Goal: Task Accomplishment & Management: Manage account settings

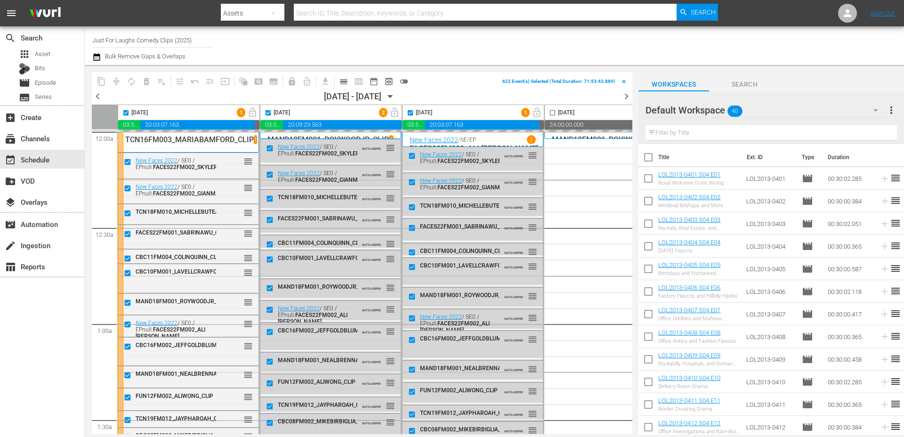
scroll to position [0, 373]
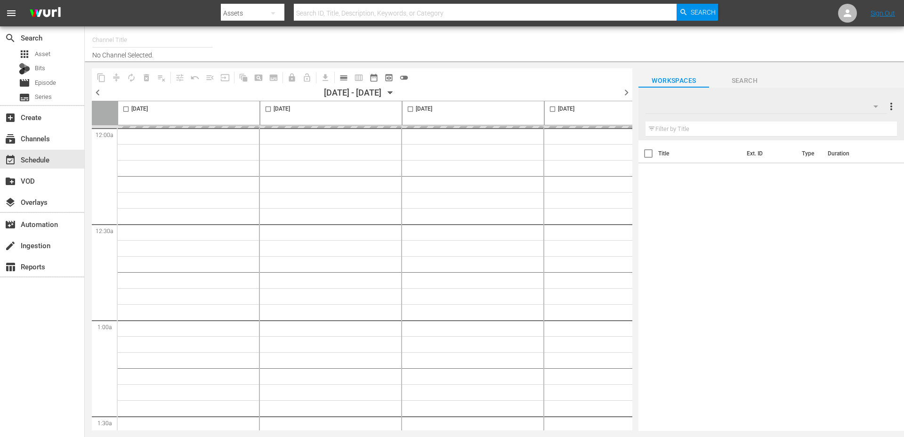
type input "Just For Laughs Comedy Clips (2025)"
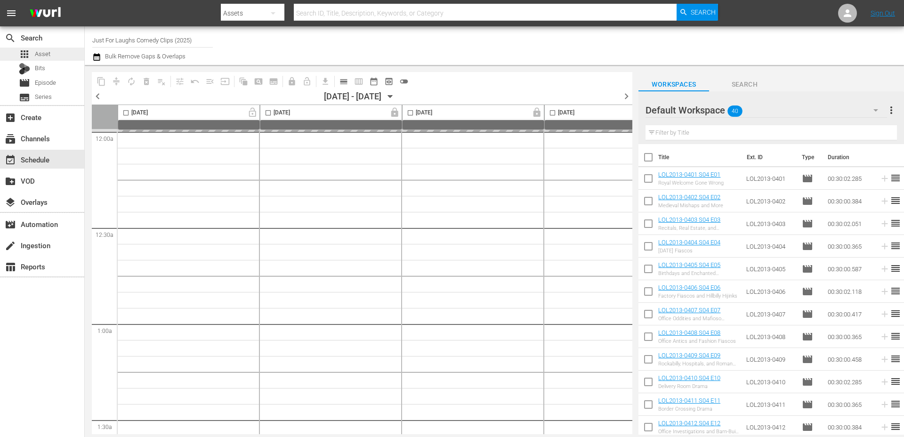
click at [51, 60] on div "apps Asset" at bounding box center [42, 54] width 84 height 13
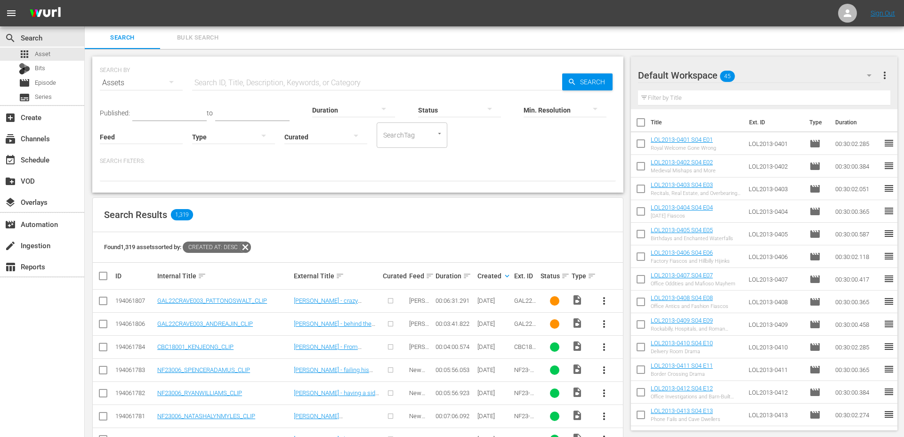
click at [411, 137] on input "SearchTag" at bounding box center [399, 135] width 36 height 17
type input "stan"
click at [60, 80] on div "movie Episode" at bounding box center [42, 82] width 84 height 13
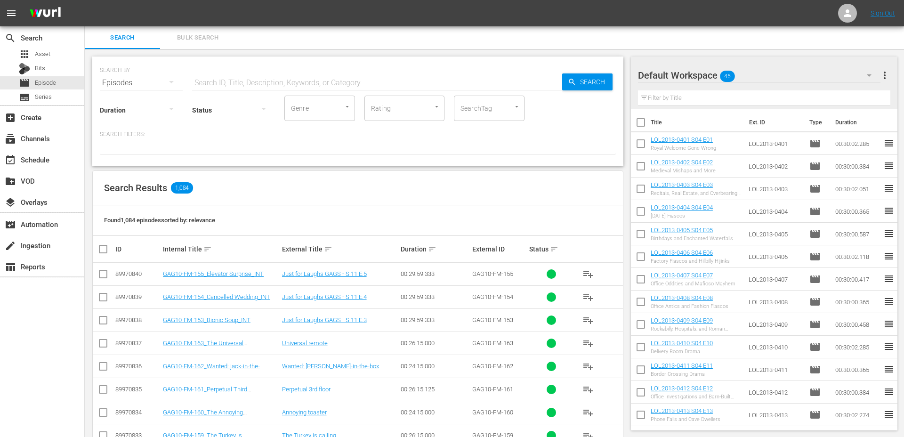
click at [487, 108] on input "SearchTag" at bounding box center [476, 108] width 36 height 17
type input "standup"
click at [492, 147] on span "standupclip" at bounding box center [478, 150] width 35 height 10
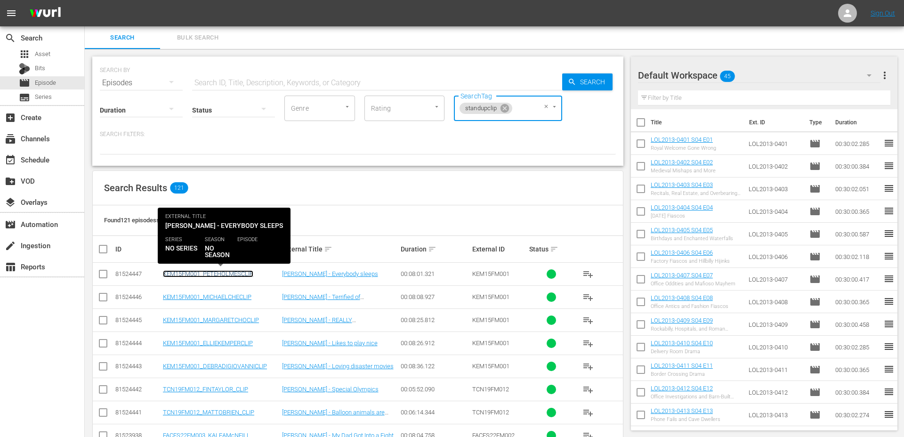
click at [234, 275] on link "KEM15FM001_PETEHOLMESCLIP" at bounding box center [208, 273] width 90 height 7
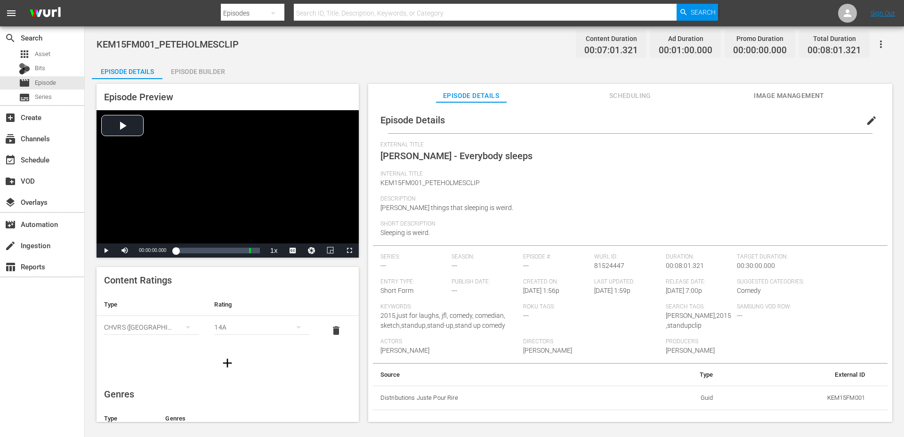
click at [185, 74] on div "Episode Builder" at bounding box center [197, 71] width 71 height 23
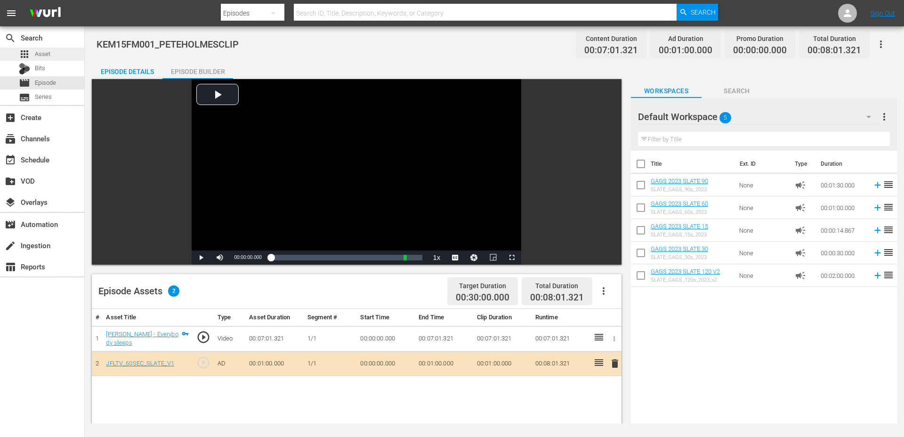
click at [49, 60] on div "apps Asset" at bounding box center [35, 54] width 32 height 13
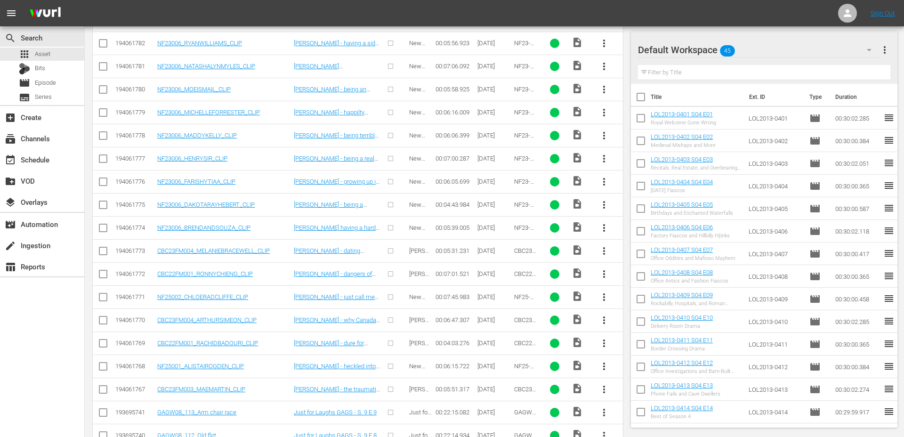
scroll to position [460, 0]
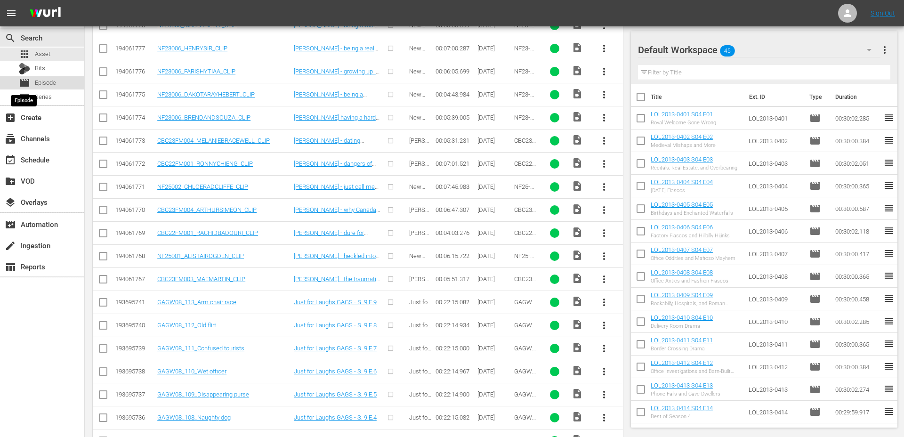
click at [28, 80] on span "movie" at bounding box center [24, 82] width 11 height 11
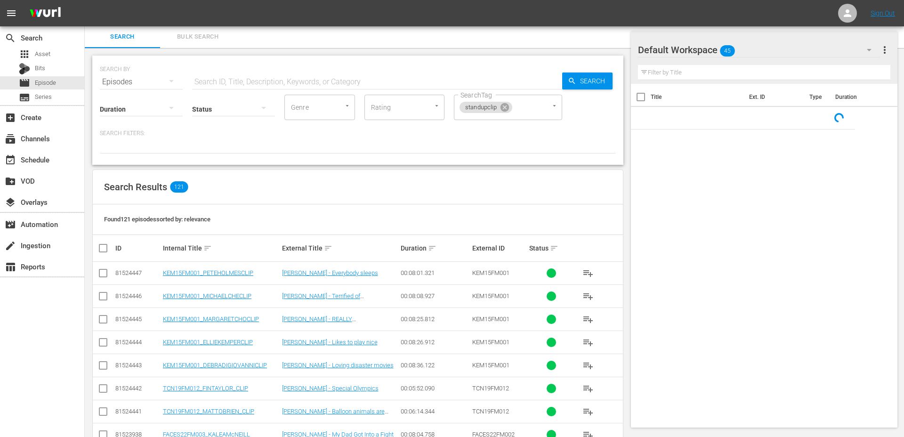
scroll to position [327, 0]
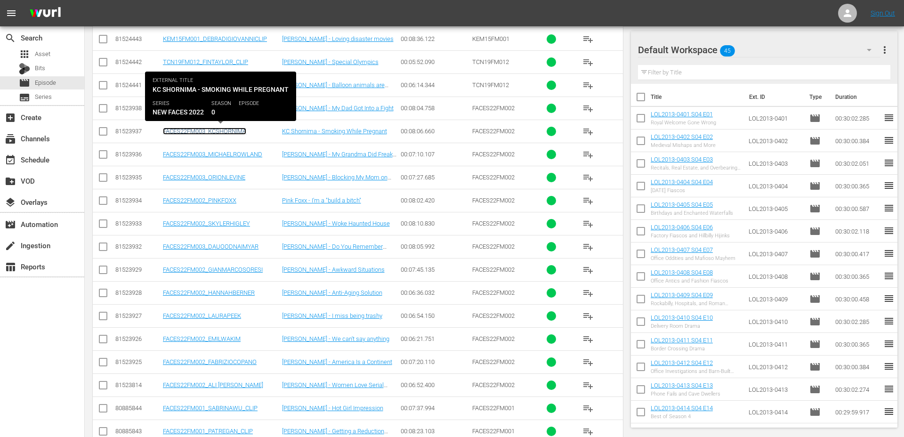
click at [239, 131] on link "FACES22FM003_KCSHORNIMA" at bounding box center [204, 131] width 83 height 7
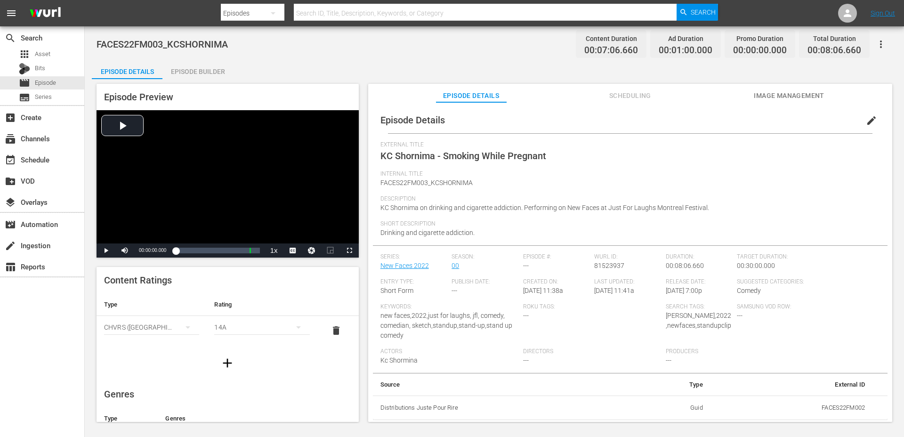
click at [217, 75] on div "Episode Builder" at bounding box center [197, 71] width 71 height 23
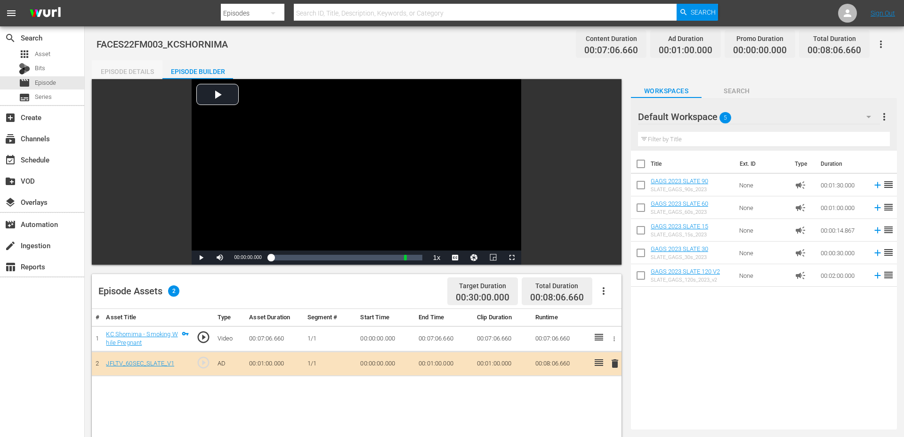
click at [126, 74] on div "Episode Details" at bounding box center [127, 71] width 71 height 23
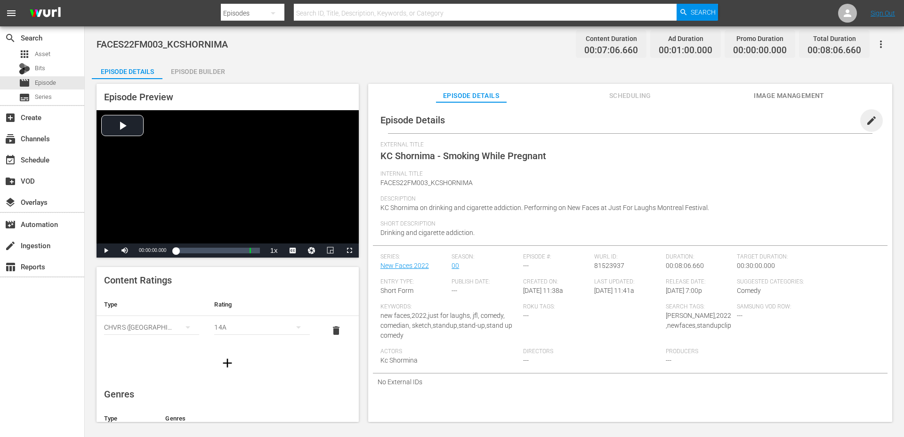
click at [867, 115] on span "edit" at bounding box center [871, 120] width 11 height 11
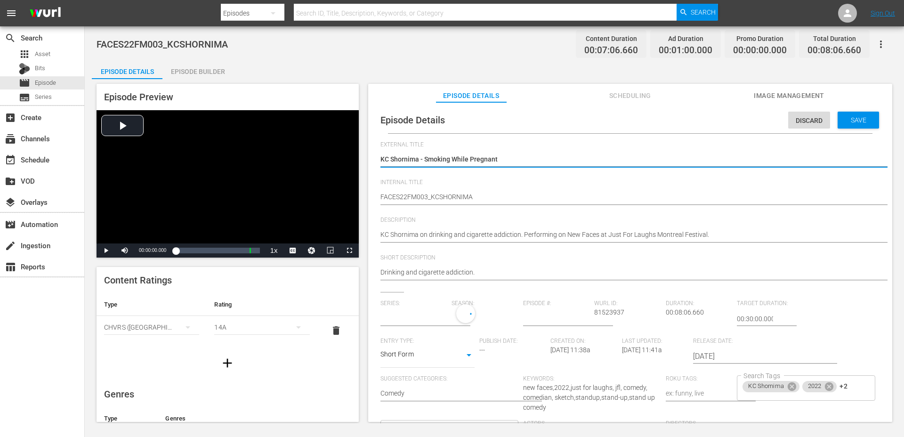
type input "New Faces 2022"
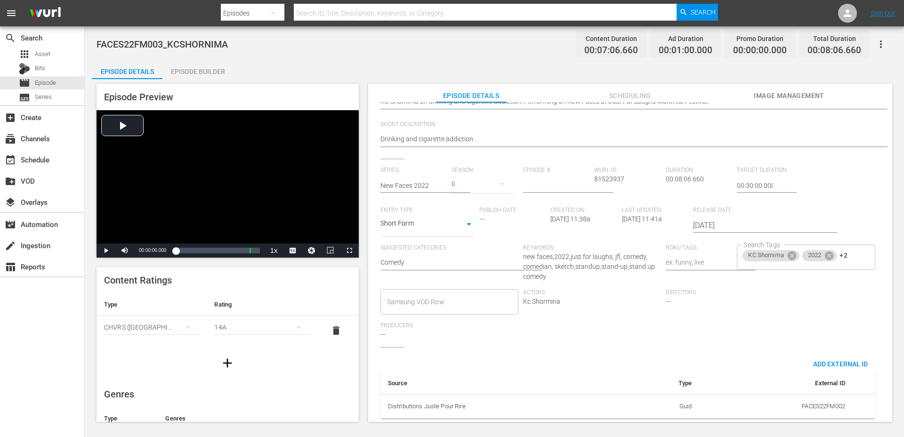
scroll to position [141, 0]
click at [851, 251] on div "KC Shornima 2022 +2 Search Tags" at bounding box center [806, 256] width 138 height 25
click at [51, 81] on span "Episode" at bounding box center [45, 82] width 21 height 9
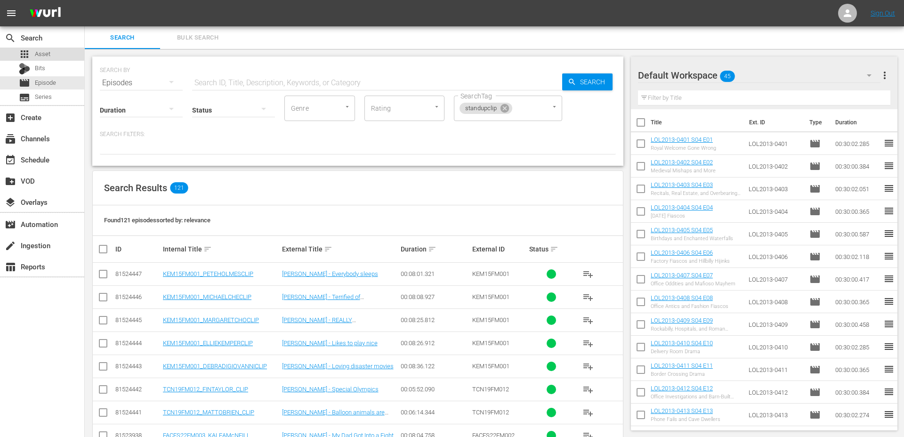
click at [42, 48] on div "apps Asset" at bounding box center [35, 54] width 32 height 13
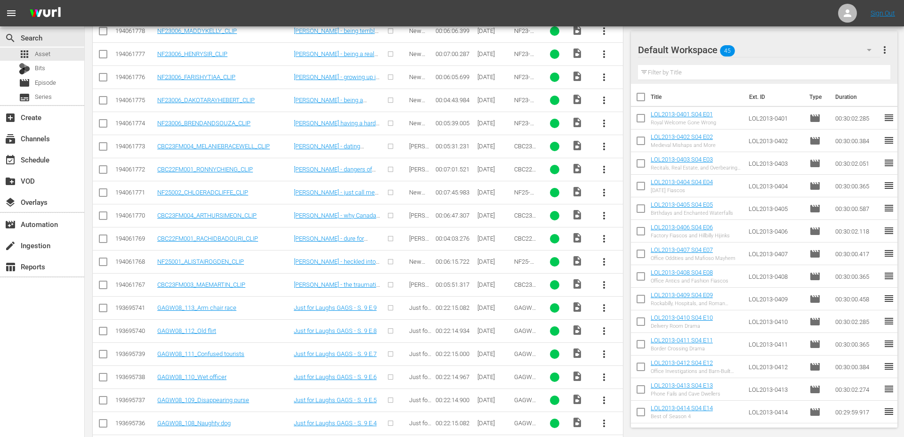
scroll to position [494, 0]
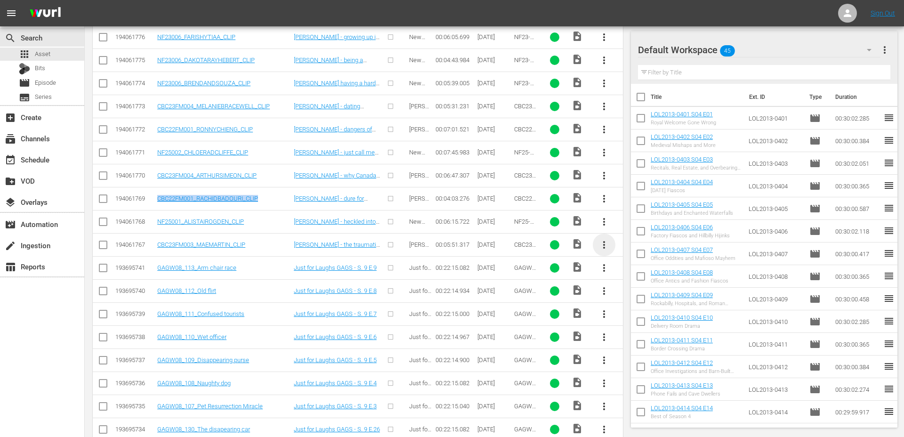
click at [605, 246] on span "more_vert" at bounding box center [603, 244] width 11 height 11
click at [631, 315] on div "Episode" at bounding box center [655, 316] width 64 height 23
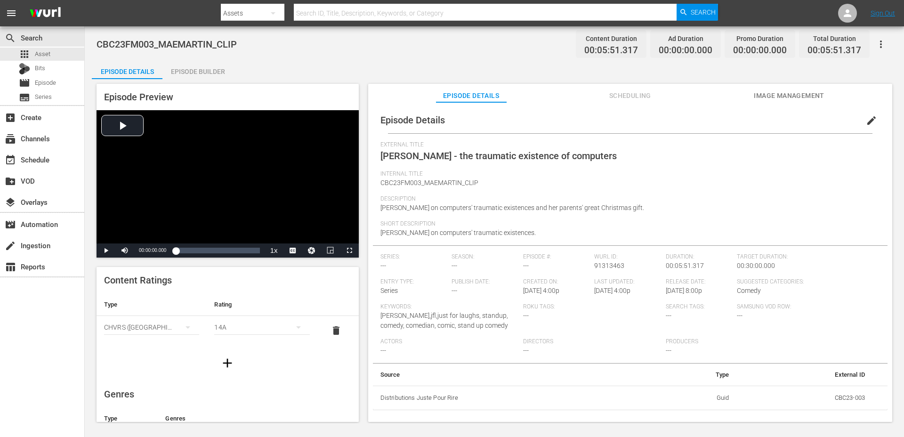
click at [867, 126] on button "edit" at bounding box center [871, 120] width 23 height 23
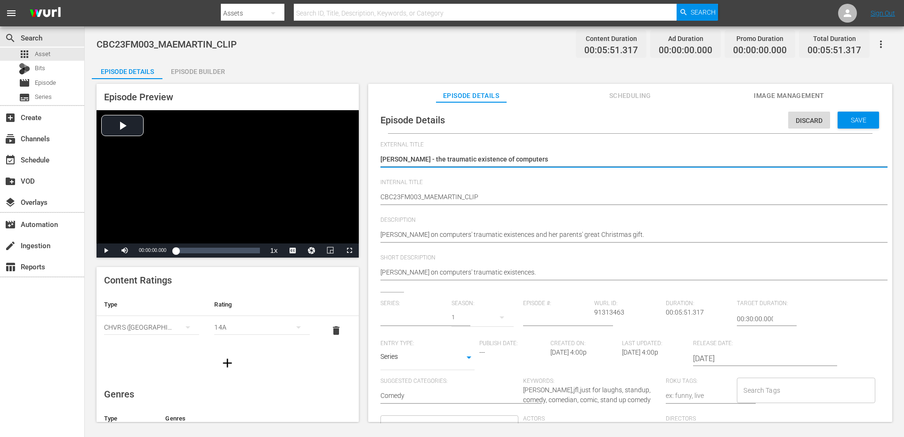
type input "No Series"
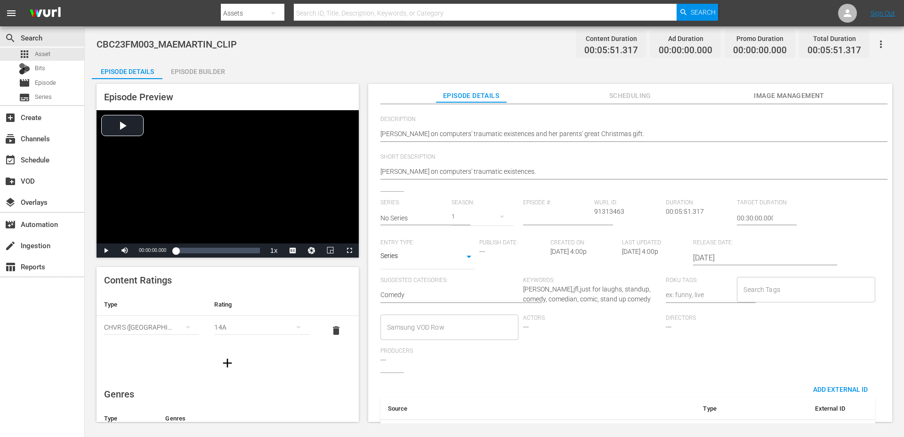
scroll to position [134, 0]
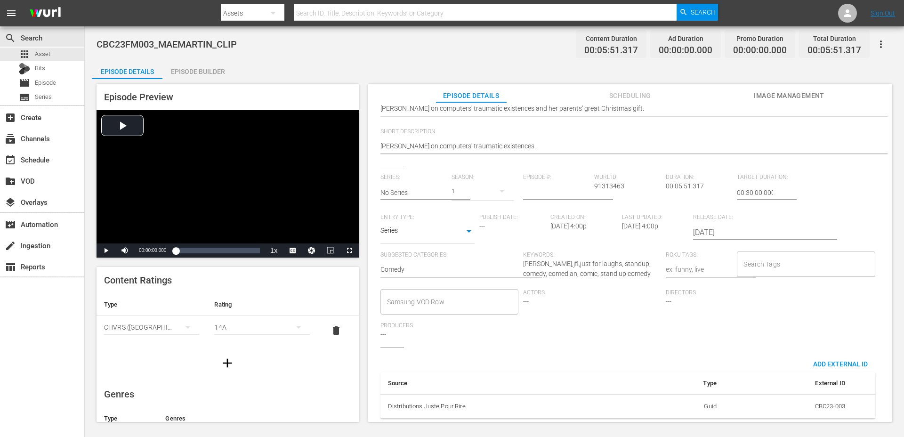
click at [763, 256] on input "Search Tags" at bounding box center [798, 264] width 115 height 17
type input "standup"
click at [769, 292] on li "standupclip" at bounding box center [801, 298] width 136 height 16
type input "[PERSON_NAME]"
click at [766, 280] on span "Add "mae martin"" at bounding box center [773, 282] width 67 height 10
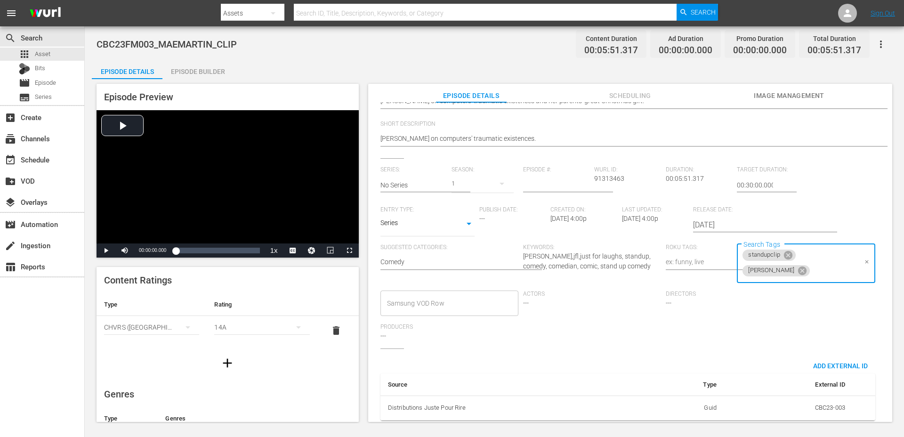
click at [540, 192] on hr at bounding box center [568, 192] width 90 height 1
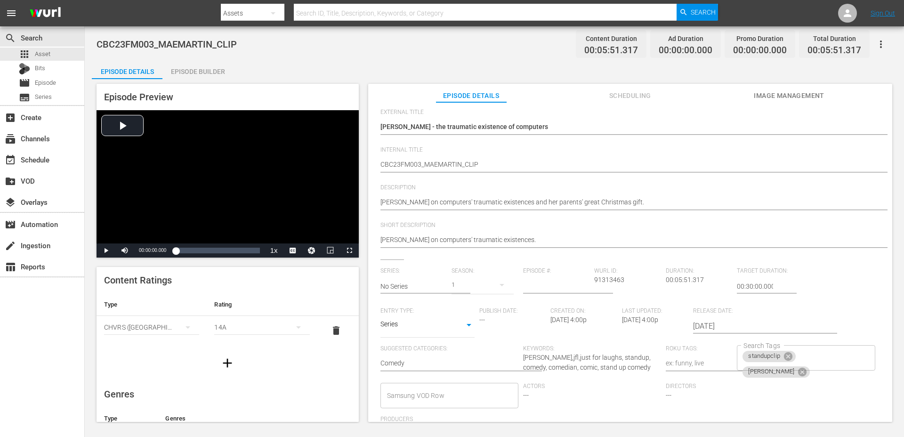
scroll to position [37, 0]
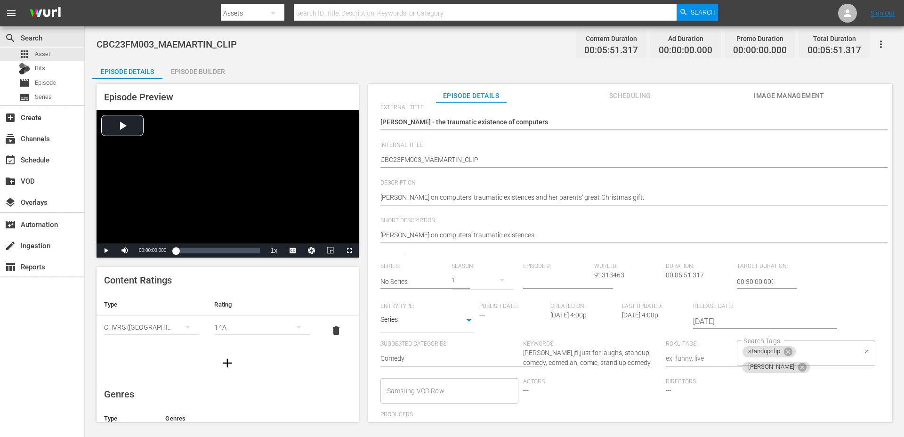
click at [811, 360] on input "Search Tags" at bounding box center [833, 367] width 45 height 17
type input "2023"
type input "batch7"
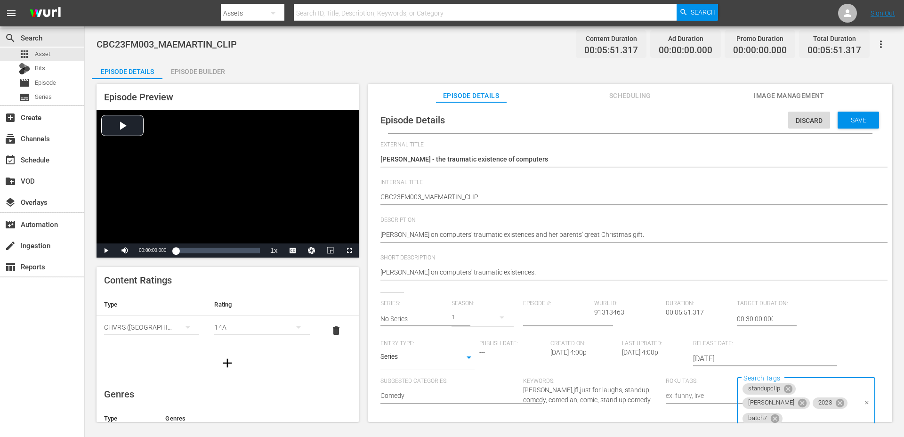
click at [630, 87] on button "Scheduling" at bounding box center [629, 93] width 71 height 19
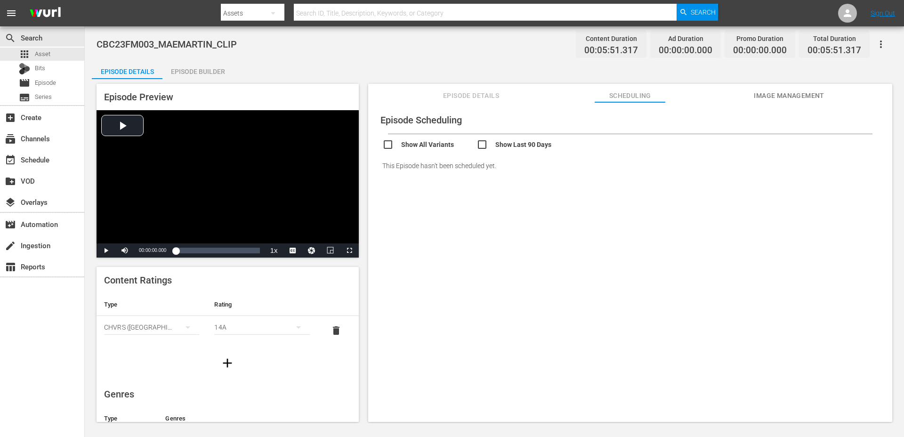
click at [487, 97] on span "Episode Details" at bounding box center [471, 96] width 71 height 12
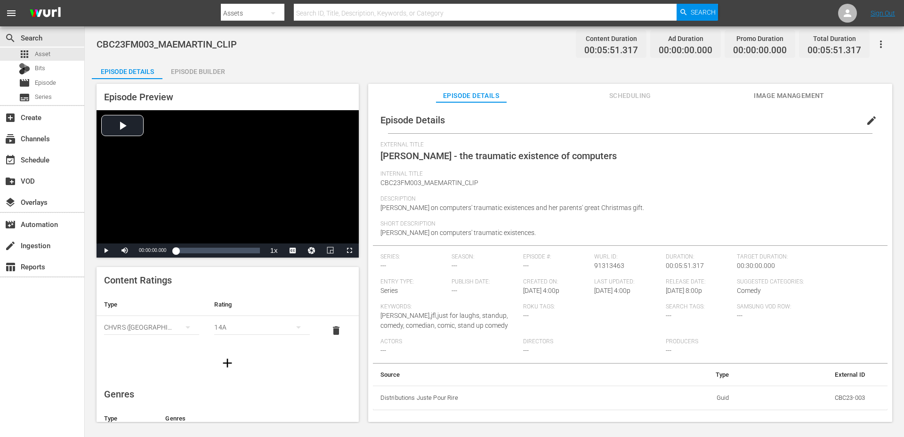
click at [866, 119] on span "edit" at bounding box center [871, 120] width 11 height 11
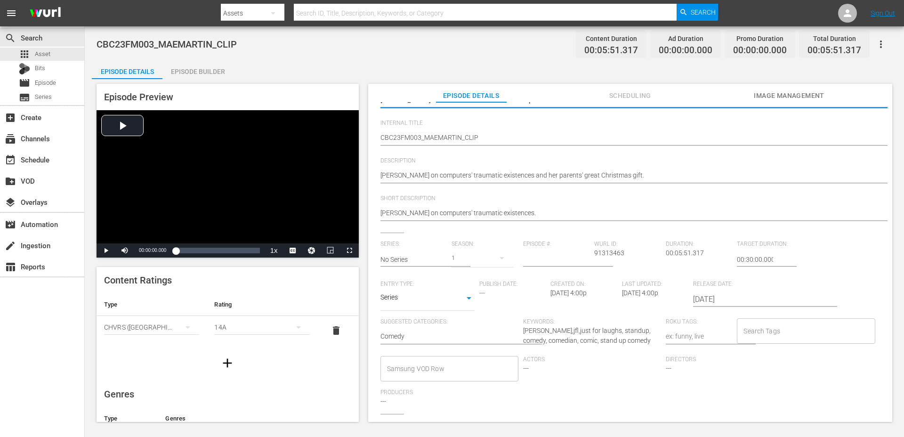
scroll to position [134, 0]
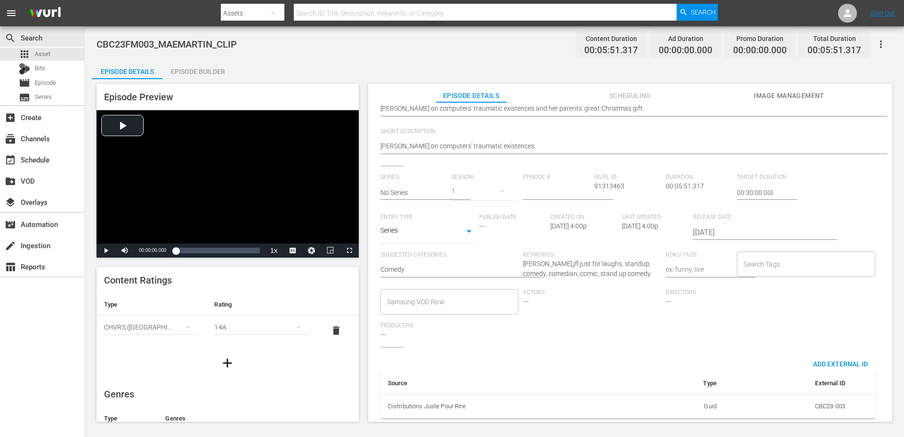
click at [749, 257] on input "Search Tags" at bounding box center [798, 264] width 115 height 17
type input "2023"
type input "[PERSON_NAME]"
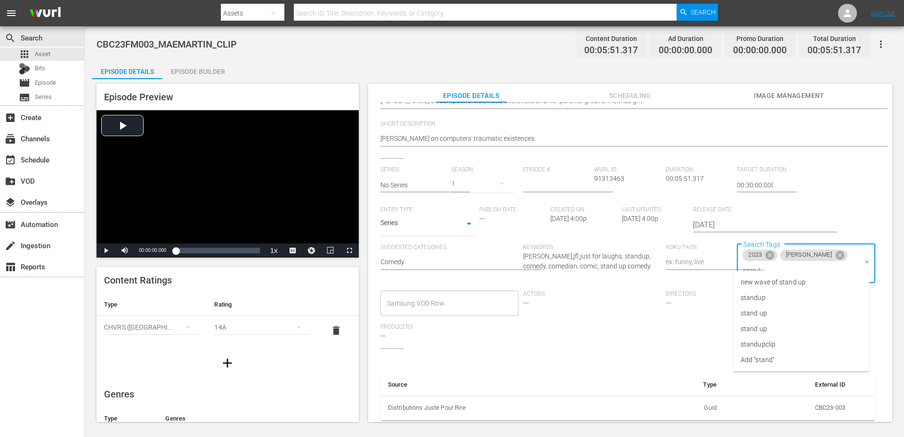
type input "standup"
click at [748, 297] on span "standupclip" at bounding box center [757, 298] width 35 height 10
type input "batch07"
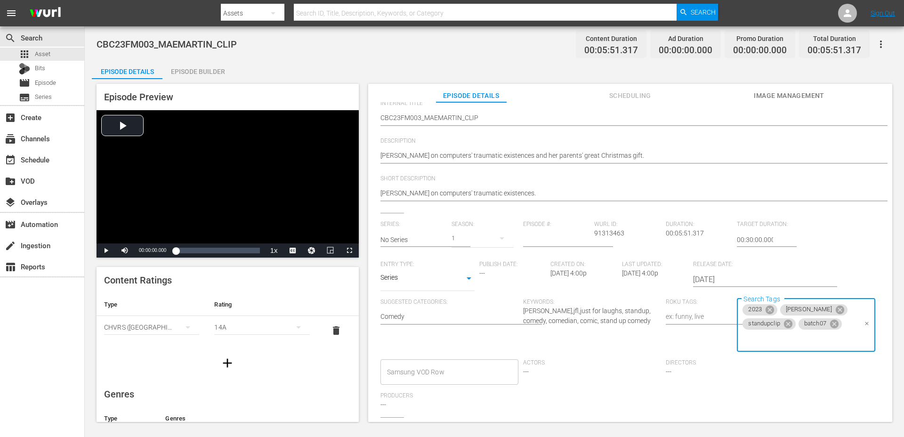
scroll to position [157, 0]
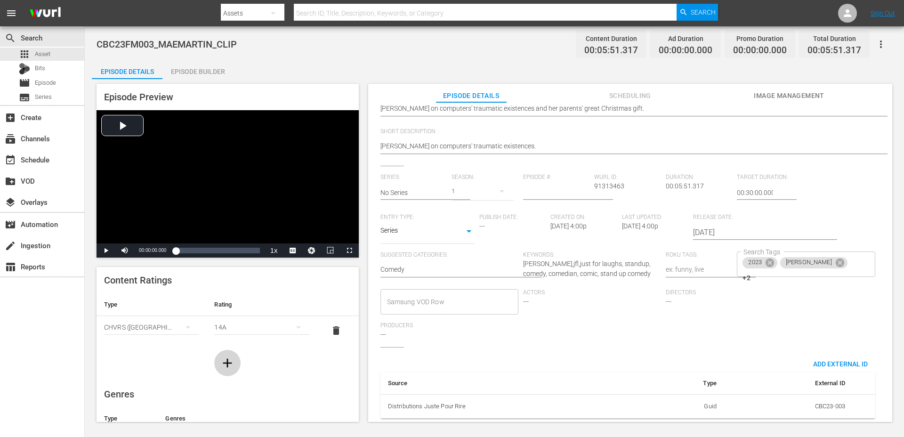
click at [233, 370] on button "button" at bounding box center [227, 363] width 26 height 26
click at [158, 362] on div "simple table" at bounding box center [151, 356] width 95 height 26
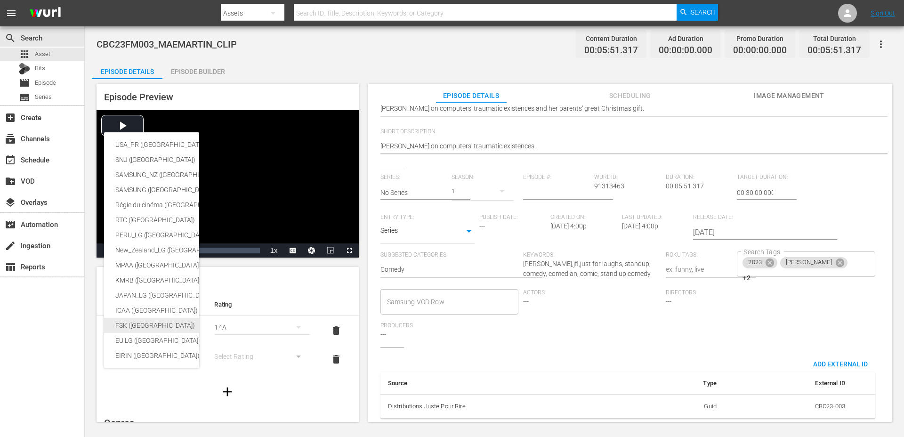
scroll to position [0, 0]
click at [163, 145] on div "USA_PR ([GEOGRAPHIC_DATA] ([GEOGRAPHIC_DATA]))" at bounding box center [230, 147] width 231 height 15
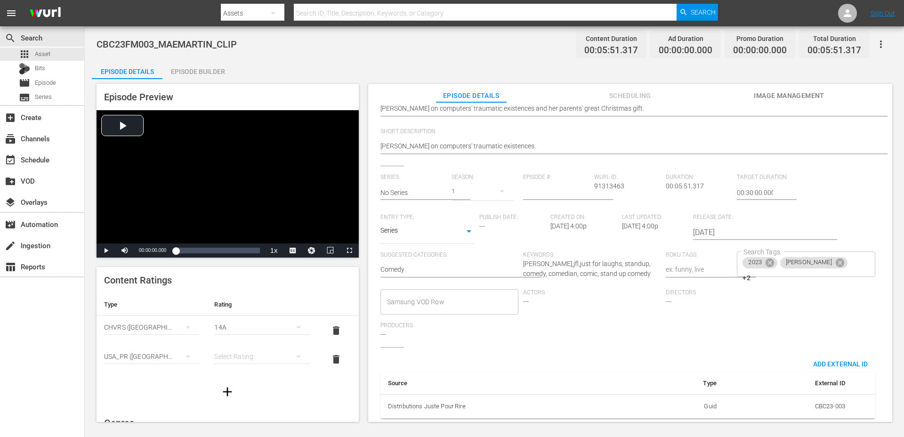
click at [224, 355] on div "simple table" at bounding box center [261, 356] width 95 height 26
click at [247, 321] on div "TVPG" at bounding box center [261, 322] width 72 height 15
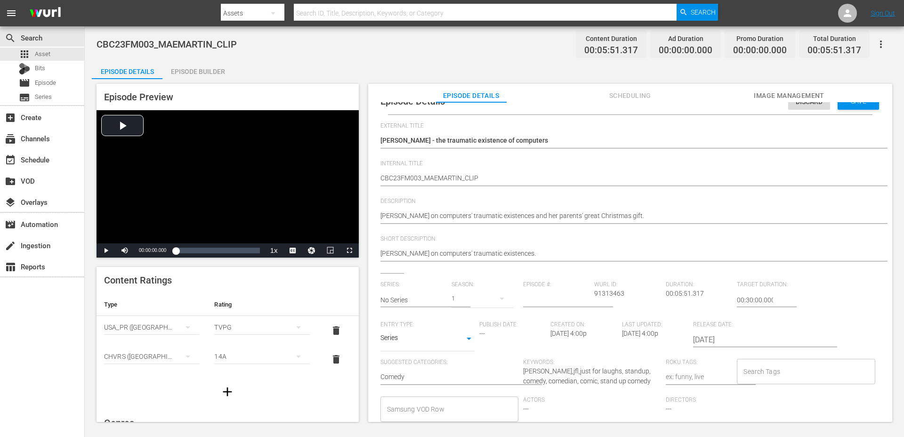
scroll to position [16, 0]
click at [757, 366] on input "Search Tags" at bounding box center [798, 373] width 115 height 17
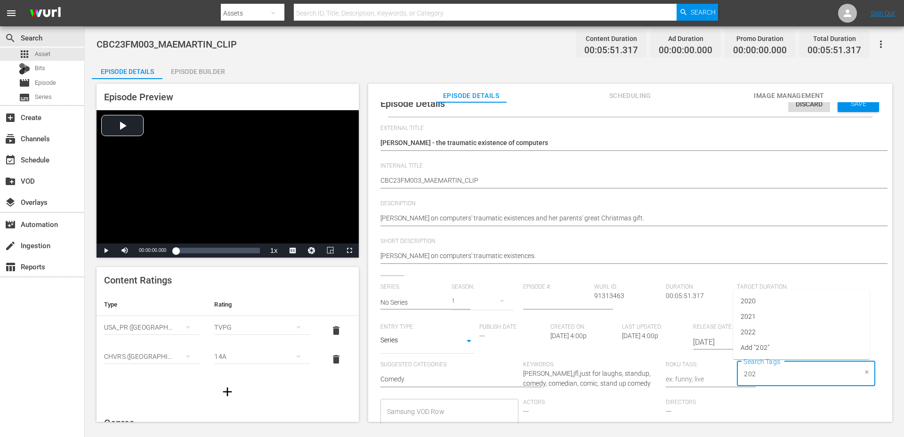
type input "2023"
type input "[PERSON_NAME]"
type input "standupclip"
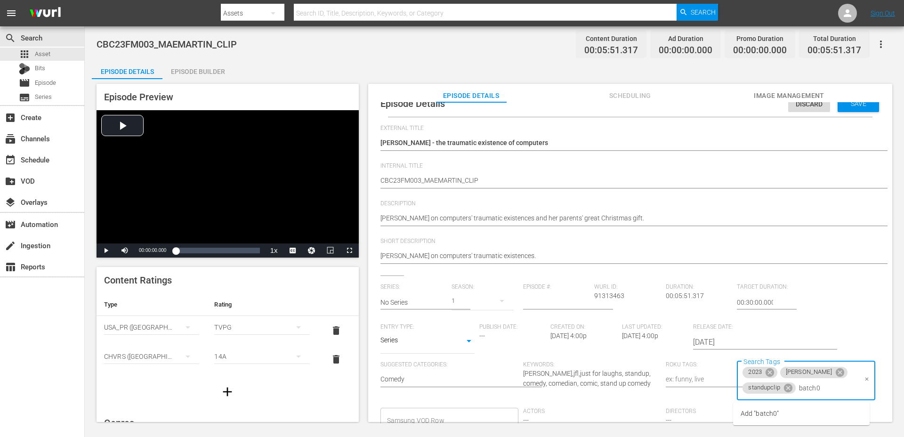
type input "batch07"
click at [862, 107] on div "Save" at bounding box center [857, 103] width 41 height 17
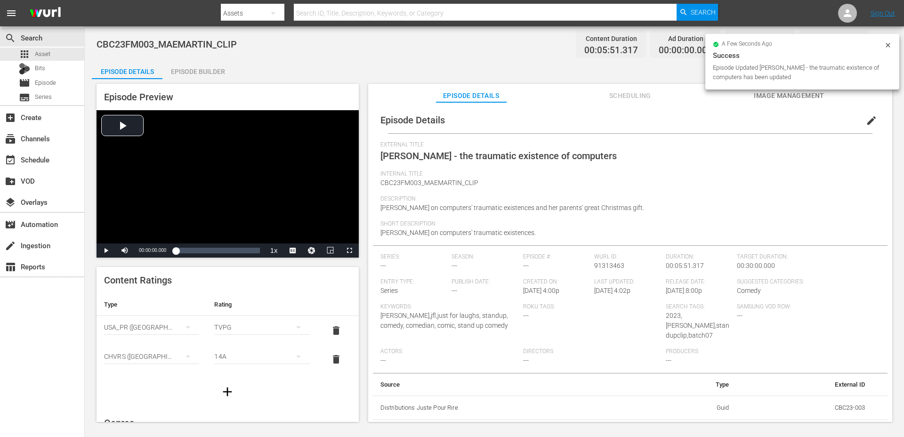
click at [866, 124] on span "edit" at bounding box center [871, 120] width 11 height 11
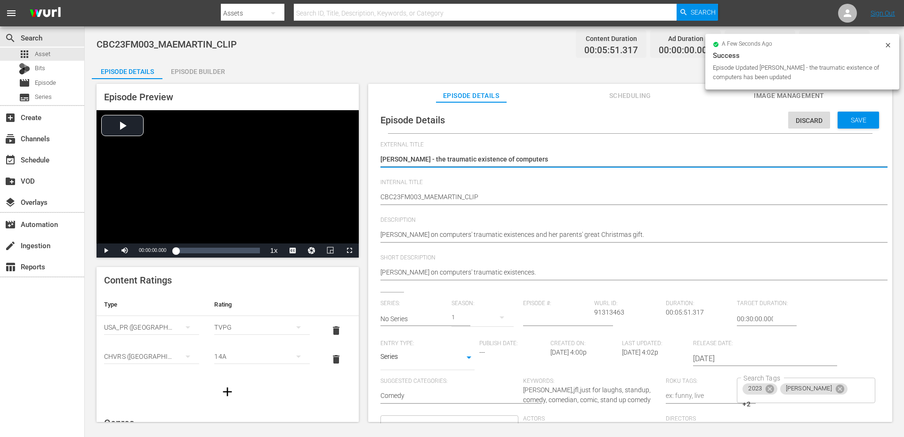
click at [415, 318] on input "No Series" at bounding box center [413, 318] width 67 height 23
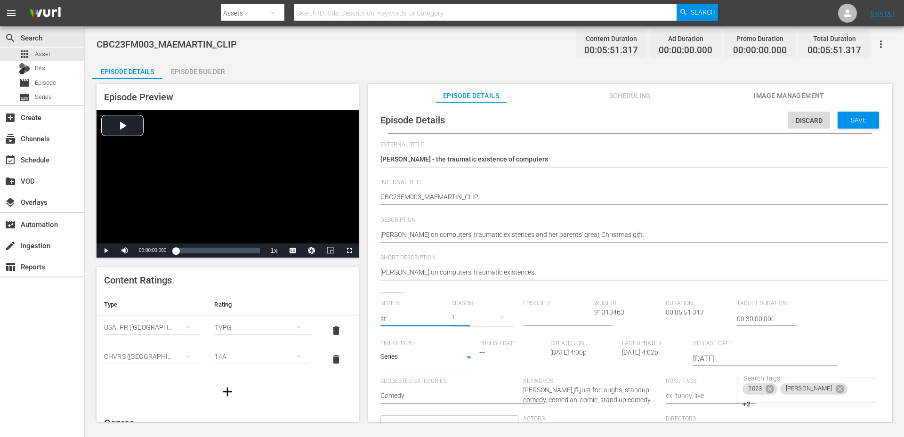
type input "s"
click at [515, 281] on div "Mae Martin on computers' traumatic existences. Mae Martin on computers' traumat…" at bounding box center [627, 273] width 495 height 23
click at [476, 307] on div "1" at bounding box center [482, 317] width 62 height 26
click at [476, 292] on div "1" at bounding box center [452, 218] width 904 height 437
click at [430, 296] on div "External Title Mae Martin - the traumatic existence of computers Mae Martin - t…" at bounding box center [629, 346] width 499 height 411
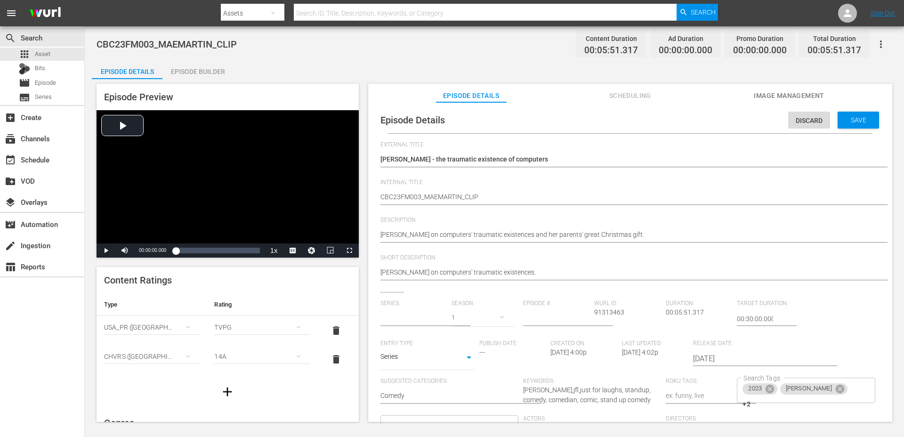
click at [429, 363] on body "menu Search By Assets Search ID, Title, Description, Keywords, or Category Sear…" at bounding box center [452, 218] width 904 height 437
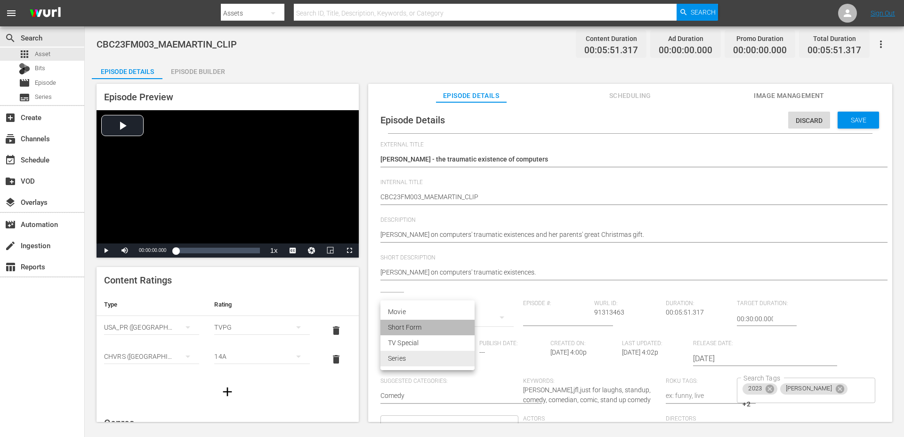
click at [416, 327] on li "Short Form" at bounding box center [427, 328] width 94 height 16
type input "SHORT_FORM_VIDEO"
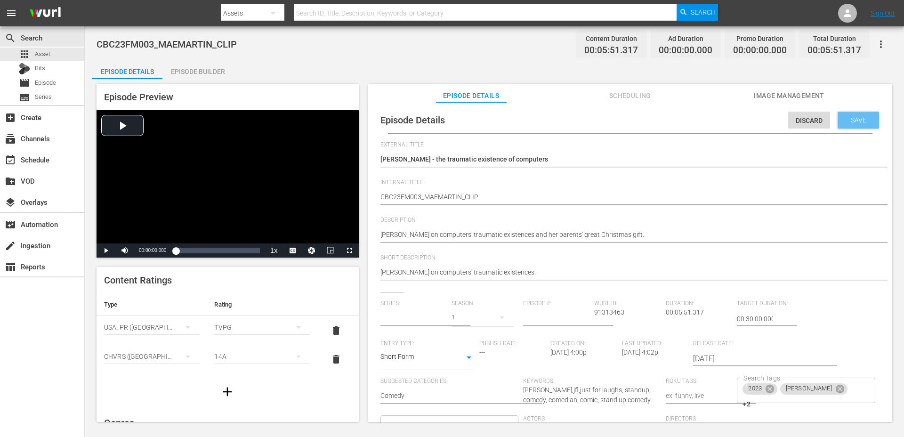
click at [849, 126] on div "Save" at bounding box center [857, 120] width 41 height 17
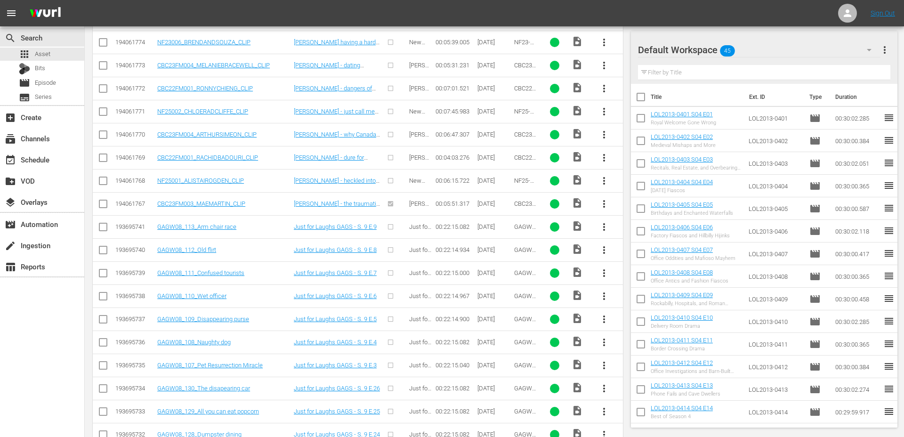
scroll to position [532, 0]
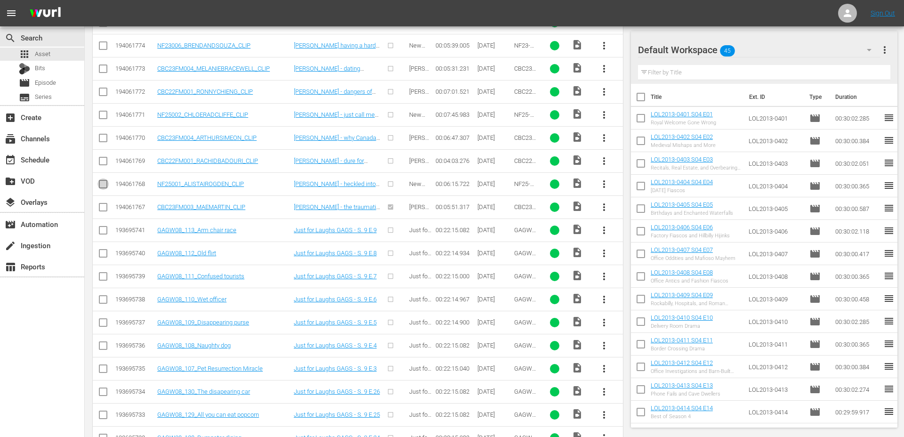
click at [105, 184] on input "checkbox" at bounding box center [102, 185] width 11 height 11
checkbox input "true"
click at [104, 164] on input "checkbox" at bounding box center [102, 162] width 11 height 11
checkbox input "true"
click at [103, 137] on input "checkbox" at bounding box center [102, 139] width 11 height 11
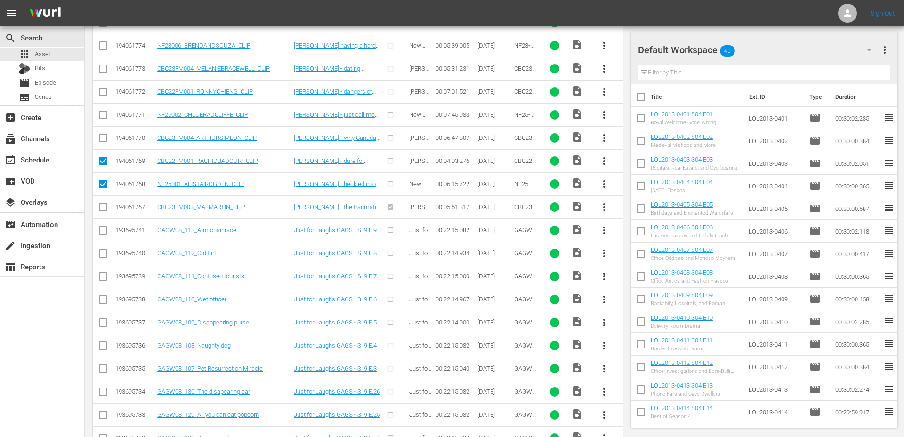
checkbox input "true"
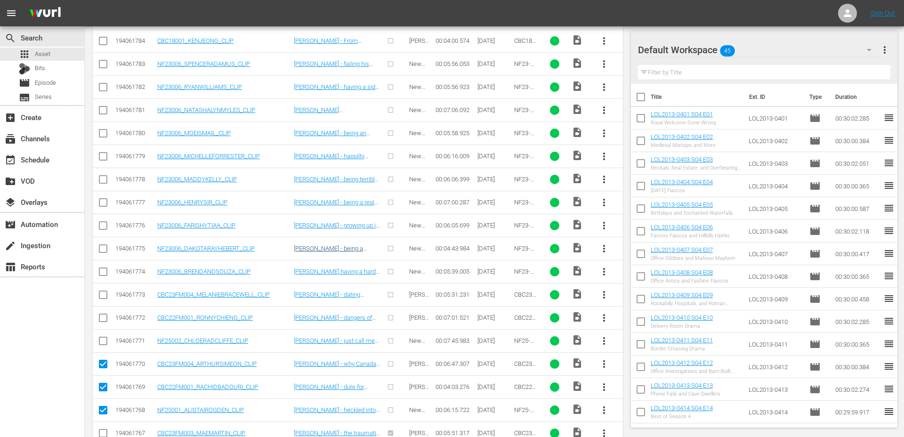
scroll to position [295, 0]
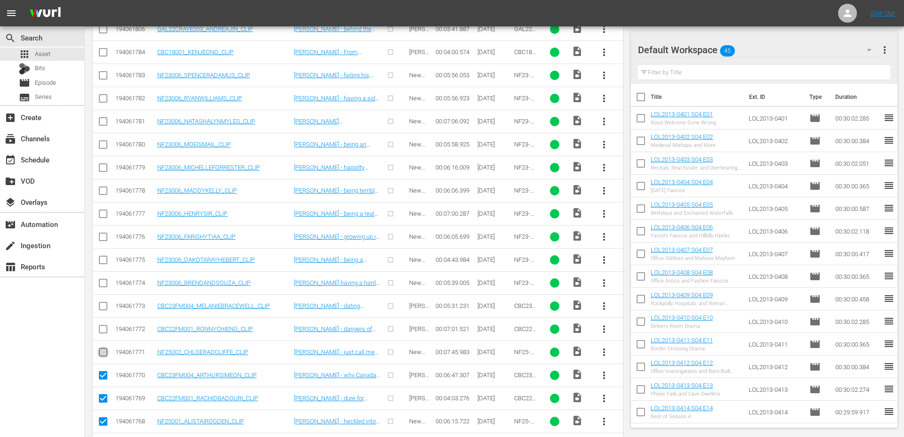
click at [98, 350] on input "checkbox" at bounding box center [102, 353] width 11 height 11
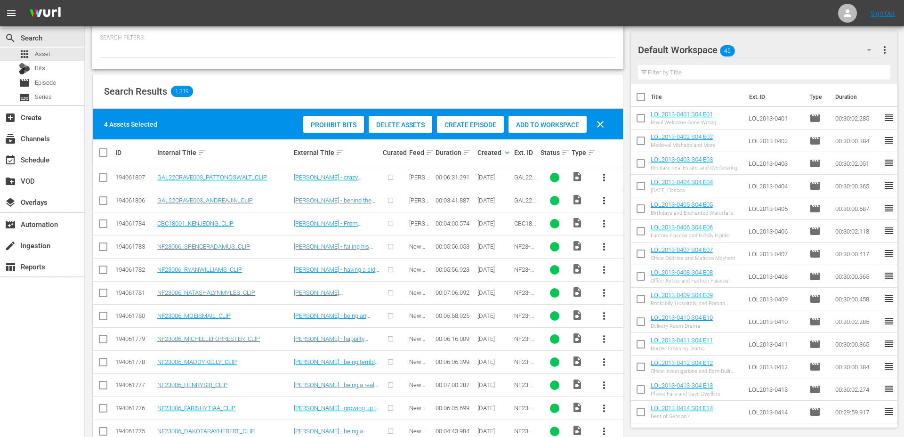
scroll to position [97, 0]
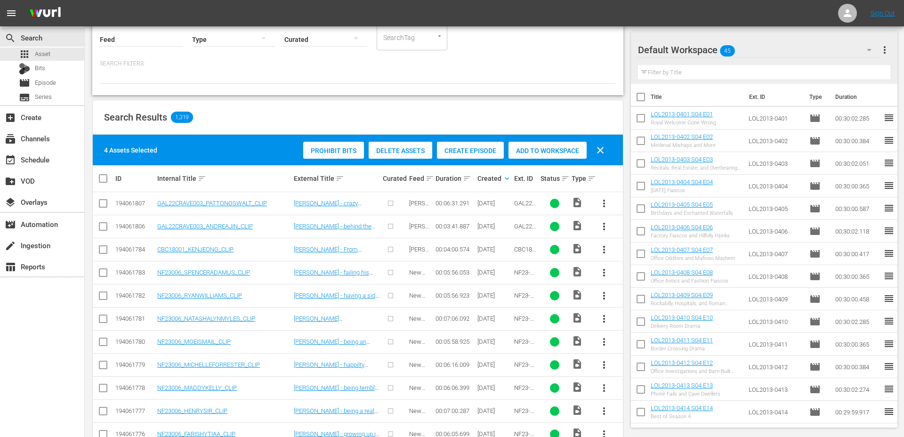
click at [471, 151] on span "Create Episode" at bounding box center [470, 151] width 67 height 8
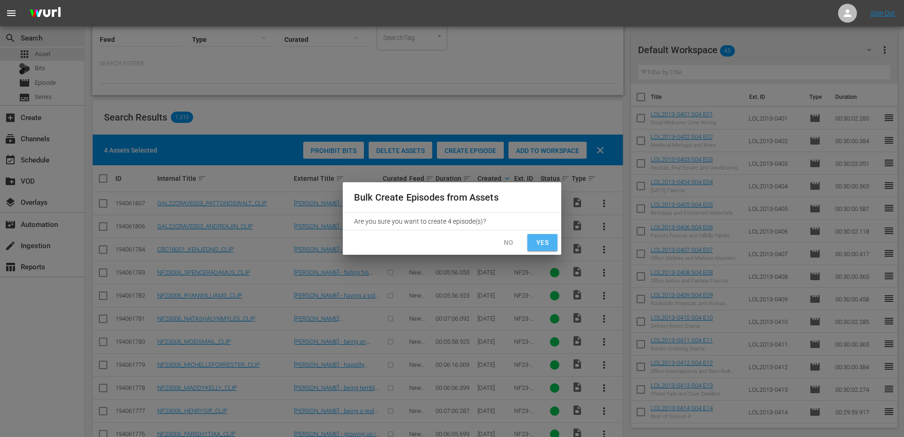
click at [541, 239] on span "Yes" at bounding box center [542, 243] width 15 height 12
checkbox input "false"
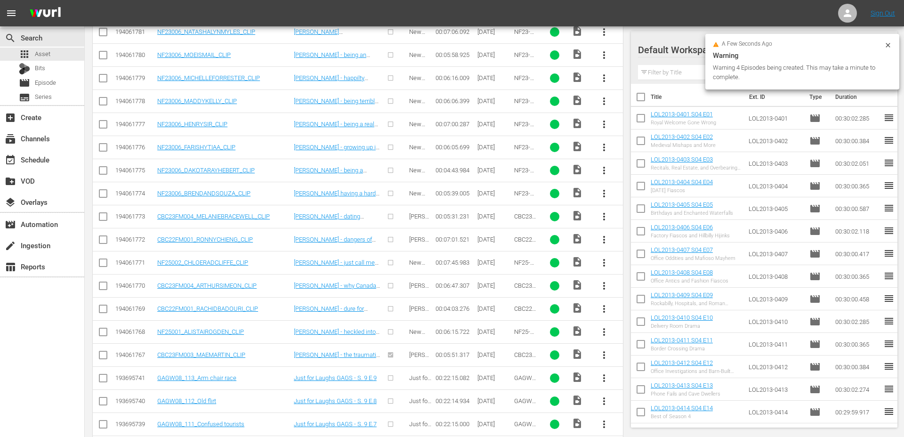
scroll to position [385, 0]
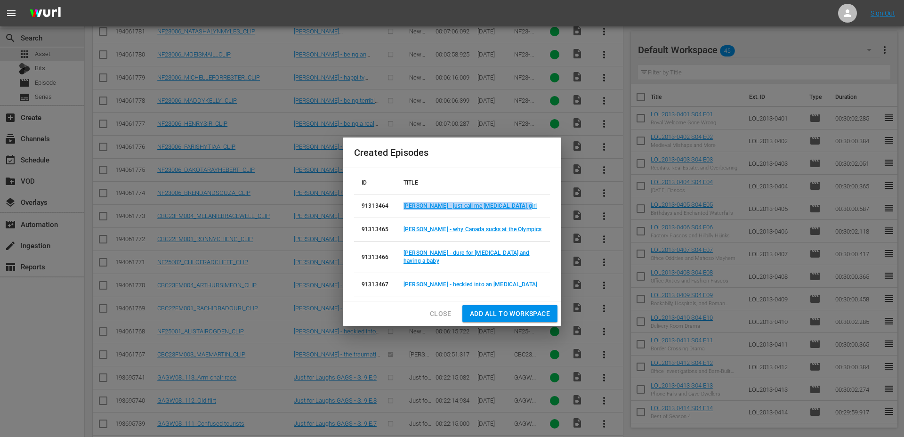
click at [433, 308] on span "Close" at bounding box center [440, 314] width 21 height 12
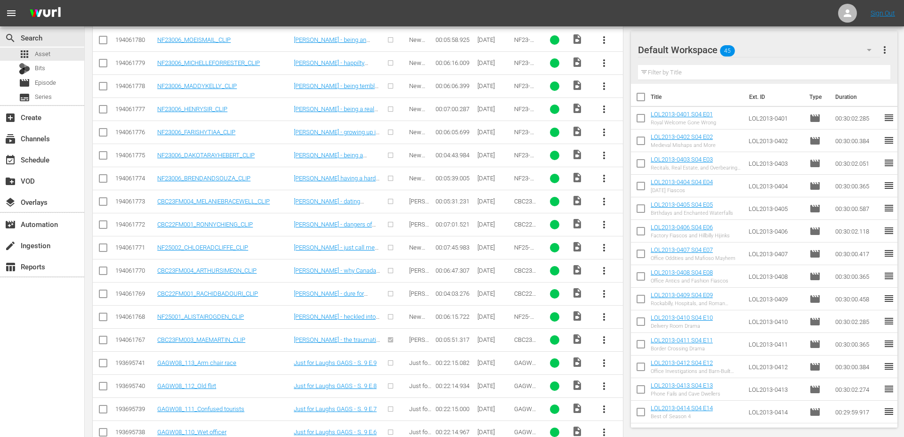
scroll to position [400, 0]
click at [105, 225] on input "checkbox" at bounding box center [102, 225] width 11 height 11
checkbox input "true"
click at [103, 202] on input "checkbox" at bounding box center [102, 202] width 11 height 11
checkbox input "true"
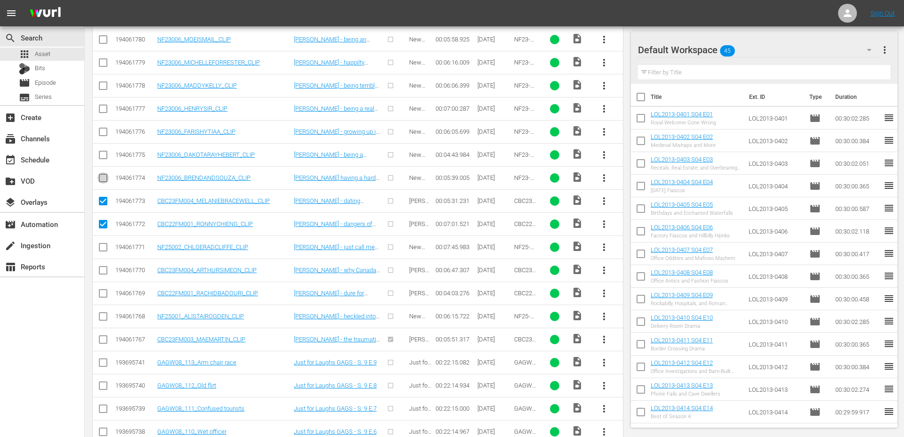
click at [104, 178] on input "checkbox" at bounding box center [102, 179] width 11 height 11
checkbox input "true"
click at [104, 156] on input "checkbox" at bounding box center [102, 156] width 11 height 11
checkbox input "true"
click at [104, 131] on input "checkbox" at bounding box center [102, 133] width 11 height 11
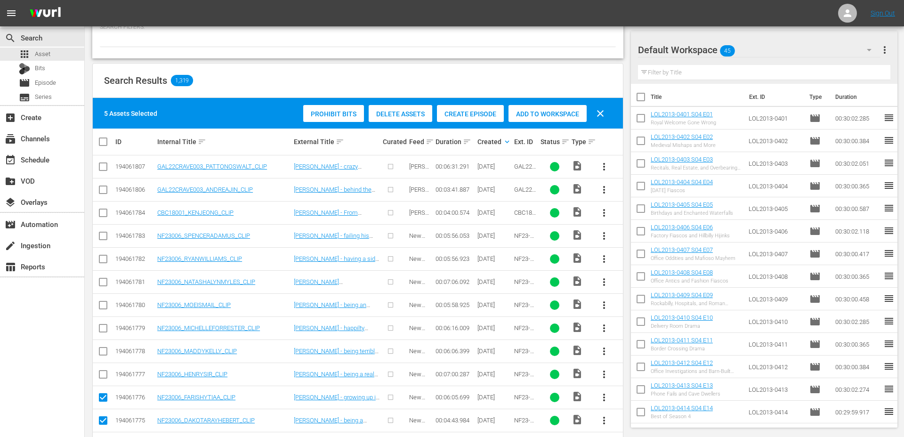
scroll to position [130, 0]
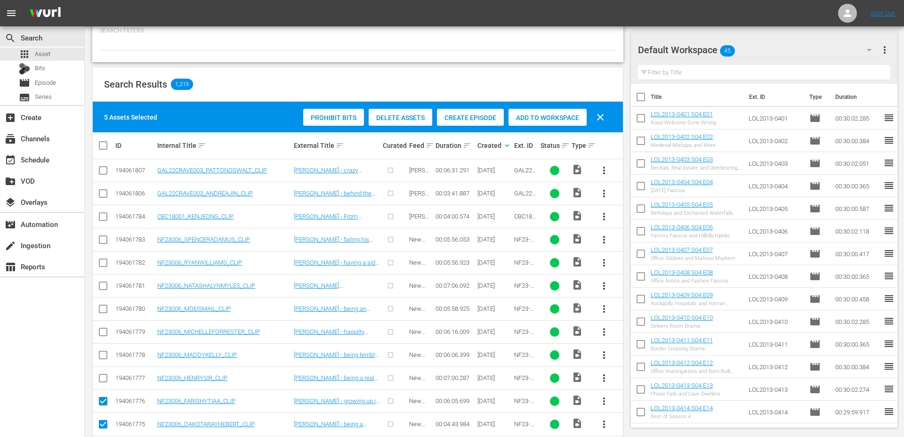
click at [475, 120] on span "Create Episode" at bounding box center [470, 118] width 67 height 8
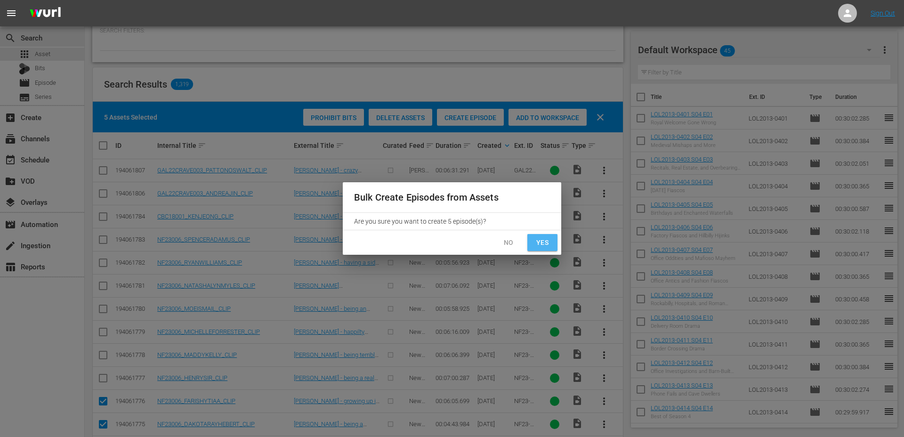
click at [538, 243] on span "Yes" at bounding box center [542, 243] width 15 height 12
checkbox input "false"
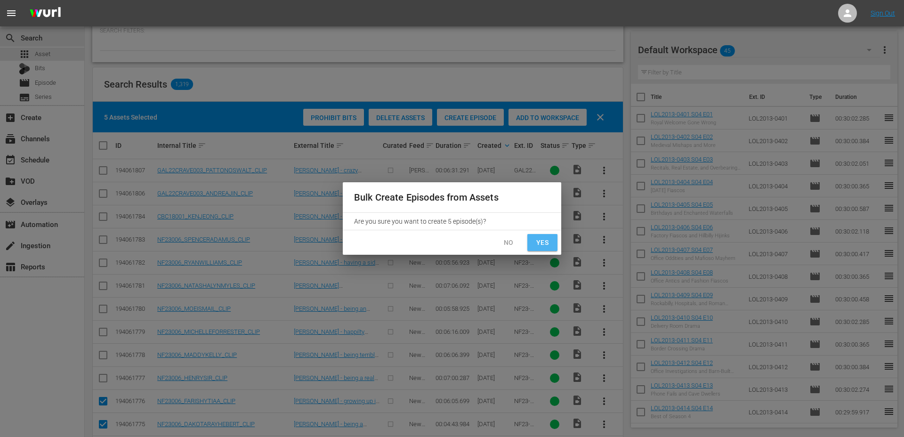
checkbox input "false"
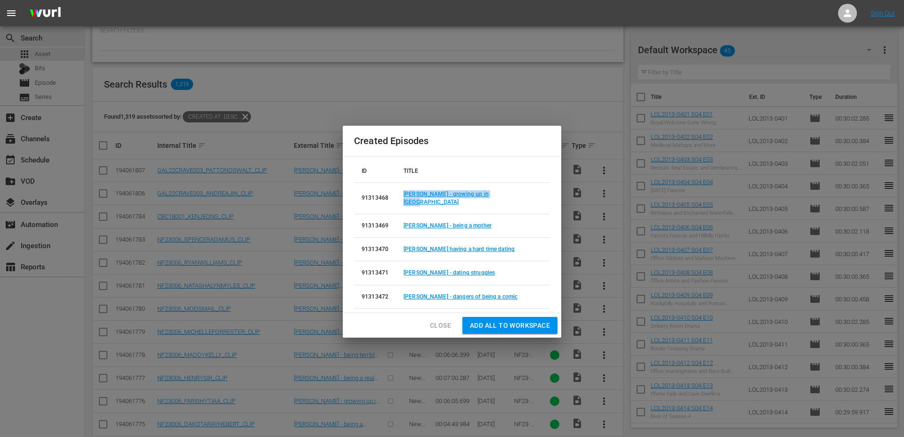
click at [441, 321] on span "Close" at bounding box center [440, 326] width 21 height 12
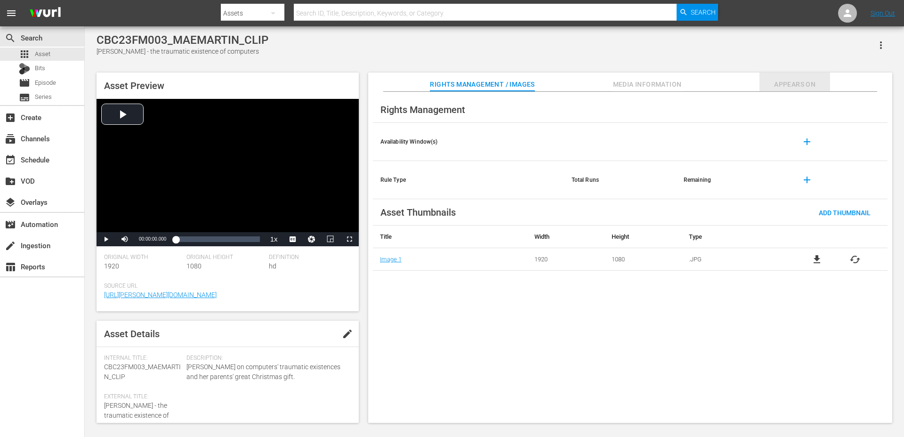
click at [796, 89] on span "Appears On" at bounding box center [794, 85] width 71 height 12
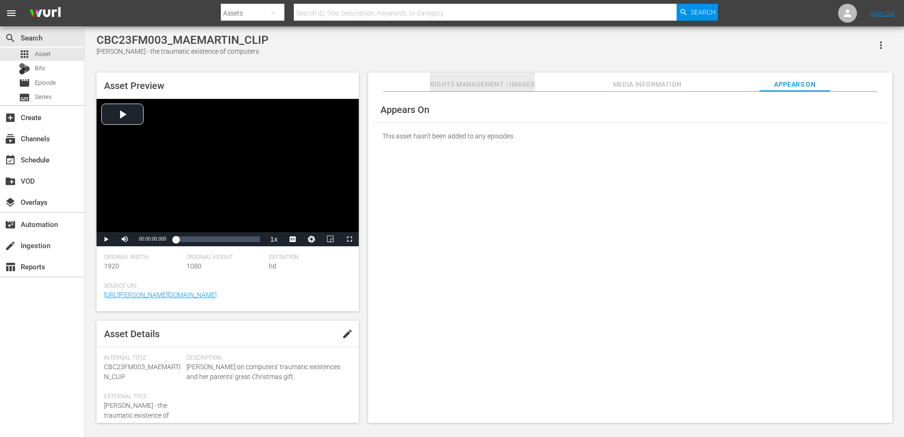
click at [526, 80] on span "Rights Management / Images" at bounding box center [482, 85] width 104 height 12
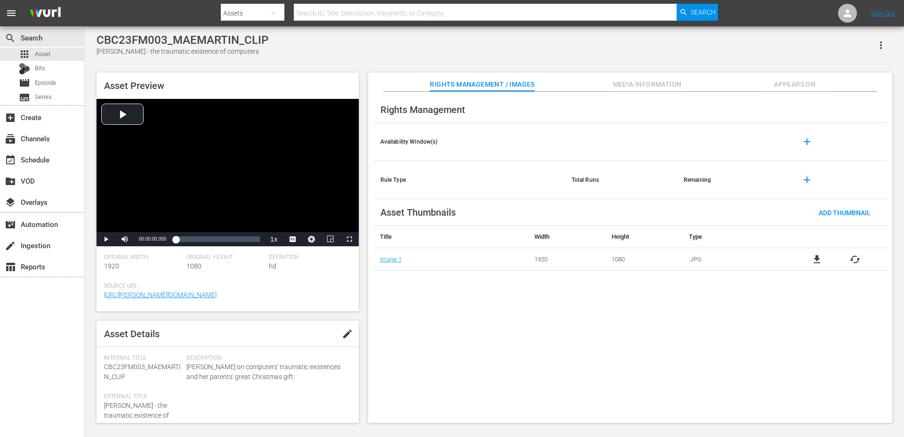
click at [881, 41] on icon "button" at bounding box center [881, 45] width 2 height 8
click at [772, 50] on div "CBC23FM003_MAEMARTIN_CLIP Mae Martin - the traumatic existence of computers" at bounding box center [493, 44] width 795 height 23
click at [645, 85] on span "Media Information" at bounding box center [647, 85] width 71 height 12
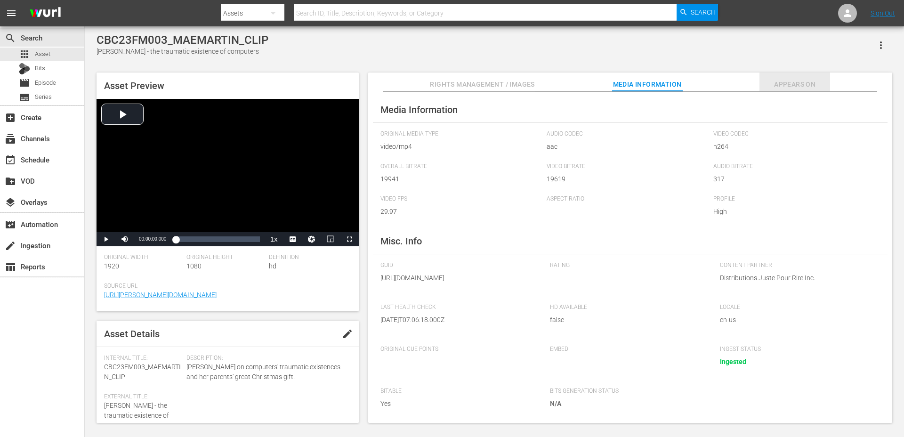
click at [778, 79] on span "Appears On" at bounding box center [794, 85] width 71 height 12
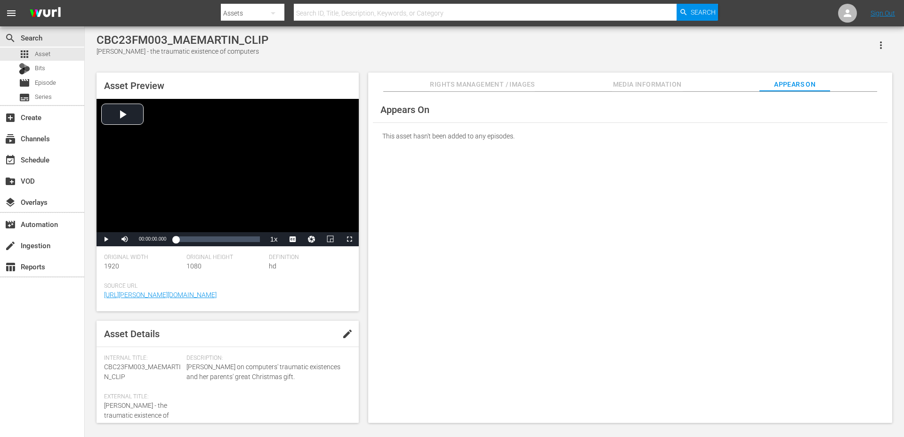
click at [484, 86] on span "Rights Management / Images" at bounding box center [482, 85] width 104 height 12
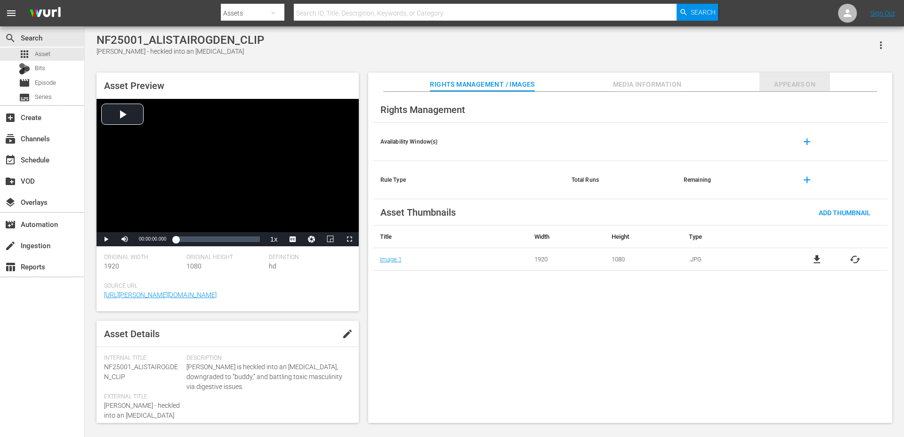
click at [794, 79] on span "Appears On" at bounding box center [794, 85] width 71 height 12
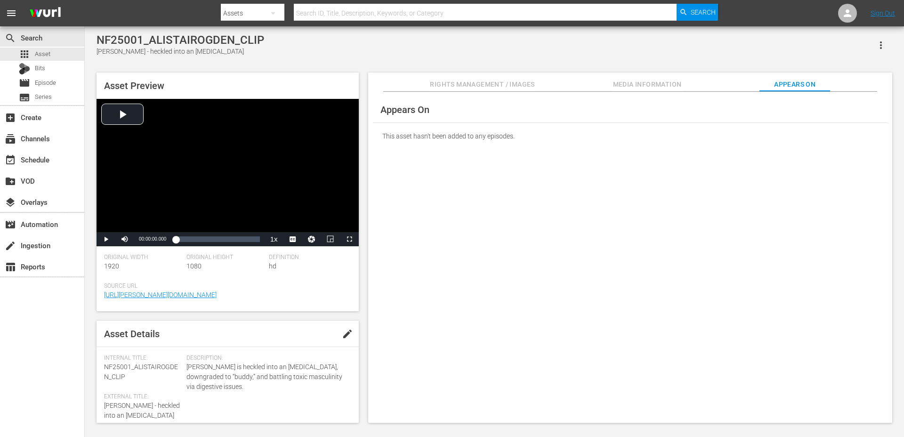
click at [521, 80] on span "Rights Management / Images" at bounding box center [482, 85] width 104 height 12
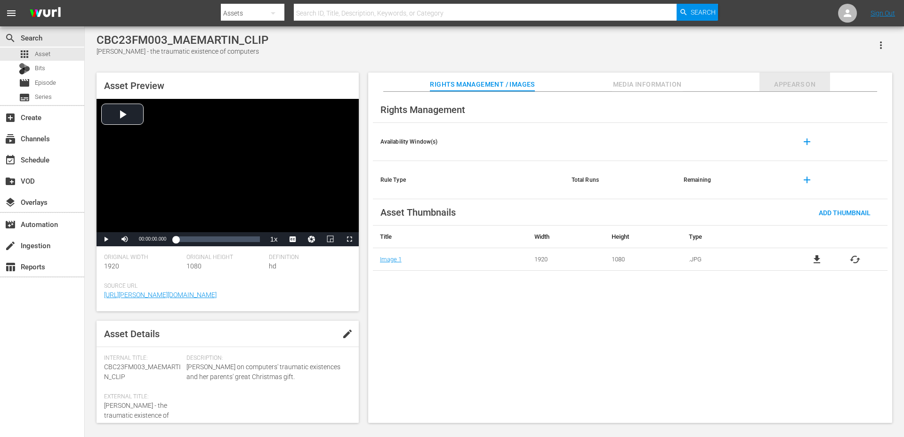
click at [812, 89] on span "Appears On" at bounding box center [794, 85] width 71 height 12
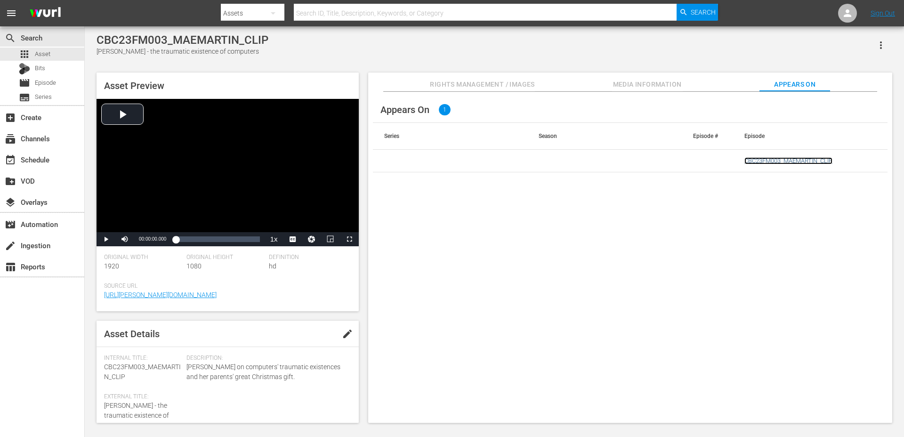
click at [798, 157] on link "CBC23FM003_MAEMARTIN_CLIP" at bounding box center [788, 160] width 88 height 7
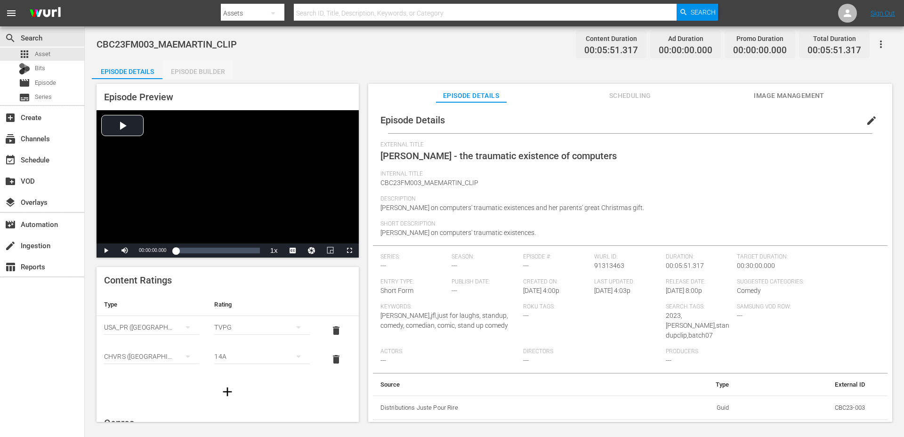
click at [204, 77] on div "Episode Builder" at bounding box center [197, 71] width 71 height 23
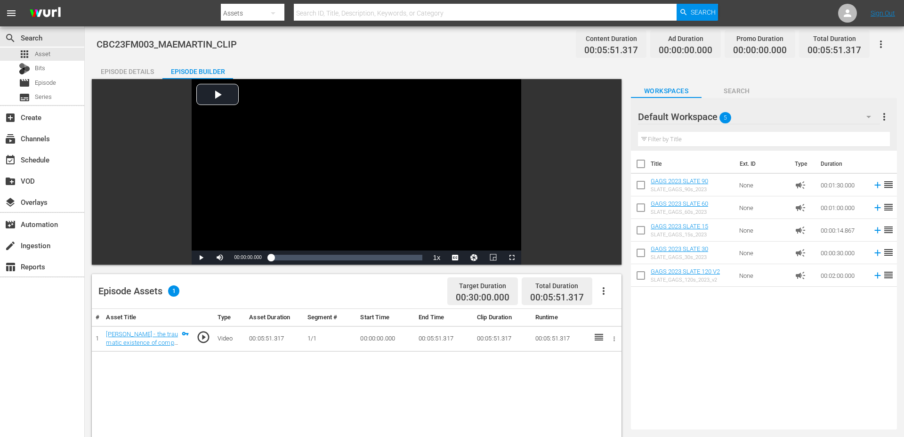
click at [697, 137] on input "text" at bounding box center [764, 139] width 252 height 15
click at [51, 57] on div "apps Asset" at bounding box center [42, 54] width 84 height 13
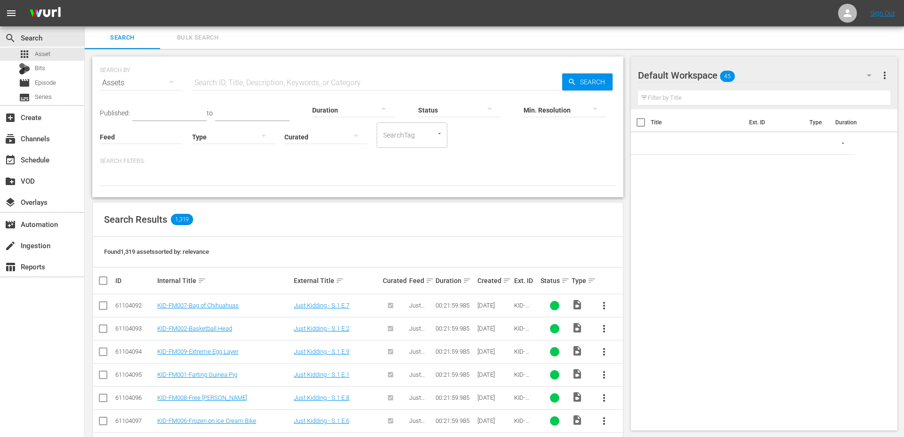
click at [257, 34] on div "Search Bulk Search" at bounding box center [494, 37] width 819 height 23
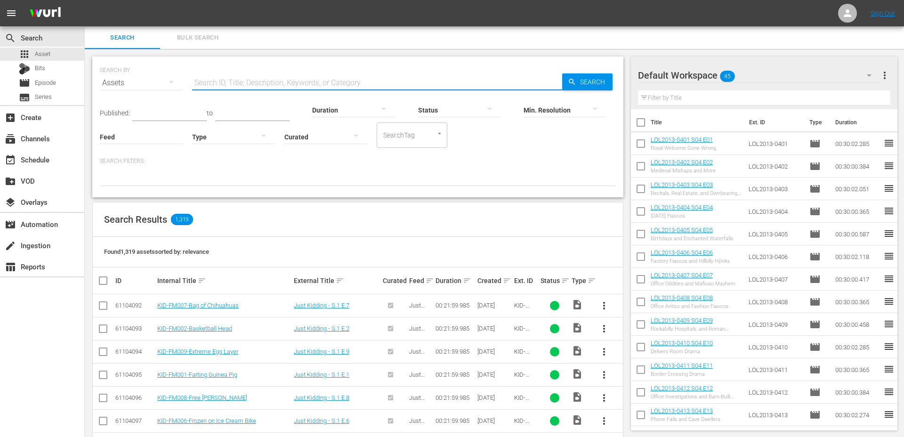
click at [201, 86] on input "text" at bounding box center [377, 83] width 370 height 23
type input "slate"
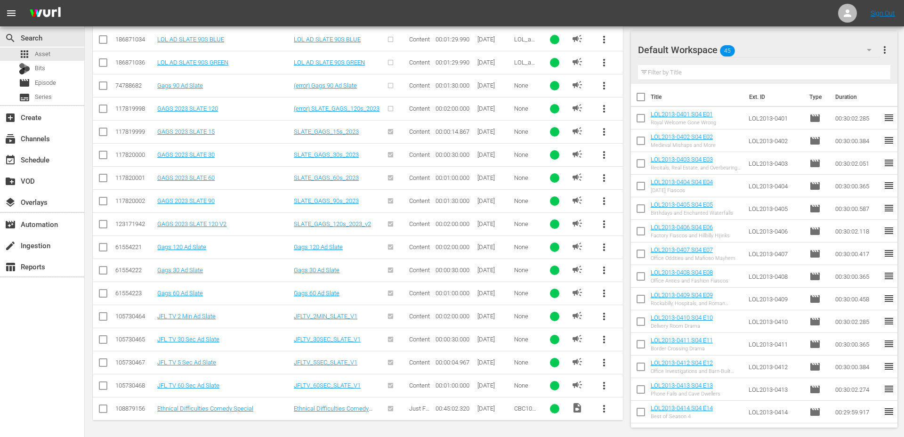
scroll to position [567, 0]
click at [103, 384] on input "checkbox" at bounding box center [102, 386] width 11 height 11
checkbox input "true"
click at [100, 338] on input "checkbox" at bounding box center [102, 340] width 11 height 11
checkbox input "true"
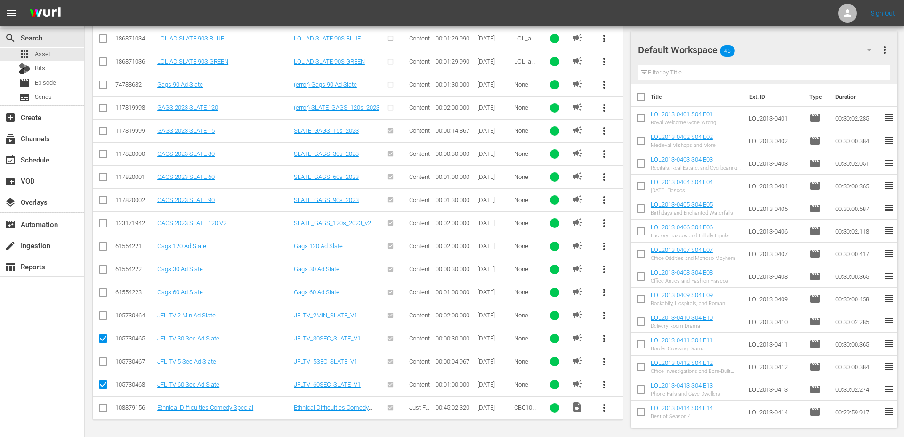
click at [100, 314] on input "checkbox" at bounding box center [102, 317] width 11 height 11
checkbox input "true"
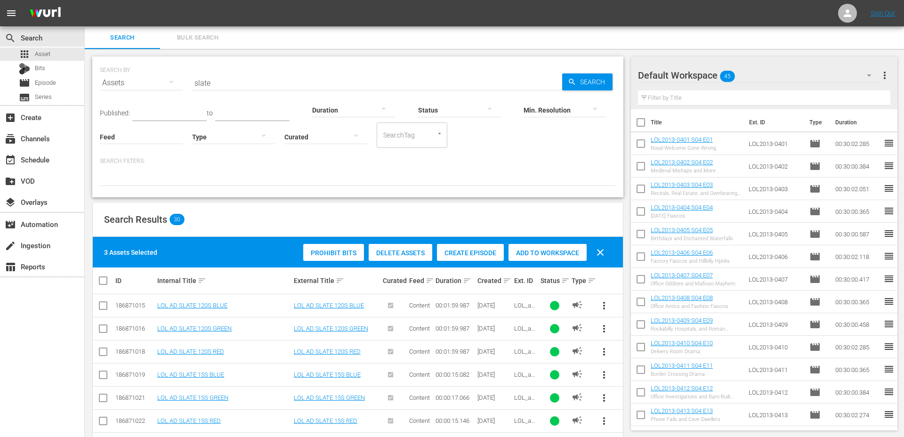
click at [553, 253] on span "Add to Workspace" at bounding box center [547, 253] width 78 height 8
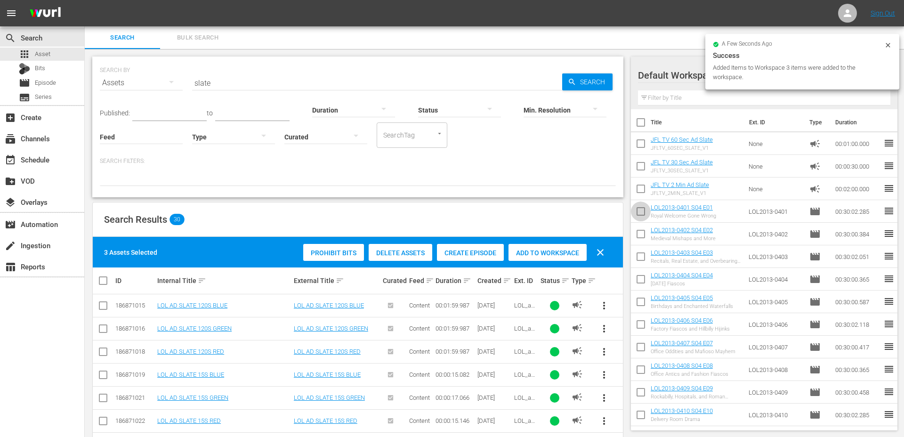
click at [642, 210] on input "checkbox" at bounding box center [641, 213] width 20 height 20
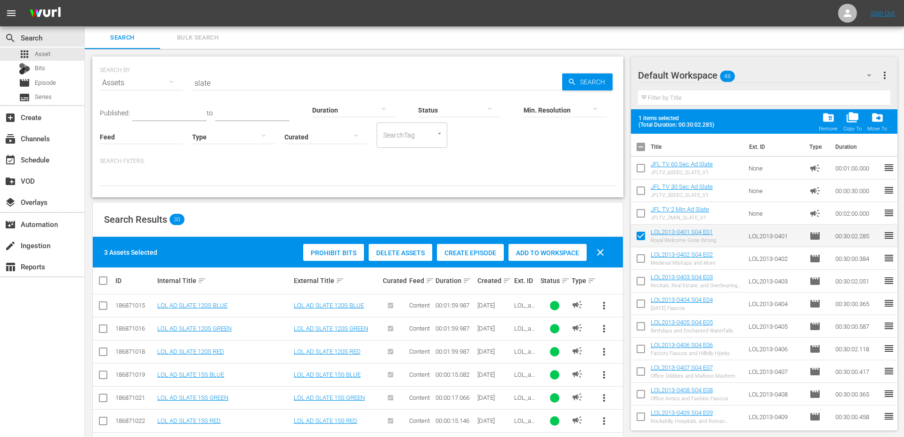
click at [637, 235] on input "checkbox" at bounding box center [641, 238] width 20 height 20
checkbox input "false"
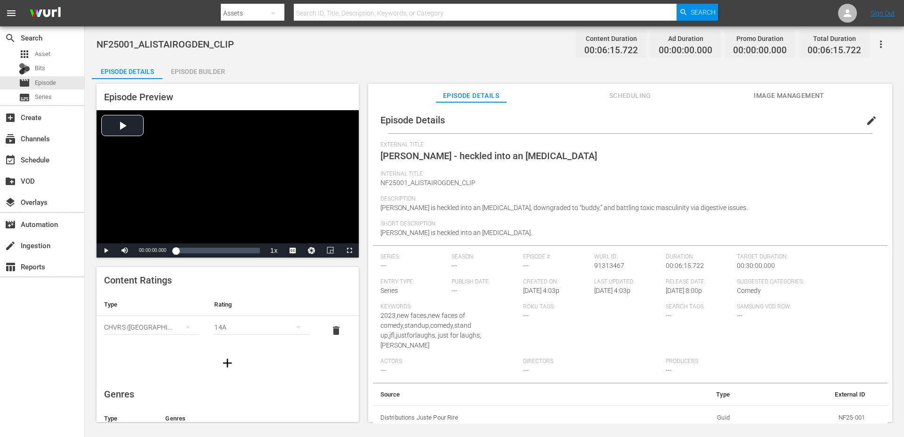
click at [223, 361] on icon "button" at bounding box center [227, 362] width 15 height 15
click at [163, 348] on div "simple table" at bounding box center [151, 356] width 95 height 26
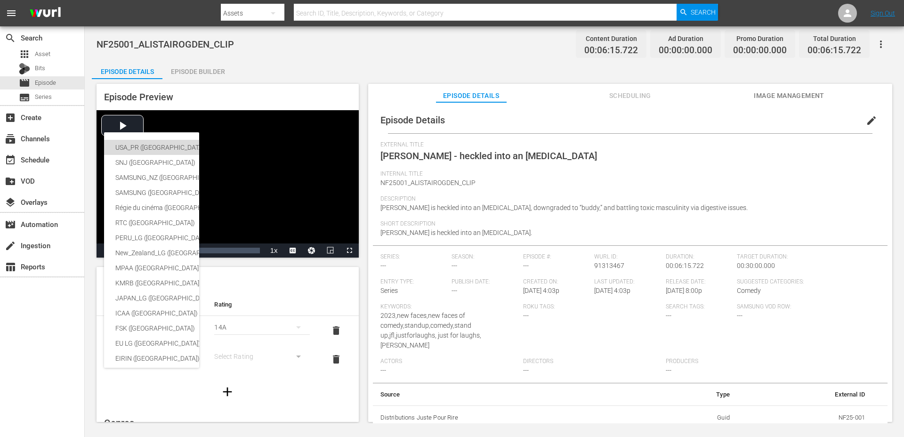
click at [149, 147] on div "USA_PR ([GEOGRAPHIC_DATA] ([GEOGRAPHIC_DATA]))" at bounding box center [230, 147] width 231 height 15
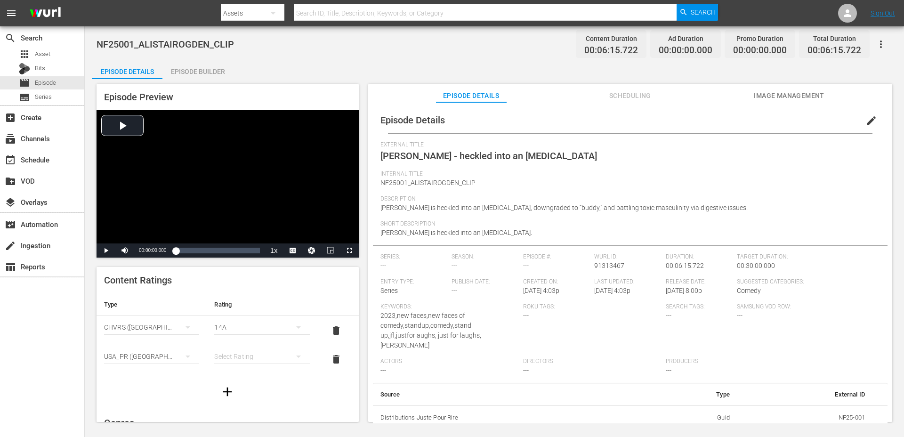
click at [258, 357] on div "simple table" at bounding box center [261, 356] width 95 height 26
click at [254, 320] on div "TVPG" at bounding box center [261, 322] width 72 height 15
click at [240, 354] on div "14A" at bounding box center [261, 356] width 95 height 26
click at [246, 278] on div "PG" at bounding box center [261, 277] width 72 height 15
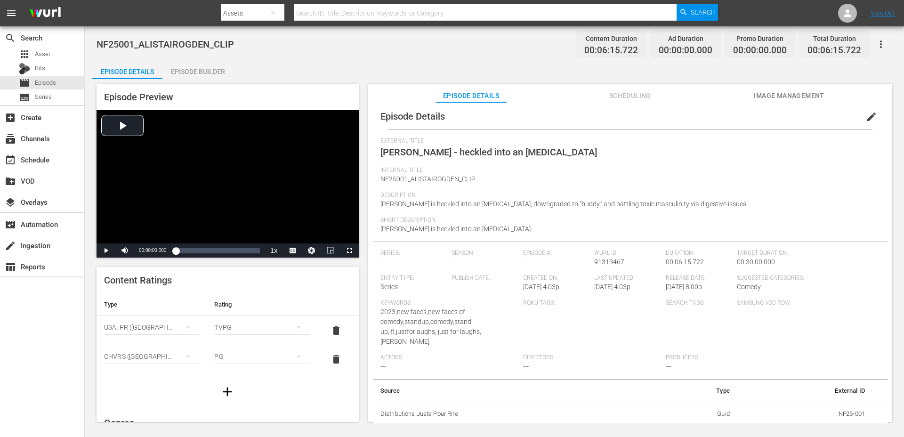
click at [869, 116] on span "edit" at bounding box center [871, 116] width 11 height 11
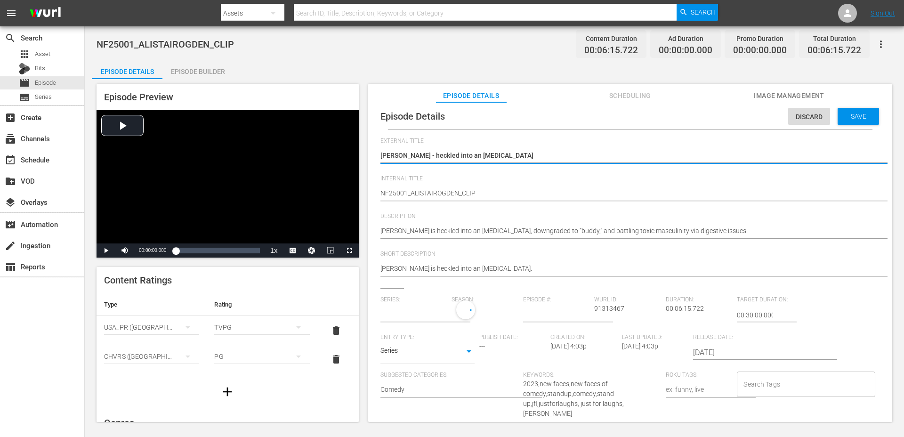
type input "No Series"
click at [754, 378] on input "Search Tags" at bounding box center [798, 386] width 115 height 17
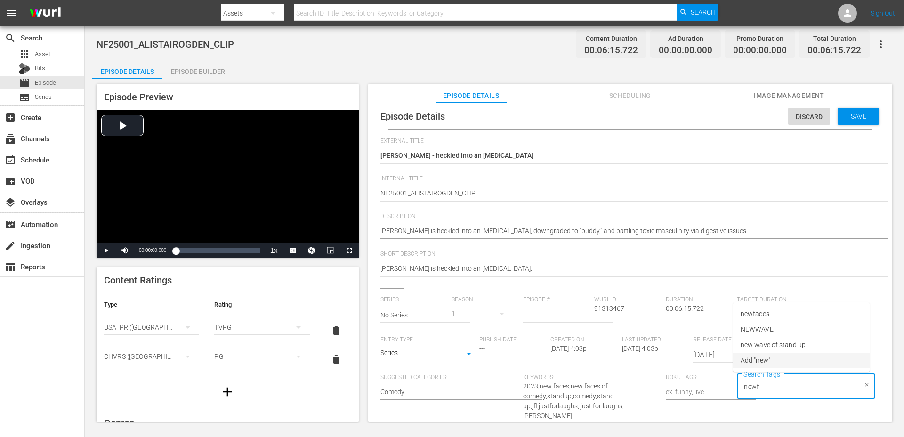
type input "newfa"
click at [775, 344] on li "newfaces" at bounding box center [801, 345] width 136 height 16
type input "[PERSON_NAME]"
type input "2025"
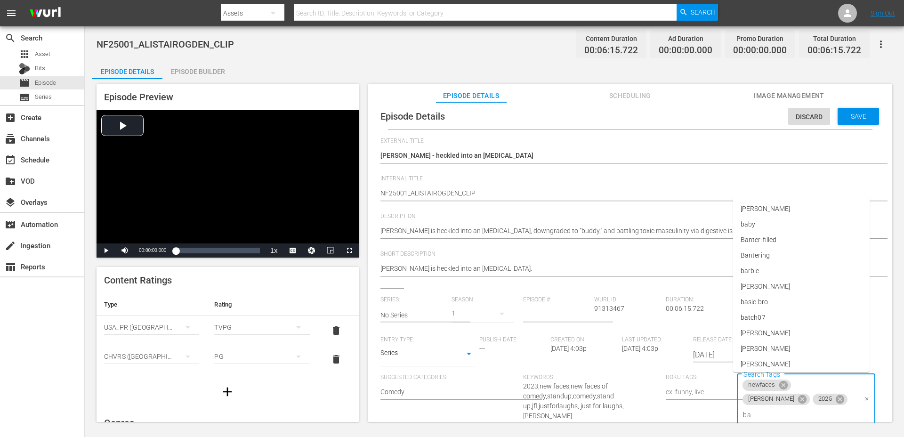
type input "bat"
click at [815, 349] on li "batch07" at bounding box center [801, 345] width 136 height 16
type input "standupclip"
click at [771, 349] on span "standupclip" at bounding box center [757, 345] width 35 height 10
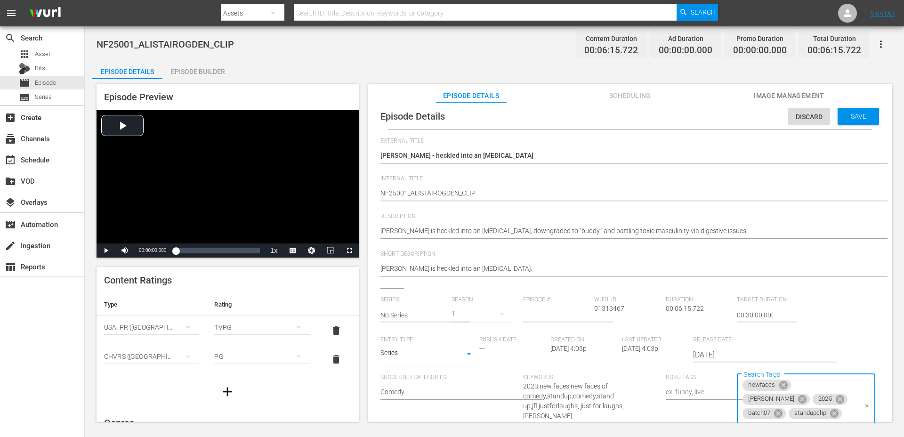
scroll to position [0, 0]
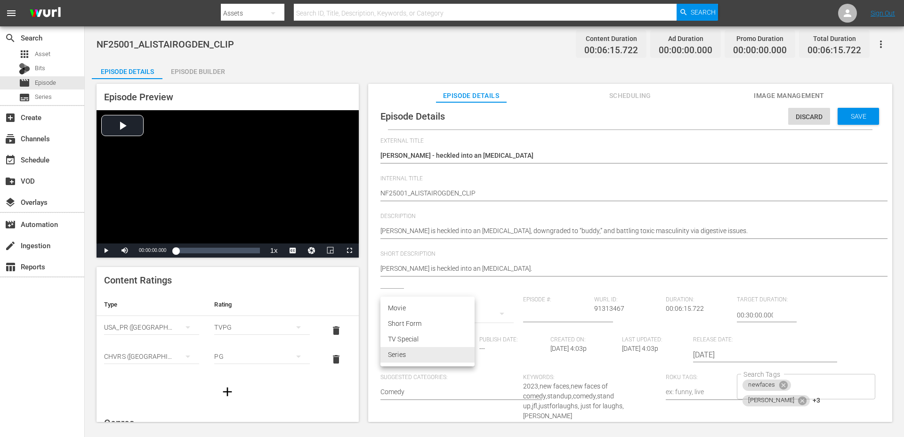
click at [417, 360] on body "menu Search By Assets Search ID, Title, Description, Keywords, or Category Sear…" at bounding box center [452, 218] width 904 height 437
click at [414, 325] on li "Short Form" at bounding box center [427, 324] width 94 height 16
type input "SHORT_FORM_VIDEO"
click at [856, 118] on span "Save" at bounding box center [858, 116] width 31 height 8
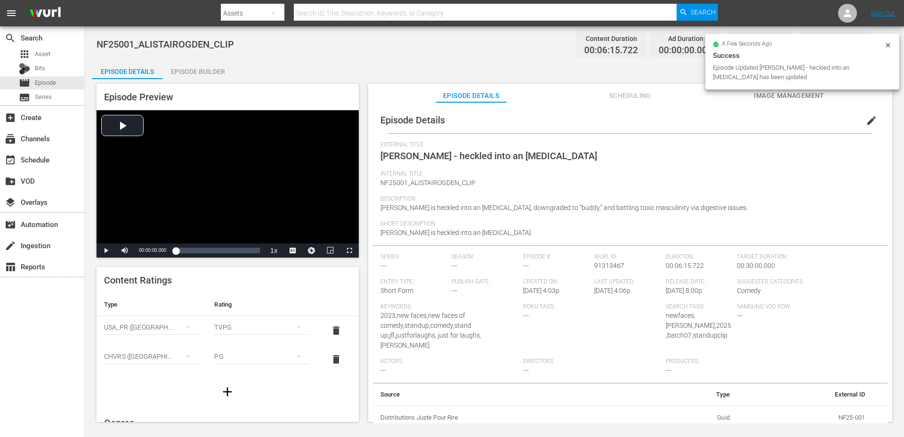
click at [194, 75] on div "Episode Builder" at bounding box center [197, 71] width 71 height 23
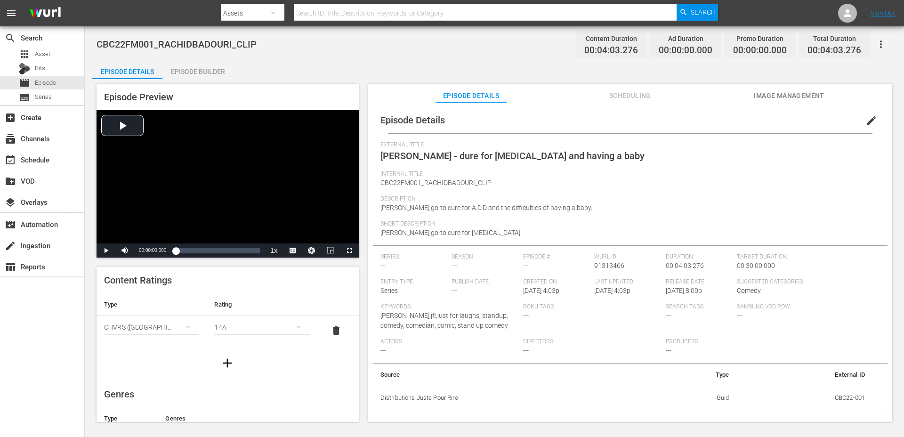
click at [265, 329] on div "14A" at bounding box center [261, 327] width 95 height 26
click at [243, 344] on div "PG" at bounding box center [261, 345] width 72 height 15
click at [220, 364] on icon "button" at bounding box center [227, 362] width 15 height 15
click at [228, 359] on div "simple table" at bounding box center [261, 356] width 95 height 26
click at [157, 360] on div "simple table" at bounding box center [151, 356] width 95 height 26
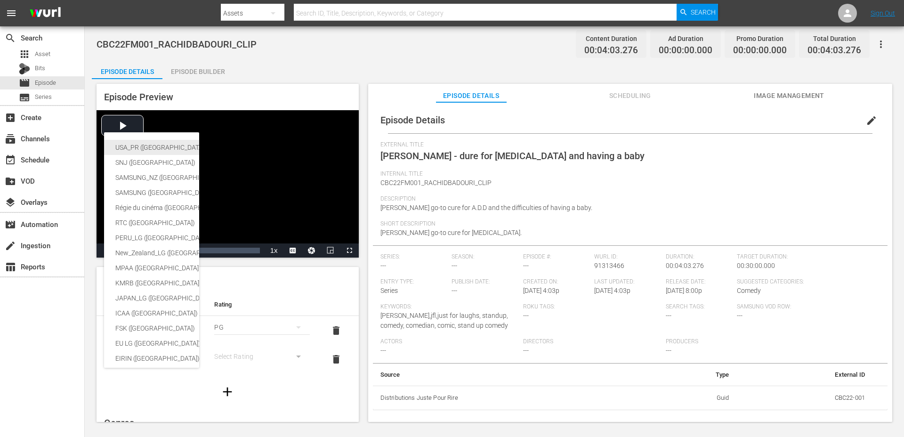
click at [159, 150] on div "USA_PR ([GEOGRAPHIC_DATA] ([GEOGRAPHIC_DATA]))" at bounding box center [230, 147] width 231 height 15
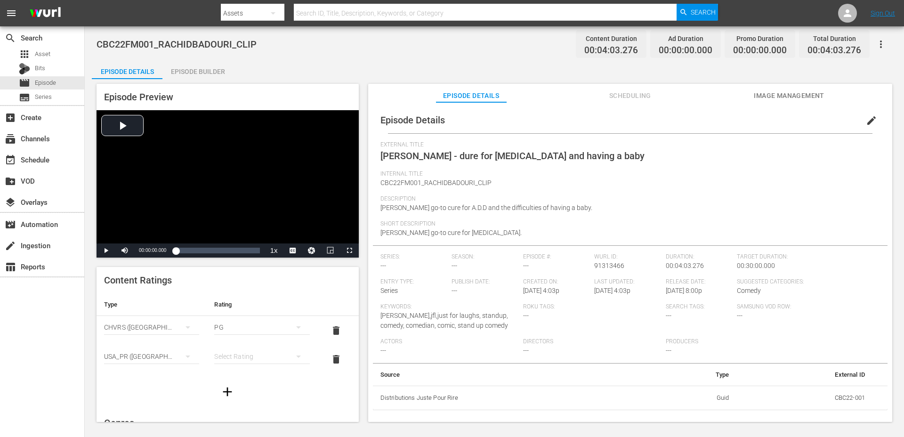
click at [224, 351] on div "simple table" at bounding box center [261, 356] width 95 height 26
click at [243, 321] on div "TVPG" at bounding box center [261, 322] width 72 height 15
click at [866, 119] on span "edit" at bounding box center [871, 120] width 11 height 11
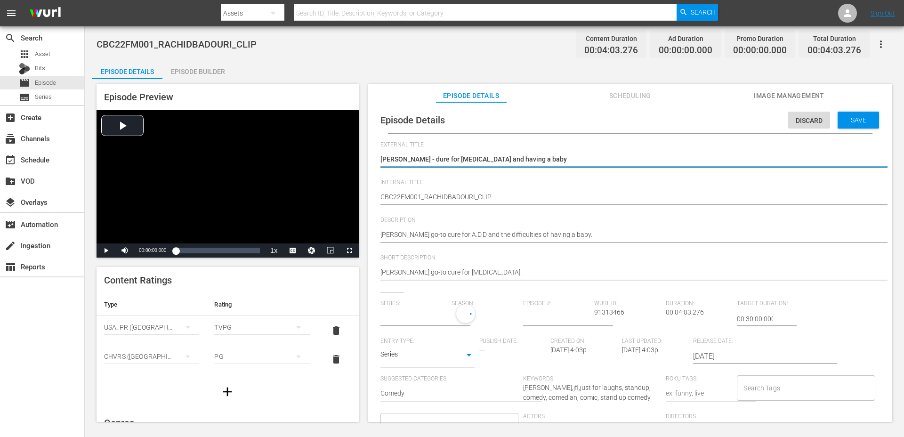
type input "No Series"
click at [748, 389] on input "Search Tags" at bounding box center [798, 390] width 115 height 17
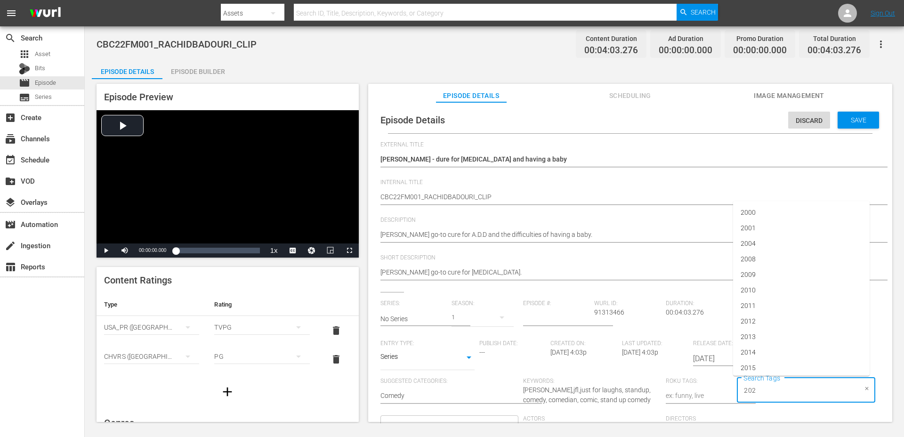
type input "2022"
type input "standup"
click at [766, 346] on span "standupclip" at bounding box center [757, 349] width 35 height 10
type input "[PERSON_NAME]"
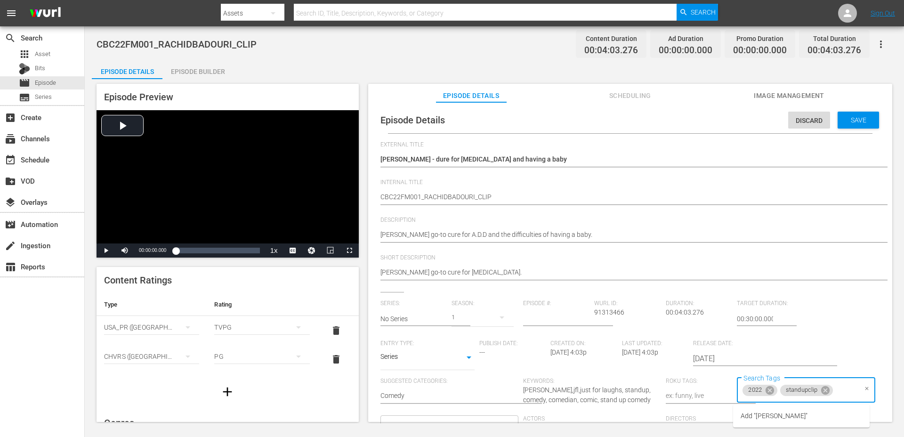
scroll to position [0, 0]
type input "bat"
click at [759, 345] on span "batch07" at bounding box center [752, 349] width 25 height 10
click at [433, 317] on input "text" at bounding box center [413, 318] width 67 height 23
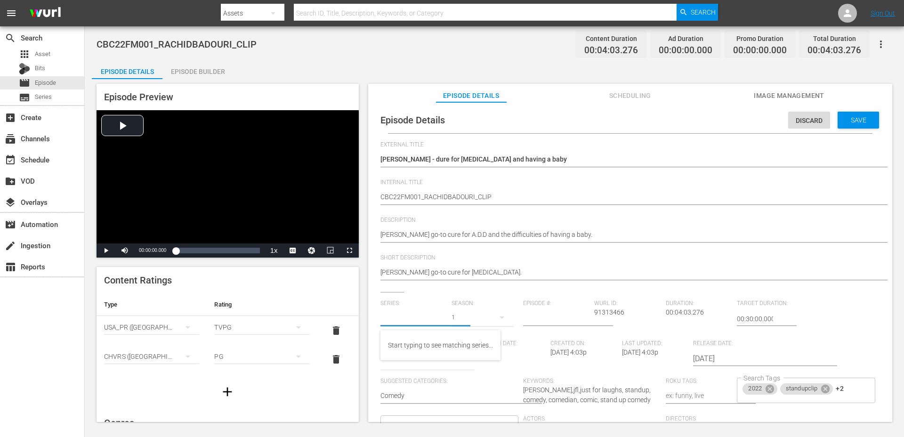
click at [470, 311] on div "1" at bounding box center [482, 317] width 62 height 26
click at [407, 362] on div "1" at bounding box center [452, 218] width 904 height 437
click at [402, 361] on body "menu Search By Assets Search ID, Title, Description, Keywords, or Category Sear…" at bounding box center [452, 218] width 904 height 437
click at [411, 326] on li "Short Form" at bounding box center [427, 328] width 94 height 16
type input "SHORT_FORM_VIDEO"
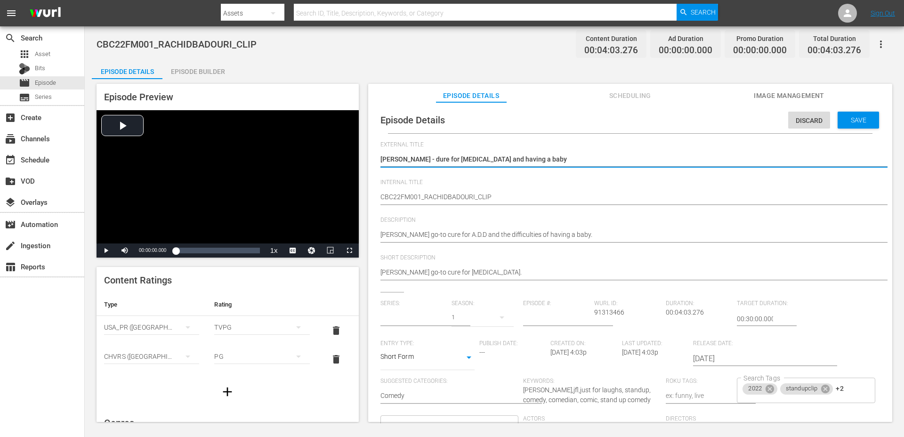
click at [437, 161] on textarea "Rachid Badouri - dure for ADHD and having a baby" at bounding box center [627, 159] width 495 height 11
click at [439, 158] on textarea "Rachid Badouri - dure for ADHD and having a baby" at bounding box center [627, 159] width 495 height 11
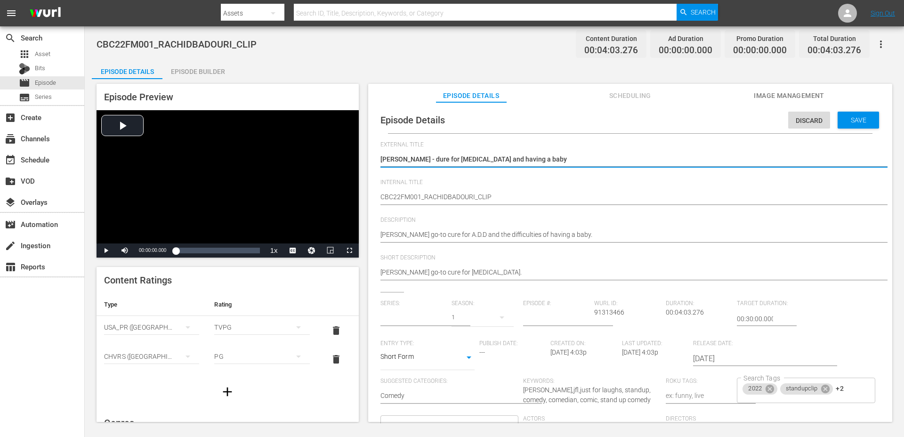
type textarea "Rachid Badouri - c for ADHD and having a baby"
type textarea "Rachid Badouri - cu for ADHD and having a baby"
type textarea "Rachid Badouri - cur for ADHD and having a baby"
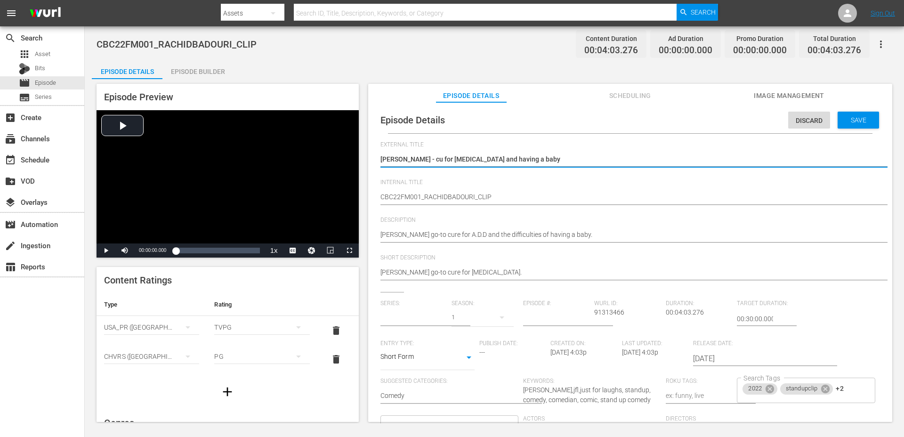
type textarea "Rachid Badouri - cur for ADHD and having a baby"
type textarea "Rachid Badouri - cure for ADHD and having a baby"
type textarea "Rachid Badouri - tcure for ADHD and having a baby"
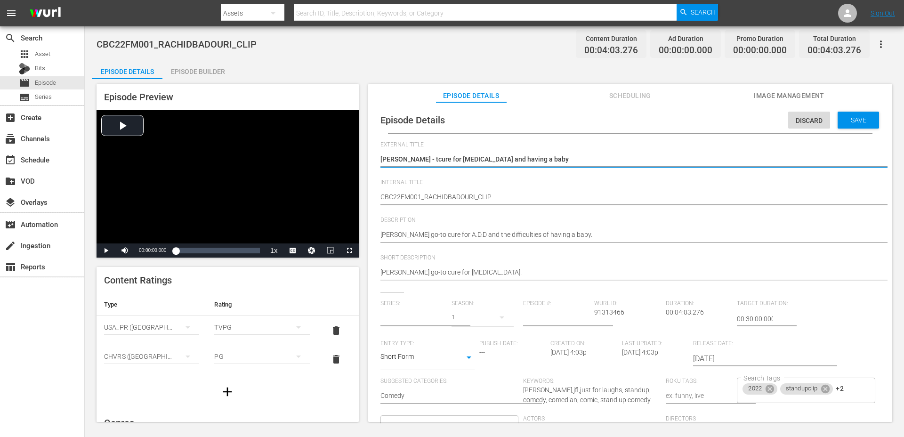
type textarea "Rachid Badouri - thcure for ADHD and having a baby"
type textarea "Rachid Badouri - thecure for ADHD and having a baby"
type textarea "Rachid Badouri - the cure for ADHD and having a baby"
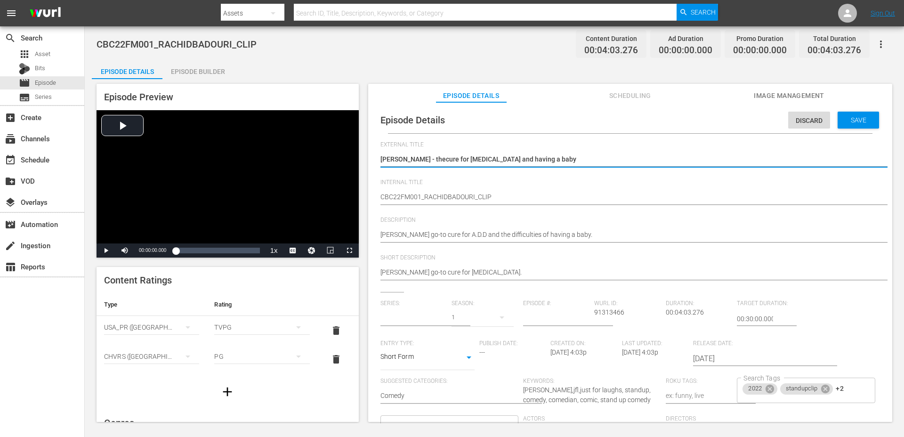
type textarea "Rachid Badouri - the cure for ADHD and having a baby"
click at [568, 160] on textarea "Rachid Badouri - dure for ADHD and having a baby" at bounding box center [627, 159] width 495 height 11
click at [847, 122] on span "Save" at bounding box center [858, 120] width 31 height 8
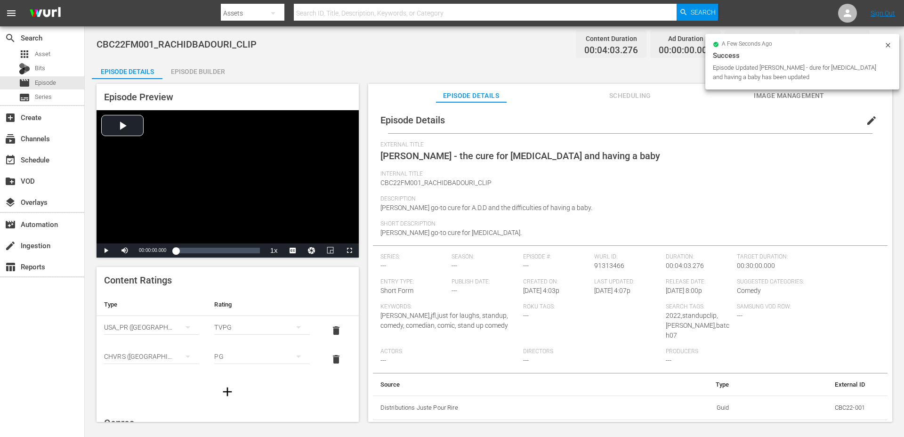
click at [522, 151] on span "Rachid Badouri - the cure for ADHD and having a baby" at bounding box center [520, 155] width 280 height 11
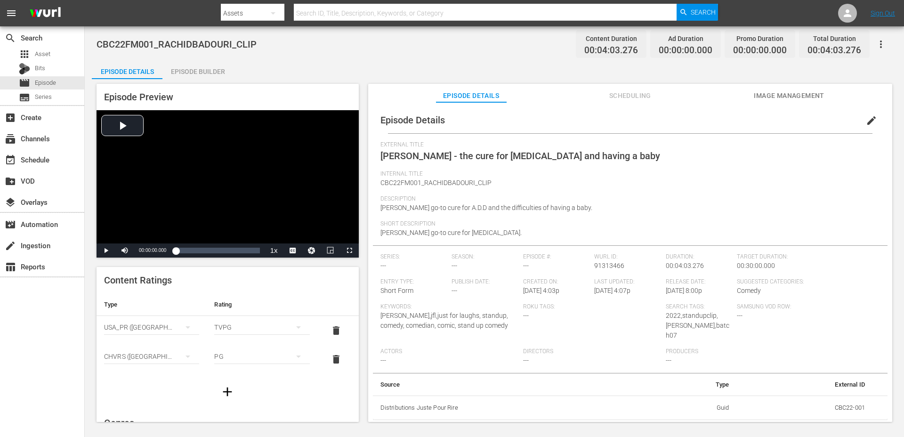
click at [521, 152] on span "Rachid Badouri - the cure for ADHD and having a baby" at bounding box center [520, 155] width 280 height 11
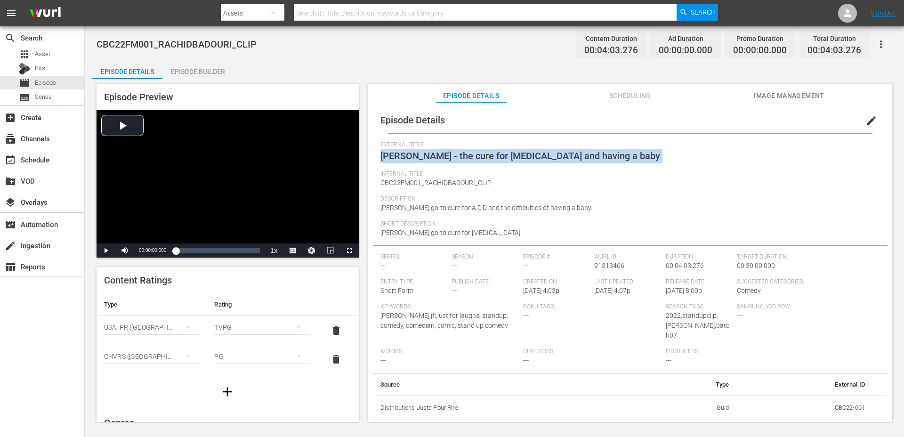
copy span "Rachid Badouri - the cure for ADHD and having a baby"
click at [207, 70] on div "Episode Builder" at bounding box center [197, 71] width 71 height 23
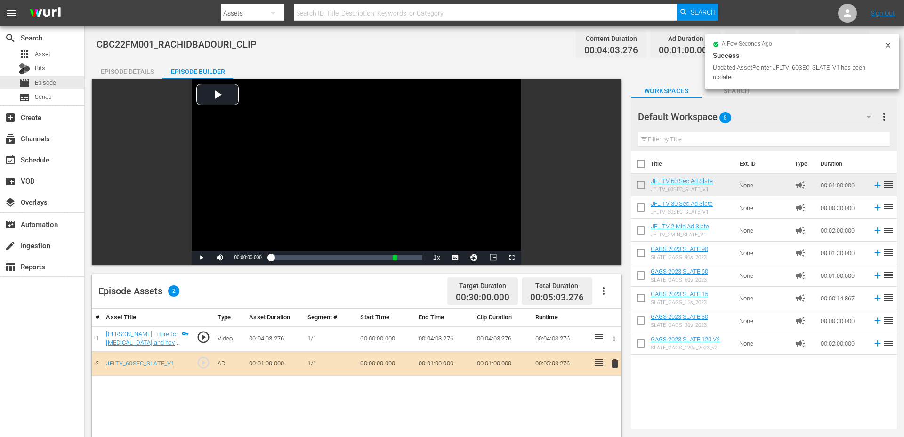
click at [144, 72] on div "Episode Details" at bounding box center [127, 71] width 71 height 23
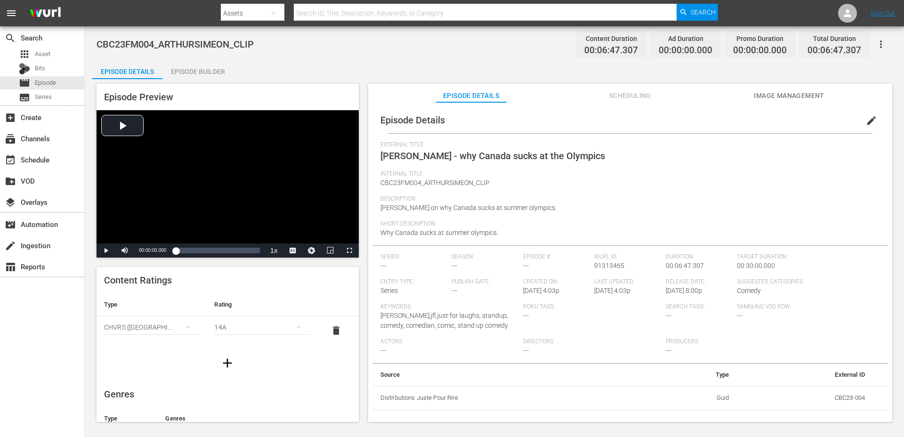
click at [214, 66] on div "Episode Builder" at bounding box center [197, 71] width 71 height 23
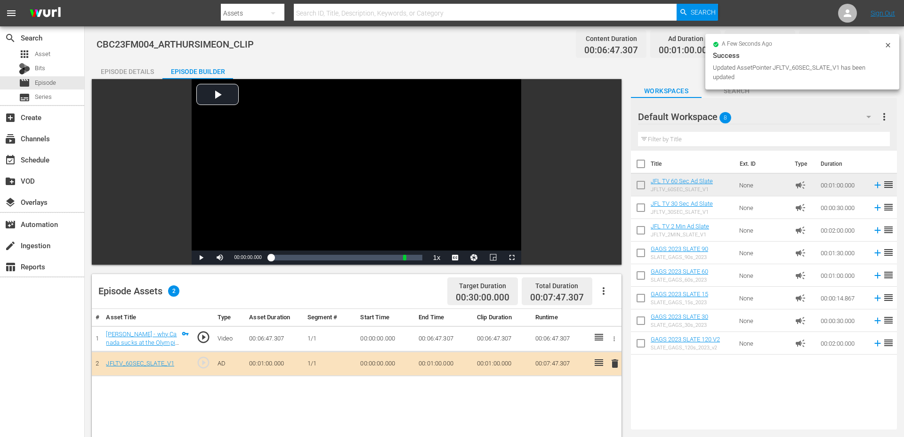
click at [140, 70] on div "Episode Details" at bounding box center [127, 71] width 71 height 23
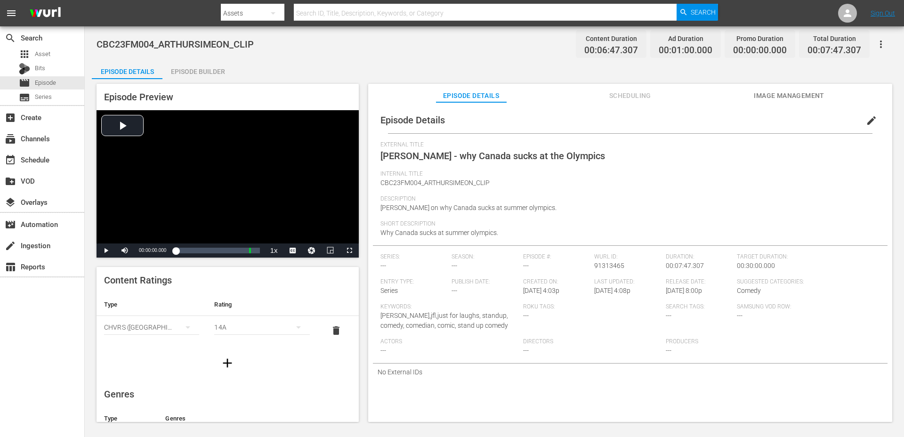
click at [262, 329] on div "14A" at bounding box center [261, 327] width 95 height 26
click at [241, 350] on div "PG" at bounding box center [261, 345] width 72 height 15
click at [239, 328] on div "PG" at bounding box center [261, 327] width 95 height 26
click at [183, 364] on div "G PG 14A 18A R A E" at bounding box center [452, 218] width 904 height 437
click at [229, 363] on icon "button" at bounding box center [227, 362] width 15 height 15
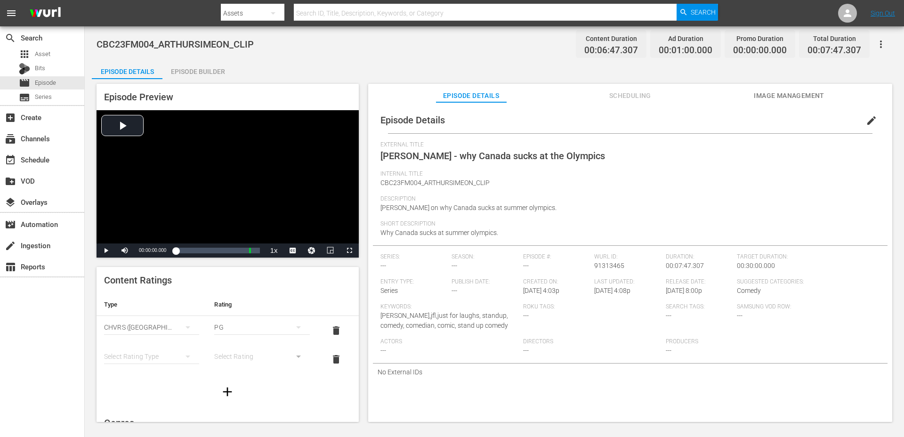
click at [223, 353] on div "simple table" at bounding box center [261, 356] width 95 height 26
click at [182, 355] on icon "simple table" at bounding box center [187, 356] width 11 height 11
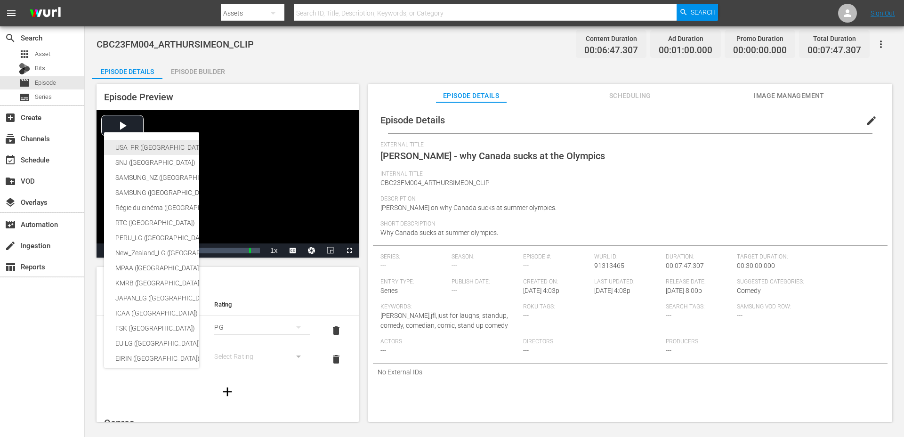
click at [156, 146] on div "USA_PR ([GEOGRAPHIC_DATA] ([GEOGRAPHIC_DATA]))" at bounding box center [230, 147] width 231 height 15
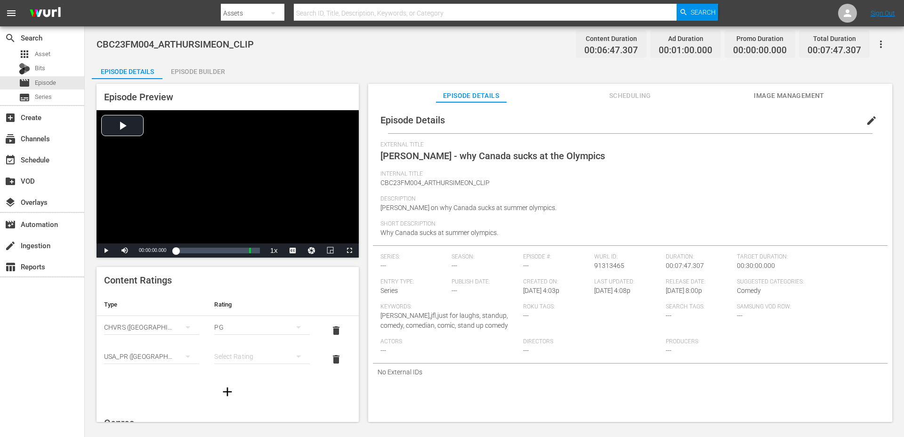
click at [256, 356] on div "simple table" at bounding box center [261, 356] width 95 height 26
click at [243, 321] on div "TVPG" at bounding box center [261, 322] width 72 height 15
click at [869, 118] on span "edit" at bounding box center [871, 120] width 11 height 11
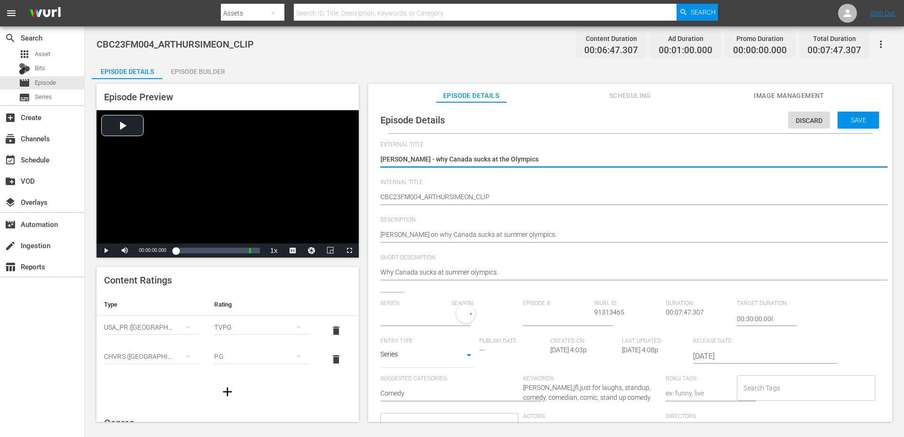
type input "No Series"
click at [434, 316] on input "text" at bounding box center [413, 318] width 67 height 23
click at [427, 280] on hr at bounding box center [639, 280] width 518 height 1
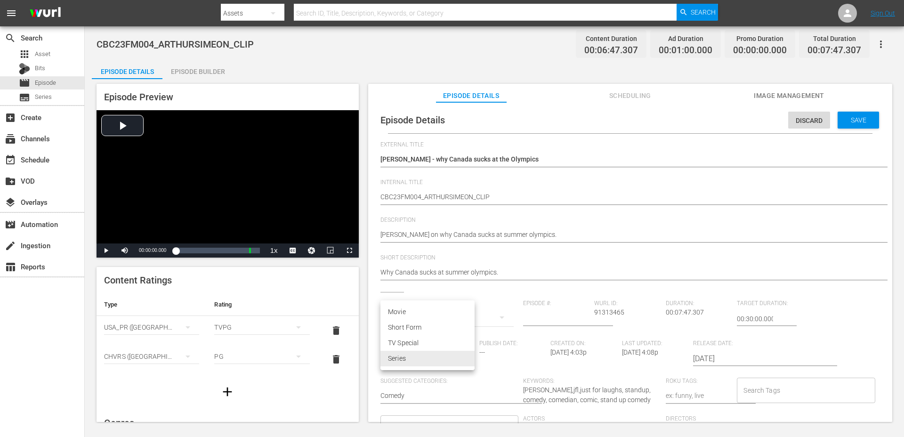
click at [402, 362] on body "menu Search By Assets Search ID, Title, Description, Keywords, or Category Sear…" at bounding box center [452, 218] width 904 height 437
click at [412, 328] on li "Short Form" at bounding box center [427, 328] width 94 height 16
type input "SHORT_FORM_VIDEO"
click at [754, 392] on input "Search Tags" at bounding box center [798, 390] width 115 height 17
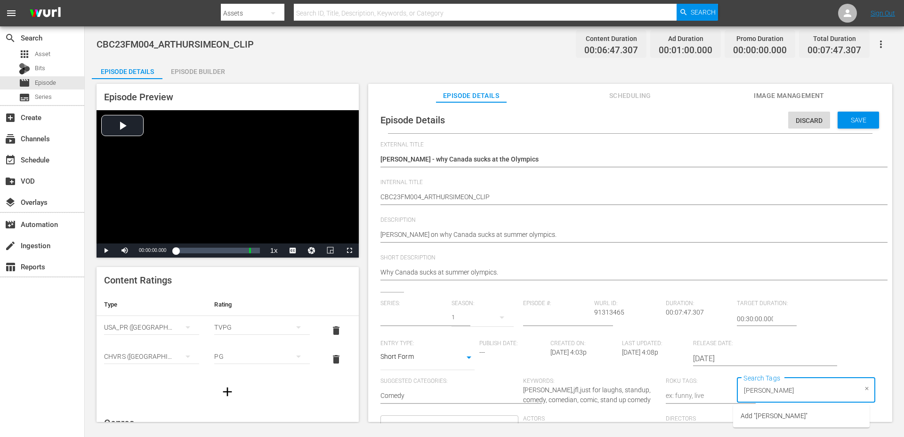
type input "[PERSON_NAME]"
type input "2023"
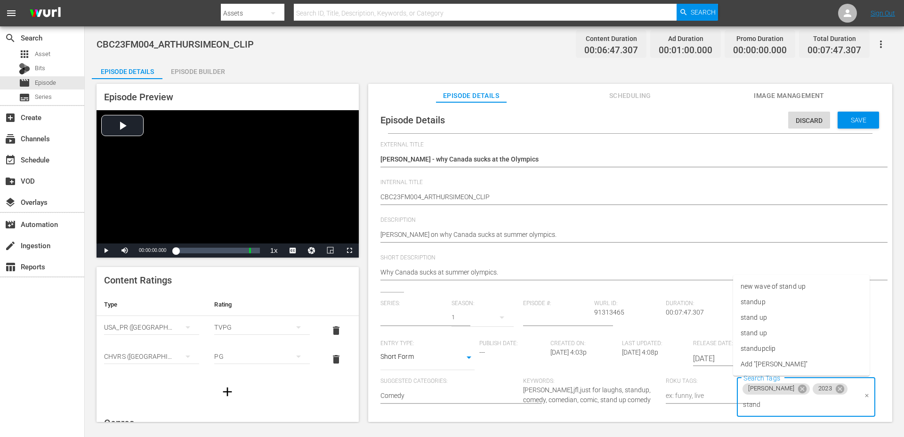
type input "standu"
click at [780, 345] on li "standupclip" at bounding box center [801, 349] width 136 height 16
type input "bat"
click at [753, 347] on span "batch07" at bounding box center [752, 349] width 25 height 10
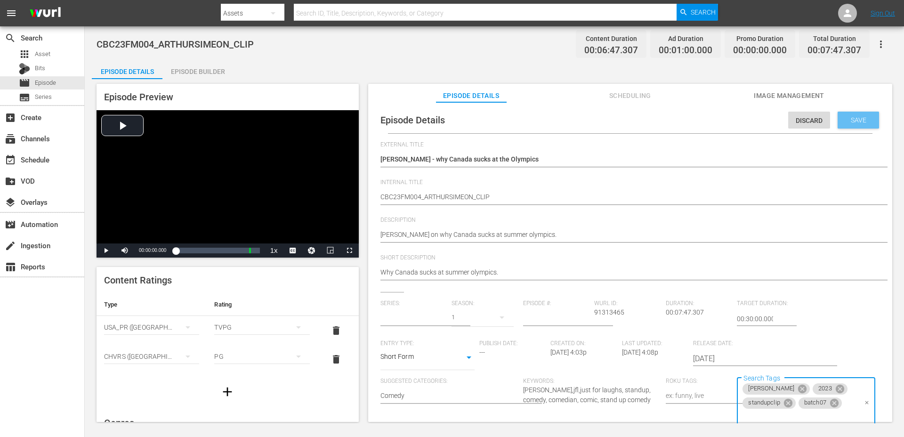
click at [853, 122] on span "Save" at bounding box center [858, 120] width 31 height 8
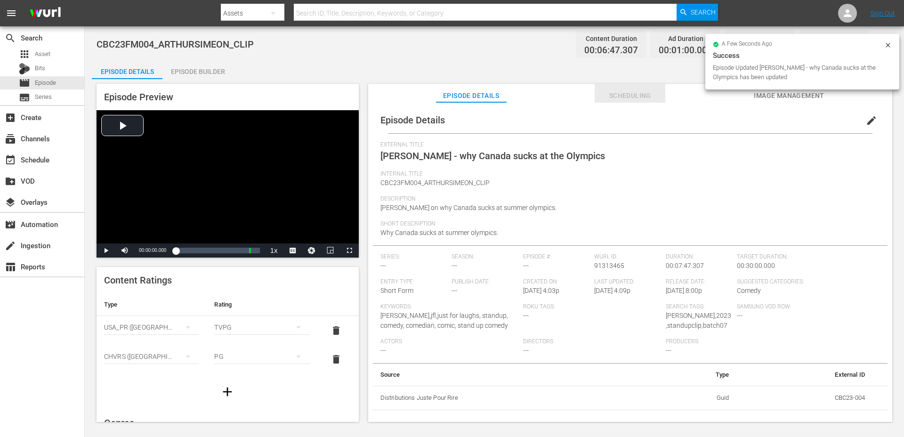
click at [638, 98] on span "Scheduling" at bounding box center [629, 96] width 71 height 12
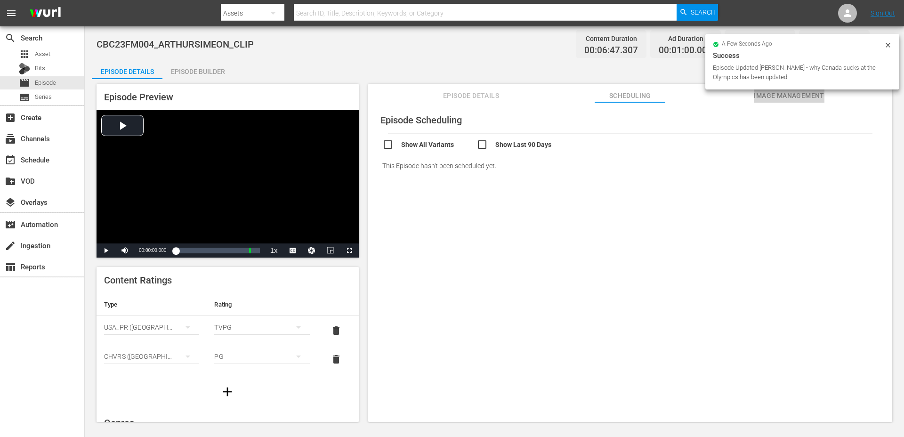
click at [779, 98] on span "Image Management" at bounding box center [789, 96] width 71 height 12
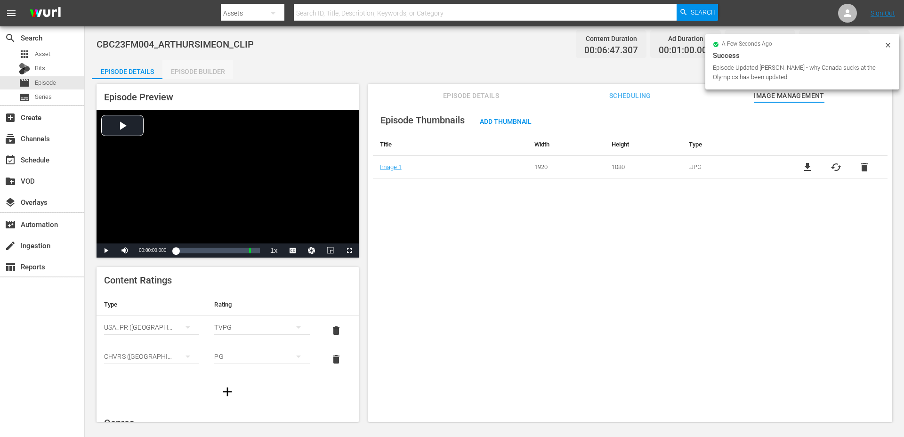
click at [173, 74] on div "Episode Builder" at bounding box center [197, 71] width 71 height 23
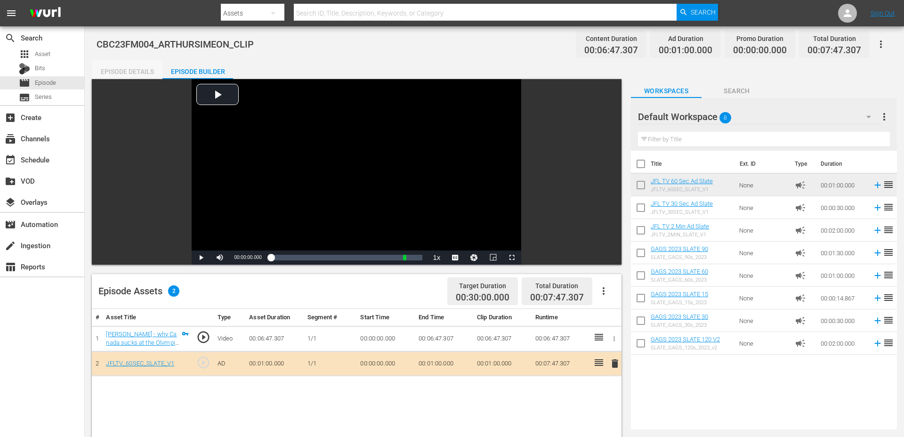
click at [144, 65] on div "Episode Details" at bounding box center [127, 71] width 71 height 23
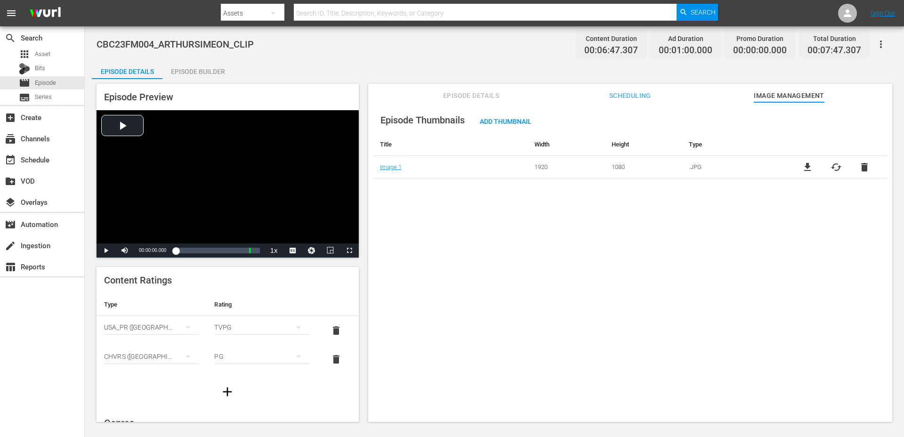
click at [470, 99] on span "Episode Details" at bounding box center [471, 96] width 71 height 12
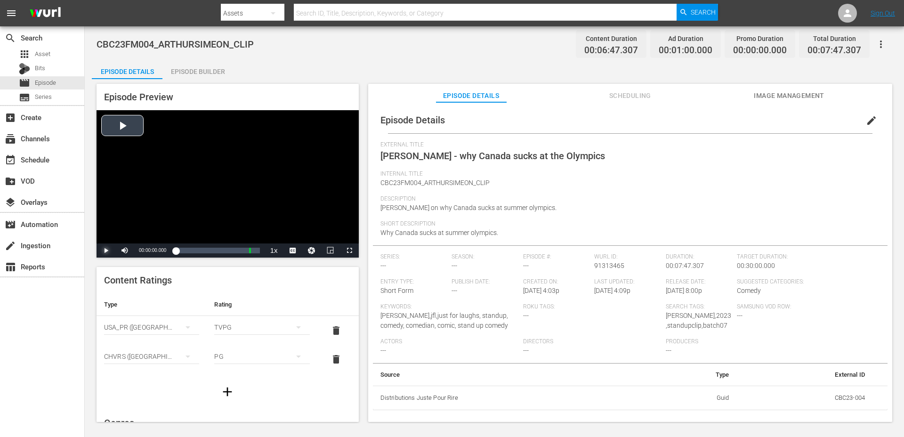
click at [106, 250] on span "Video Player" at bounding box center [106, 250] width 0 height 0
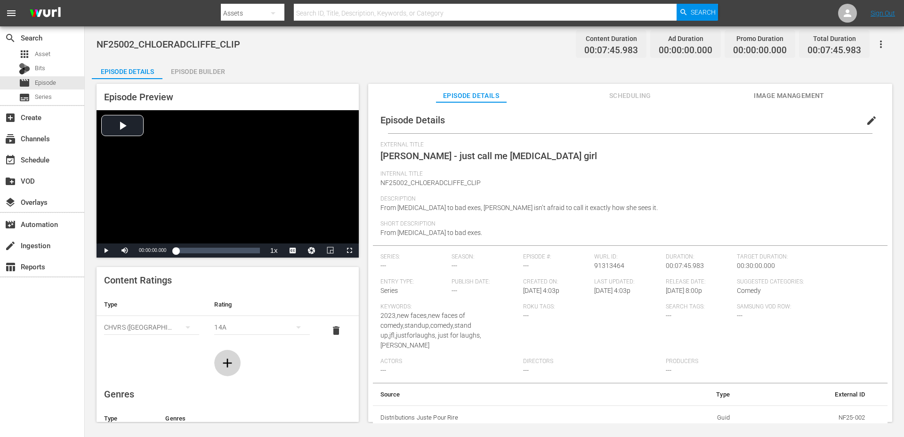
click at [219, 360] on button "button" at bounding box center [227, 363] width 26 height 26
click at [179, 359] on button "simple table" at bounding box center [187, 356] width 23 height 23
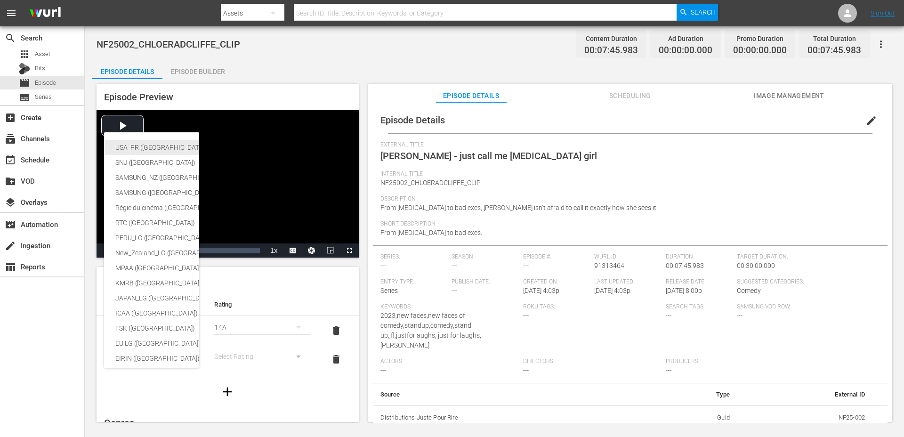
click at [145, 144] on div "USA_PR ([GEOGRAPHIC_DATA] ([GEOGRAPHIC_DATA]))" at bounding box center [230, 147] width 231 height 15
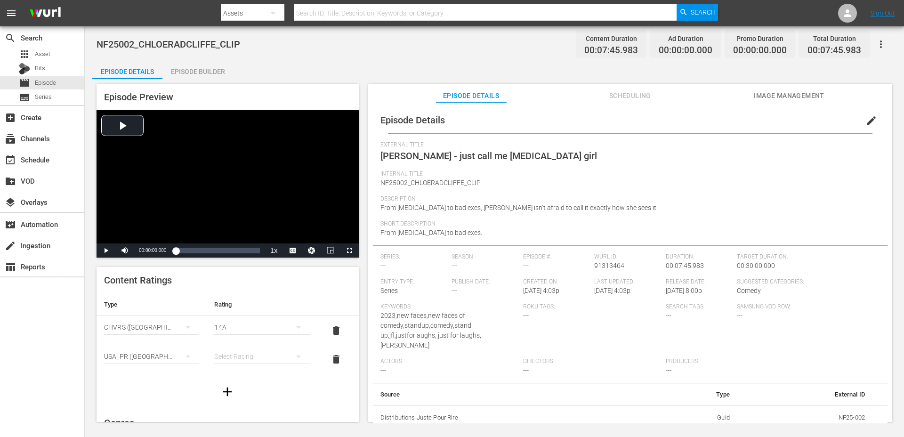
click at [219, 357] on div "simple table" at bounding box center [261, 356] width 95 height 26
click at [251, 322] on div "TVPG" at bounding box center [261, 322] width 72 height 15
click at [265, 330] on div "TVPG" at bounding box center [261, 327] width 95 height 26
click at [232, 299] on div "TVY TVY7 TVG TVPG TV14 TVMA" at bounding box center [452, 218] width 904 height 437
click at [235, 360] on div "14A" at bounding box center [261, 356] width 95 height 26
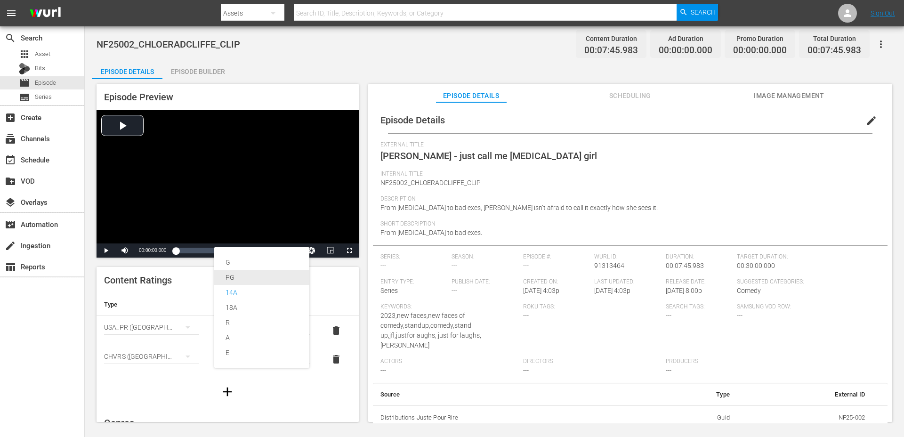
click at [248, 276] on div "PG" at bounding box center [261, 277] width 72 height 15
click at [867, 124] on span "edit" at bounding box center [871, 120] width 11 height 11
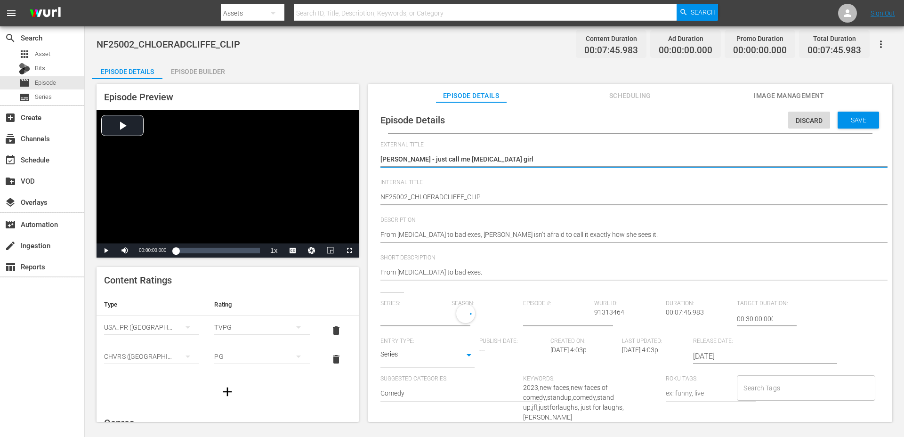
type input "No Series"
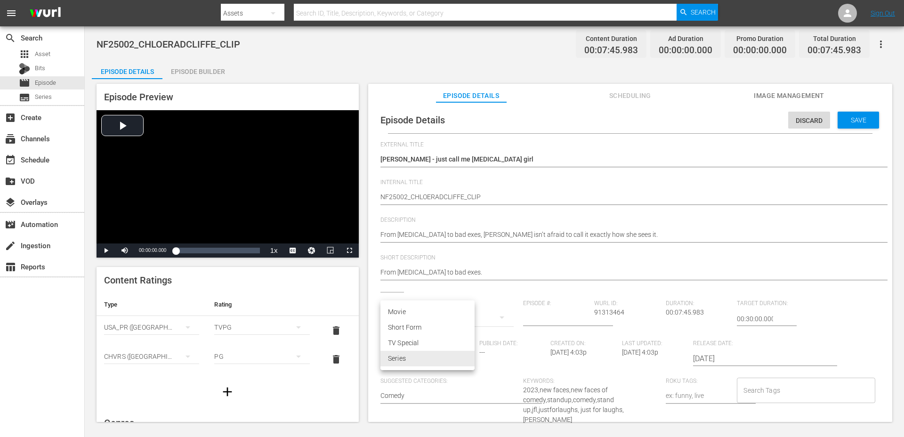
click at [400, 361] on body "menu Search By Assets Search ID, Title, Description, Keywords, or Category Sear…" at bounding box center [452, 218] width 904 height 437
click at [409, 329] on li "Short Form" at bounding box center [427, 328] width 94 height 16
type input "SHORT_FORM_VIDEO"
click at [744, 385] on input "Search Tags" at bounding box center [798, 390] width 115 height 17
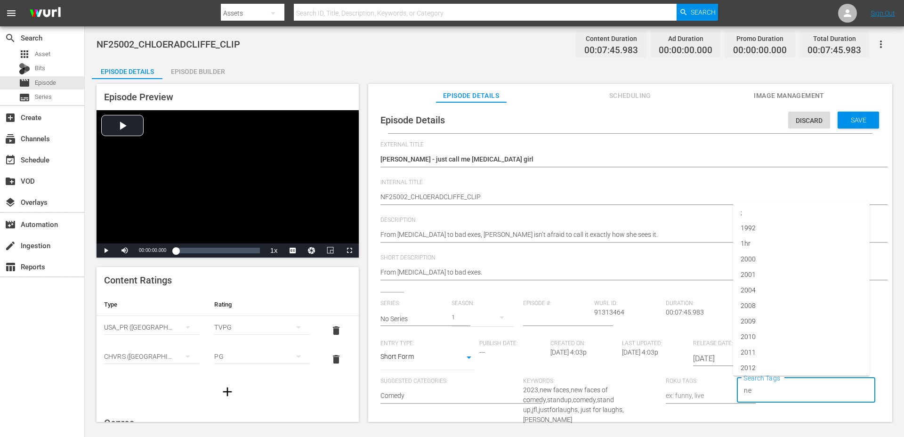
type input "new"
click at [762, 310] on li "newfaces" at bounding box center [801, 318] width 136 height 16
type input "[PERSON_NAME]"
type input "2025"
type input "bat"
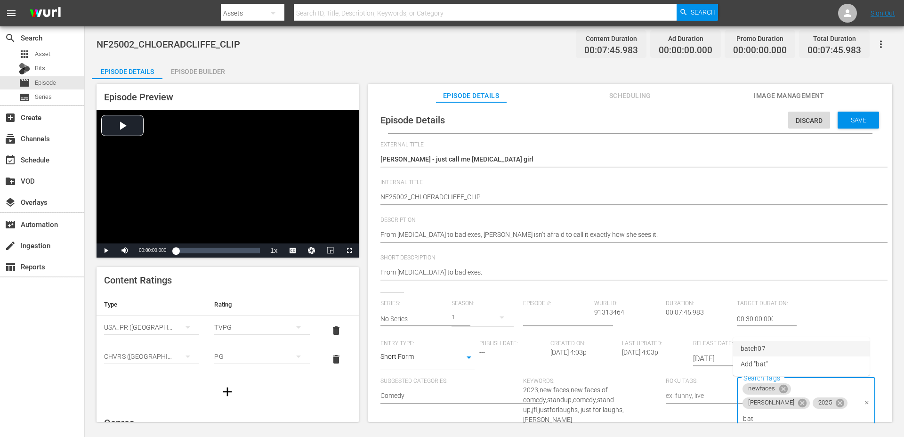
click at [785, 345] on li "batch07" at bounding box center [801, 349] width 136 height 16
type input "stan"
click at [775, 347] on li "standupclip" at bounding box center [801, 349] width 136 height 16
click at [852, 120] on span "Save" at bounding box center [858, 120] width 31 height 8
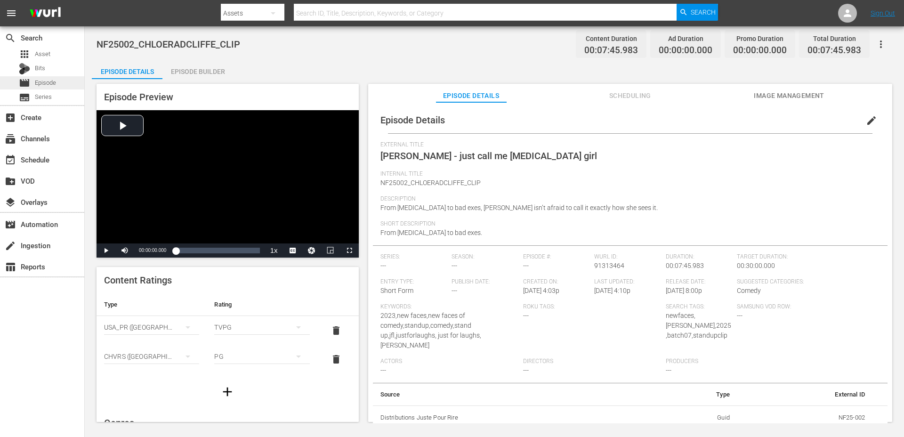
click at [47, 88] on div "movie Episode" at bounding box center [37, 82] width 37 height 13
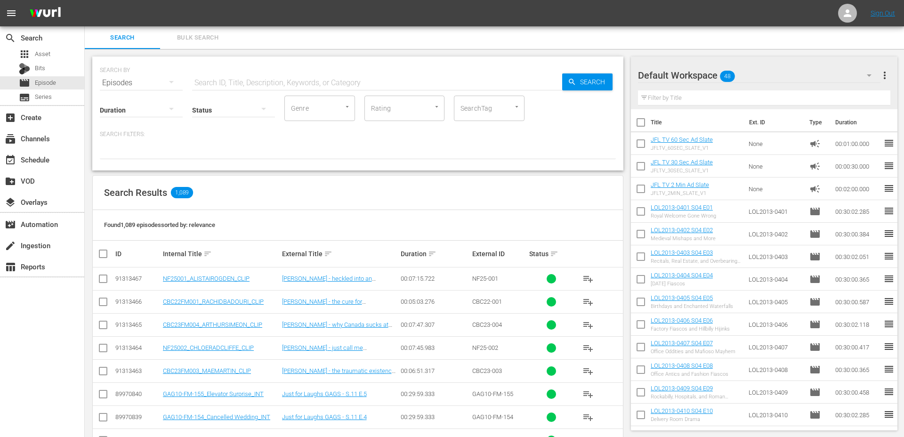
click at [220, 79] on input "text" at bounding box center [377, 83] width 370 height 23
click at [454, 100] on div "SearchTag" at bounding box center [489, 108] width 71 height 25
type input "batch"
click at [478, 130] on span "batch07" at bounding box center [473, 134] width 25 height 10
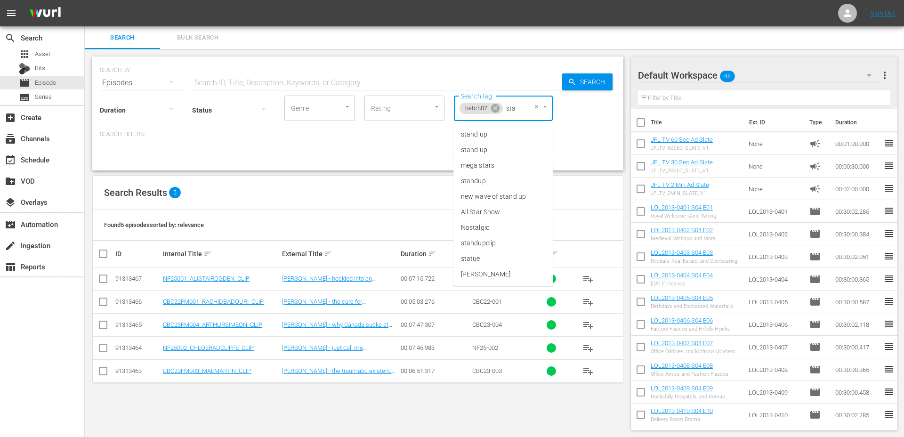
type input "stan"
click at [493, 196] on span "standupclip" at bounding box center [478, 197] width 35 height 10
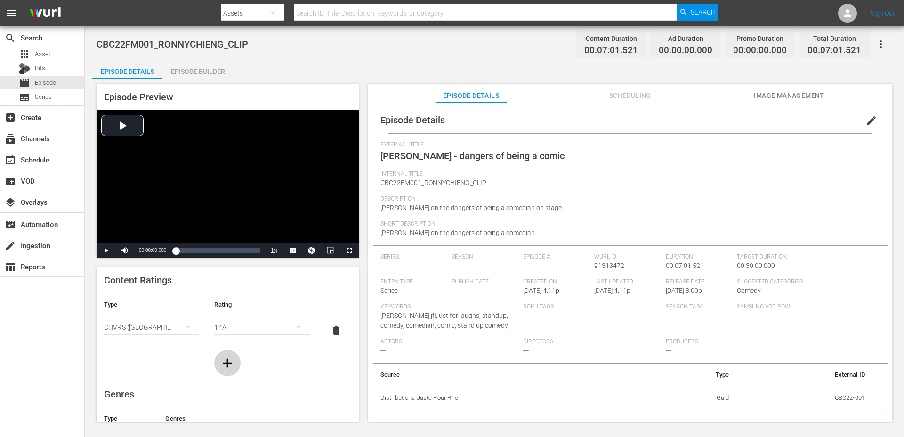
click at [225, 362] on icon "button" at bounding box center [227, 362] width 9 height 9
click at [157, 357] on div "simple table" at bounding box center [151, 356] width 95 height 26
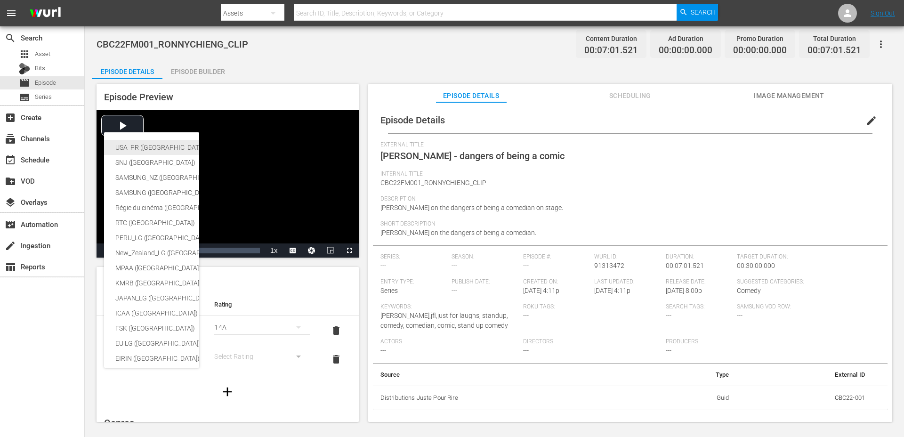
click at [164, 149] on div "USA_PR ([GEOGRAPHIC_DATA] ([GEOGRAPHIC_DATA]))" at bounding box center [230, 147] width 231 height 15
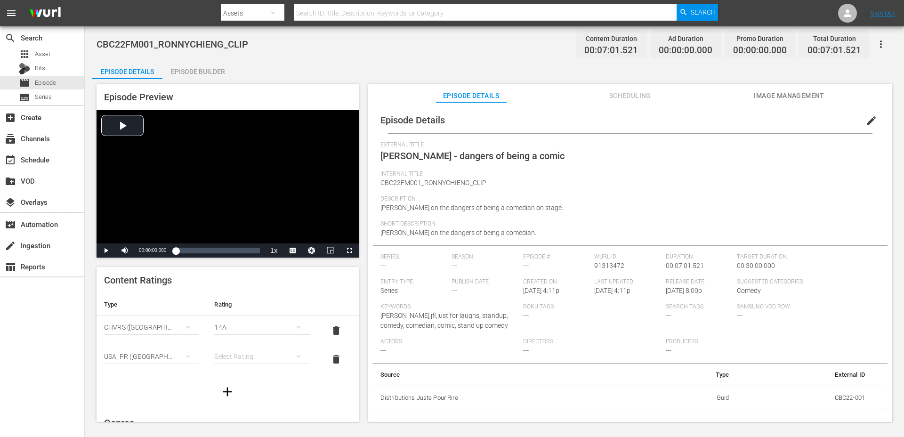
click at [228, 357] on div "simple table" at bounding box center [261, 356] width 95 height 26
click at [247, 306] on div "TVG" at bounding box center [261, 307] width 72 height 15
click at [226, 354] on div "14A" at bounding box center [261, 356] width 95 height 26
click at [246, 278] on div "PG" at bounding box center [261, 277] width 72 height 15
click at [224, 355] on div "PG" at bounding box center [261, 356] width 95 height 26
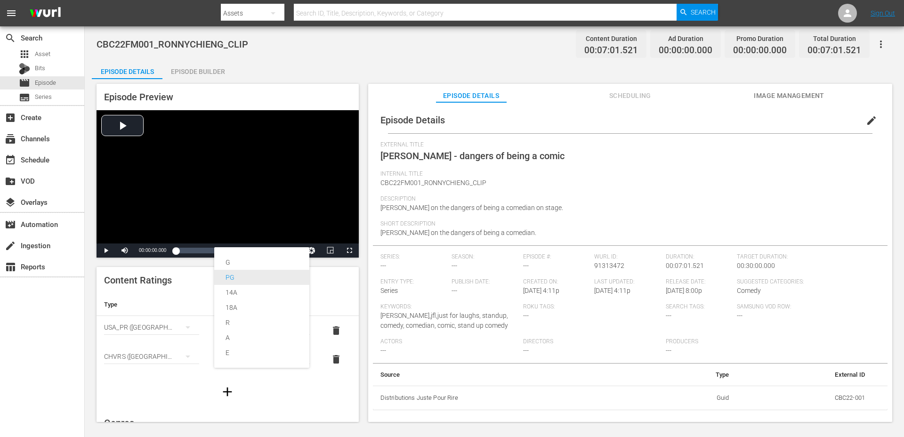
click at [245, 281] on div "PG" at bounding box center [261, 277] width 72 height 15
click at [233, 328] on div "TVG" at bounding box center [261, 327] width 95 height 26
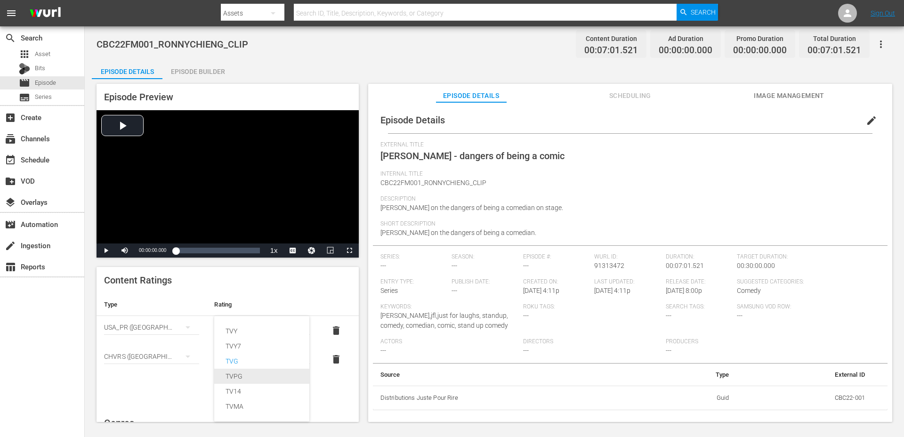
click at [229, 375] on div "TVPG" at bounding box center [261, 376] width 72 height 15
click at [866, 119] on span "edit" at bounding box center [871, 120] width 11 height 11
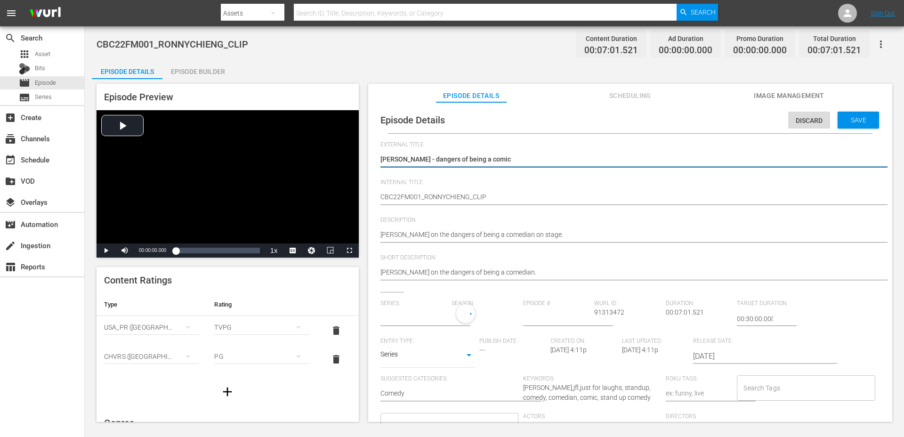
type input "No Series"
click at [775, 395] on input "Search Tags" at bounding box center [798, 390] width 115 height 17
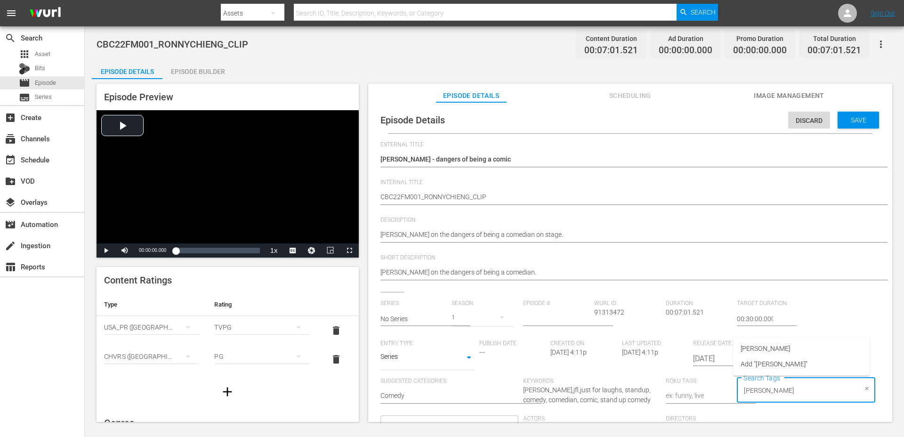
type input "ronny"
click at [801, 351] on li "[PERSON_NAME]" at bounding box center [801, 349] width 136 height 16
type input "batch07"
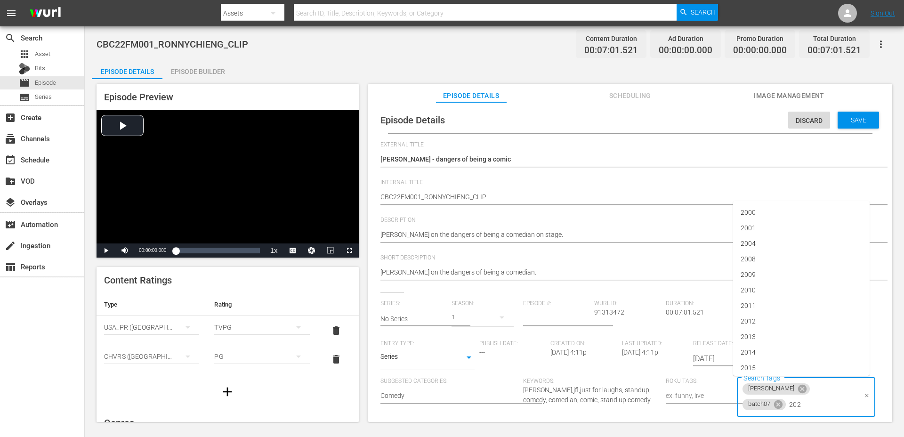
type input "2022"
type input "standupclip"
click at [772, 345] on span "standupclip" at bounding box center [757, 349] width 35 height 10
type input "b"
click at [416, 350] on div "Series SERIES" at bounding box center [427, 358] width 94 height 23
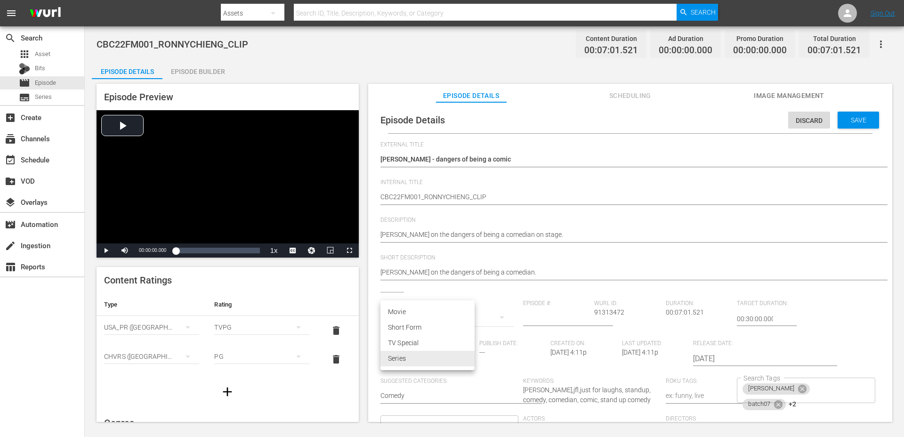
click at [412, 358] on body "menu Search By Assets Search ID, Title, Description, Keywords, or Category Sear…" at bounding box center [452, 218] width 904 height 437
click at [409, 327] on li "Short Form" at bounding box center [427, 328] width 94 height 16
type input "SHORT_FORM_VIDEO"
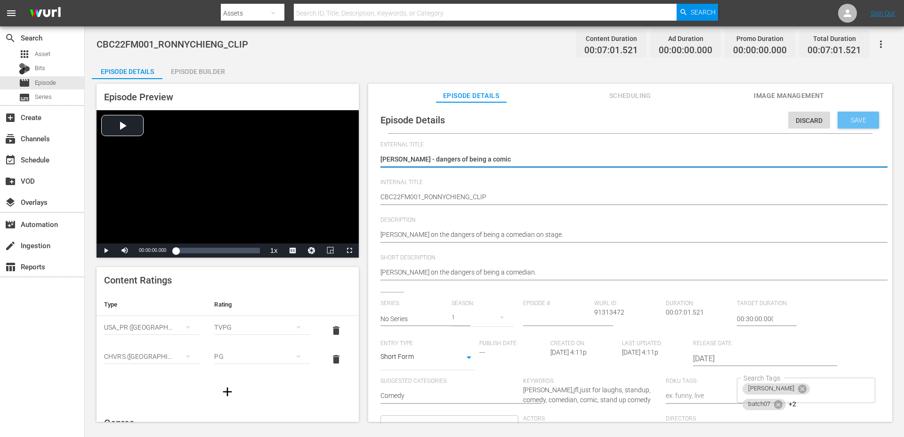
click at [855, 126] on div "Save" at bounding box center [857, 120] width 41 height 17
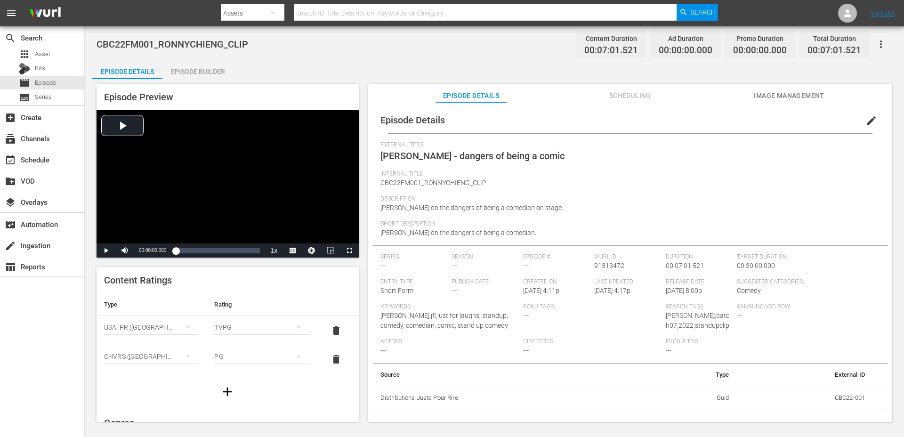
click at [178, 75] on div "Episode Builder" at bounding box center [197, 71] width 71 height 23
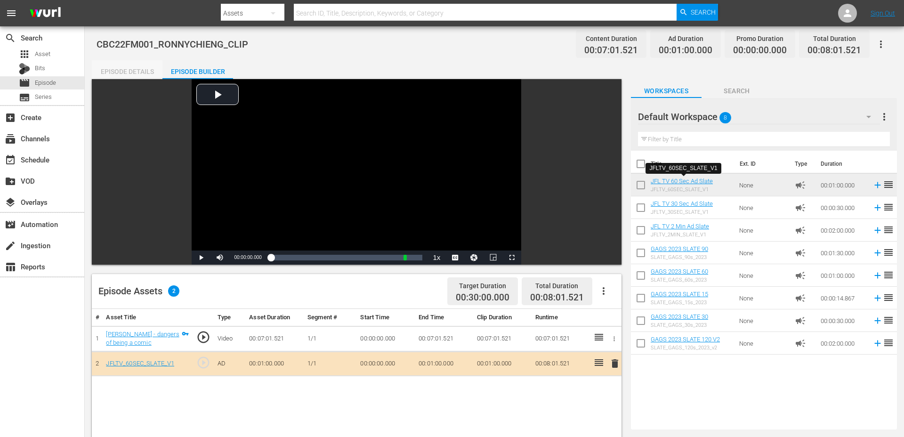
click at [143, 69] on div "Episode Details" at bounding box center [127, 71] width 71 height 23
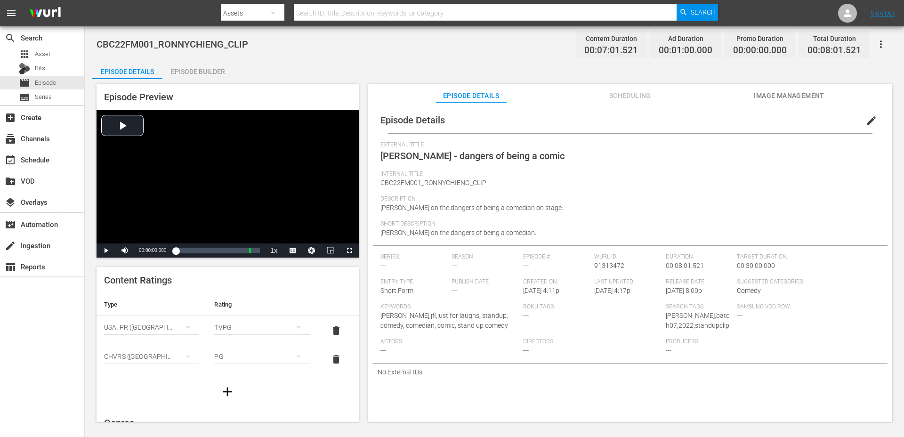
click at [194, 64] on div "Episode Builder" at bounding box center [197, 71] width 71 height 23
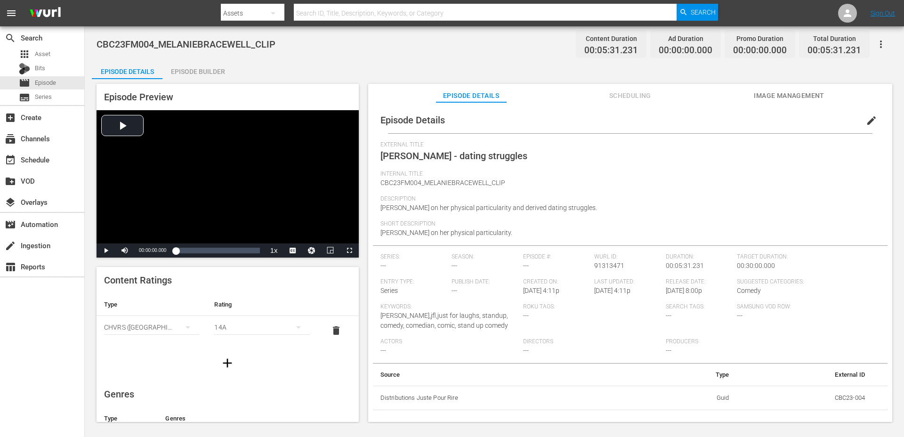
click at [196, 78] on div "Episode Builder" at bounding box center [197, 71] width 71 height 23
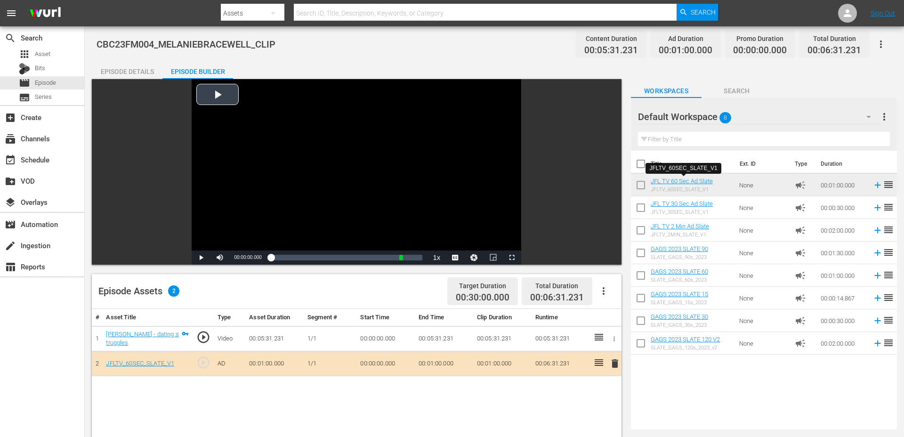
click at [219, 106] on div "Video Player" at bounding box center [356, 164] width 329 height 171
click at [139, 68] on div "Episode Details" at bounding box center [127, 71] width 71 height 23
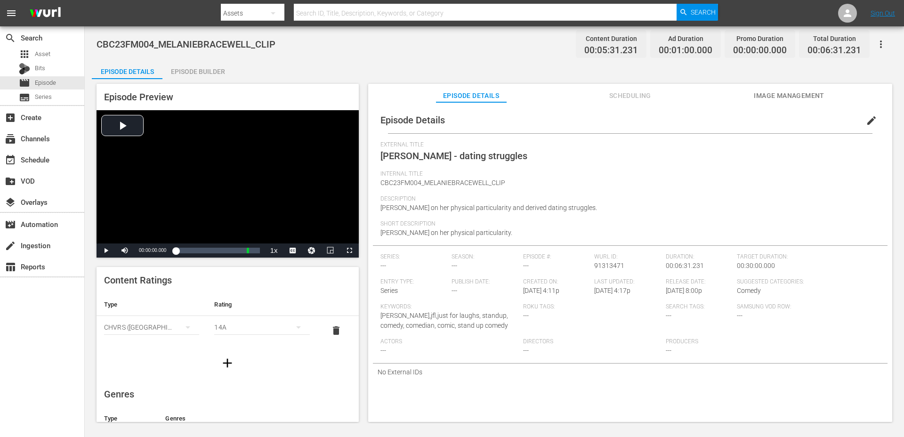
click at [240, 329] on div "14A" at bounding box center [261, 327] width 95 height 26
click at [236, 348] on div "PG" at bounding box center [261, 345] width 72 height 15
click at [230, 360] on icon "button" at bounding box center [227, 362] width 15 height 15
click at [228, 359] on div "simple table" at bounding box center [261, 356] width 95 height 26
click at [173, 357] on div "simple table" at bounding box center [151, 356] width 95 height 26
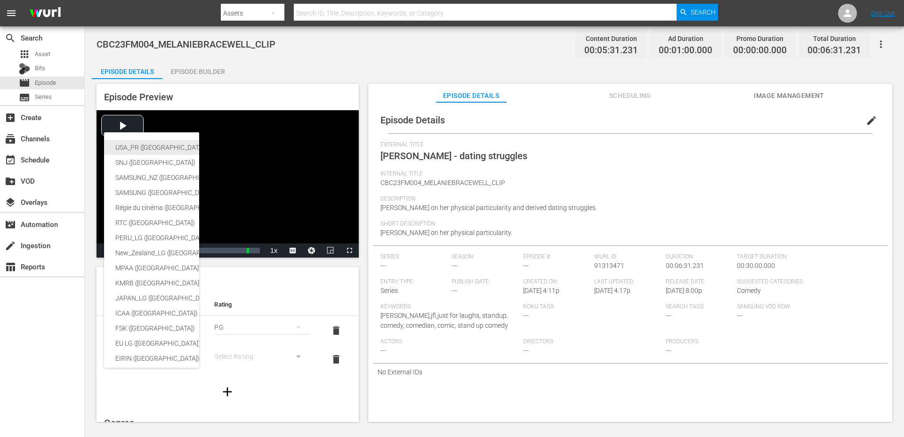
click at [146, 148] on div "USA_PR ([GEOGRAPHIC_DATA] ([GEOGRAPHIC_DATA]))" at bounding box center [230, 147] width 231 height 15
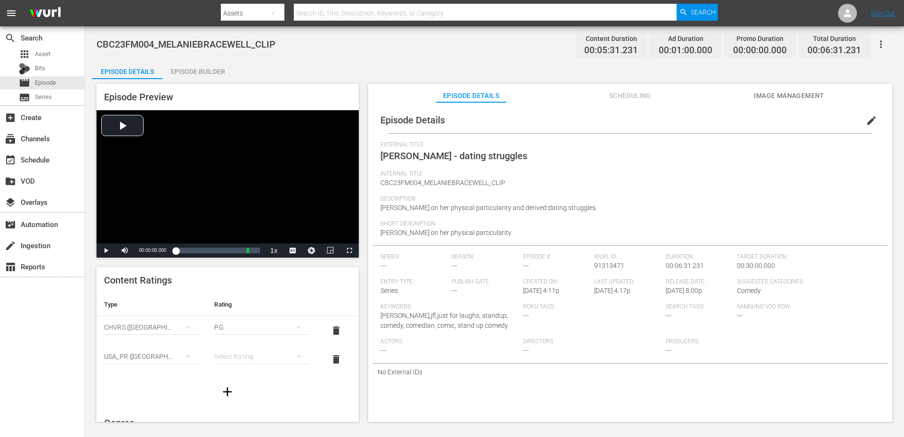
click at [242, 355] on div "simple table" at bounding box center [261, 356] width 95 height 26
click at [238, 321] on div "TVPG" at bounding box center [261, 322] width 72 height 15
click at [868, 120] on span "edit" at bounding box center [871, 120] width 11 height 11
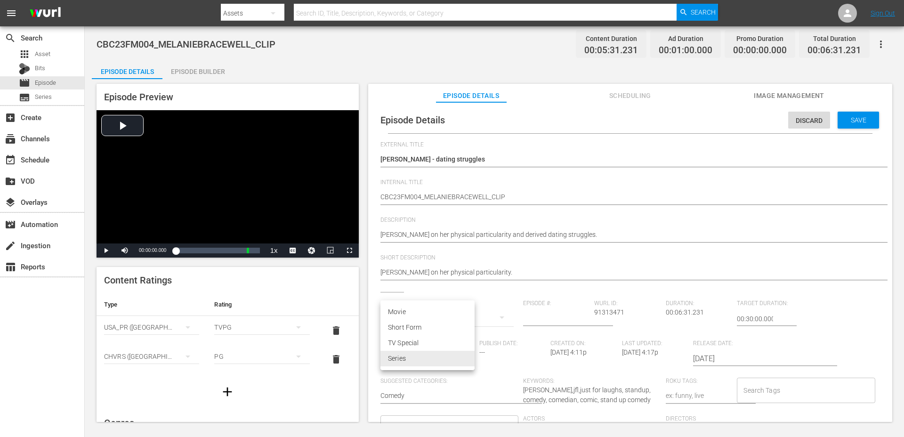
click at [397, 361] on body "menu Search By Assets Search ID, Title, Description, Keywords, or Category Sear…" at bounding box center [452, 218] width 904 height 437
click at [414, 328] on li "Short Form" at bounding box center [427, 328] width 94 height 16
type input "SHORT_FORM_VIDEO"
click at [753, 385] on input "Search Tags" at bounding box center [798, 390] width 115 height 17
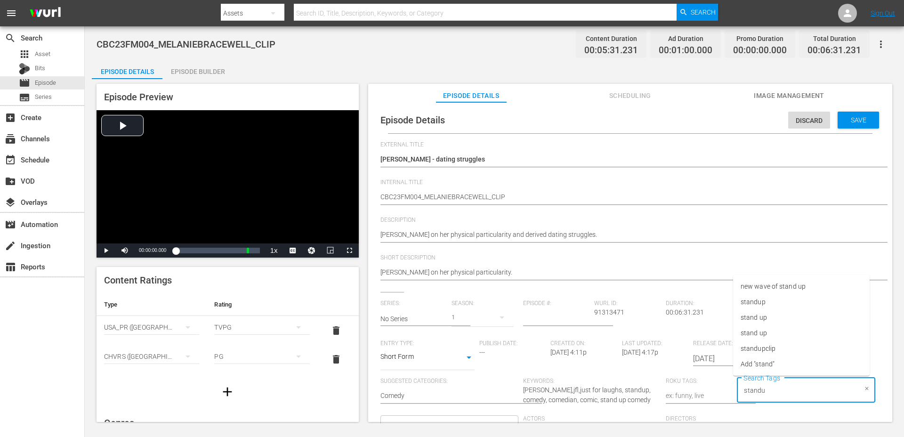
type input "standup"
click at [761, 351] on span "standupclip" at bounding box center [757, 349] width 35 height 10
type input "bat"
click at [778, 343] on li "batch07" at bounding box center [801, 349] width 136 height 16
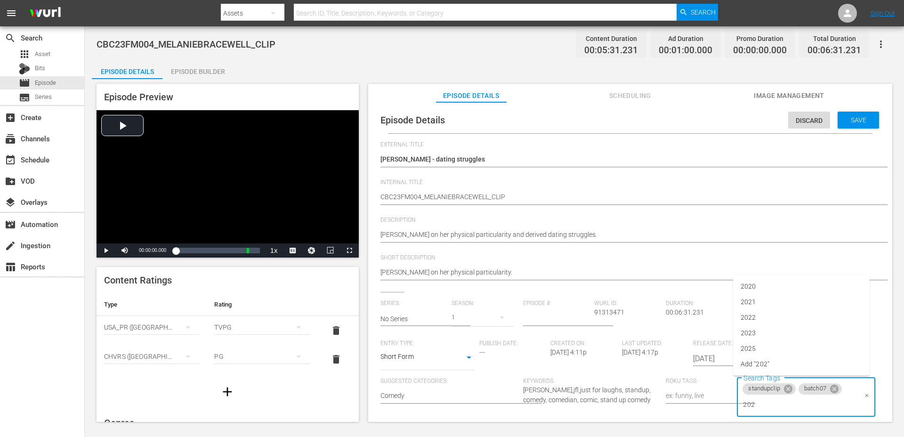
type input "2023"
type input "[PERSON_NAME]"
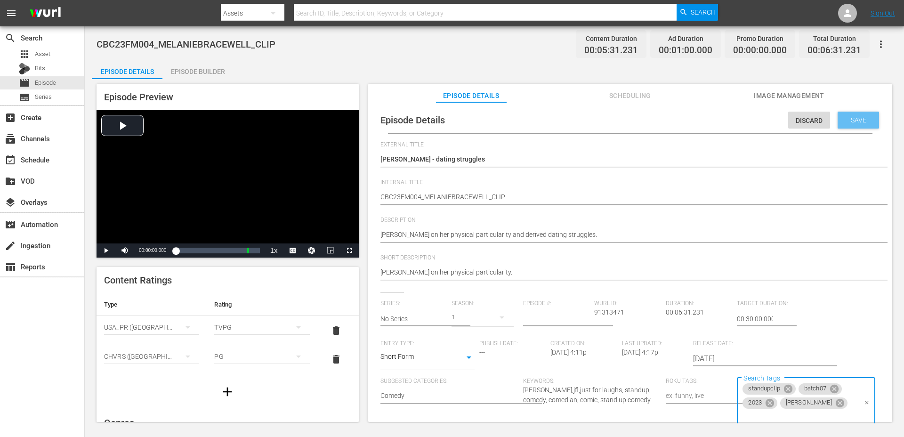
click at [854, 121] on span "Save" at bounding box center [858, 120] width 31 height 8
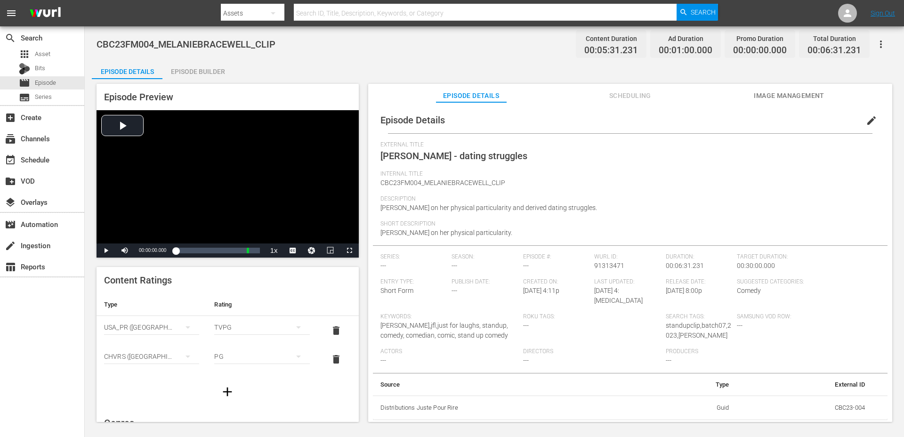
click at [782, 96] on span "Image Management" at bounding box center [789, 96] width 71 height 12
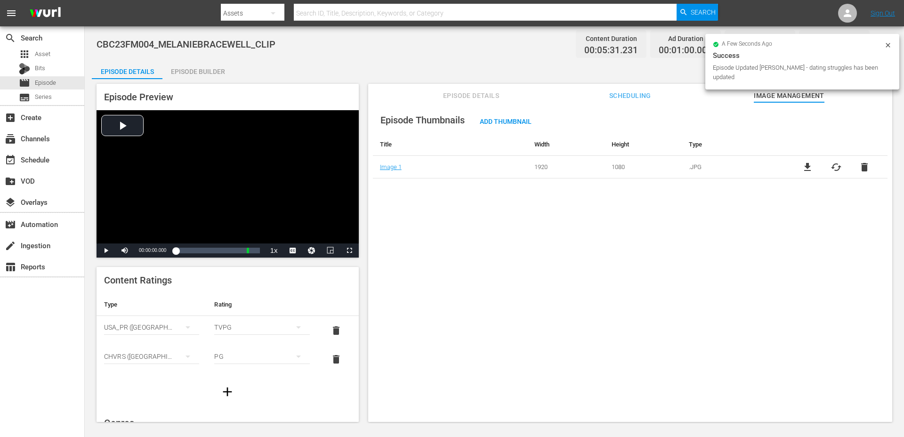
click at [475, 98] on span "Episode Details" at bounding box center [471, 96] width 71 height 12
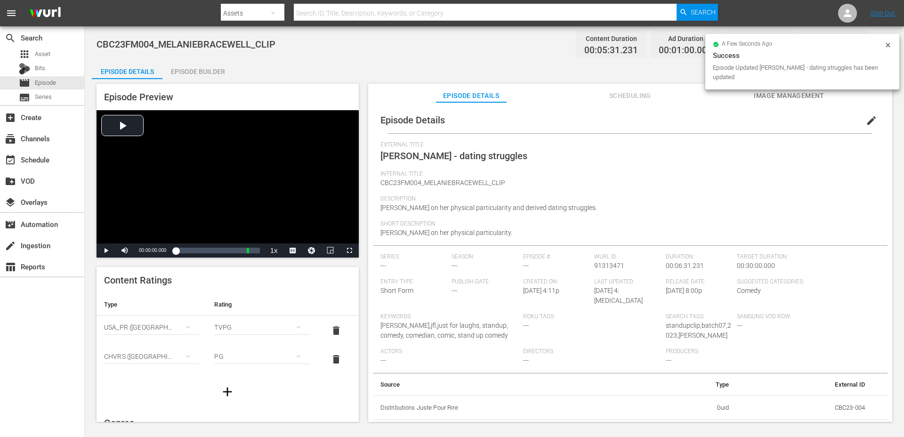
click at [214, 71] on div "Episode Builder" at bounding box center [197, 71] width 71 height 23
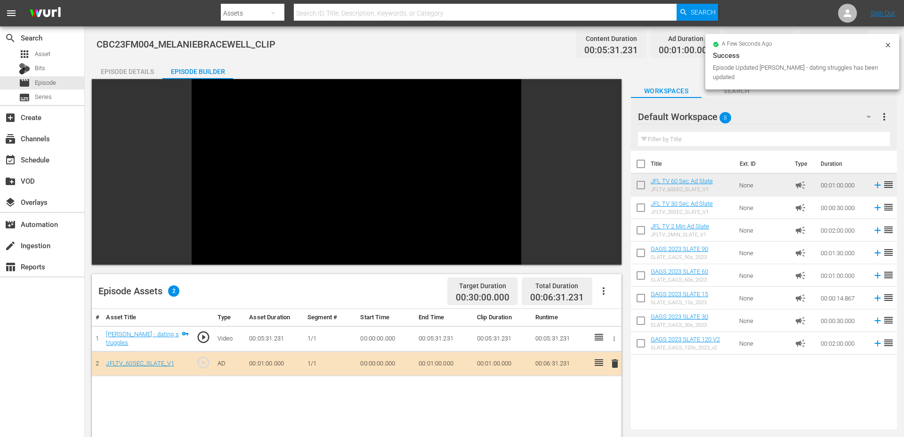
click at [122, 68] on div "Episode Details" at bounding box center [127, 71] width 71 height 23
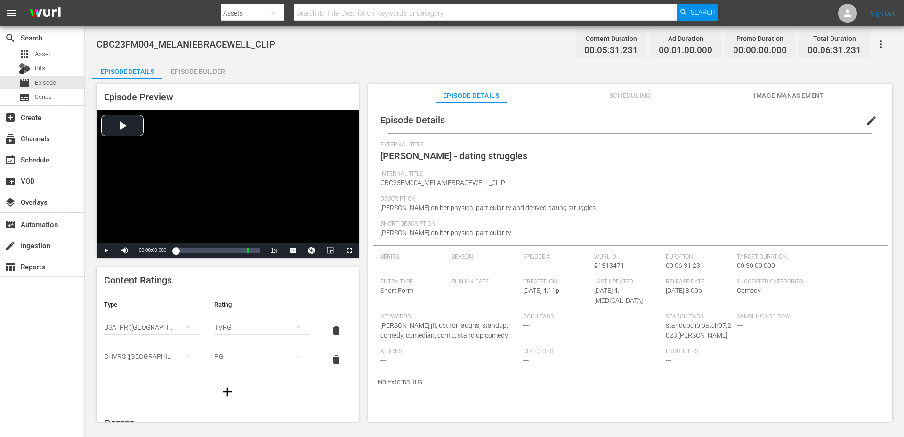
click at [187, 64] on div "Episode Builder" at bounding box center [197, 71] width 71 height 23
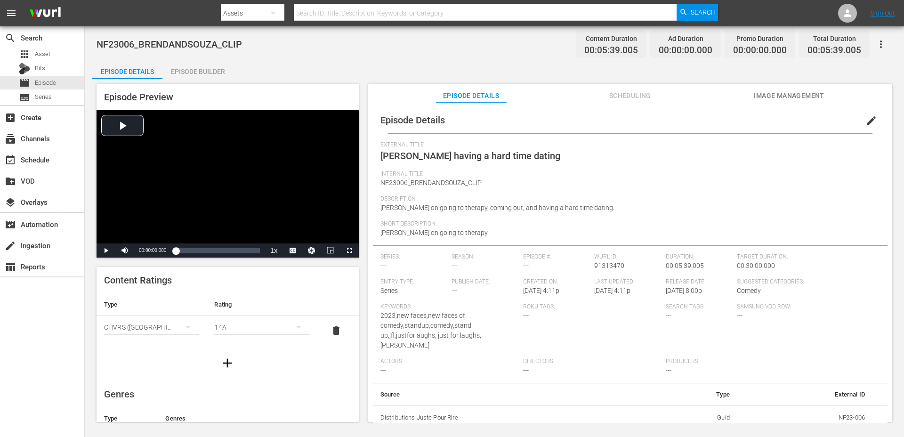
click at [203, 74] on div "Episode Builder" at bounding box center [197, 71] width 71 height 23
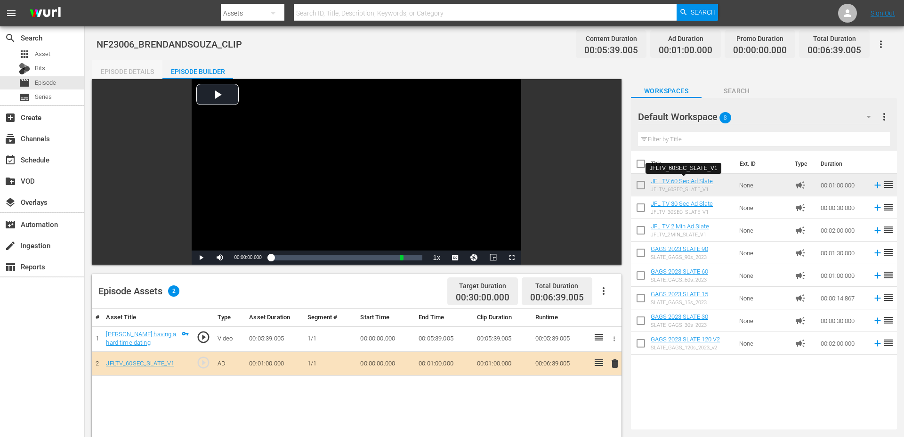
click at [147, 68] on div "Episode Details" at bounding box center [127, 71] width 71 height 23
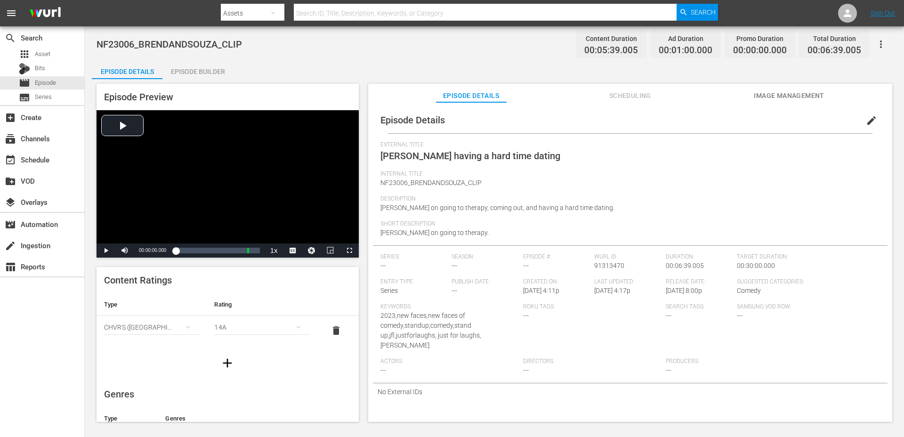
click at [224, 365] on icon "button" at bounding box center [227, 362] width 15 height 15
click at [179, 357] on button "simple table" at bounding box center [187, 356] width 23 height 23
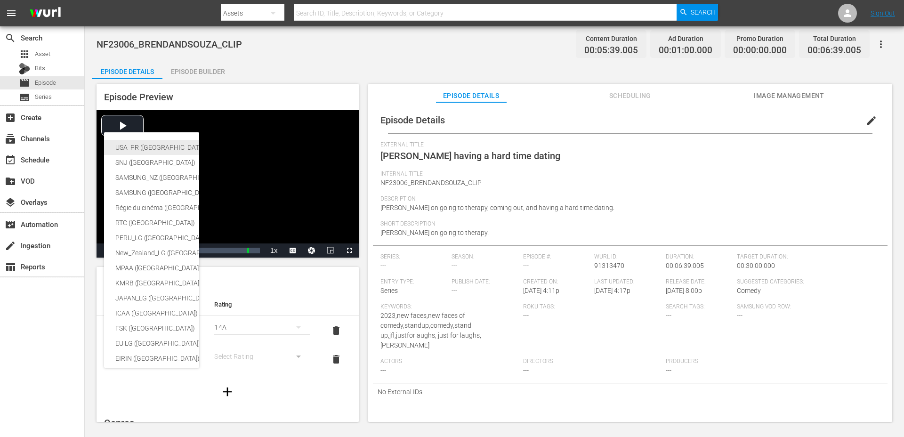
click at [159, 146] on div "USA_PR ([GEOGRAPHIC_DATA] ([GEOGRAPHIC_DATA]))" at bounding box center [230, 147] width 231 height 15
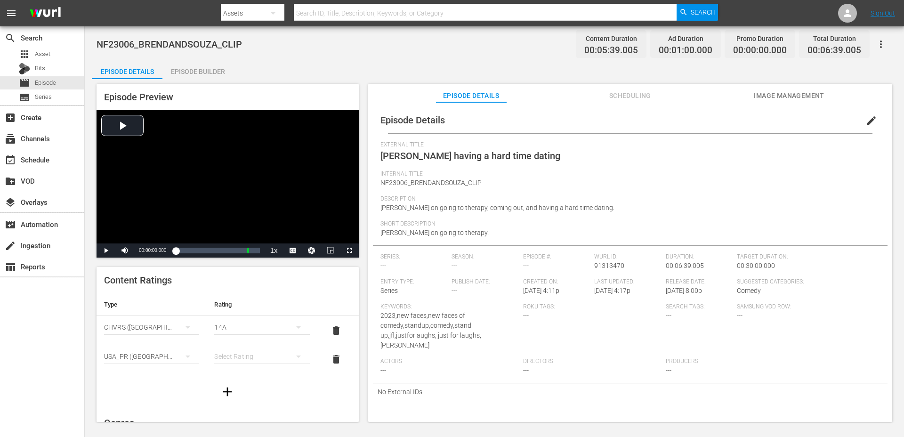
click at [234, 357] on div "simple table" at bounding box center [261, 356] width 95 height 26
click at [233, 324] on div "TVPG" at bounding box center [261, 322] width 72 height 15
click at [235, 329] on div "TVPG" at bounding box center [261, 327] width 95 height 26
click at [221, 299] on div "TVY TVY7 TVG TVPG TV14 TVMA" at bounding box center [452, 218] width 904 height 437
click at [226, 359] on div "14A" at bounding box center [261, 356] width 95 height 26
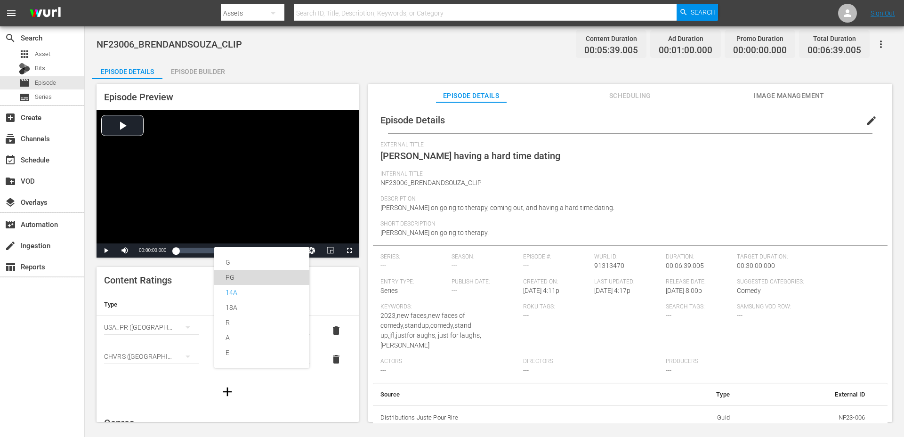
click at [241, 279] on div "PG" at bounding box center [261, 277] width 72 height 15
click at [866, 119] on span "edit" at bounding box center [871, 120] width 11 height 11
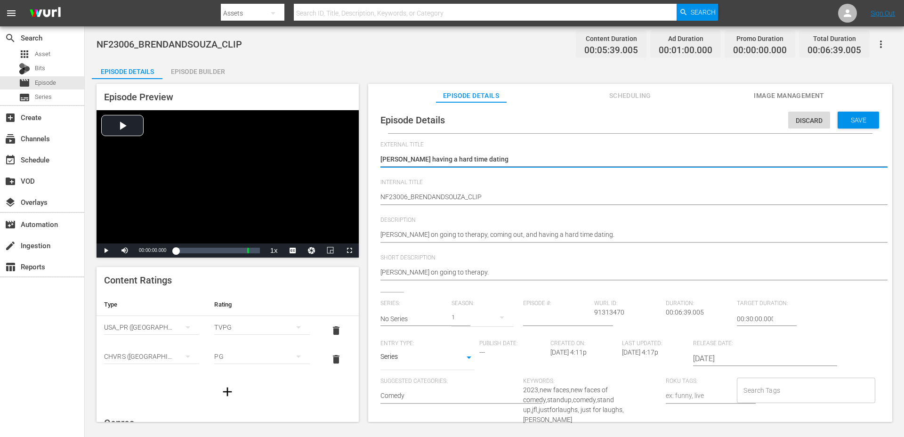
click at [744, 382] on input "Search Tags" at bounding box center [798, 390] width 115 height 17
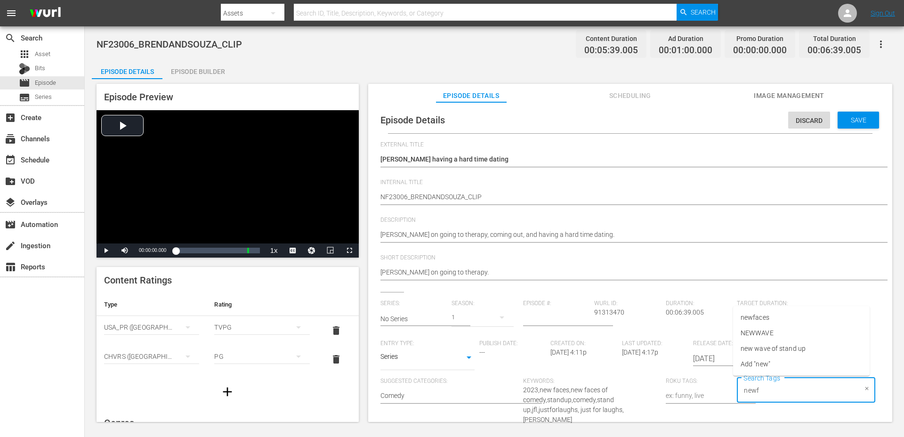
type input "newfa"
click at [767, 344] on span "newfaces" at bounding box center [754, 349] width 29 height 10
type input "2023"
type input "[PERSON_NAME]"
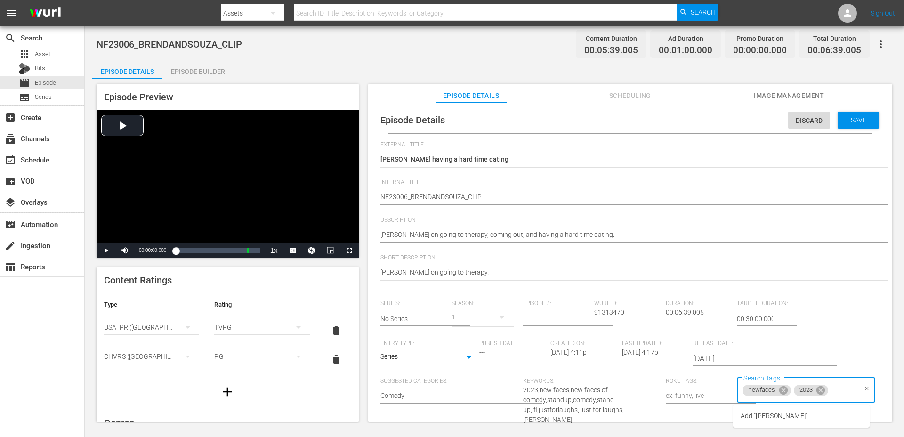
scroll to position [0, 0]
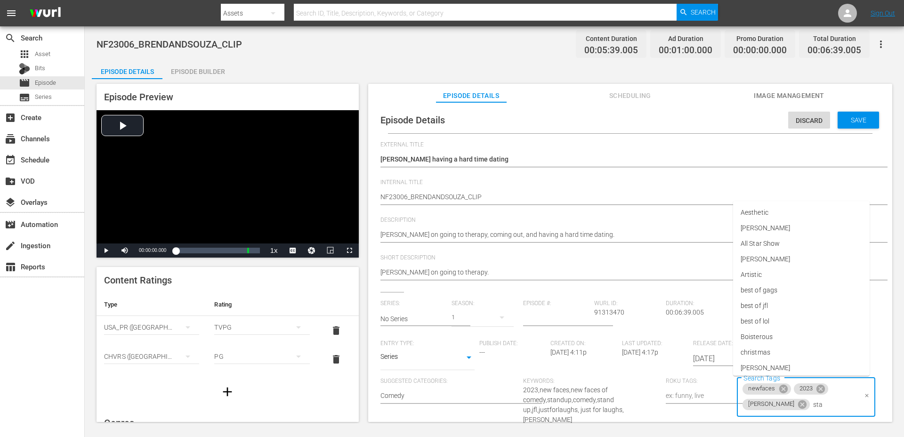
type input "stan"
click at [784, 350] on li "standupclip" at bounding box center [801, 349] width 136 height 16
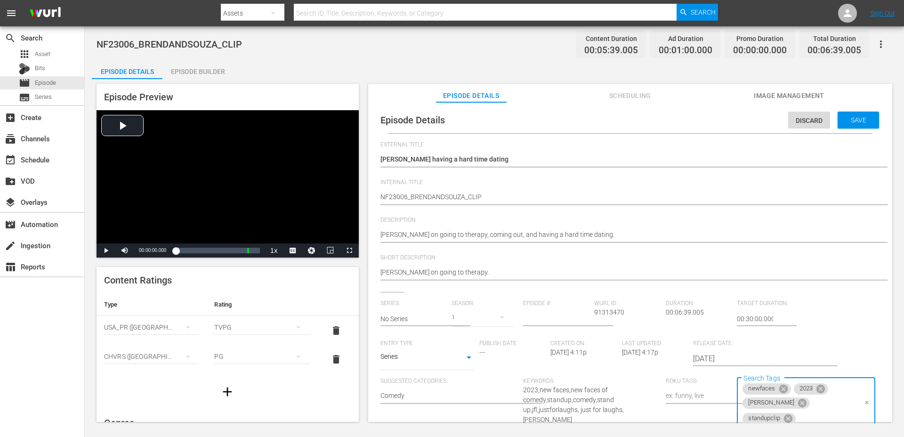
click at [429, 362] on body "menu Search By Assets Search ID, Title, Description, Keywords, or Category Sear…" at bounding box center [452, 218] width 904 height 437
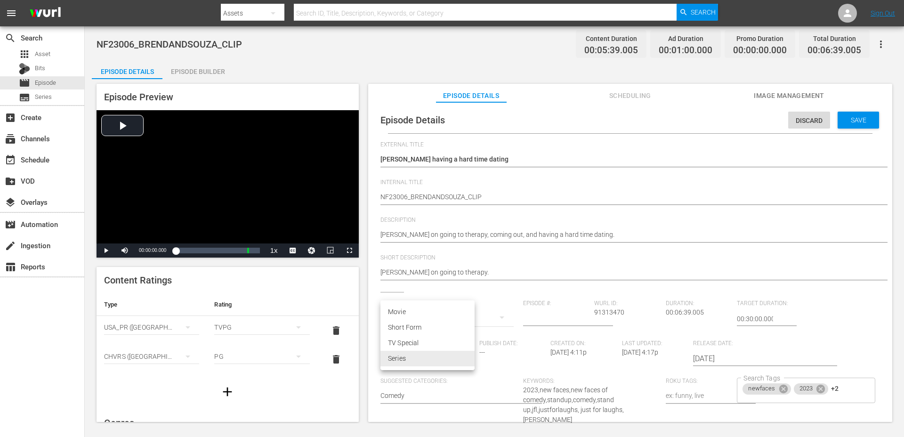
click at [420, 330] on li "Short Form" at bounding box center [427, 328] width 94 height 16
type input "SHORT_FORM_VIDEO"
click at [852, 112] on div "Save" at bounding box center [857, 120] width 41 height 17
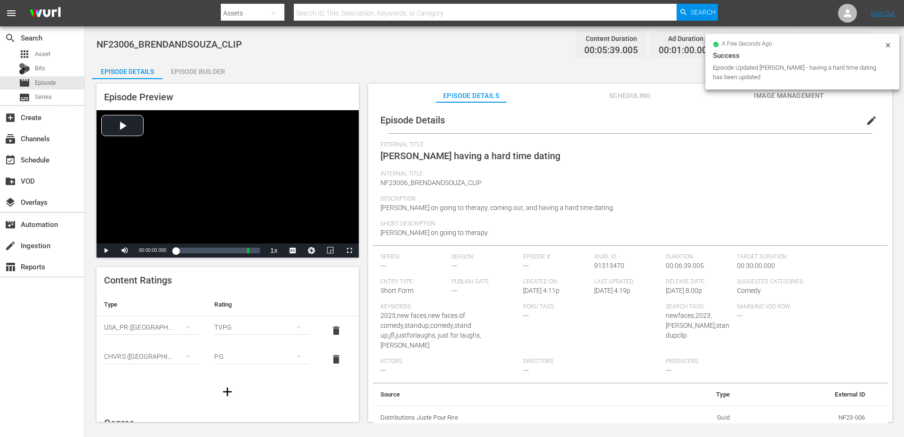
click at [185, 64] on div "Episode Builder" at bounding box center [197, 71] width 71 height 23
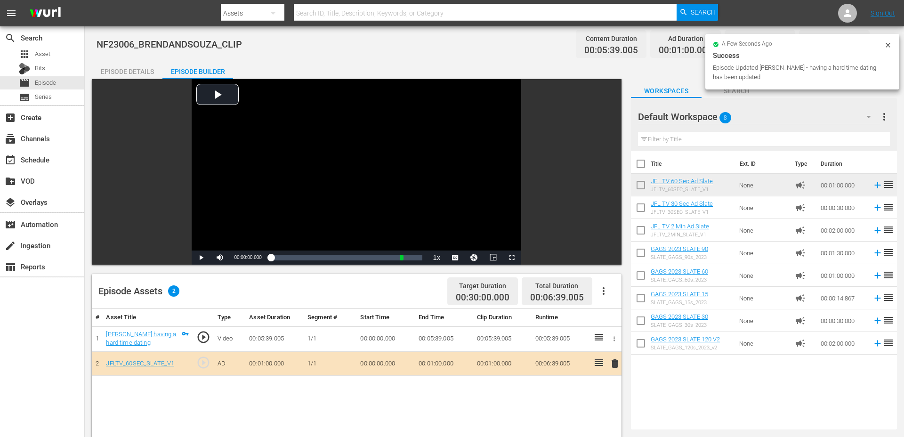
click at [129, 70] on div "Episode Details" at bounding box center [127, 71] width 71 height 23
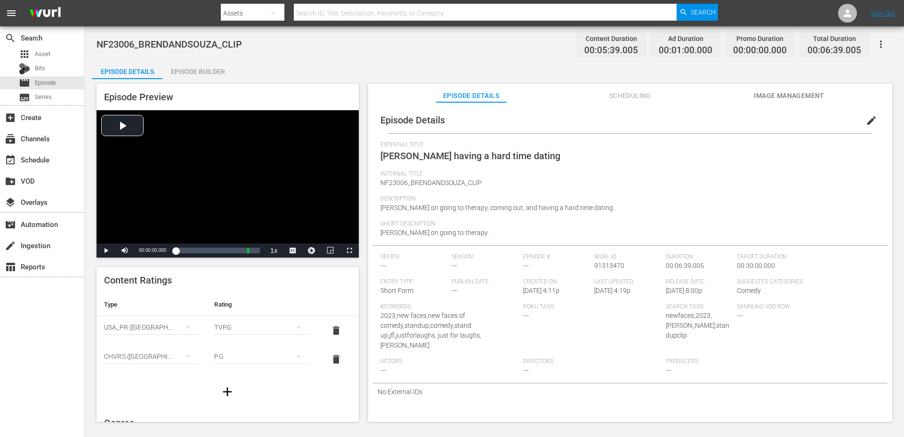
click at [860, 117] on button "edit" at bounding box center [871, 120] width 23 height 23
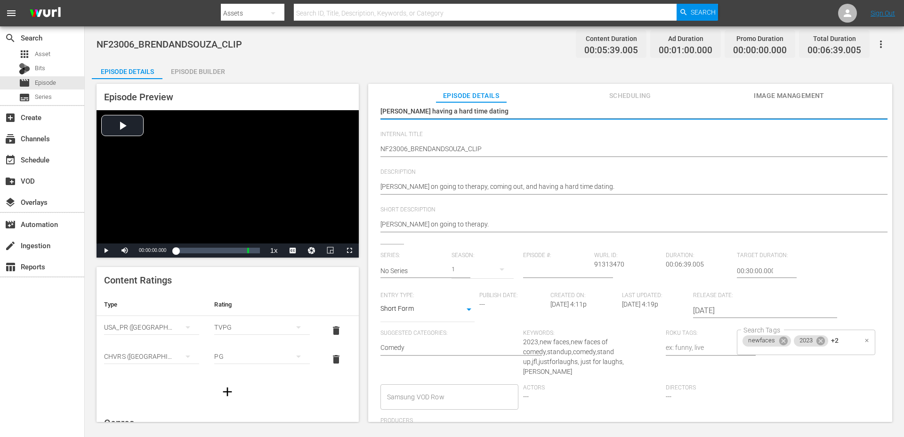
scroll to position [74, 0]
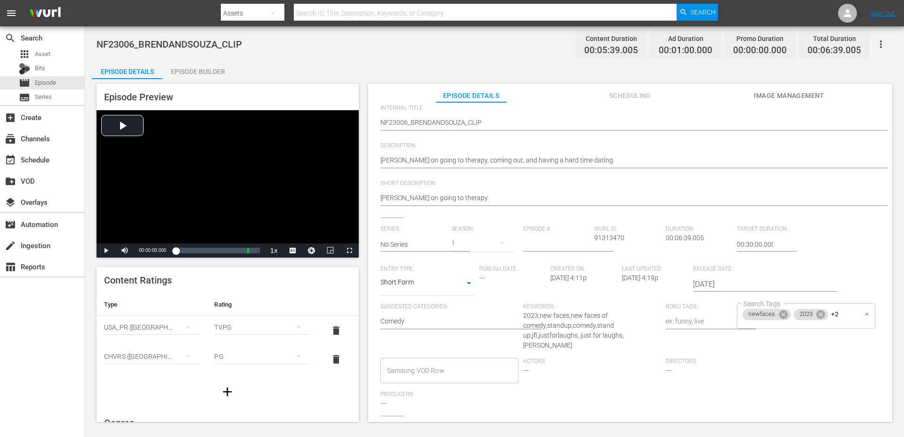
click at [844, 320] on div "newfaces 2023 +2 Search Tags" at bounding box center [806, 315] width 138 height 25
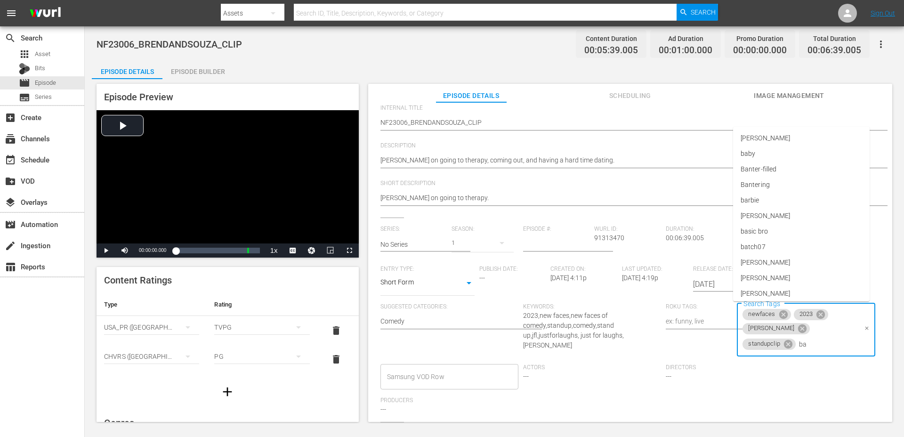
type input "bat"
click at [755, 370] on span "batch07" at bounding box center [752, 370] width 25 height 10
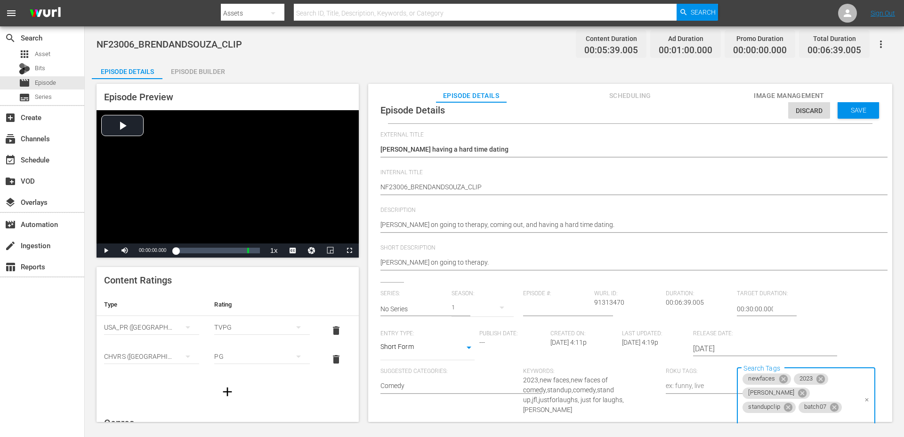
scroll to position [0, 0]
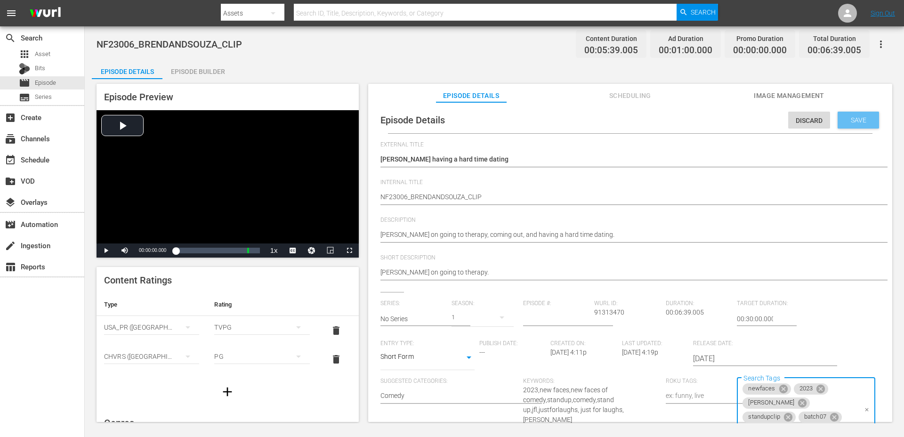
click at [853, 124] on div "Save" at bounding box center [857, 120] width 41 height 17
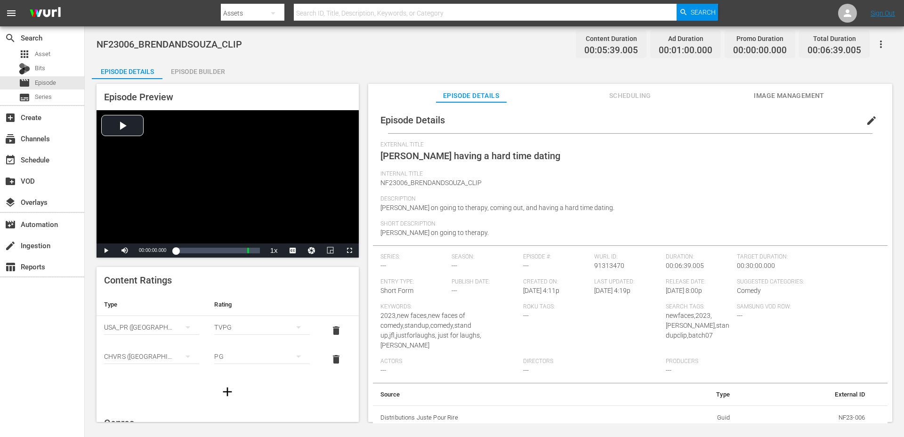
click at [205, 77] on div "Episode Builder" at bounding box center [197, 71] width 71 height 23
click at [191, 71] on div "Episode Builder" at bounding box center [197, 71] width 71 height 23
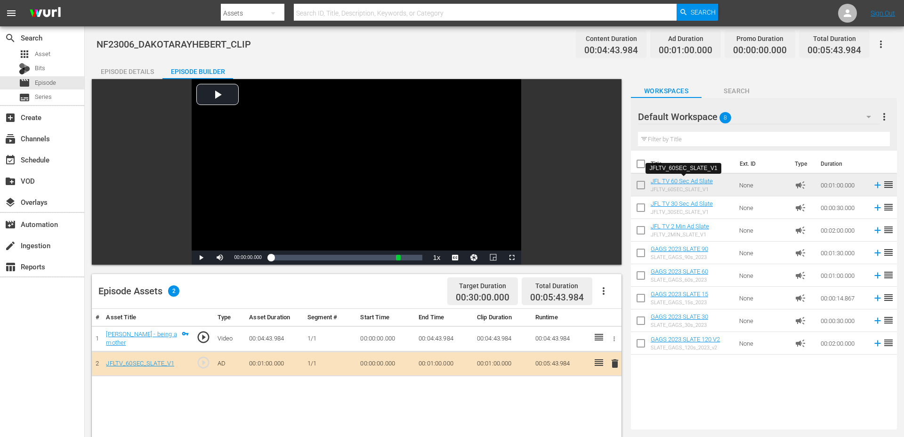
click at [141, 72] on div "Episode Details" at bounding box center [127, 71] width 71 height 23
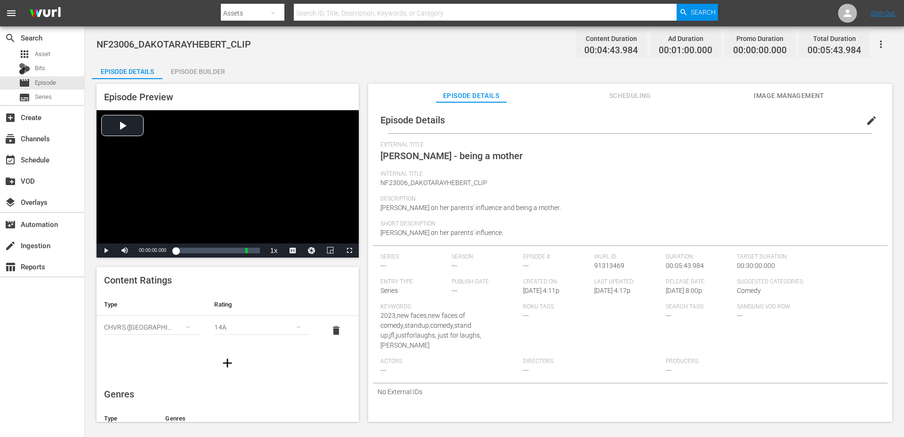
click at [227, 362] on icon "button" at bounding box center [227, 362] width 9 height 9
click at [164, 354] on div "simple table" at bounding box center [151, 356] width 95 height 26
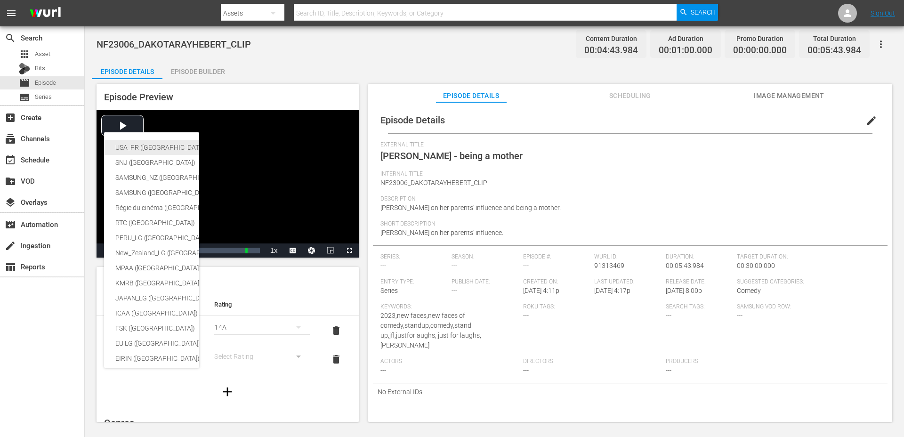
click at [168, 144] on div "USA_PR ([GEOGRAPHIC_DATA] ([GEOGRAPHIC_DATA]))" at bounding box center [230, 147] width 231 height 15
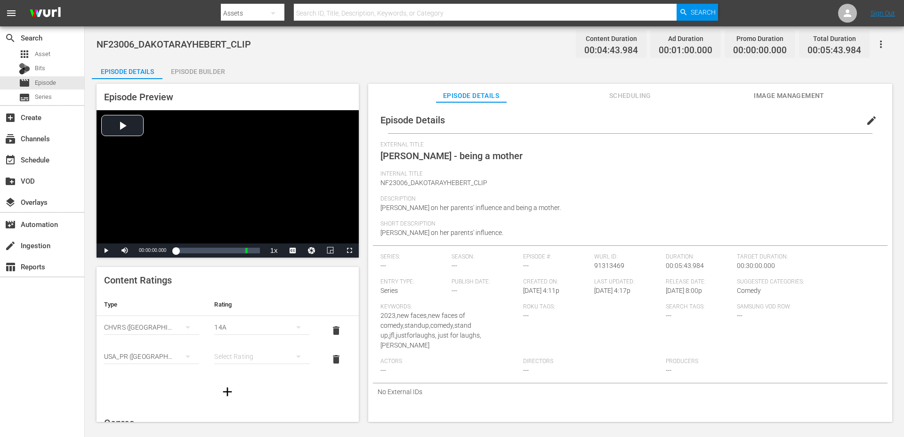
click at [221, 321] on div "14A" at bounding box center [261, 327] width 95 height 26
click at [235, 348] on div "PG" at bounding box center [261, 345] width 72 height 15
click at [235, 356] on div "simple table" at bounding box center [261, 356] width 95 height 26
click at [241, 324] on div "TVPG" at bounding box center [261, 322] width 72 height 15
click at [868, 121] on span "edit" at bounding box center [871, 120] width 11 height 11
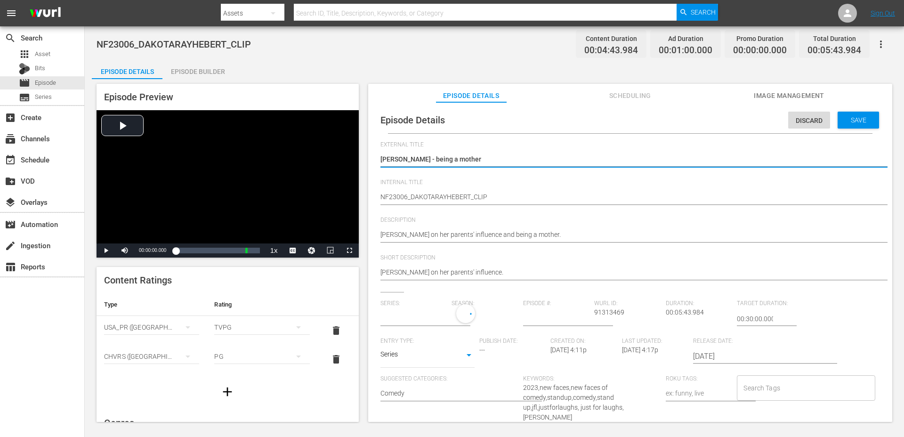
type input "No Series"
click at [429, 319] on input "text" at bounding box center [413, 318] width 67 height 23
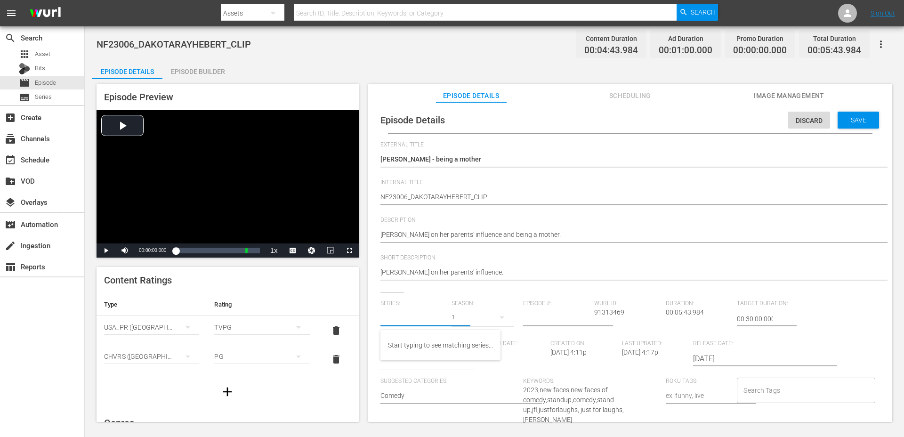
click at [412, 311] on input "text" at bounding box center [413, 318] width 67 height 23
click at [414, 374] on div "Entry Type: Series SERIES" at bounding box center [429, 359] width 99 height 38
click at [416, 358] on body "menu Search By Assets Search ID, Title, Description, Keywords, or Category Sear…" at bounding box center [452, 218] width 904 height 437
click at [414, 327] on li "Short Form" at bounding box center [427, 328] width 94 height 16
type input "SHORT_FORM_VIDEO"
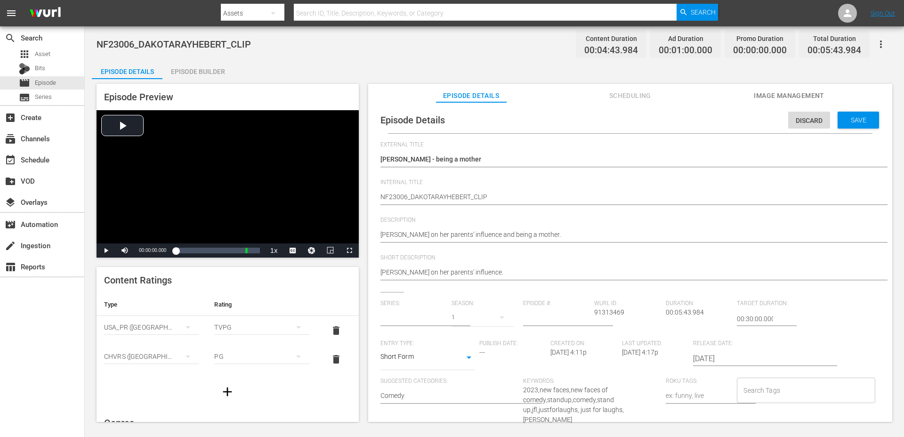
click at [781, 393] on input "Search Tags" at bounding box center [798, 390] width 115 height 17
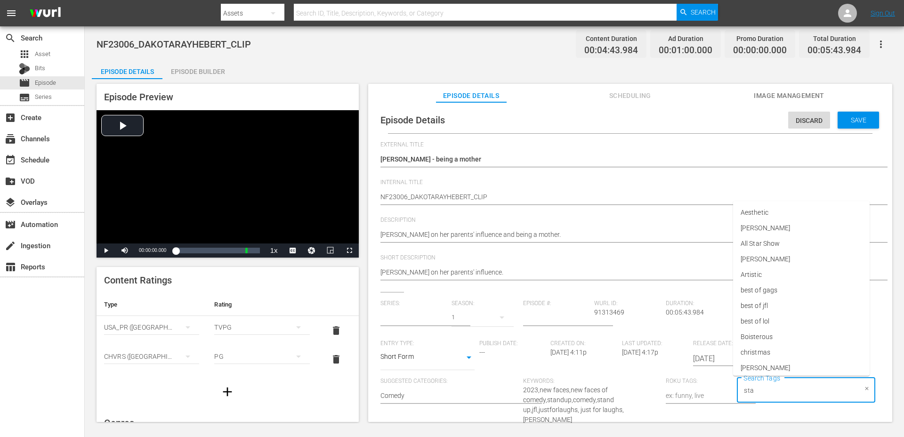
type input "stan"
click at [770, 350] on span "standupclip" at bounding box center [757, 349] width 35 height 10
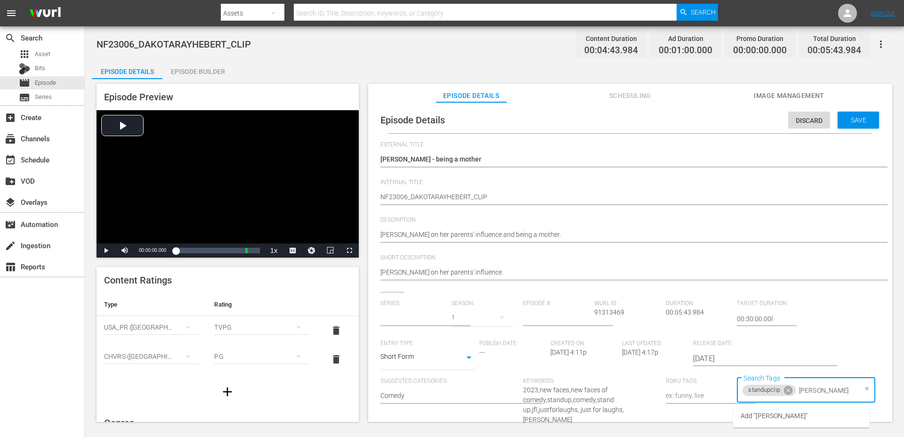
type input "dakota ray hebert"
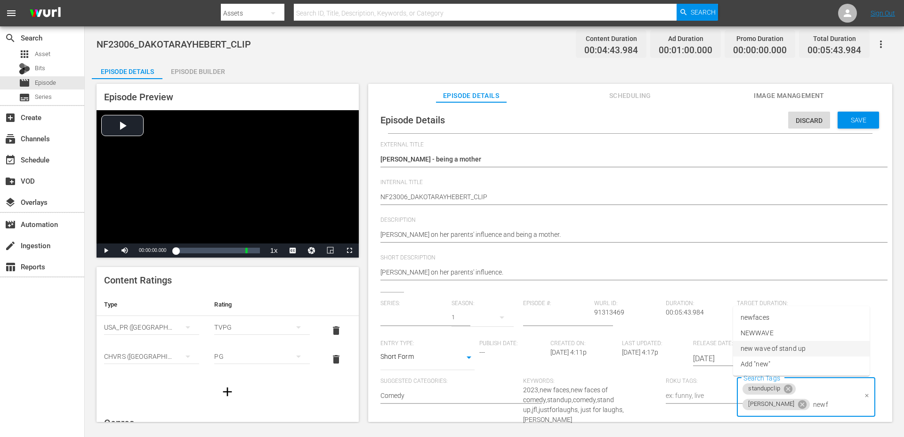
type input "newfa"
click at [789, 348] on li "newfaces" at bounding box center [801, 349] width 136 height 16
type input "2023"
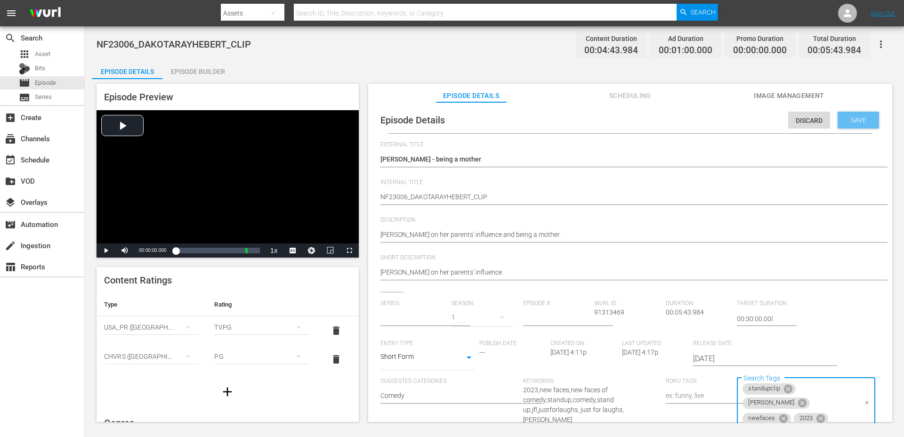
click at [848, 122] on span "Save" at bounding box center [858, 120] width 31 height 8
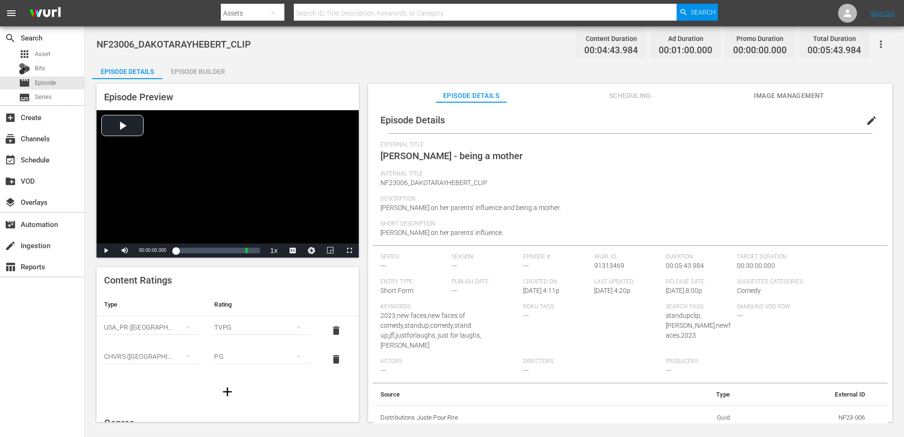
click at [866, 115] on span "edit" at bounding box center [871, 120] width 11 height 11
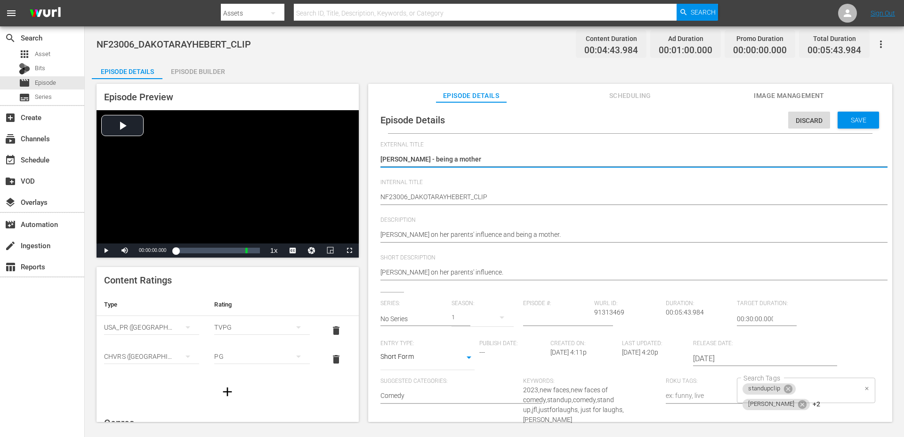
click at [822, 392] on div "standupclip dakota ray hebert +2 Search Tags" at bounding box center [806, 389] width 138 height 25
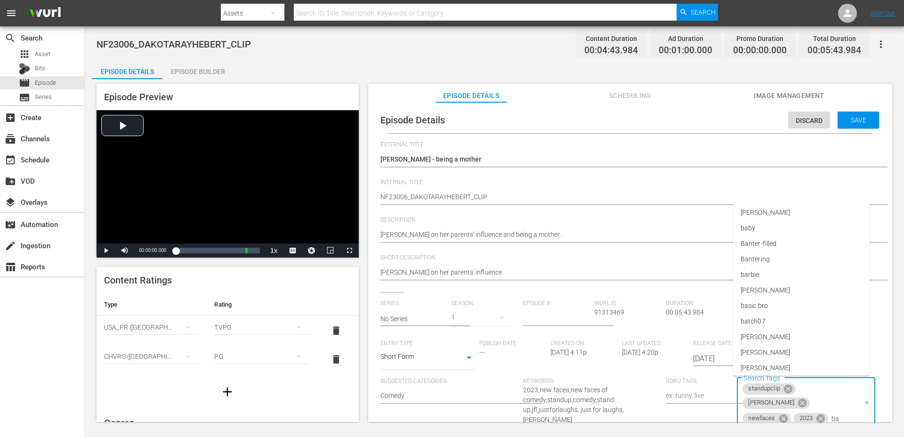
type input "bat"
click at [774, 350] on li "batch07" at bounding box center [801, 349] width 136 height 16
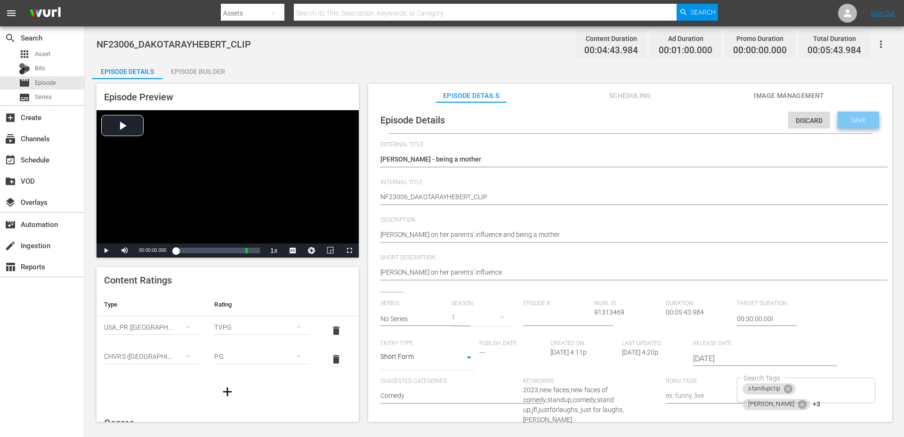
click at [853, 118] on span "Save" at bounding box center [858, 120] width 31 height 8
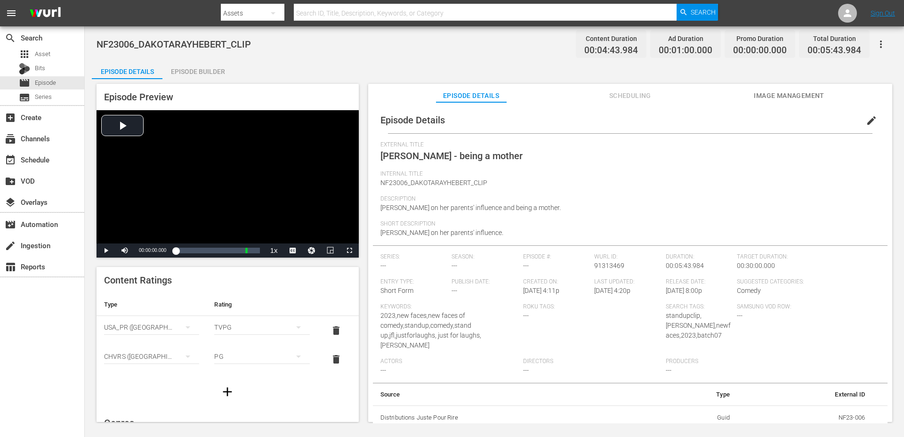
click at [193, 74] on div "Episode Builder" at bounding box center [197, 71] width 71 height 23
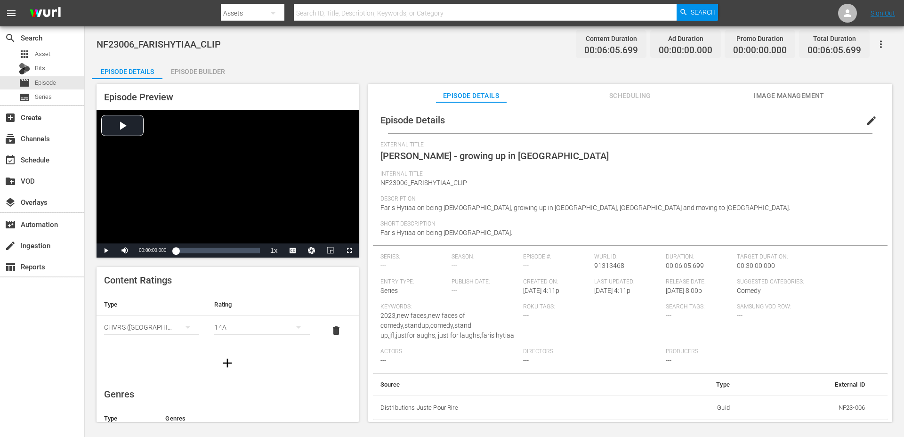
click at [201, 72] on div "Episode Builder" at bounding box center [197, 71] width 71 height 23
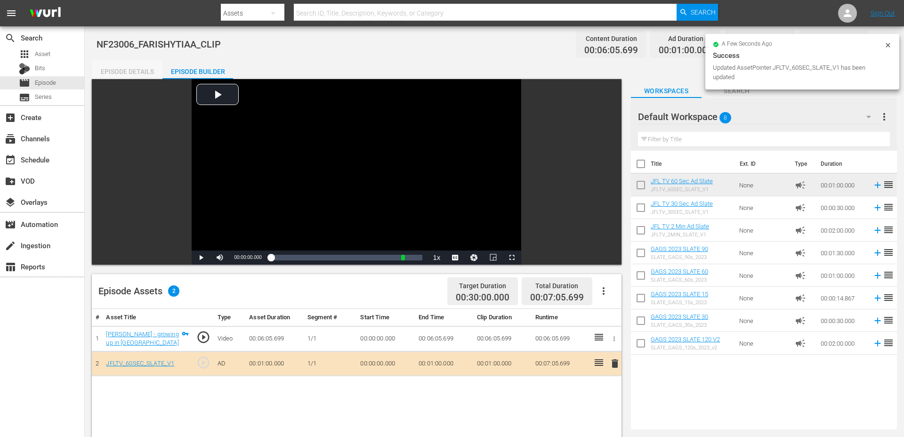
click at [137, 65] on div "Episode Details" at bounding box center [127, 71] width 71 height 23
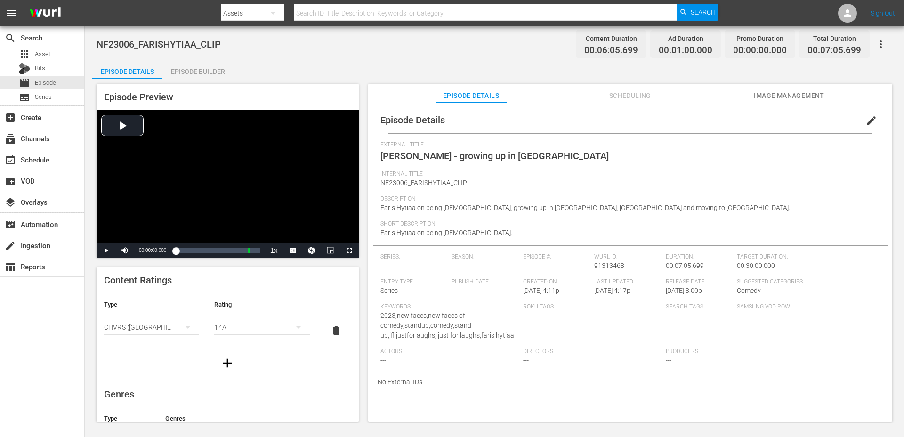
click at [222, 329] on div "14A" at bounding box center [261, 327] width 95 height 26
click at [230, 344] on div "PG" at bounding box center [261, 345] width 72 height 15
click at [227, 361] on icon "button" at bounding box center [227, 362] width 9 height 9
click at [182, 359] on icon "simple table" at bounding box center [187, 356] width 11 height 11
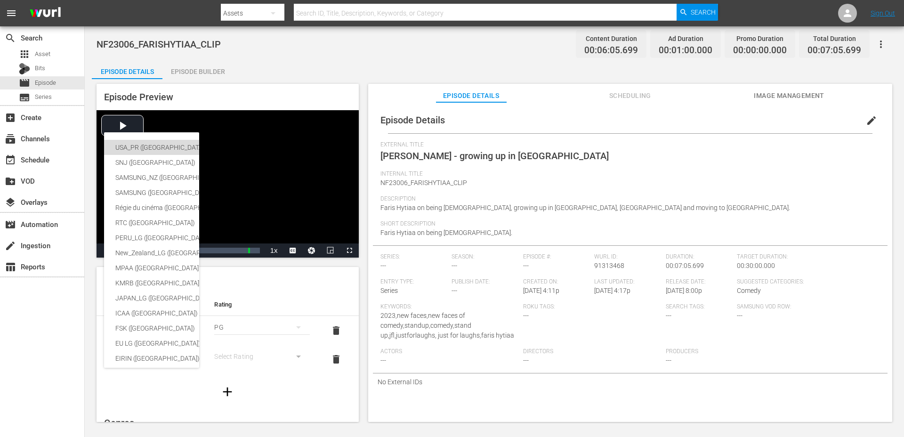
click at [145, 148] on div "USA_PR ([GEOGRAPHIC_DATA] ([GEOGRAPHIC_DATA]))" at bounding box center [230, 147] width 231 height 15
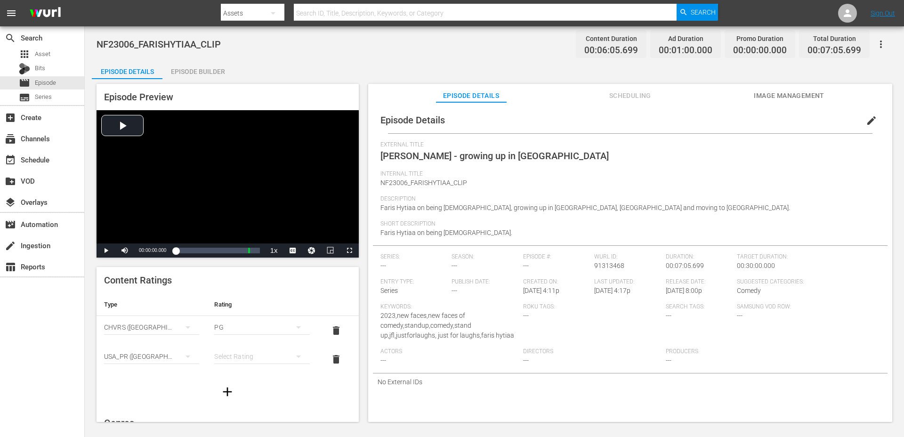
click at [225, 360] on div "simple table" at bounding box center [261, 356] width 95 height 26
click at [243, 321] on div "TVPG" at bounding box center [261, 322] width 72 height 15
click at [866, 121] on span "edit" at bounding box center [871, 120] width 11 height 11
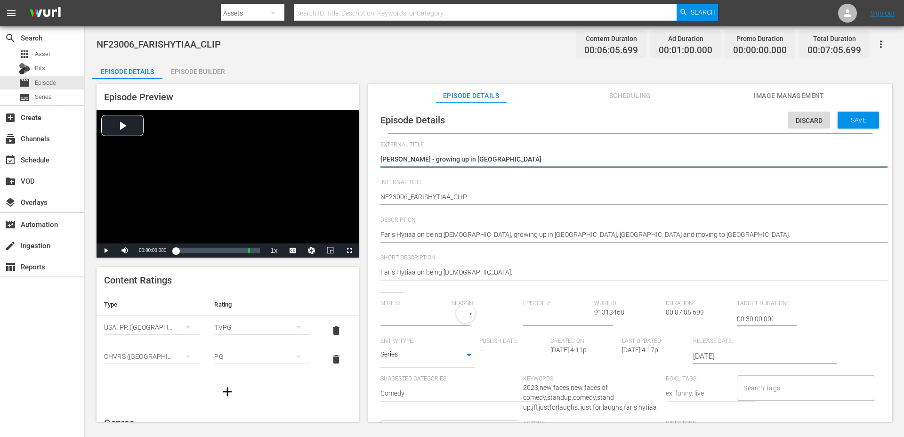
type input "No Series"
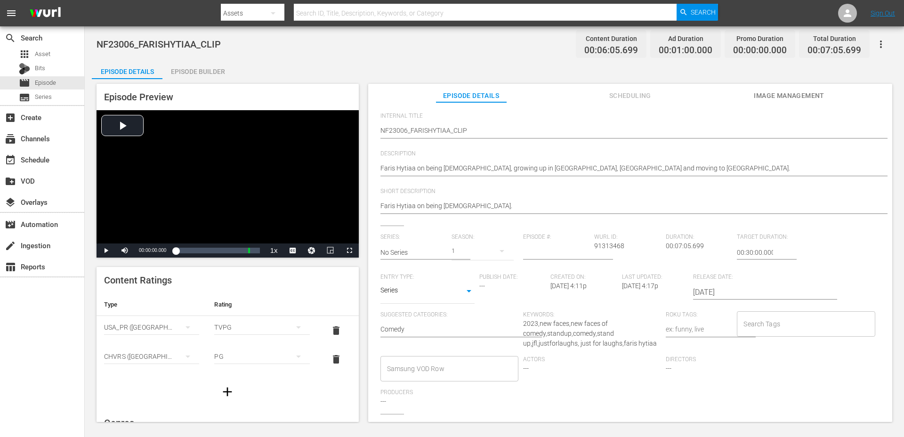
click at [427, 291] on body "menu Search By Assets Search ID, Title, Description, Keywords, or Category Sear…" at bounding box center [452, 218] width 904 height 437
click at [412, 259] on li "Short Form" at bounding box center [427, 261] width 94 height 16
type input "SHORT_FORM_VIDEO"
click at [749, 329] on input "Search Tags" at bounding box center [798, 323] width 115 height 17
type input "new"
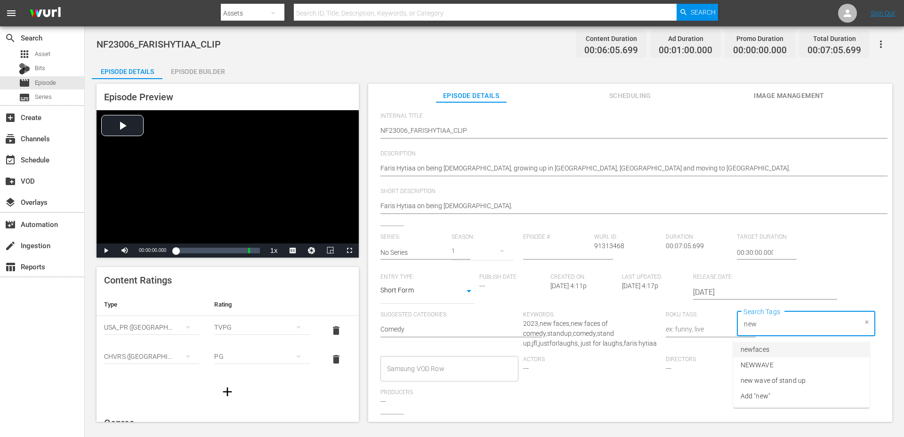
click at [746, 347] on span "newfaces" at bounding box center [754, 350] width 29 height 10
type input "2023"
type input "faris hytiaa"
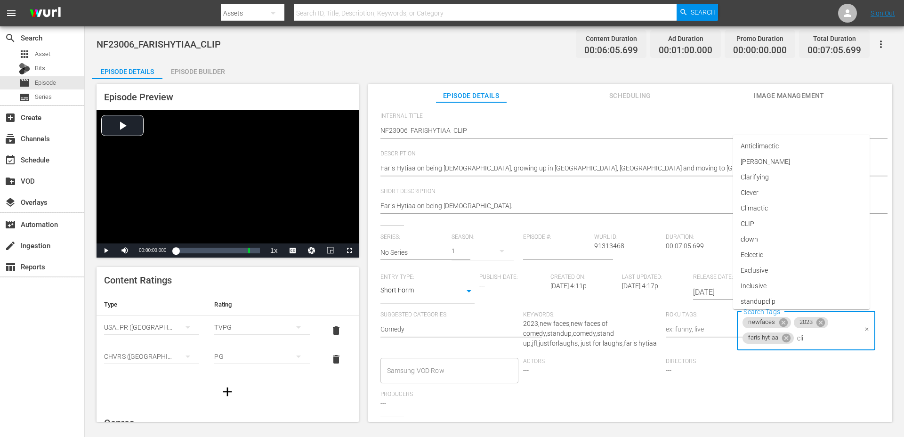
type input "clip"
click at [774, 376] on span "standupclip" at bounding box center [757, 379] width 35 height 10
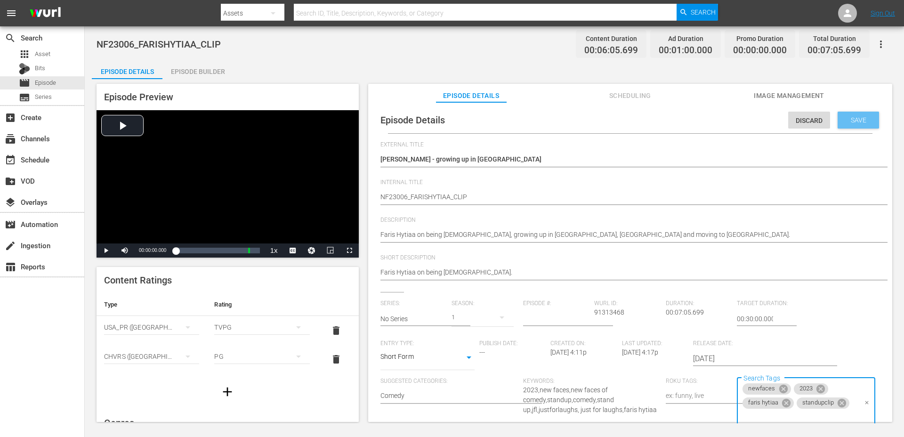
click at [850, 121] on span "Save" at bounding box center [858, 120] width 31 height 8
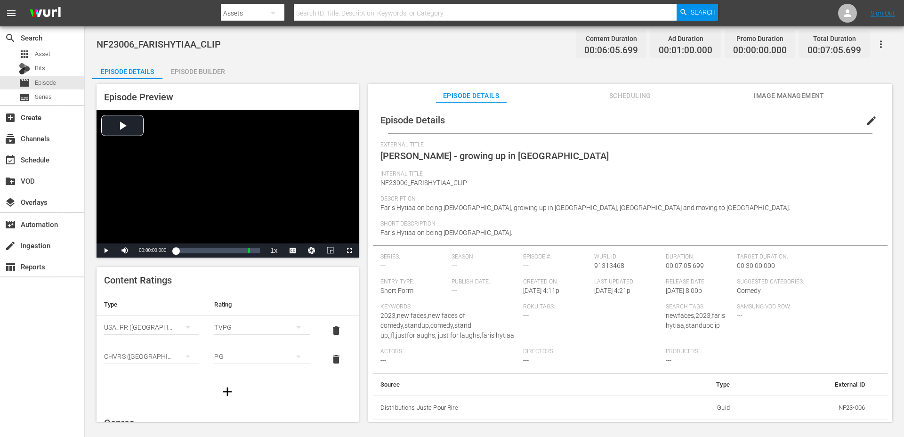
click at [866, 115] on span "edit" at bounding box center [871, 120] width 11 height 11
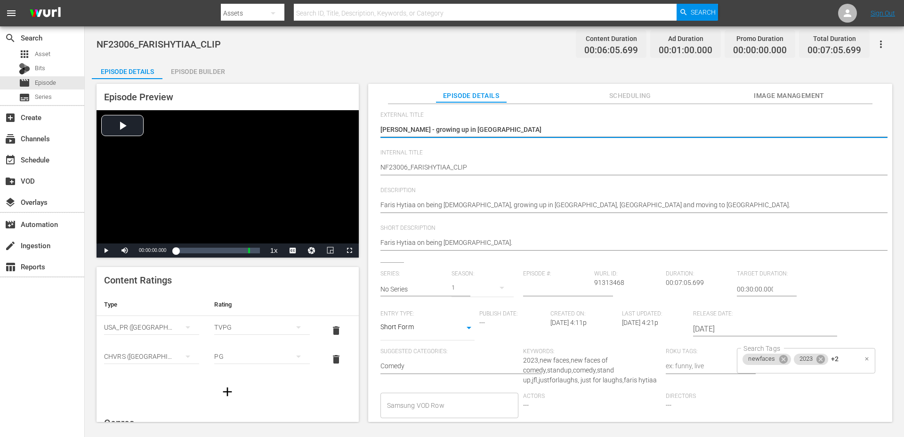
scroll to position [72, 0]
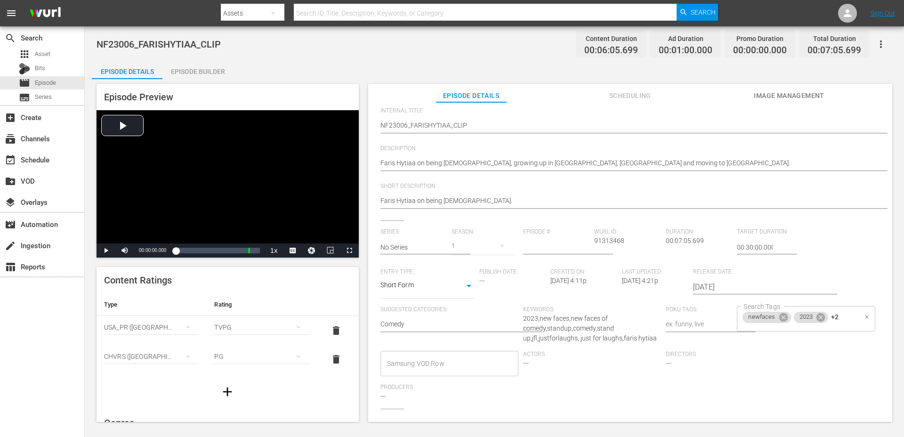
click at [835, 320] on div "newfaces 2023 +2 Search Tags" at bounding box center [806, 318] width 138 height 25
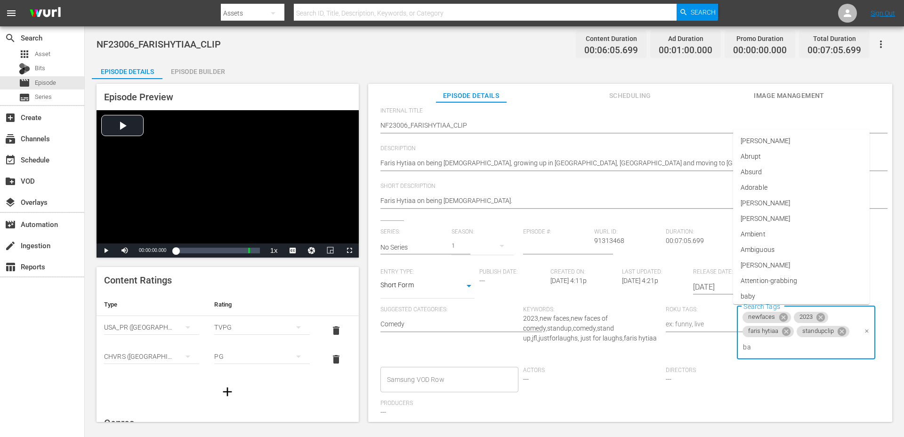
type input "bat"
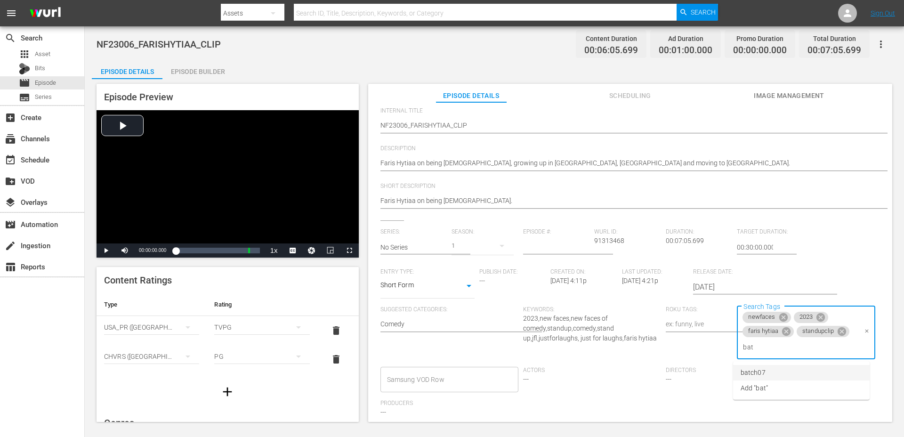
click at [798, 367] on li "batch07" at bounding box center [801, 373] width 136 height 16
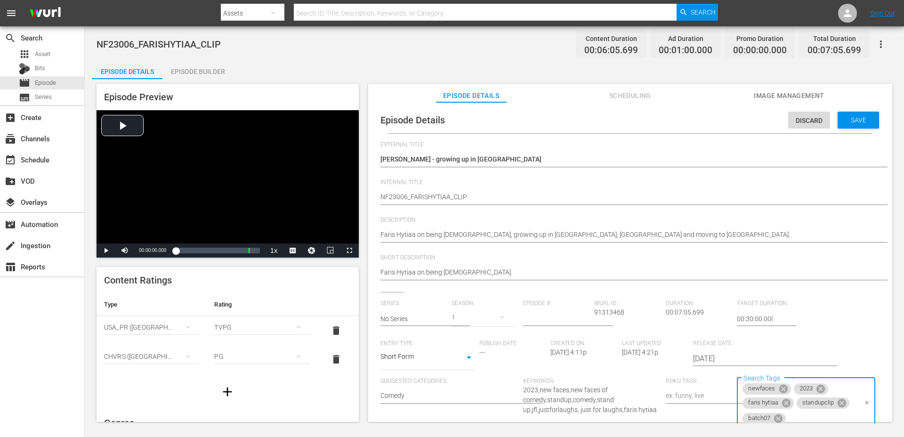
click at [851, 123] on span "Save" at bounding box center [858, 120] width 31 height 8
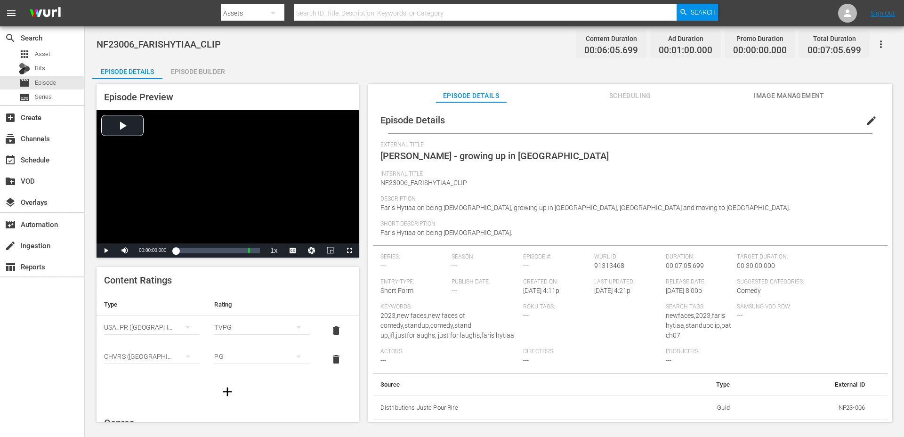
click at [212, 75] on div "Episode Builder" at bounding box center [197, 71] width 71 height 23
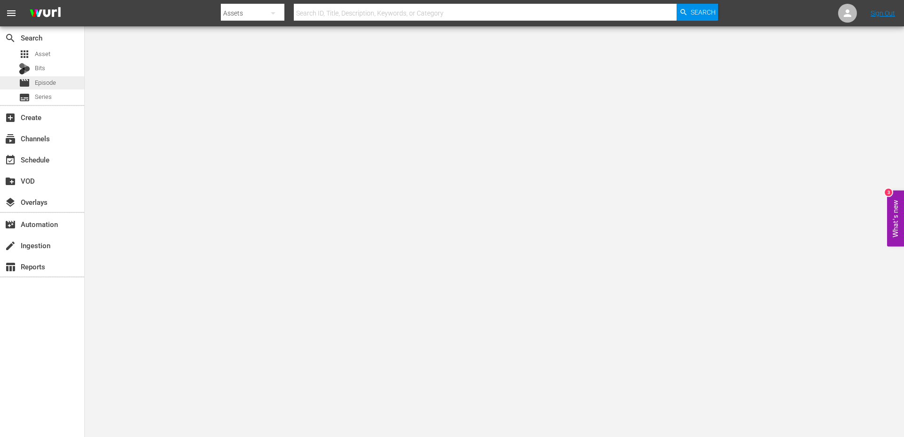
click at [40, 79] on span "Episode" at bounding box center [45, 82] width 21 height 9
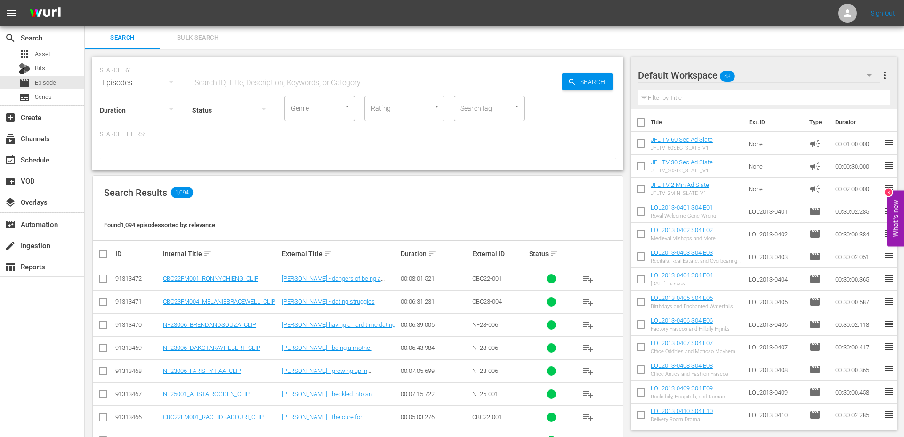
click at [471, 102] on input "SearchTag" at bounding box center [476, 108] width 36 height 17
type input "s"
type input "clip"
click at [498, 131] on li "standupclip" at bounding box center [489, 135] width 71 height 16
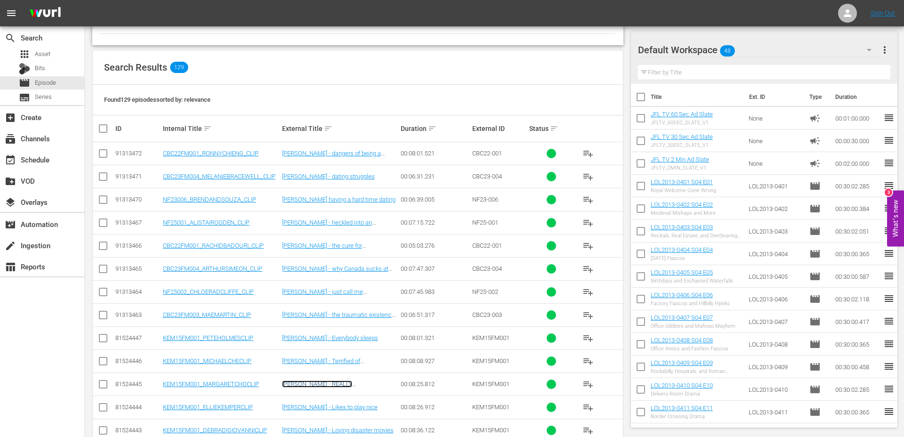
click at [324, 385] on link "[PERSON_NAME] - REALLY [DEMOGRAPHIC_DATA]" at bounding box center [317, 387] width 70 height 14
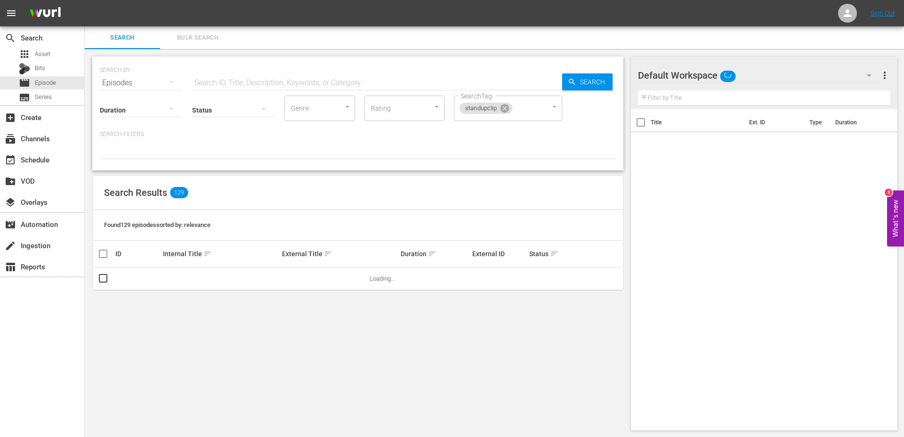
scroll to position [1, 0]
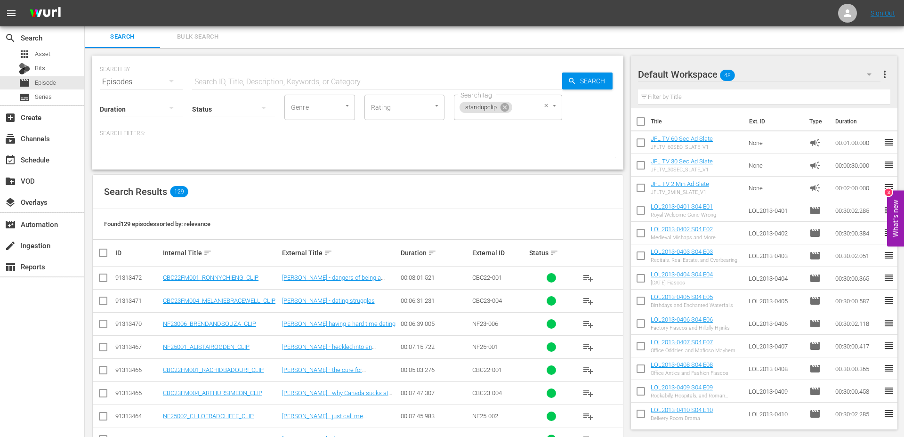
click at [530, 109] on input "SearchTag" at bounding box center [522, 107] width 18 height 17
type input "batch"
click at [475, 138] on span "batch07" at bounding box center [473, 133] width 25 height 10
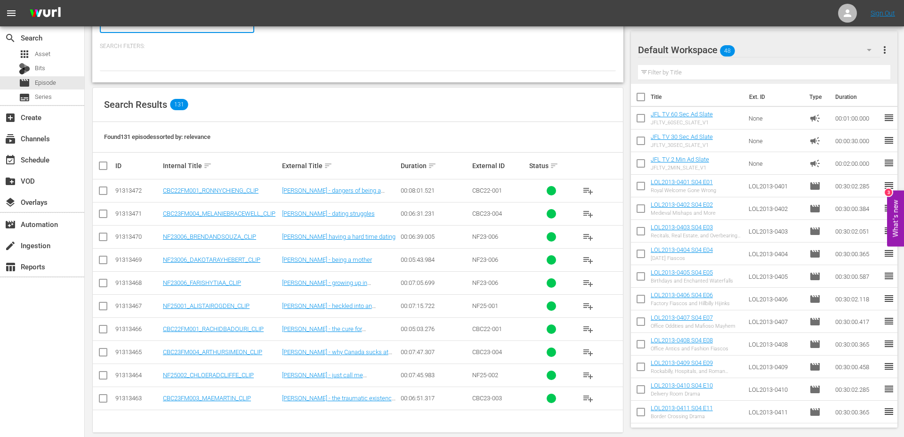
scroll to position [117, 0]
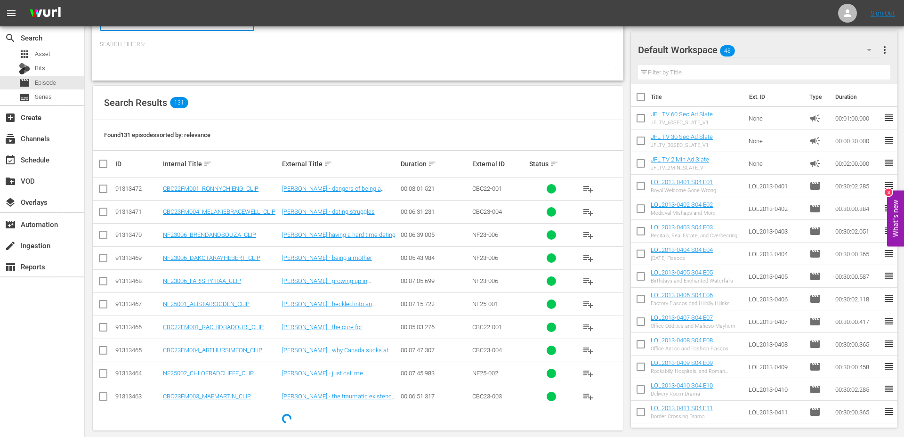
click at [100, 165] on input "checkbox" at bounding box center [106, 163] width 19 height 11
checkbox input "true"
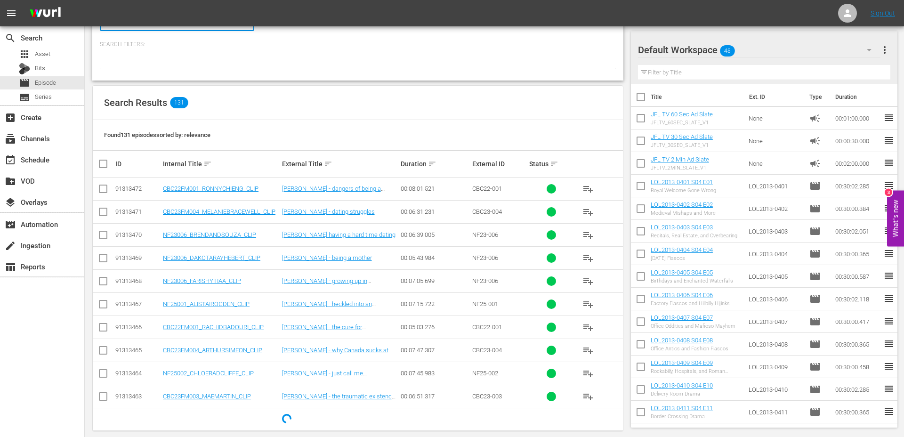
checkbox input "true"
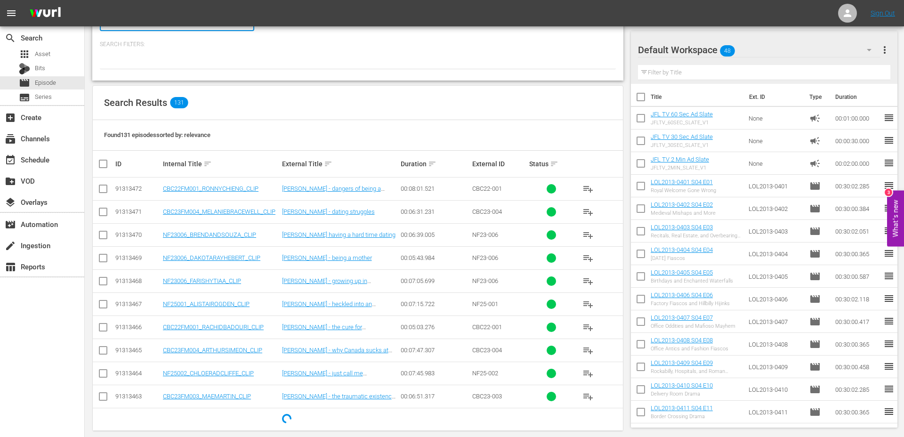
checkbox input "true"
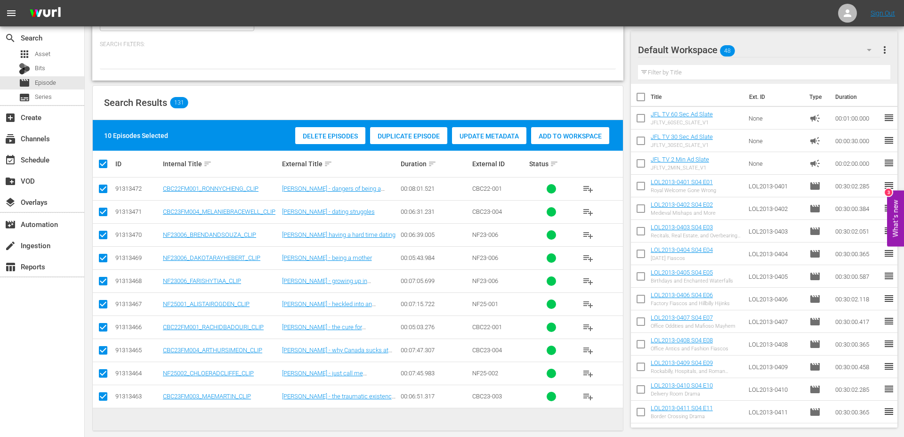
click at [100, 165] on input "checkbox" at bounding box center [106, 163] width 19 height 11
checkbox input "false"
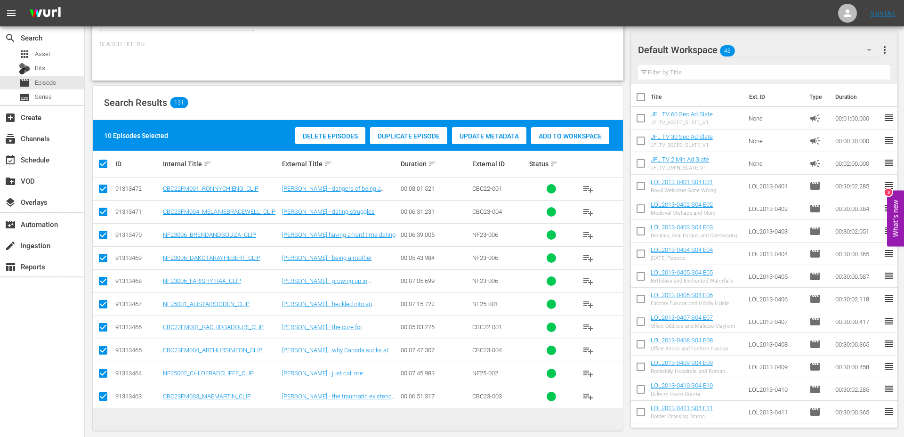
checkbox input "false"
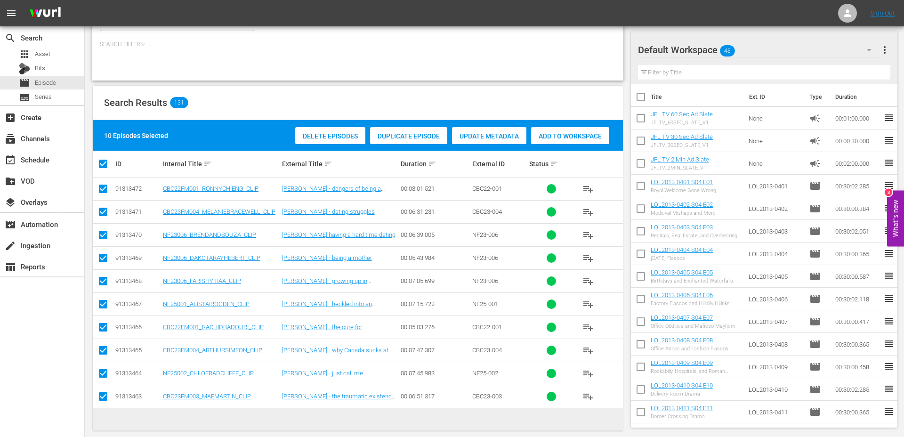
checkbox input "false"
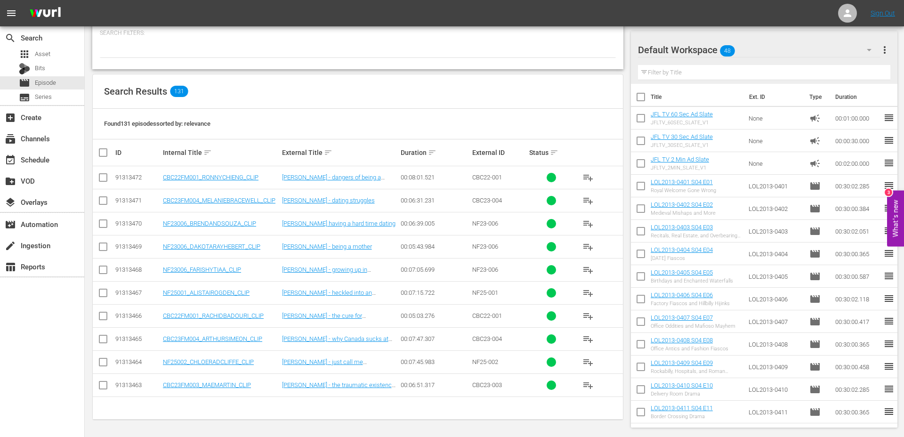
scroll to position [0, 0]
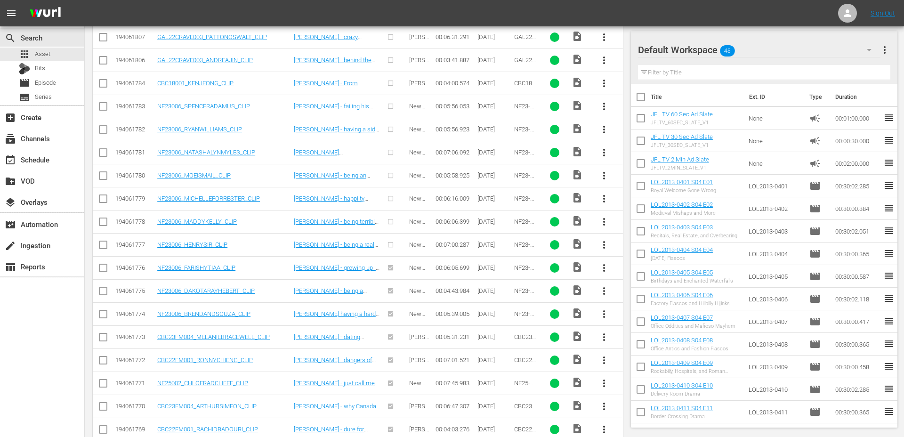
scroll to position [252, 0]
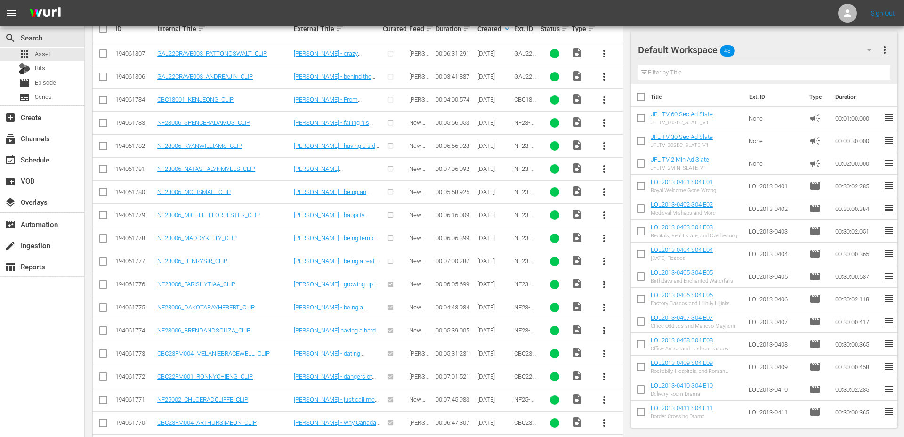
click at [105, 262] on input "checkbox" at bounding box center [102, 262] width 11 height 11
checkbox input "true"
click at [105, 237] on input "checkbox" at bounding box center [102, 239] width 11 height 11
checkbox input "true"
click at [104, 216] on input "checkbox" at bounding box center [102, 216] width 11 height 11
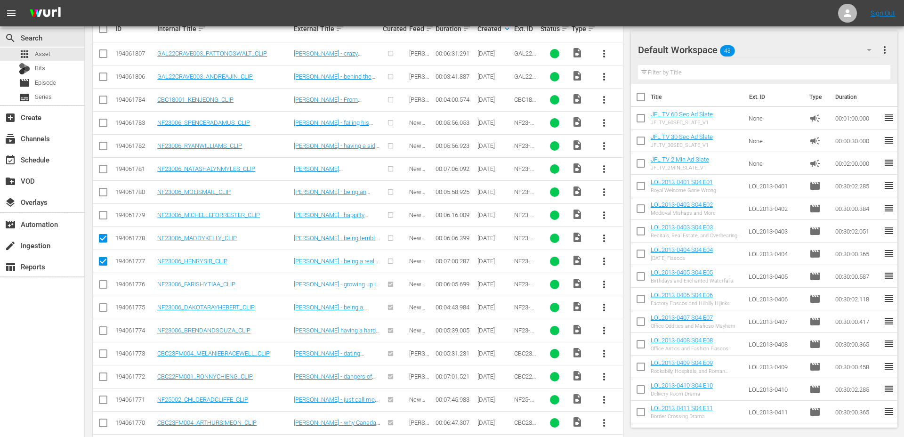
checkbox input "true"
click at [104, 193] on input "checkbox" at bounding box center [102, 193] width 11 height 11
checkbox input "true"
click at [104, 171] on input "checkbox" at bounding box center [102, 170] width 11 height 11
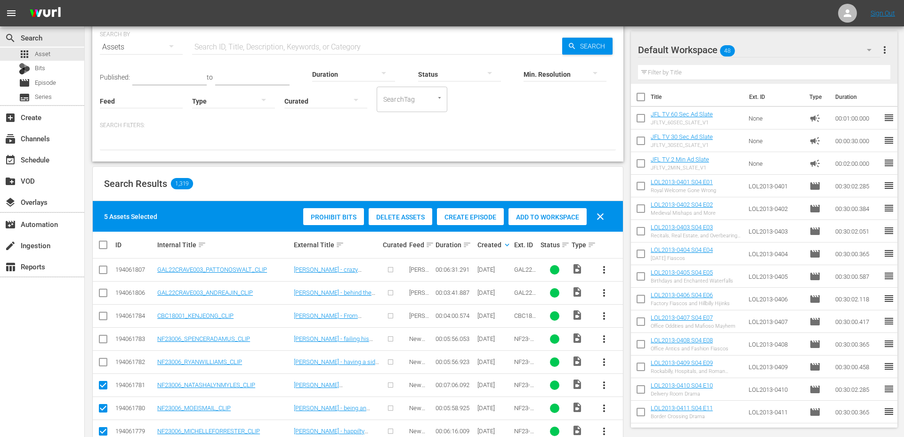
scroll to position [5, 0]
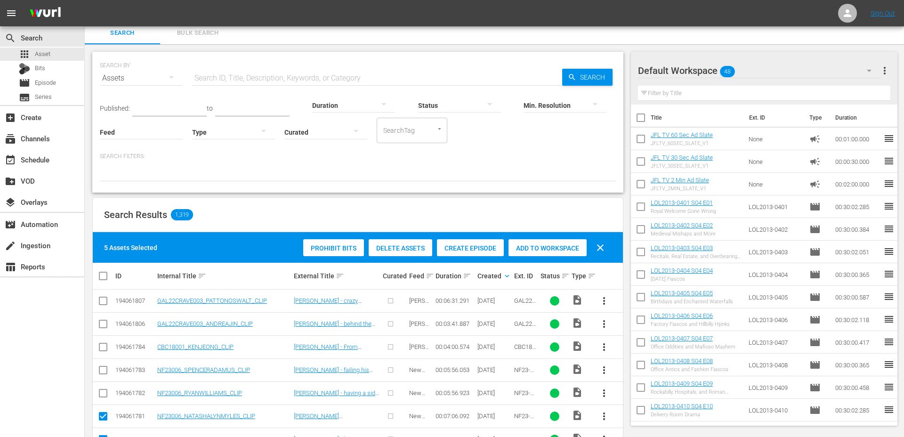
click at [491, 250] on span "Create Episode" at bounding box center [470, 248] width 67 height 8
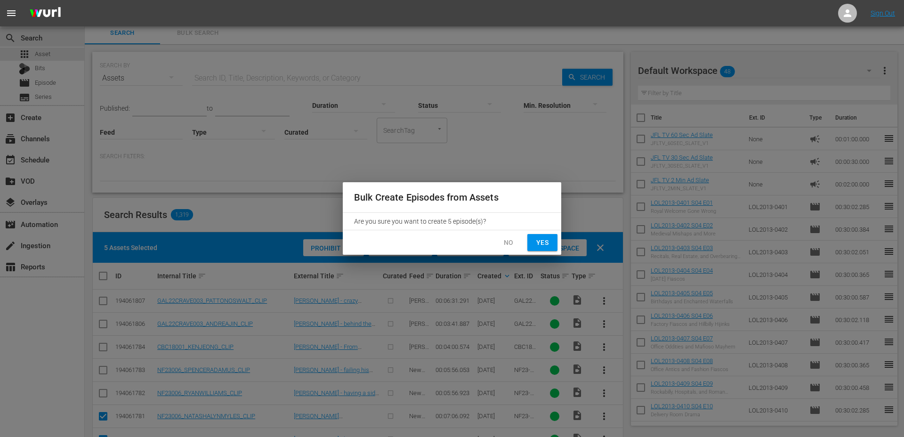
click at [545, 237] on span "Yes" at bounding box center [542, 243] width 15 height 12
checkbox input "false"
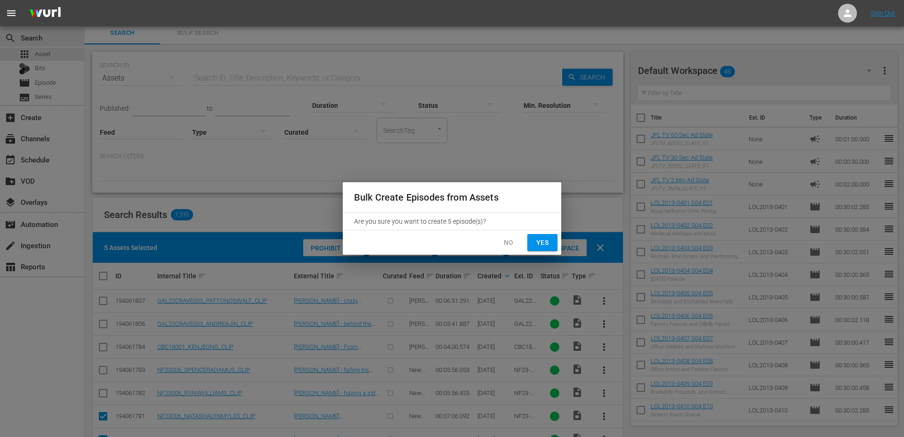
checkbox input "false"
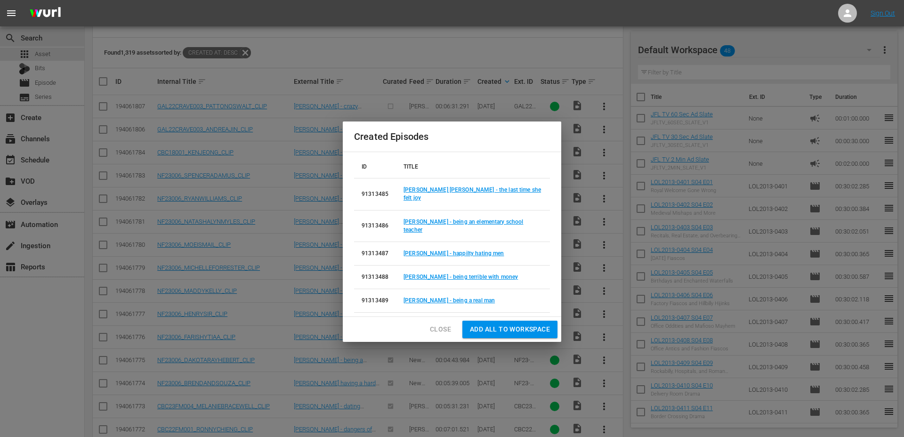
scroll to position [189, 0]
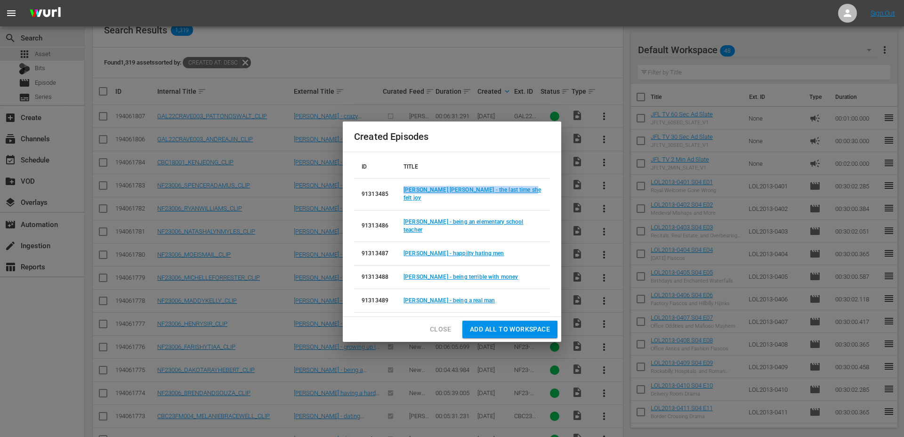
click at [440, 323] on span "Close" at bounding box center [440, 329] width 21 height 12
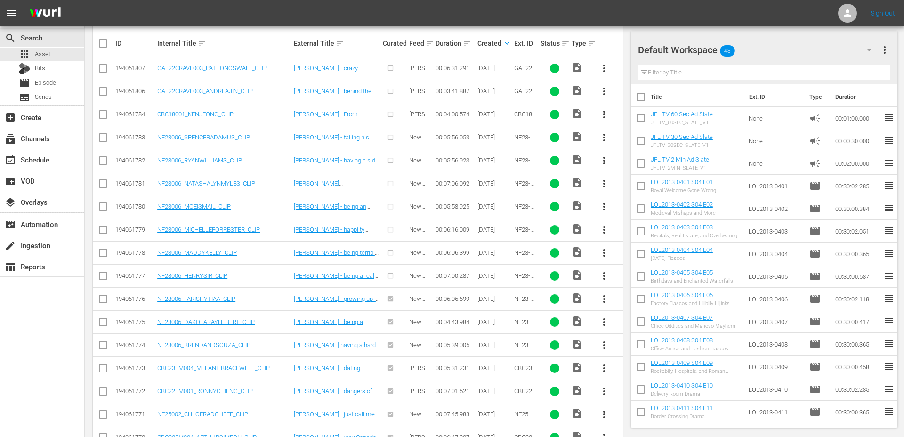
scroll to position [254, 0]
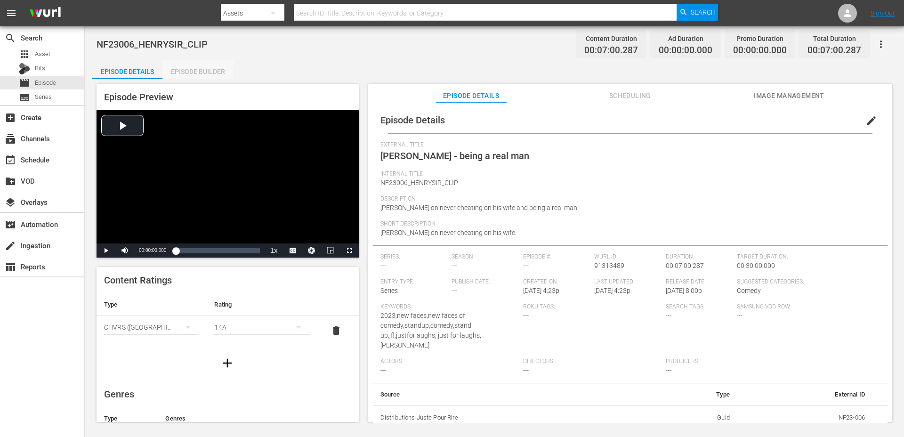
click at [218, 74] on div "Episode Builder" at bounding box center [197, 71] width 71 height 23
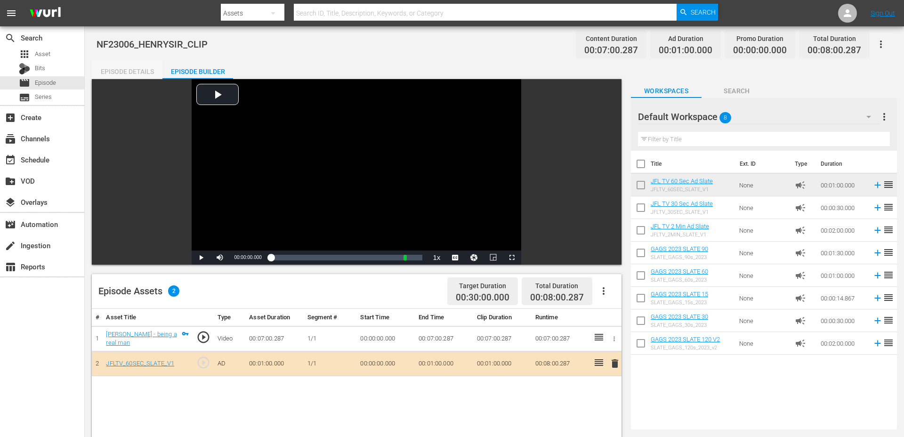
click at [131, 69] on div "Episode Details" at bounding box center [127, 71] width 71 height 23
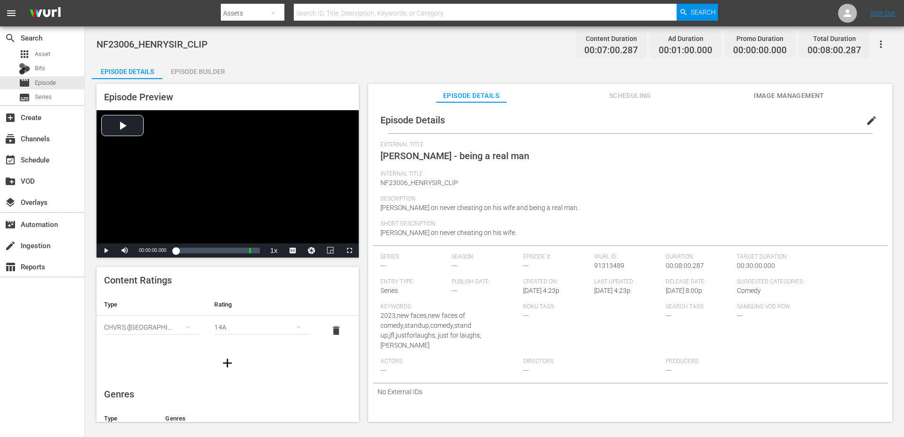
click at [250, 324] on div "14A" at bounding box center [261, 327] width 95 height 26
click at [241, 348] on div "PG" at bounding box center [261, 345] width 72 height 15
click at [228, 369] on icon "button" at bounding box center [227, 362] width 15 height 15
click at [162, 358] on div "simple table" at bounding box center [151, 356] width 95 height 26
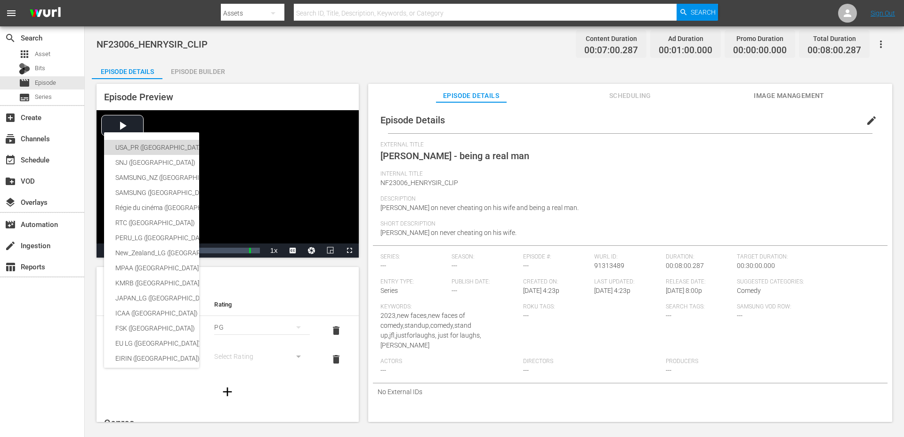
click at [148, 145] on div "USA_PR ([GEOGRAPHIC_DATA] ([GEOGRAPHIC_DATA]))" at bounding box center [230, 147] width 231 height 15
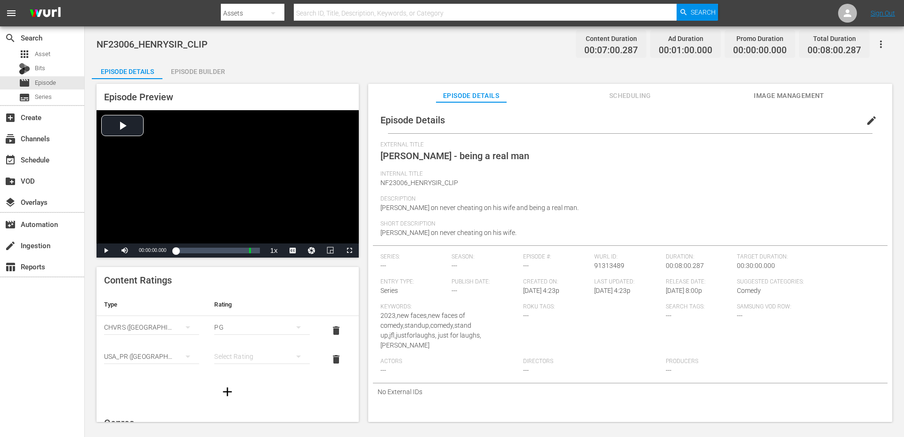
click at [225, 353] on div "simple table" at bounding box center [261, 356] width 95 height 26
click at [242, 307] on div "TVG" at bounding box center [261, 307] width 72 height 15
click at [866, 123] on span "edit" at bounding box center [871, 120] width 11 height 11
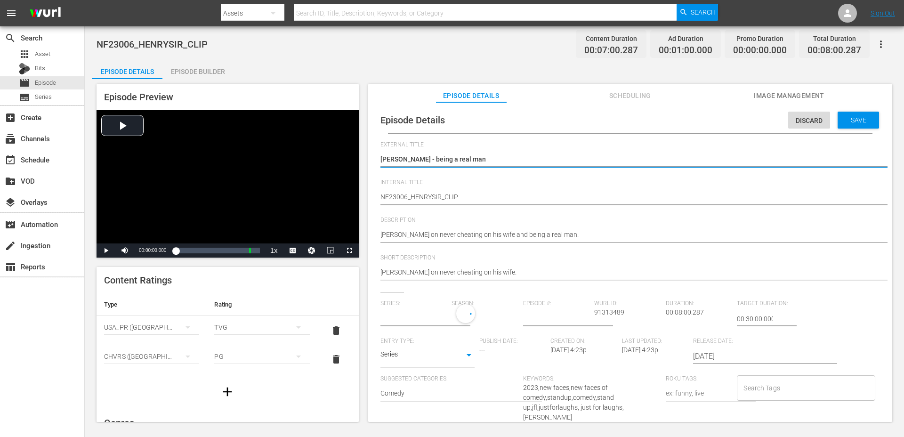
type input "No Series"
click at [404, 355] on body "menu Search By Assets Search ID, Title, Description, Keywords, or Category Sear…" at bounding box center [452, 218] width 904 height 437
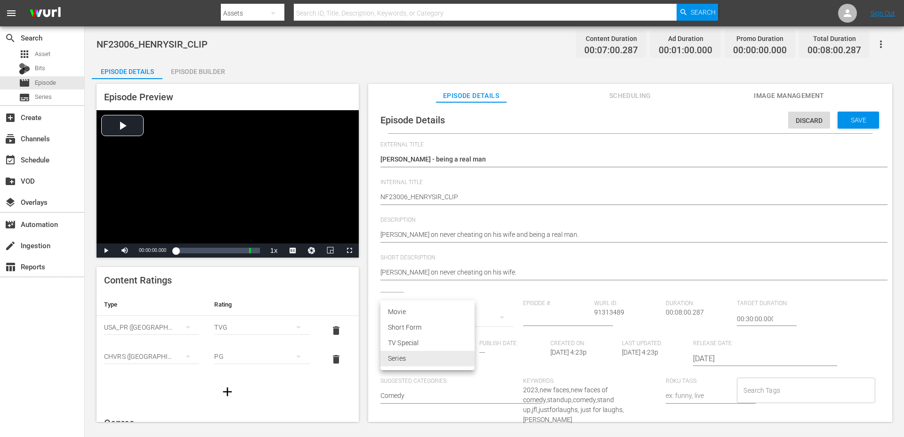
click at [411, 326] on li "Short Form" at bounding box center [427, 328] width 94 height 16
type input "SHORT_FORM_VIDEO"
click at [743, 387] on input "Search Tags" at bounding box center [798, 390] width 115 height 17
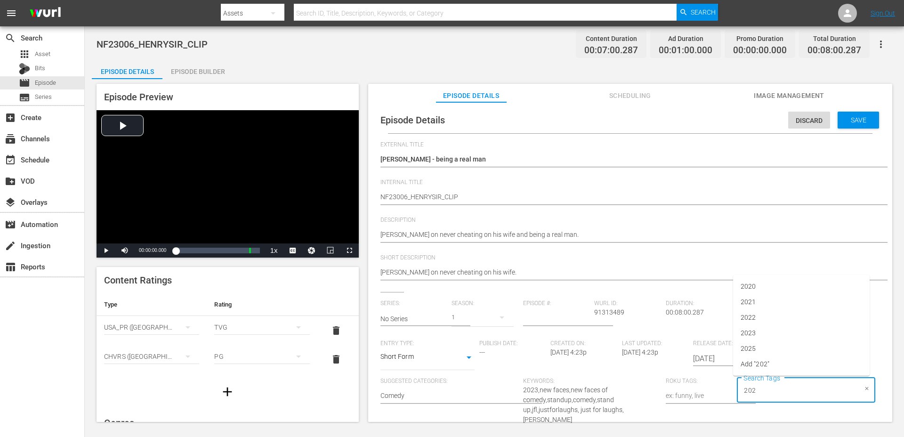
type input "2023"
type input "newfa"
click at [763, 346] on span "newfaces" at bounding box center [754, 349] width 29 height 10
type input "[PERSON_NAME]"
type input "s"
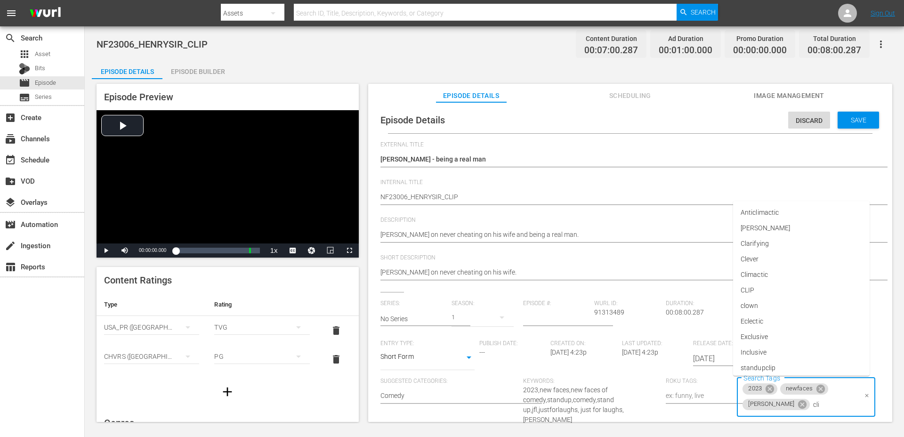
type input "clip"
click at [759, 347] on span "standupclip" at bounding box center [757, 349] width 35 height 10
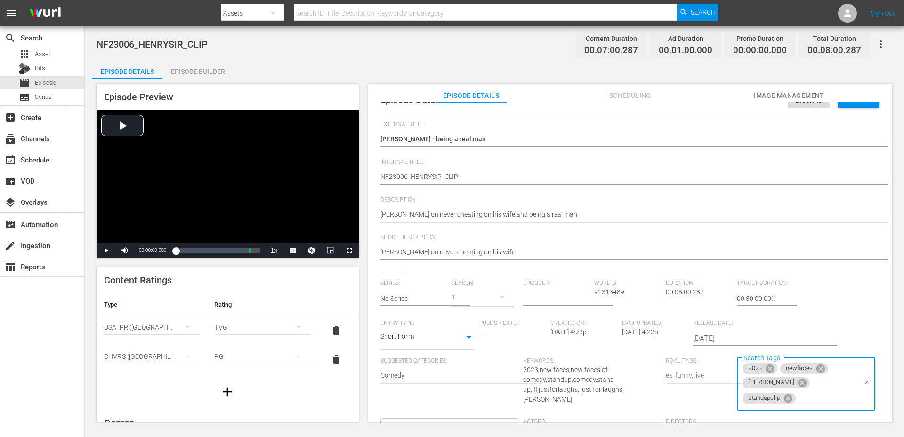
scroll to position [21, 0]
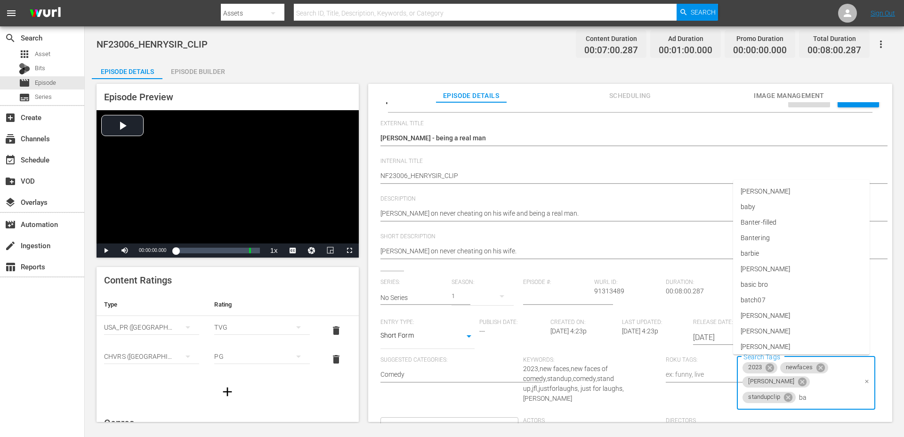
type input "bat"
click at [791, 326] on li "batch07" at bounding box center [801, 328] width 136 height 16
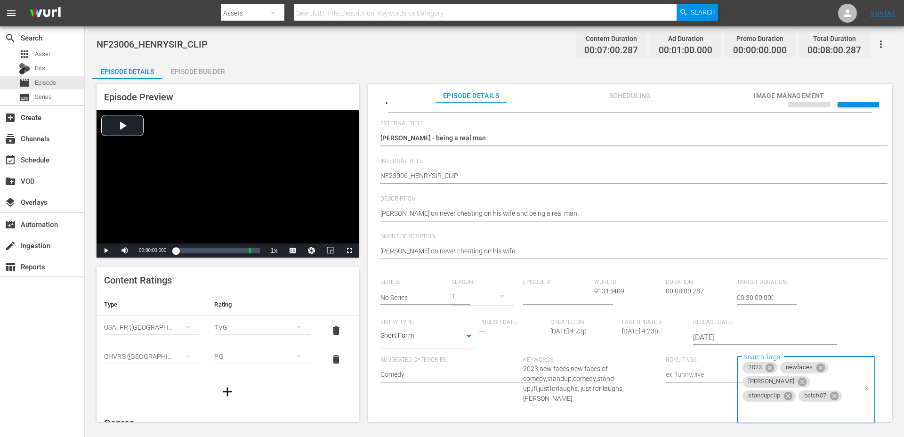
scroll to position [0, 0]
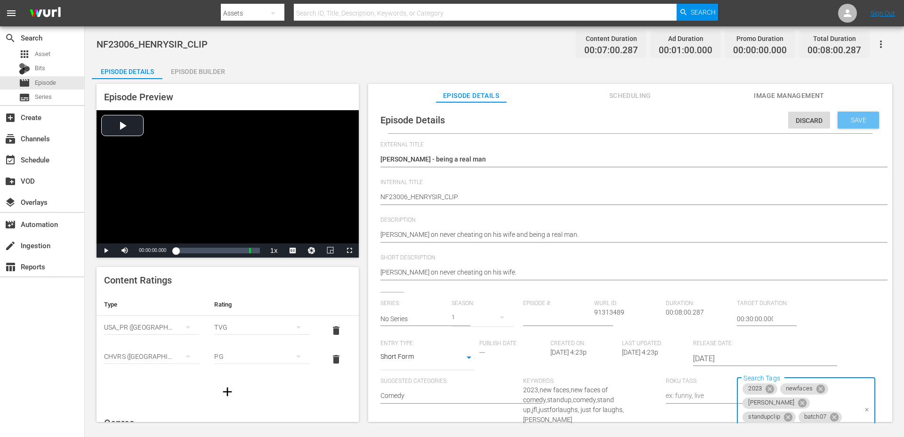
click at [858, 122] on span "Save" at bounding box center [858, 120] width 31 height 8
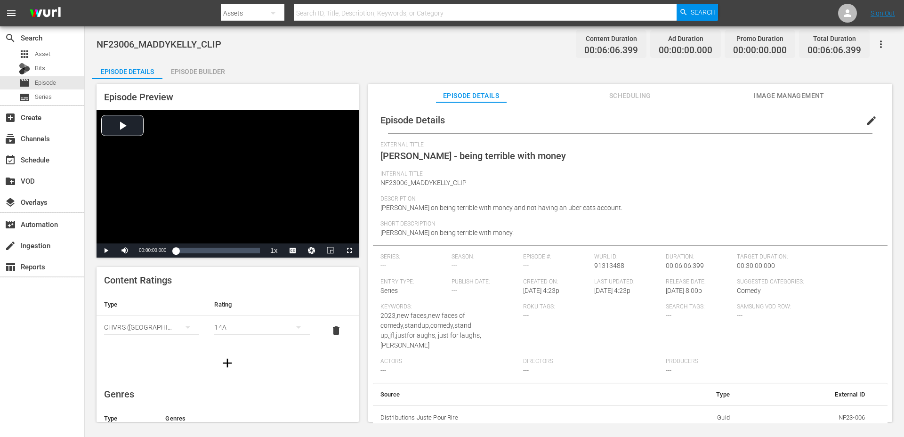
click at [205, 74] on div "Episode Builder" at bounding box center [197, 71] width 71 height 23
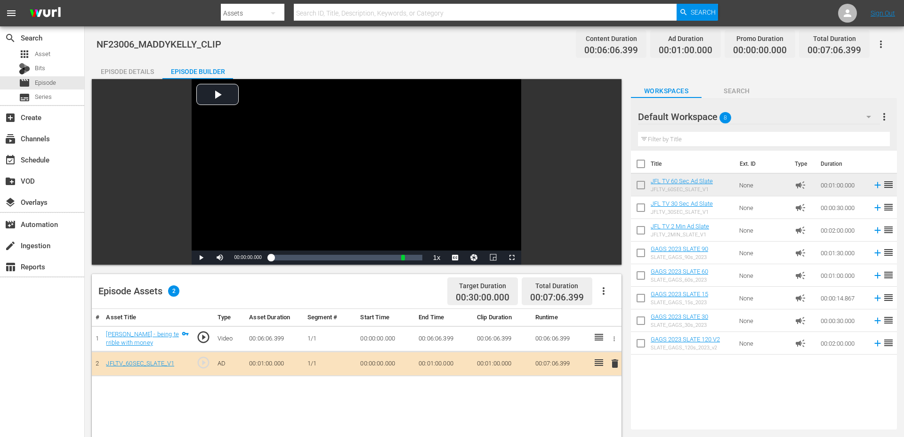
click at [126, 66] on div "Episode Details" at bounding box center [127, 71] width 71 height 23
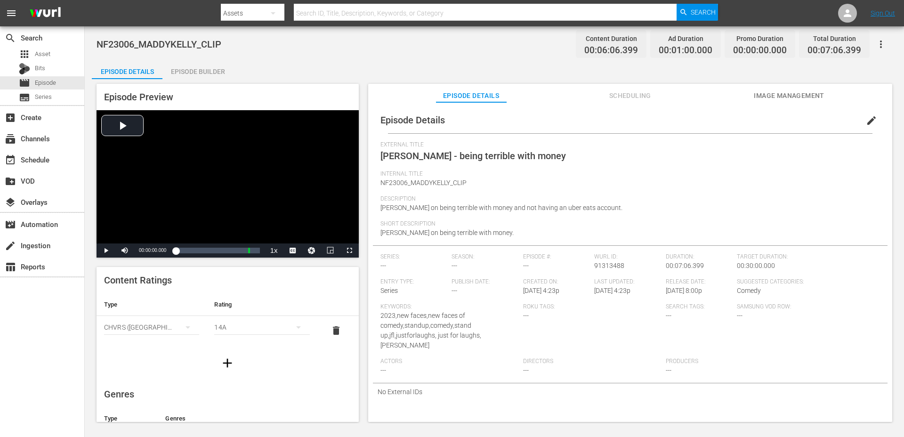
click at [866, 124] on span "edit" at bounding box center [871, 120] width 11 height 11
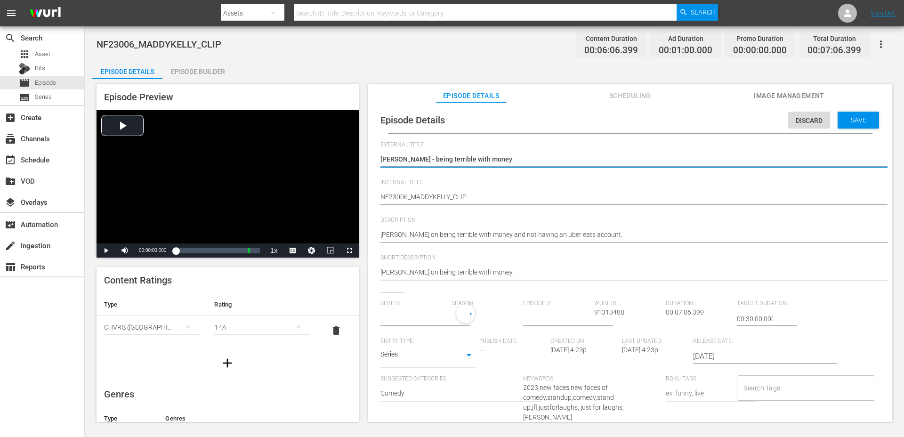
type input "No Series"
click at [420, 358] on body "menu Search By Assets Search ID, Title, Description, Keywords, or Category Sear…" at bounding box center [452, 218] width 904 height 437
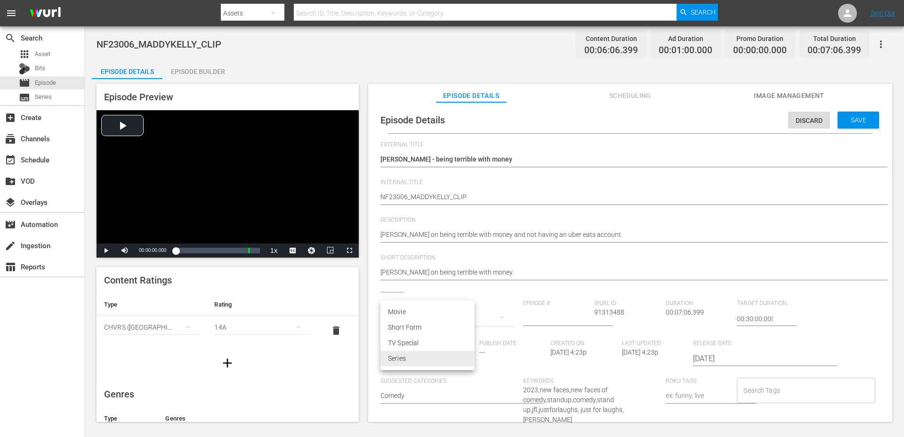
click at [415, 329] on li "Short Form" at bounding box center [427, 328] width 94 height 16
type input "SHORT_FORM_VIDEO"
click at [748, 389] on input "Search Tags" at bounding box center [798, 390] width 115 height 17
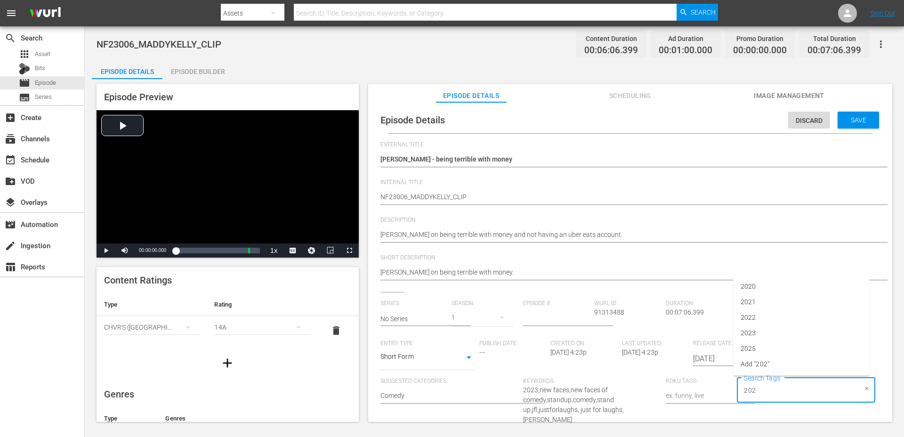
type input "2023"
type input "newf"
click at [769, 348] on li "newfaces" at bounding box center [801, 349] width 136 height 16
type input "[PERSON_NAME]"
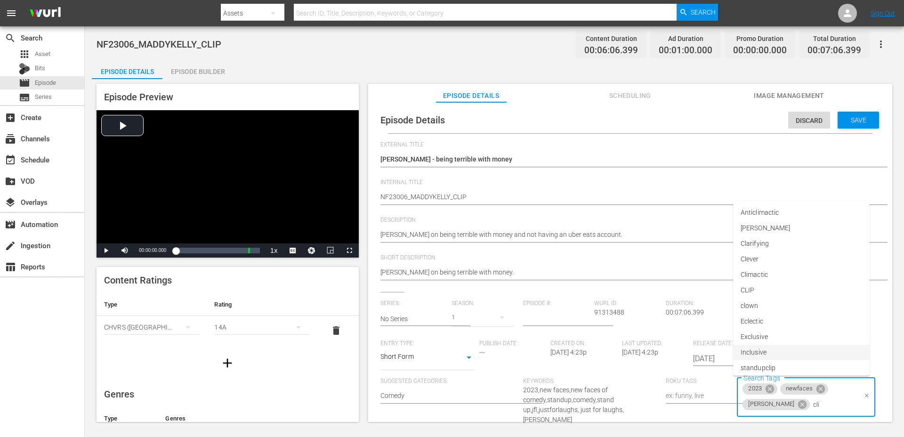
type input "clip"
click at [762, 347] on span "standupclip" at bounding box center [757, 349] width 35 height 10
type input "bat"
click at [747, 348] on span "batch07" at bounding box center [752, 349] width 25 height 10
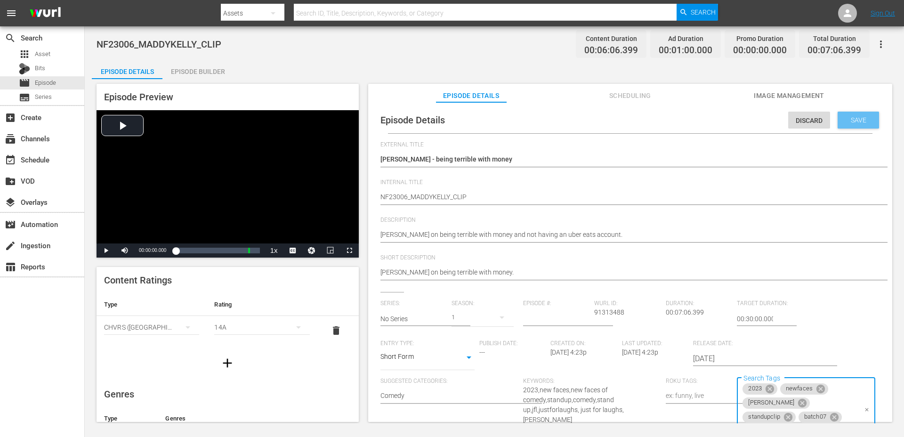
click at [855, 123] on span "Save" at bounding box center [858, 120] width 31 height 8
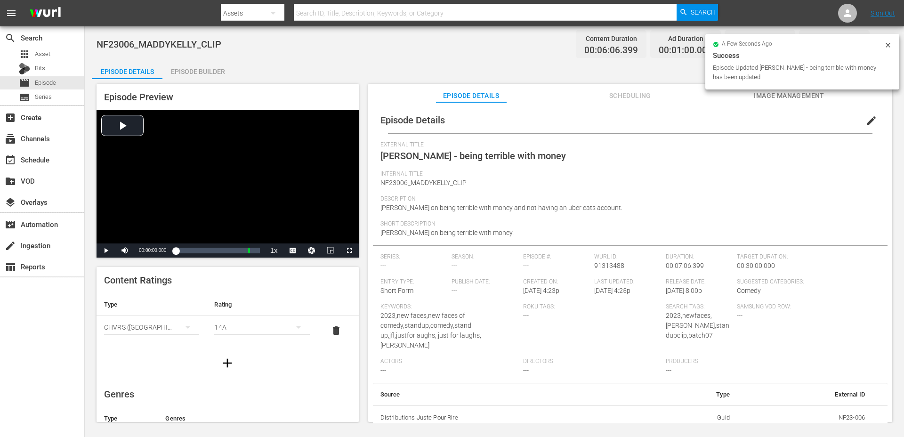
click at [222, 325] on div "14A" at bounding box center [261, 327] width 95 height 26
click at [242, 347] on div "PG" at bounding box center [261, 345] width 72 height 15
click at [225, 366] on icon "button" at bounding box center [227, 362] width 15 height 15
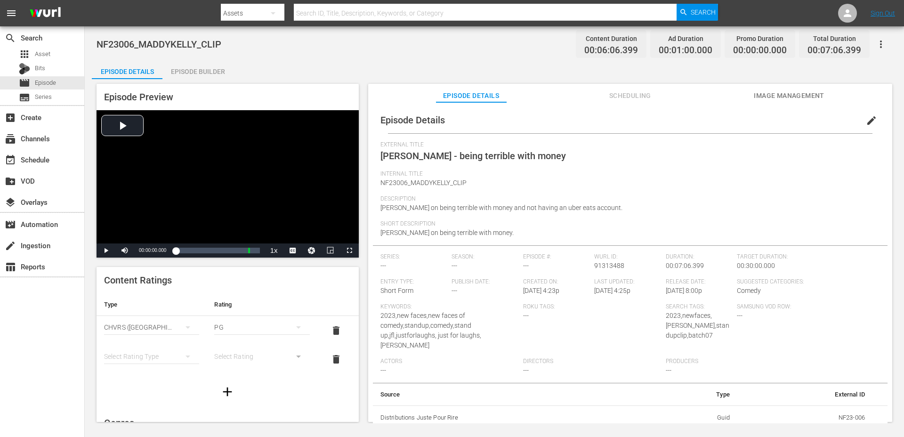
click at [180, 359] on button "simple table" at bounding box center [187, 356] width 23 height 23
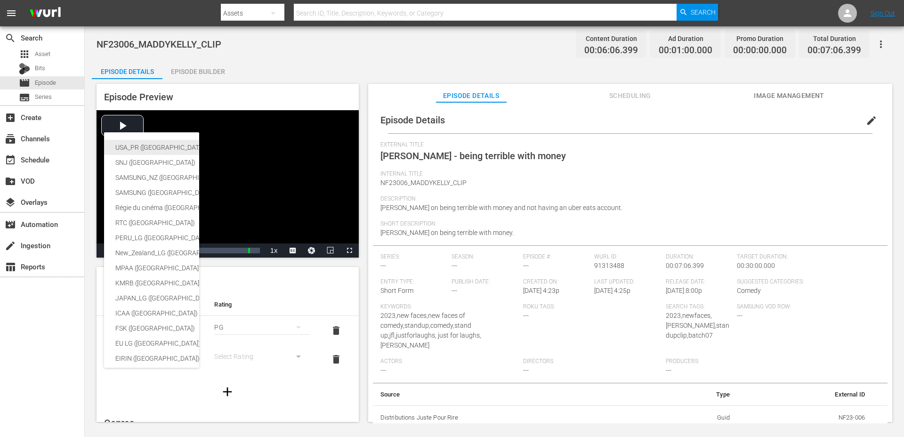
click at [159, 145] on div "USA_PR ([GEOGRAPHIC_DATA] ([GEOGRAPHIC_DATA]))" at bounding box center [230, 147] width 231 height 15
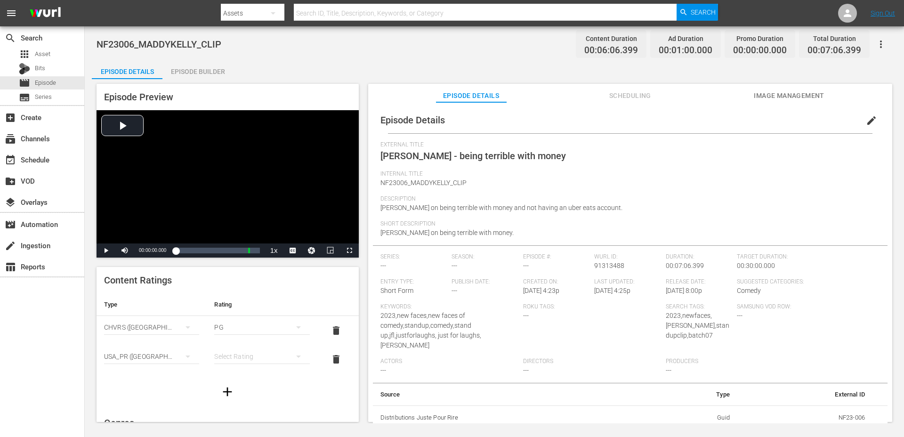
click at [225, 361] on div "simple table" at bounding box center [261, 356] width 95 height 26
click at [242, 323] on div "TVPG" at bounding box center [261, 322] width 72 height 15
click at [211, 68] on div "Episode Builder" at bounding box center [197, 71] width 71 height 23
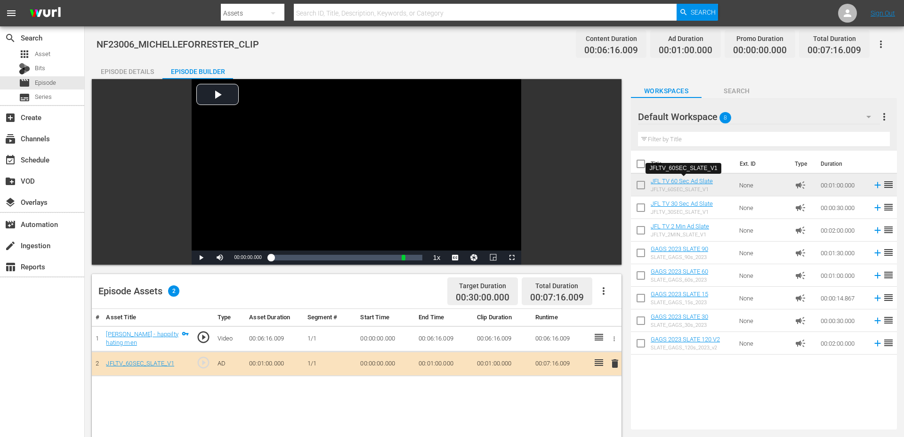
click at [135, 76] on div "Episode Details" at bounding box center [127, 71] width 71 height 23
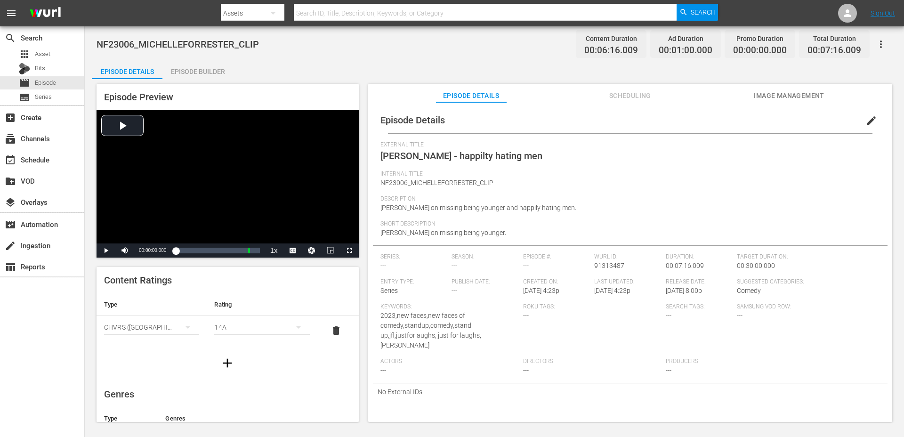
click at [224, 359] on icon "button" at bounding box center [227, 362] width 15 height 15
click at [170, 353] on div "simple table" at bounding box center [151, 356] width 95 height 26
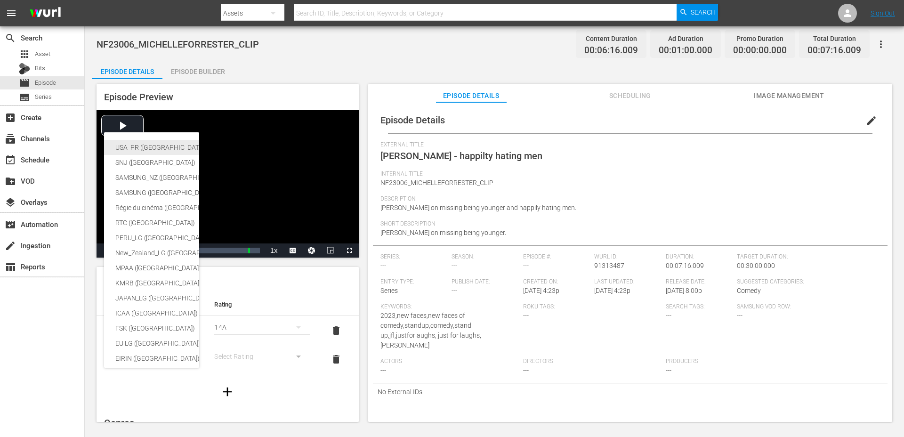
click at [148, 147] on div "USA_PR ([GEOGRAPHIC_DATA] ([GEOGRAPHIC_DATA]))" at bounding box center [230, 147] width 231 height 15
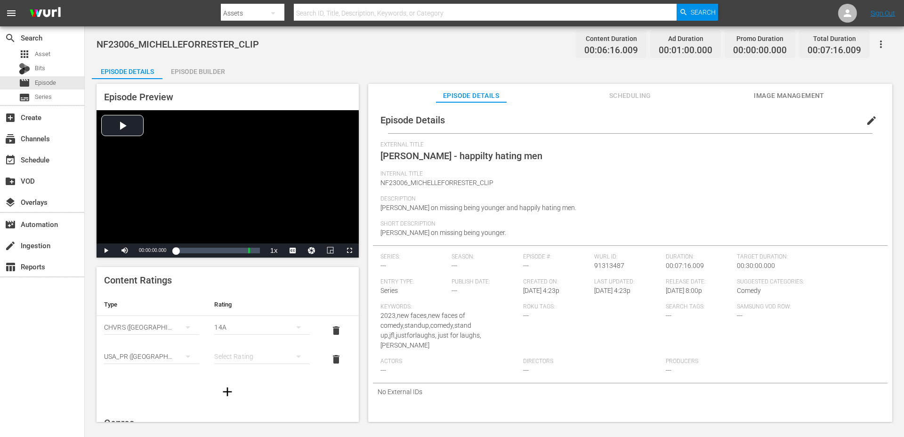
click at [230, 359] on div "simple table" at bounding box center [261, 356] width 95 height 26
click at [240, 321] on div "TVPG" at bounding box center [261, 322] width 72 height 15
click at [237, 332] on div "TVPG" at bounding box center [261, 327] width 95 height 26
click at [193, 299] on div "TVY TVY7 TVG TVPG TV14 TVMA" at bounding box center [452, 218] width 904 height 437
click at [233, 355] on div "14A" at bounding box center [261, 356] width 95 height 26
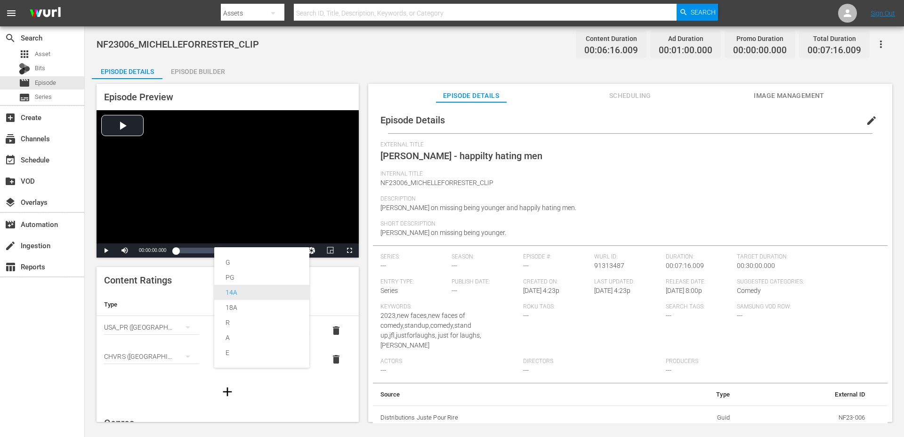
click at [238, 292] on div "14A" at bounding box center [261, 292] width 72 height 15
click at [223, 364] on div "14A" at bounding box center [261, 356] width 95 height 26
click at [241, 278] on div "PG" at bounding box center [261, 277] width 72 height 15
click at [860, 124] on button "edit" at bounding box center [871, 120] width 23 height 23
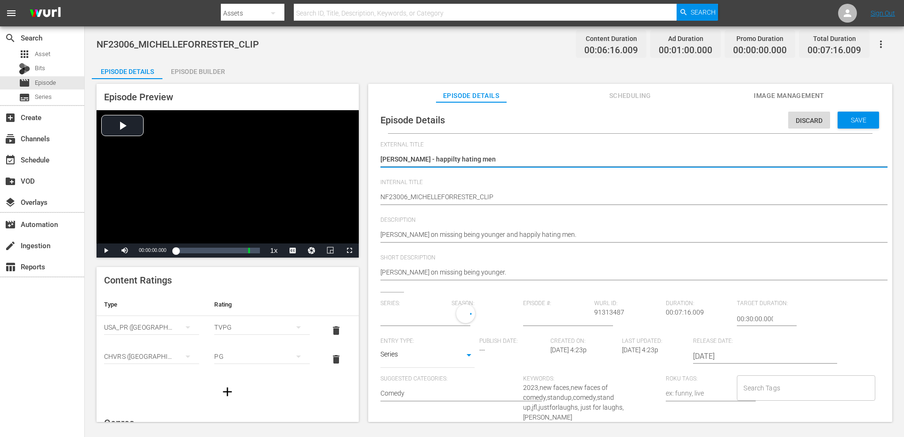
type input "No Series"
click at [419, 353] on body "menu Search By Assets Search ID, Title, Description, Keywords, or Category Sear…" at bounding box center [452, 218] width 904 height 437
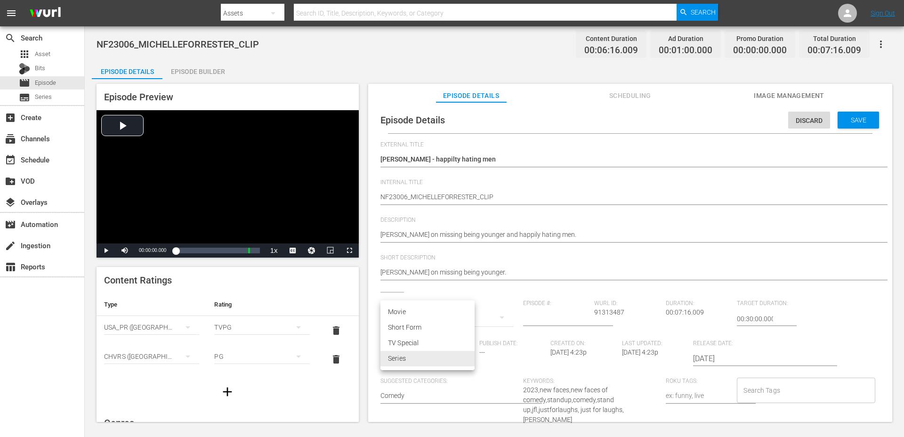
click at [413, 329] on li "Short Form" at bounding box center [427, 328] width 94 height 16
type input "SHORT_FORM_VIDEO"
click at [773, 391] on input "Search Tags" at bounding box center [798, 390] width 115 height 17
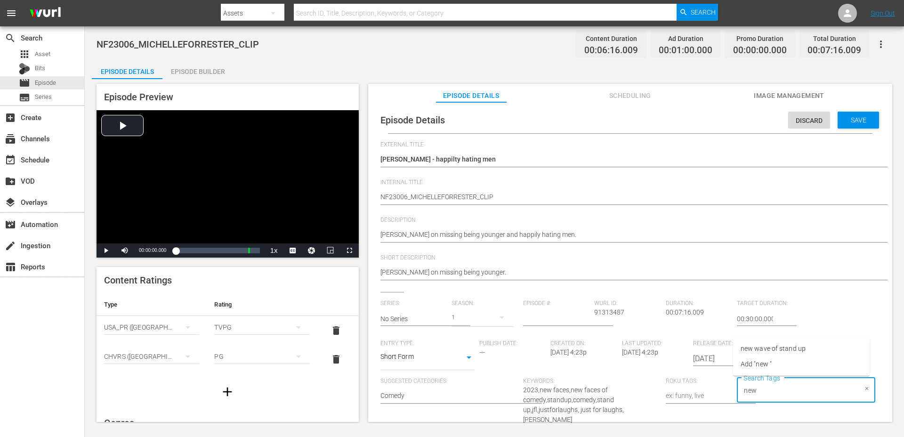
type input "new"
click at [761, 320] on span "newfaces" at bounding box center [754, 318] width 29 height 10
type input "[PERSON_NAME]"
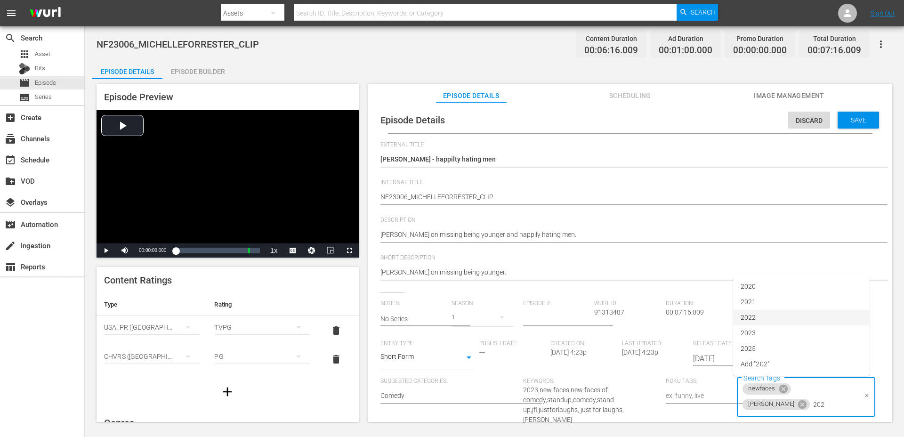
type input "2023"
type input "clip"
click at [747, 348] on span "standupclip" at bounding box center [757, 349] width 35 height 10
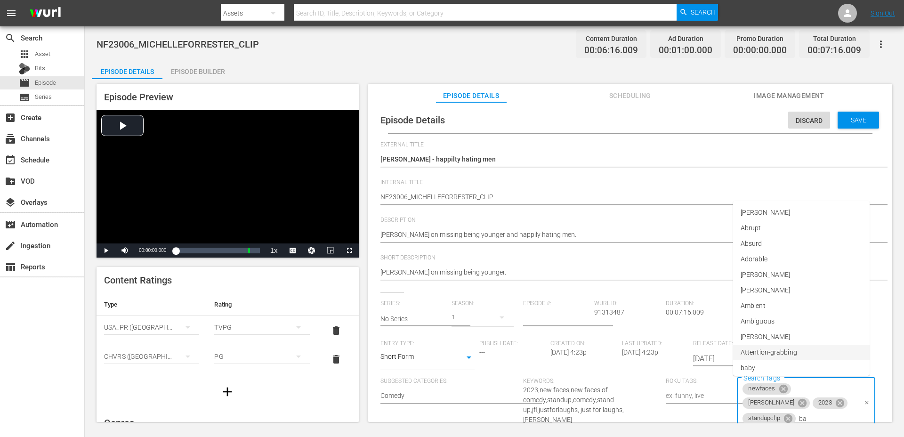
type input "bat"
click at [767, 350] on li "batch07" at bounding box center [801, 349] width 136 height 16
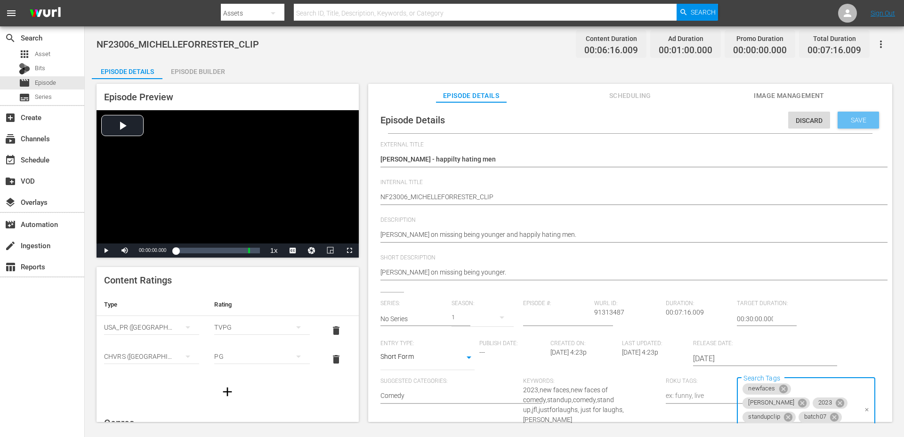
click at [849, 124] on div "Save" at bounding box center [857, 120] width 41 height 17
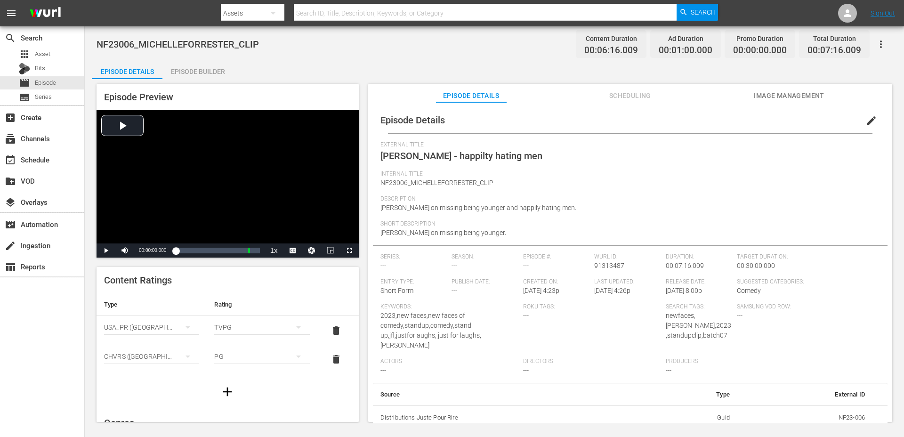
click at [197, 72] on div "Episode Builder" at bounding box center [197, 71] width 71 height 23
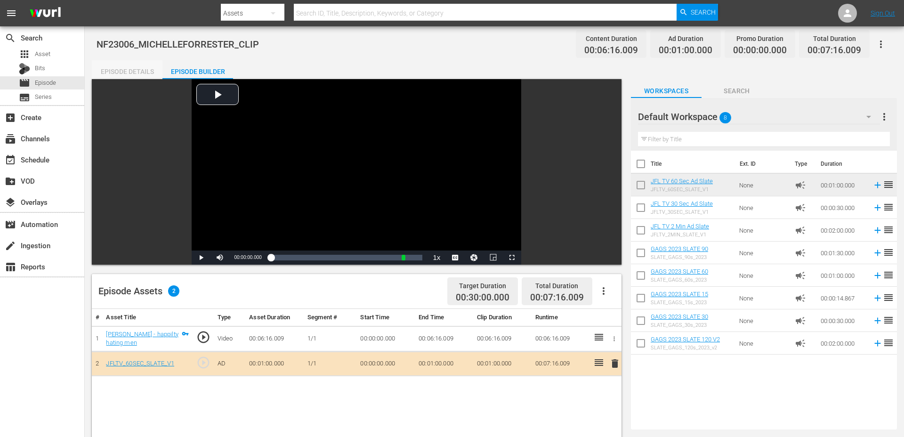
click at [145, 72] on div "Episode Details" at bounding box center [127, 71] width 71 height 23
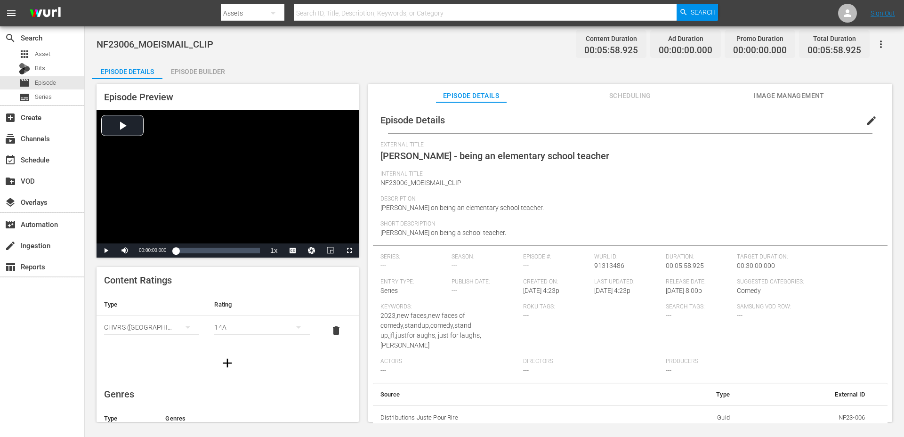
click at [199, 78] on div "Episode Builder" at bounding box center [197, 71] width 71 height 23
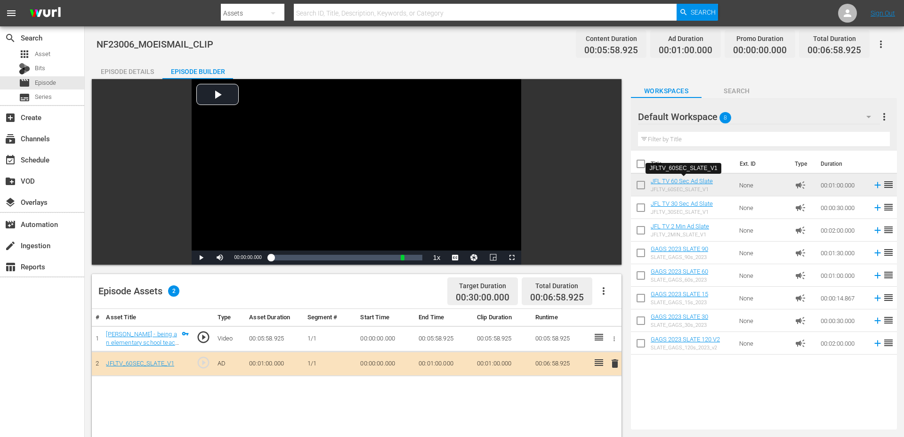
click at [137, 74] on div "Episode Details" at bounding box center [127, 71] width 71 height 23
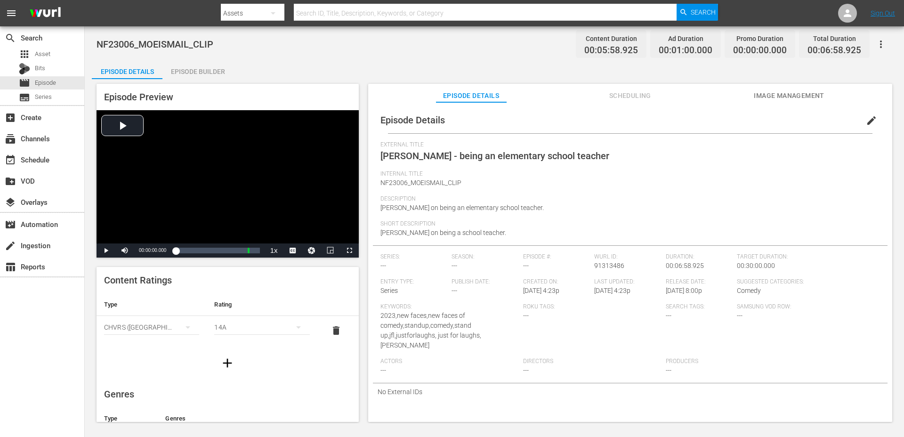
click at [226, 356] on icon "button" at bounding box center [227, 362] width 15 height 15
click at [176, 360] on div "simple table" at bounding box center [151, 356] width 95 height 23
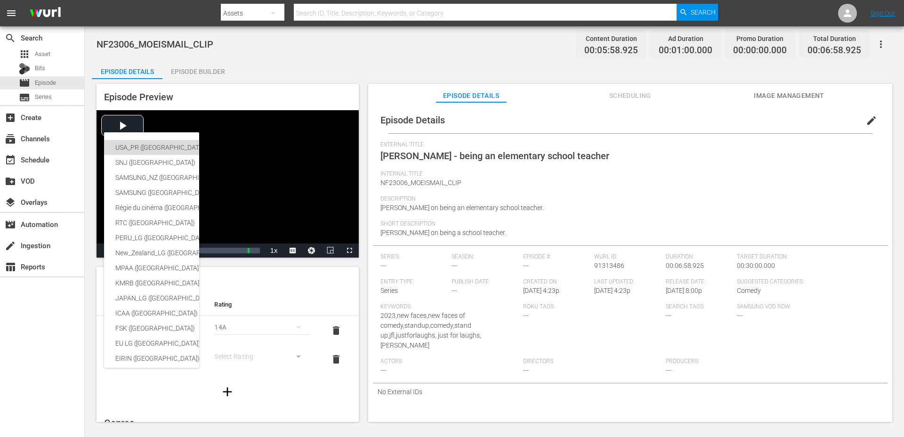
click at [156, 148] on div "USA_PR (United States of America (the))" at bounding box center [230, 147] width 231 height 15
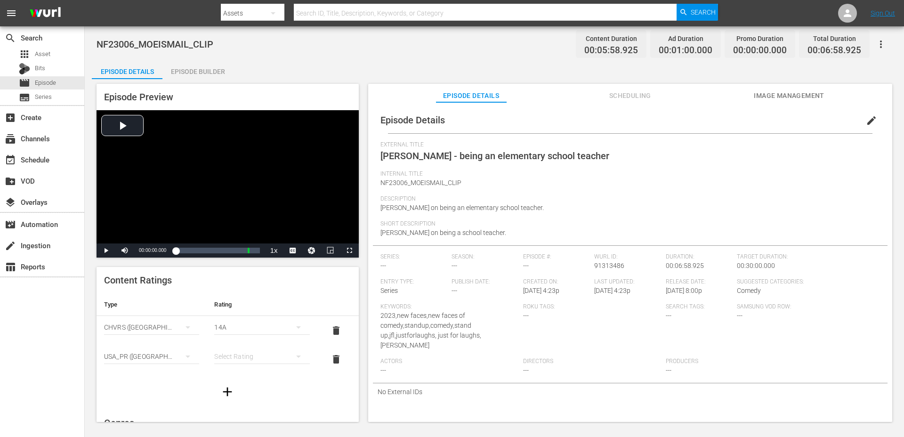
click at [260, 356] on div "simple table" at bounding box center [261, 356] width 95 height 26
click at [241, 317] on div "TVPG" at bounding box center [261, 322] width 72 height 15
click at [243, 329] on div "TVPG" at bounding box center [261, 327] width 95 height 26
click at [225, 300] on div "TVY TVY7 TVG TVPG TV14 TVMA" at bounding box center [452, 218] width 904 height 437
click at [228, 363] on hr "simple table" at bounding box center [261, 363] width 95 height 0
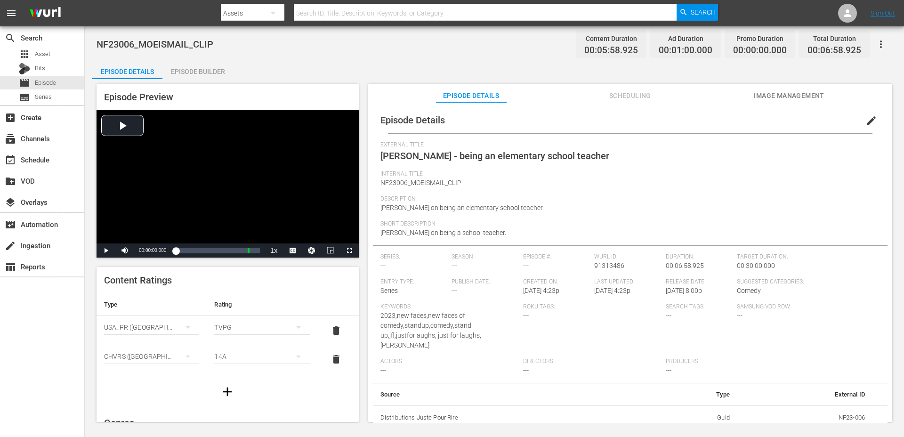
click at [232, 353] on div "14A" at bounding box center [261, 356] width 95 height 26
click at [241, 278] on div "PG" at bounding box center [261, 277] width 72 height 15
click at [870, 116] on span "edit" at bounding box center [871, 120] width 11 height 11
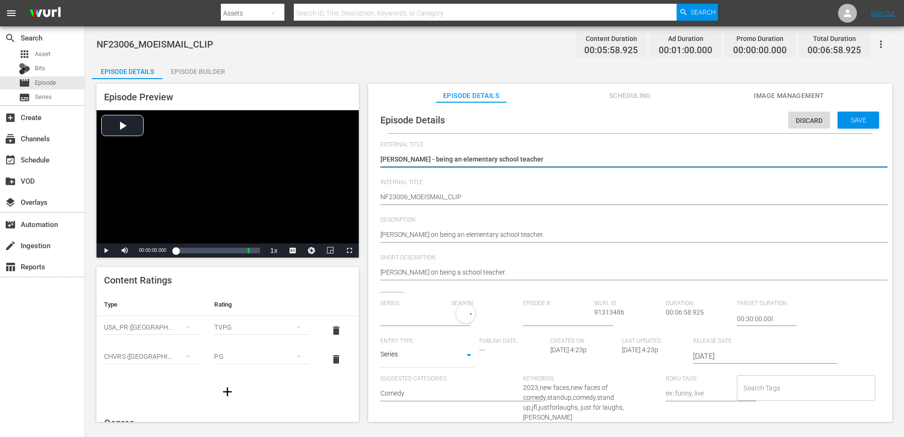
type input "No Series"
click at [412, 349] on div "Series SERIES" at bounding box center [427, 358] width 94 height 23
click at [409, 360] on body "menu Search By Assets Search ID, Title, Description, Keywords, or Category Sear…" at bounding box center [452, 218] width 904 height 437
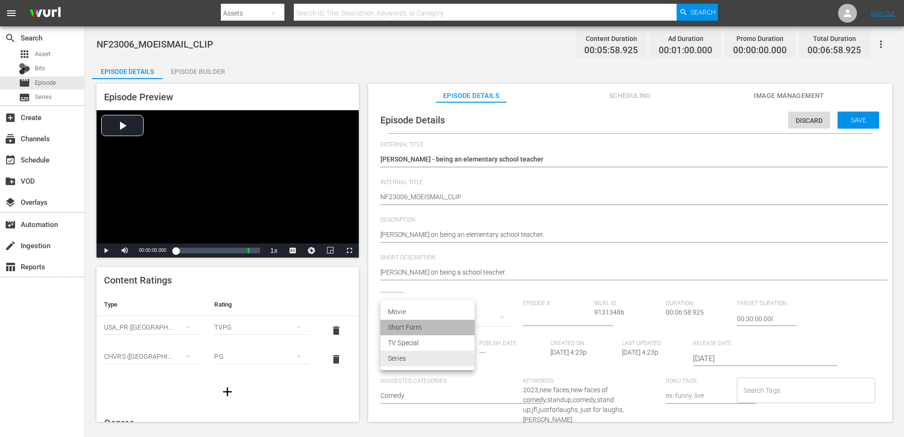
click at [407, 324] on li "Short Form" at bounding box center [427, 328] width 94 height 16
type input "SHORT_FORM_VIDEO"
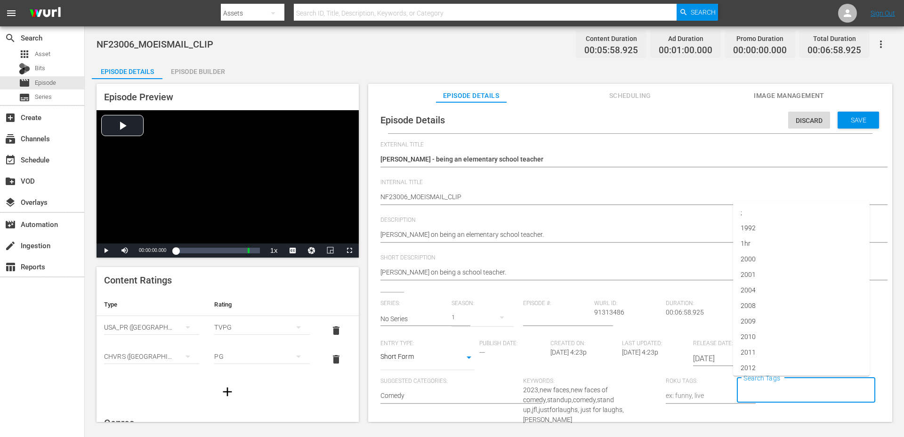
click at [768, 392] on input "Search Tags" at bounding box center [798, 390] width 115 height 17
type input "2023"
type input "[PERSON_NAME]"
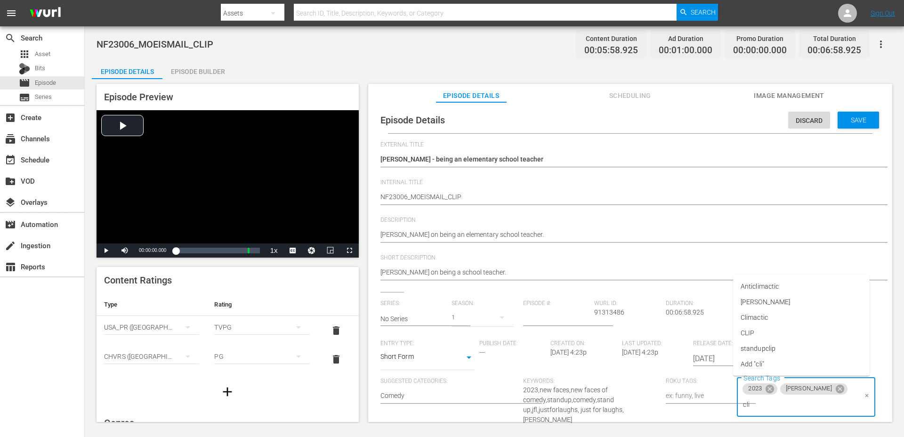
type input "clip"
click at [771, 347] on span "standupclip" at bounding box center [757, 349] width 35 height 10
type input "bat"
click at [759, 344] on span "batch07" at bounding box center [752, 349] width 25 height 10
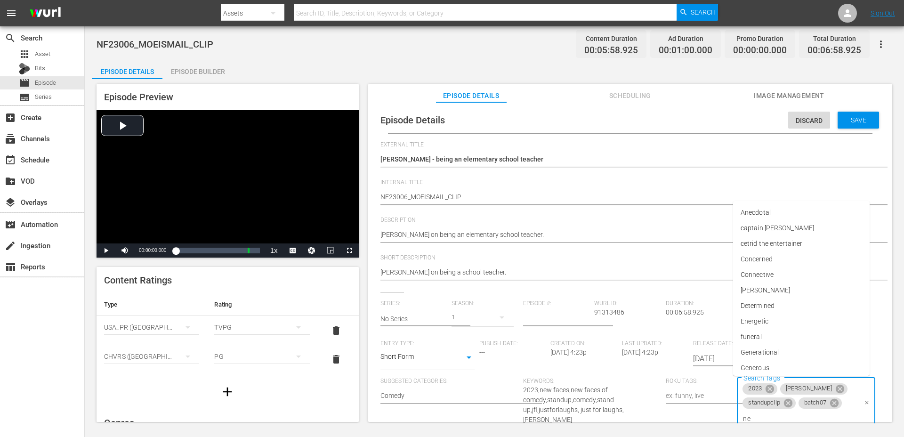
type input "new"
click at [765, 315] on span "newfaces" at bounding box center [754, 318] width 29 height 10
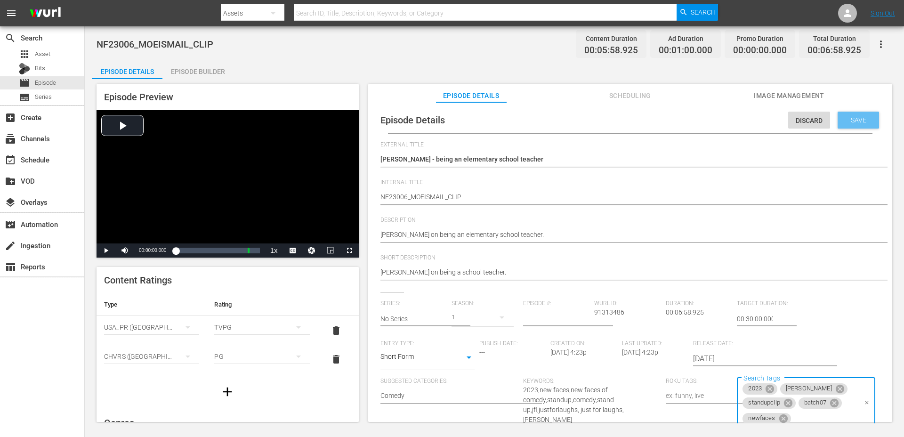
click at [849, 116] on span "Save" at bounding box center [858, 120] width 31 height 8
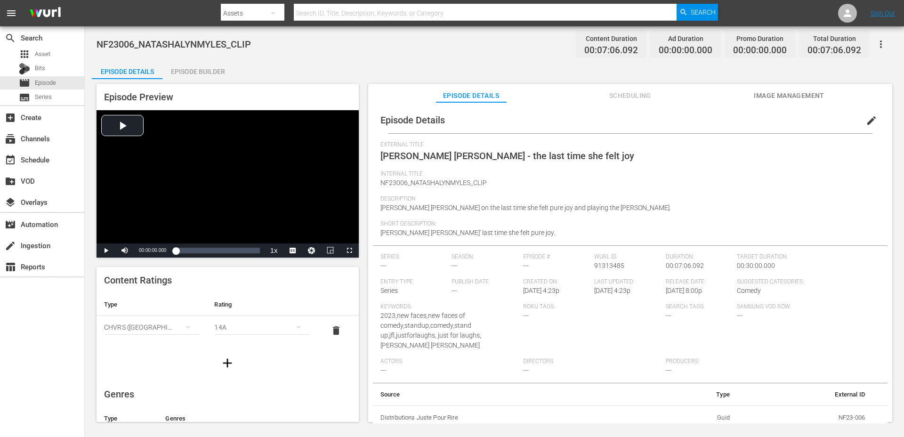
click at [214, 72] on div "Episode Builder" at bounding box center [197, 71] width 71 height 23
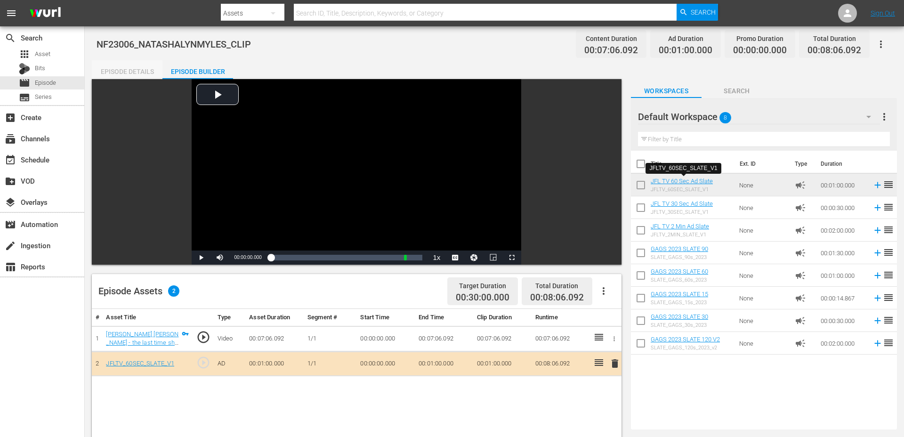
click at [140, 70] on div "Episode Details" at bounding box center [127, 71] width 71 height 23
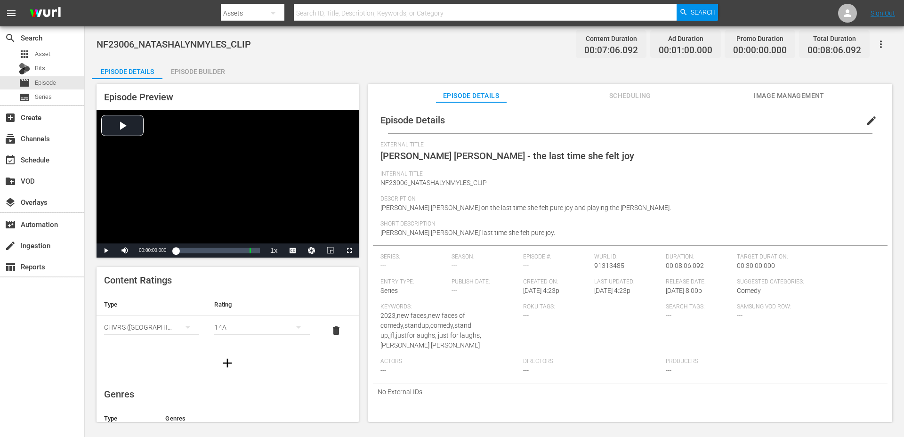
click at [234, 365] on icon "button" at bounding box center [227, 362] width 15 height 15
click at [179, 356] on button "simple table" at bounding box center [187, 356] width 23 height 23
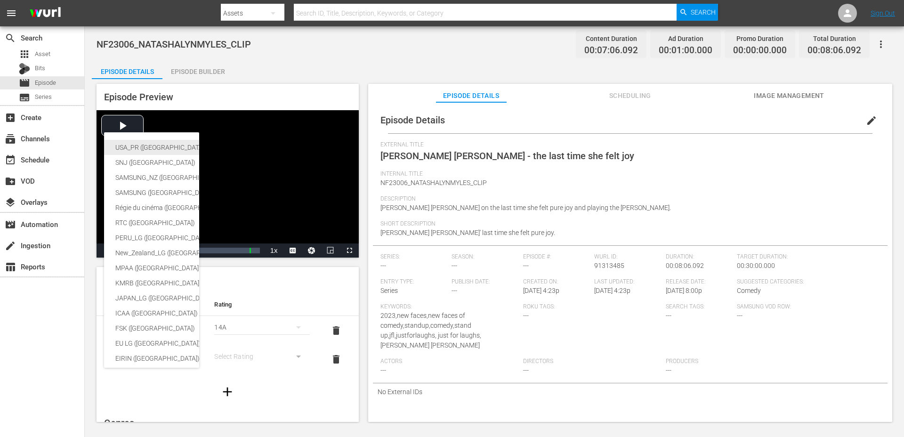
click at [156, 149] on div "USA_PR (United States of America (the))" at bounding box center [230, 147] width 231 height 15
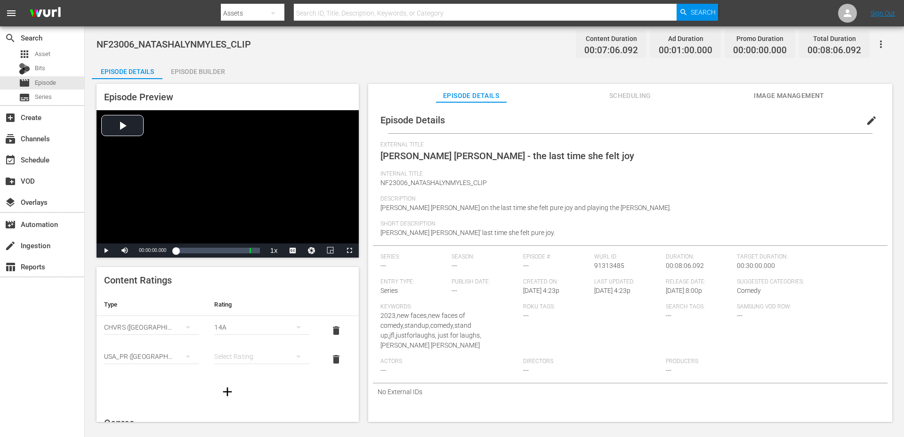
click at [233, 356] on div "simple table" at bounding box center [261, 356] width 95 height 26
click at [241, 321] on div "TVPG" at bounding box center [261, 322] width 72 height 15
click at [231, 333] on div "TVPG" at bounding box center [261, 327] width 95 height 26
click at [197, 313] on div "TVY TVY7 TVG TVPG TV14 TVMA" at bounding box center [452, 218] width 904 height 437
click at [230, 350] on div "14A" at bounding box center [261, 356] width 95 height 26
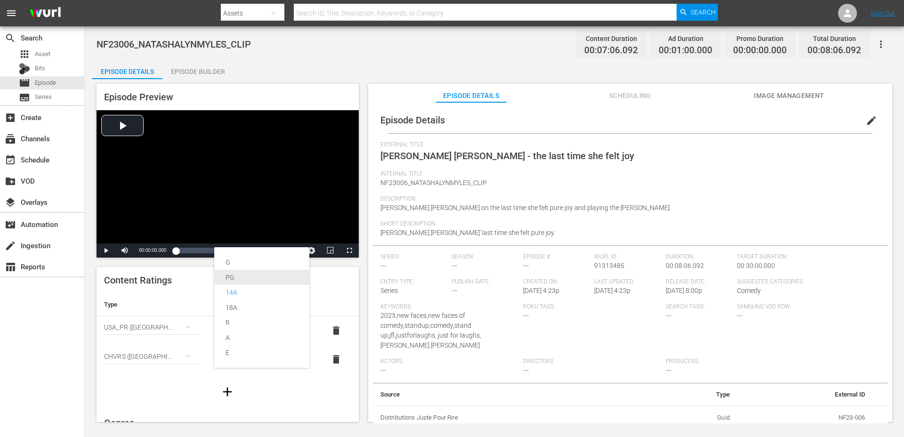
click at [236, 282] on div "PG" at bounding box center [261, 277] width 72 height 15
click at [866, 121] on span "edit" at bounding box center [871, 120] width 11 height 11
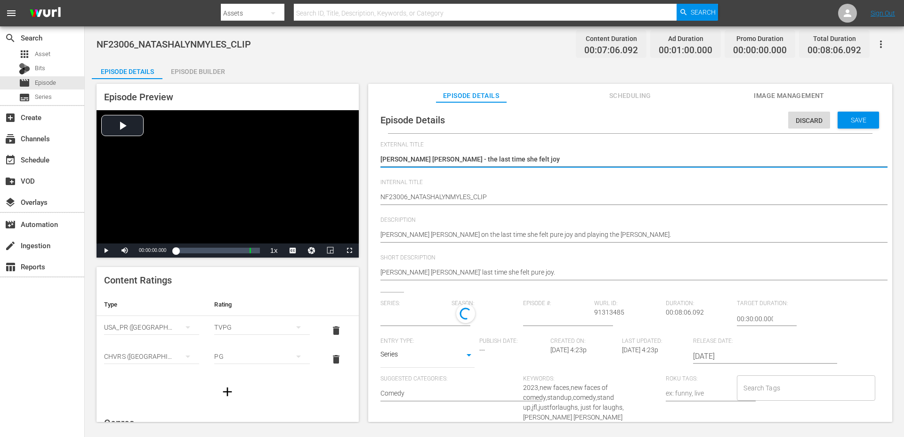
type input "No Series"
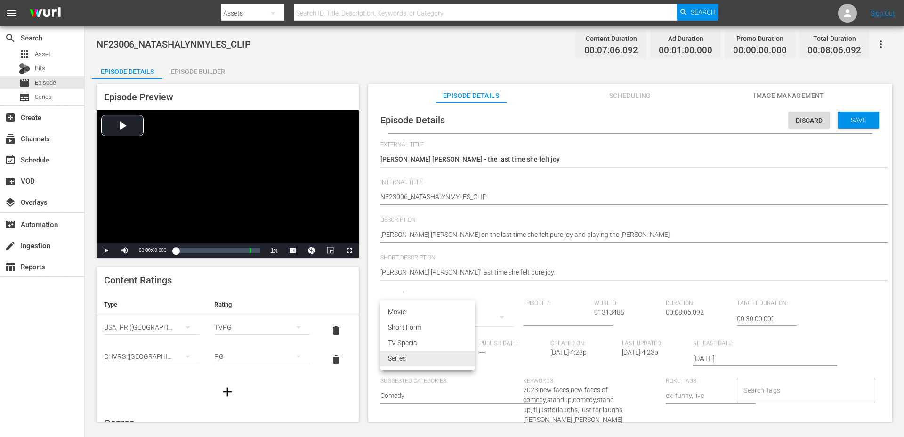
click at [401, 356] on body "menu Search By Assets Search ID, Title, Description, Keywords, or Category Sear…" at bounding box center [452, 218] width 904 height 437
click at [412, 328] on li "Short Form" at bounding box center [427, 328] width 94 height 16
type input "SHORT_FORM_VIDEO"
click at [752, 394] on input "Search Tags" at bounding box center [798, 390] width 115 height 17
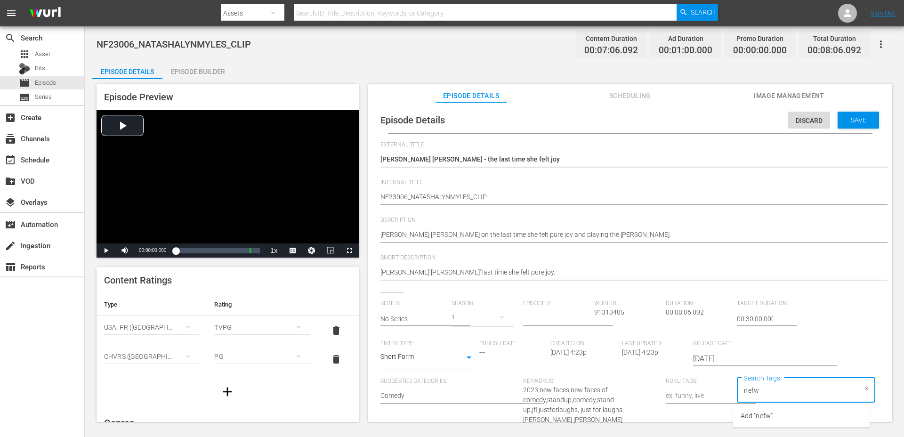
click at [752, 394] on input "nefw" at bounding box center [798, 390] width 115 height 17
type input "new"
click at [779, 316] on li "newfaces" at bounding box center [801, 318] width 136 height 16
type input "m"
type input "[PERSON_NAME] [PERSON_NAME]"
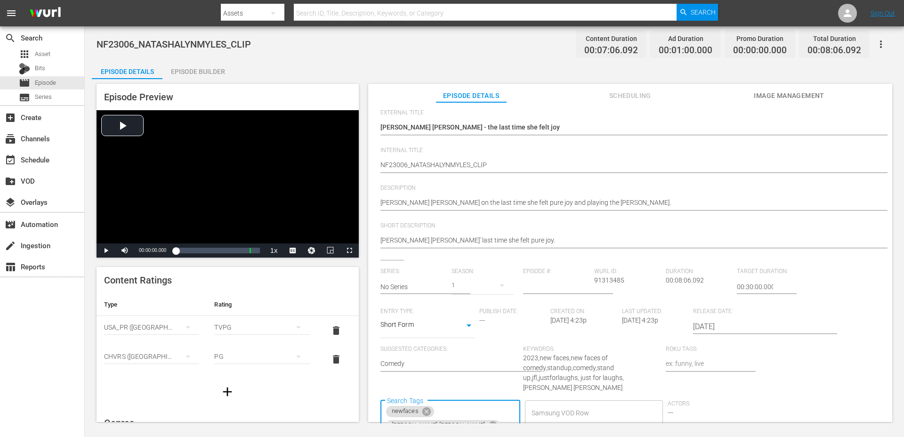
scroll to position [84, 0]
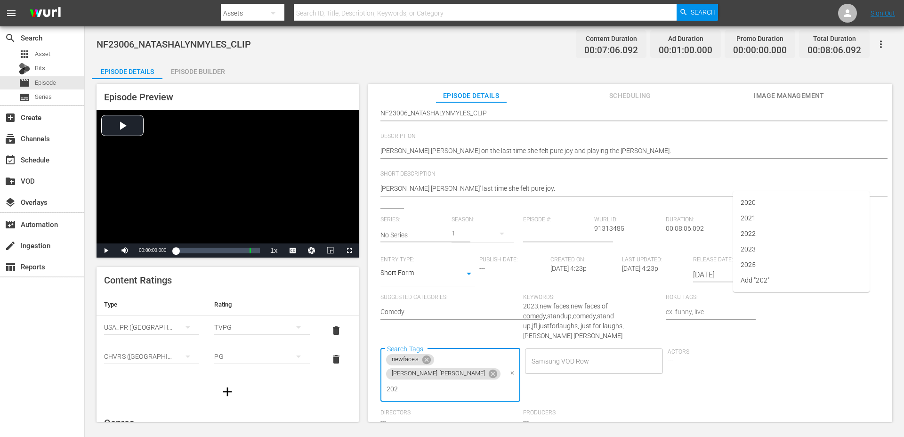
type input "2023"
type input "clip"
click at [770, 373] on span "standupclip" at bounding box center [757, 376] width 35 height 10
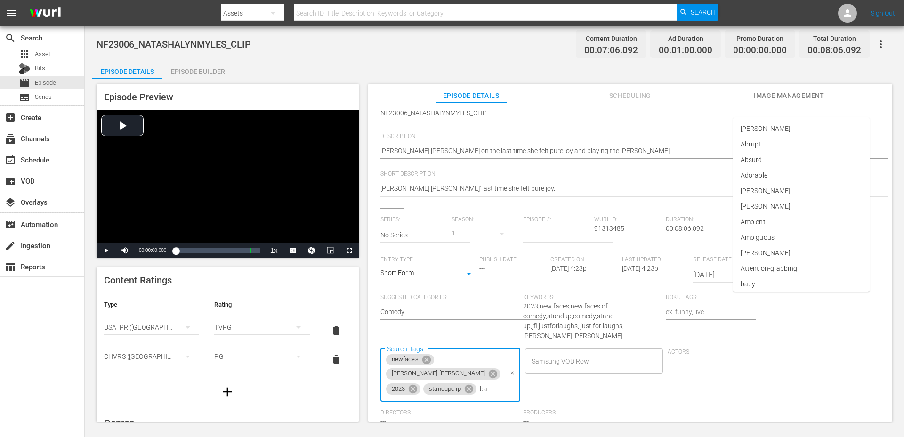
type input "bat"
click at [760, 362] on span "batch07" at bounding box center [752, 360] width 25 height 10
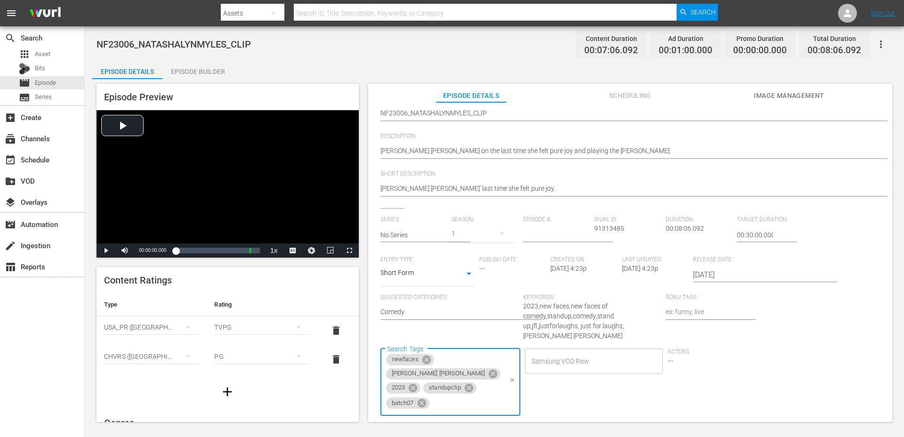
scroll to position [0, 0]
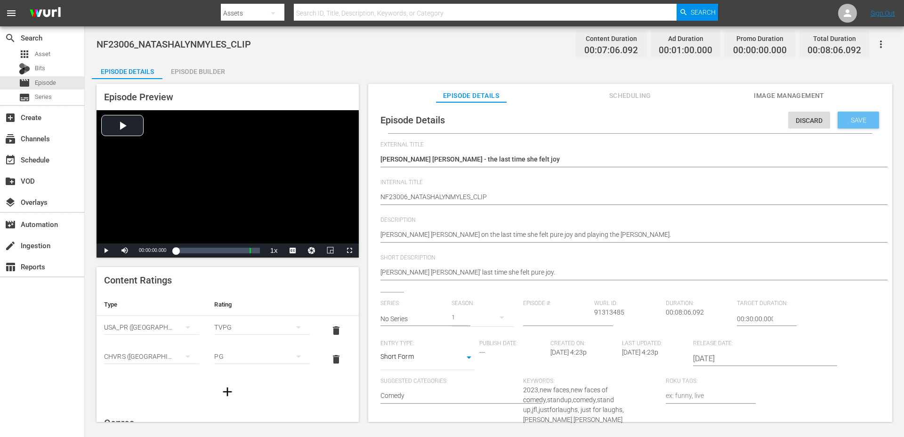
click at [851, 112] on div "Save" at bounding box center [857, 120] width 41 height 17
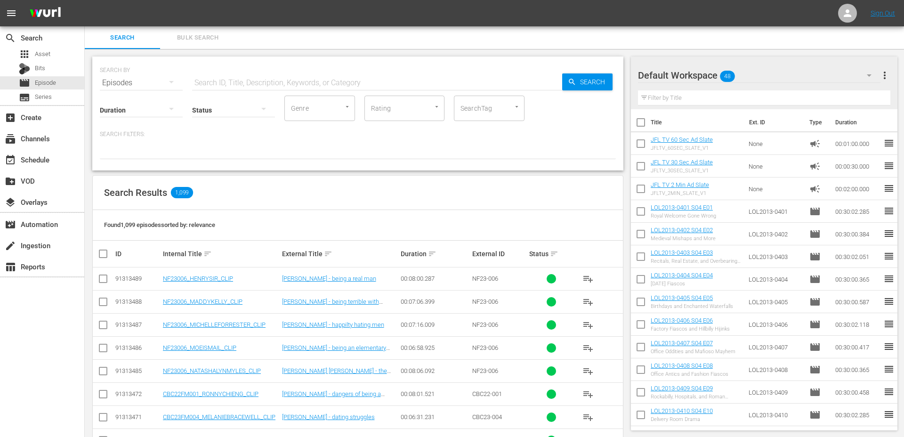
click at [493, 110] on input "SearchTag" at bounding box center [476, 108] width 36 height 17
type input "batch"
click at [496, 137] on li "batch07" at bounding box center [489, 135] width 71 height 16
click at [101, 255] on input "checkbox" at bounding box center [106, 253] width 19 height 11
checkbox input "true"
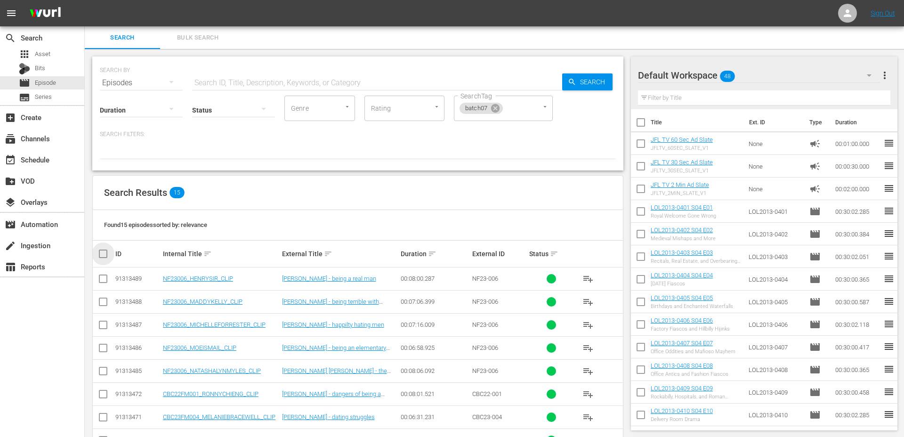
checkbox input "true"
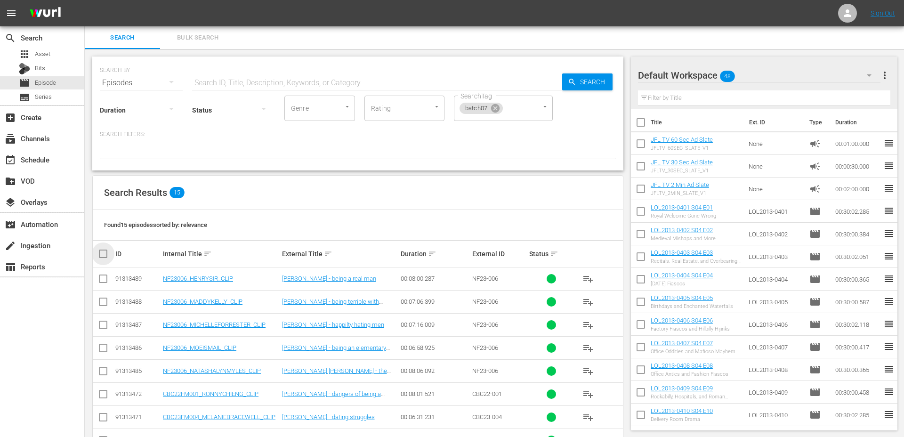
checkbox input "true"
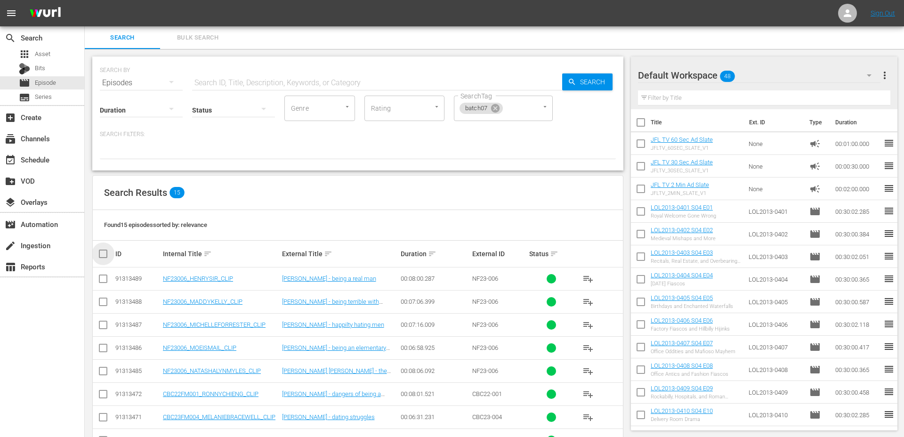
checkbox input "true"
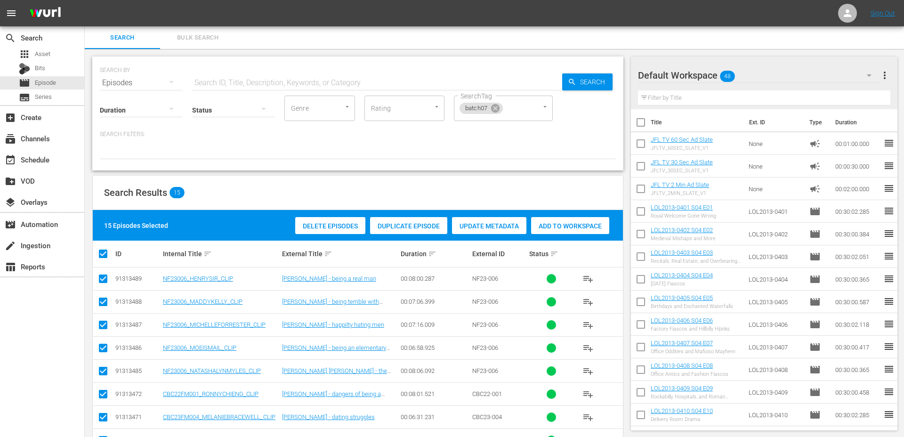
click at [101, 255] on input "checkbox" at bounding box center [106, 253] width 19 height 11
checkbox input "false"
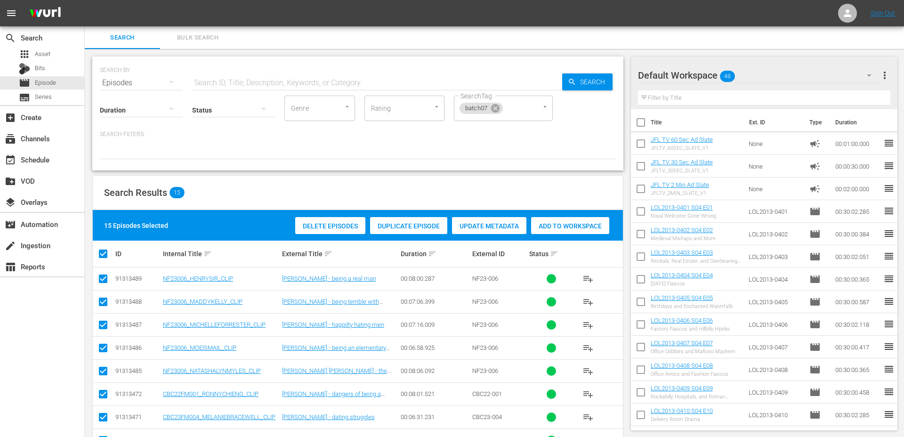
checkbox input "false"
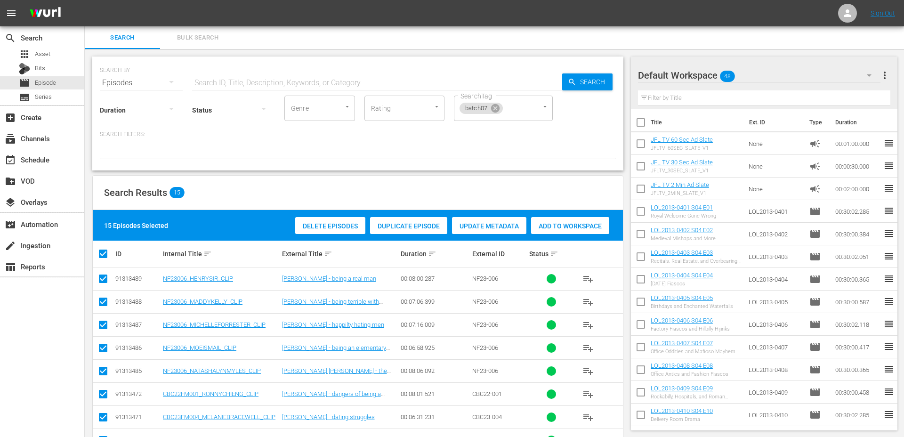
checkbox input "false"
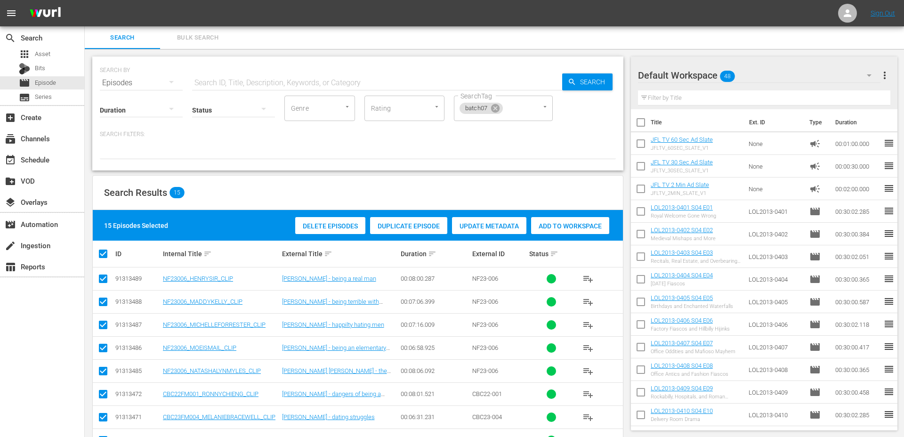
checkbox input "false"
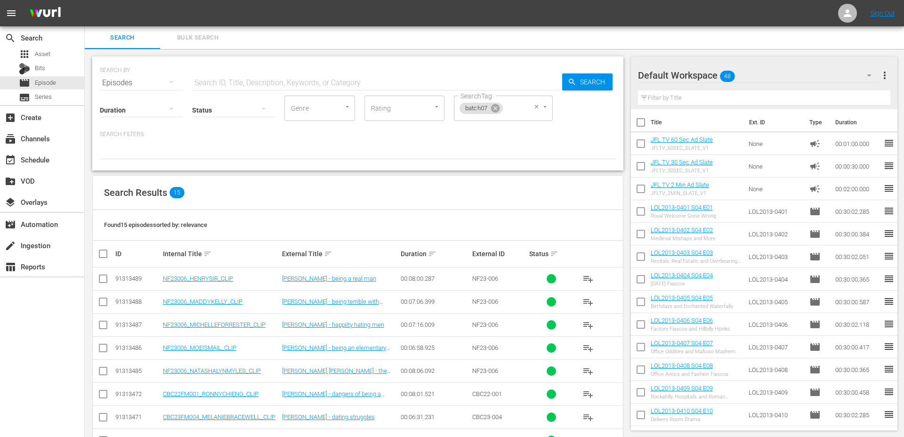
click at [516, 112] on input "SearchTag" at bounding box center [513, 108] width 18 height 17
type input "clip"
click at [499, 136] on li "standupclip" at bounding box center [502, 135] width 99 height 16
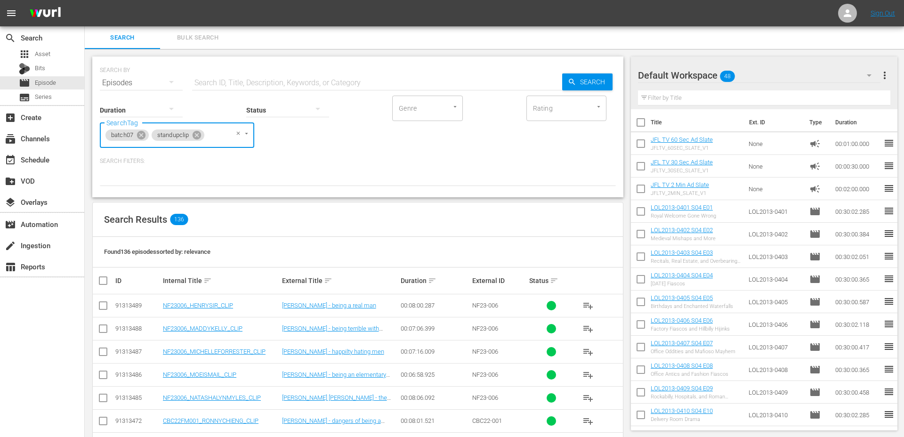
click at [102, 283] on input "checkbox" at bounding box center [106, 280] width 19 height 11
checkbox input "true"
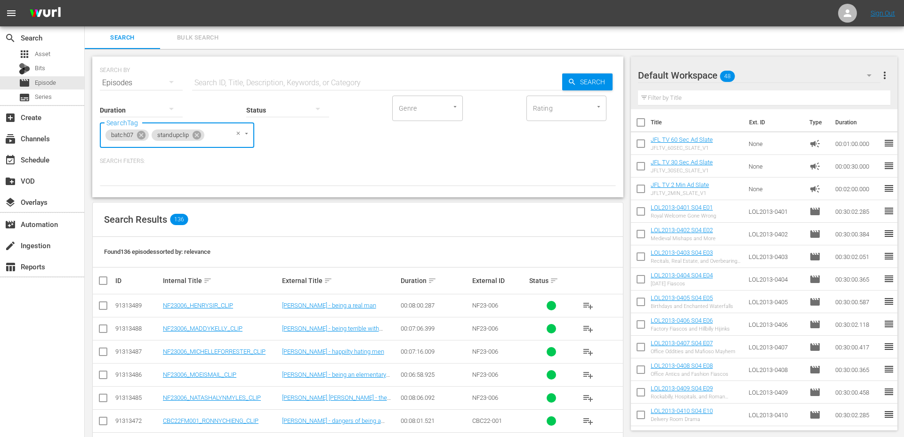
checkbox input "true"
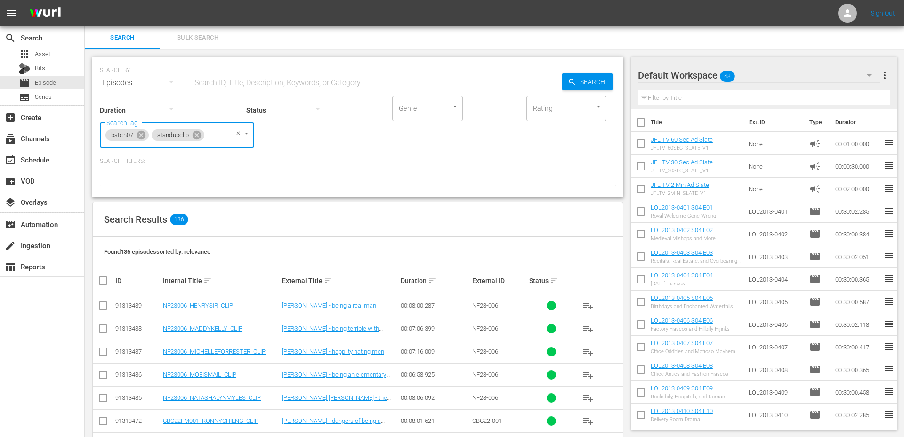
checkbox input "true"
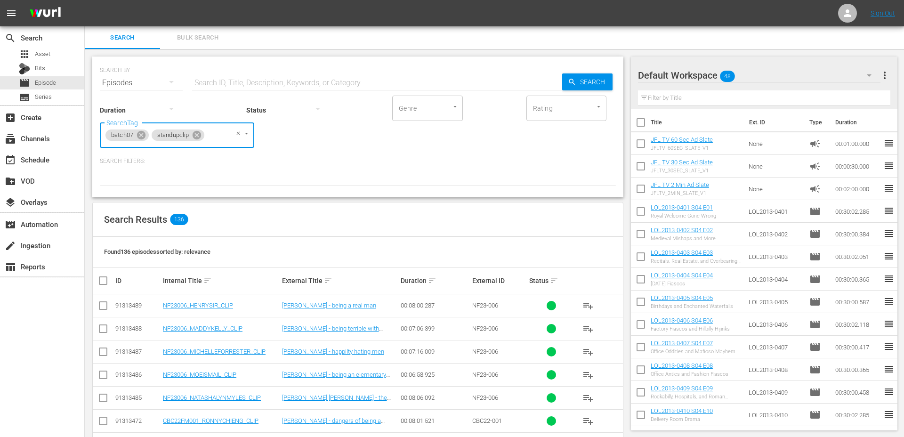
checkbox input "true"
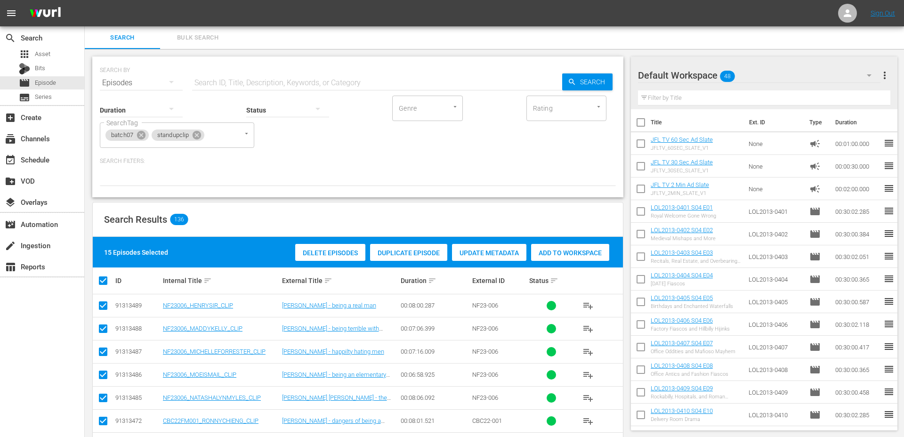
click at [102, 287] on th at bounding box center [103, 280] width 21 height 26
click at [102, 281] on input "checkbox" at bounding box center [106, 280] width 19 height 11
checkbox input "false"
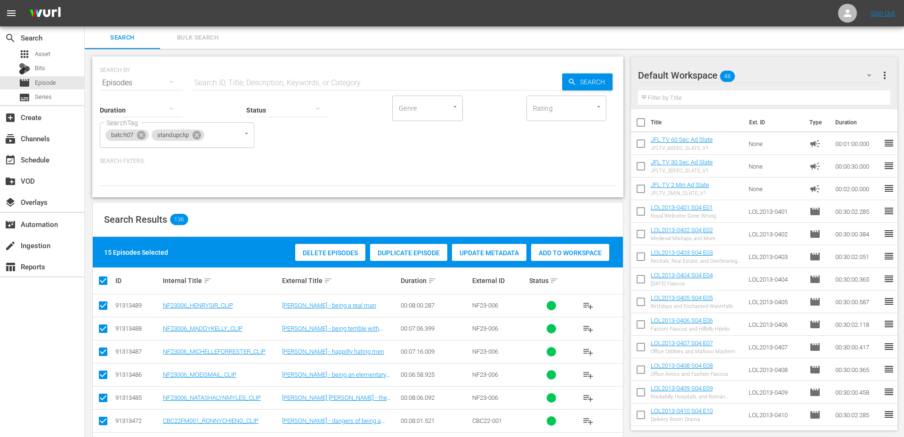
checkbox input "false"
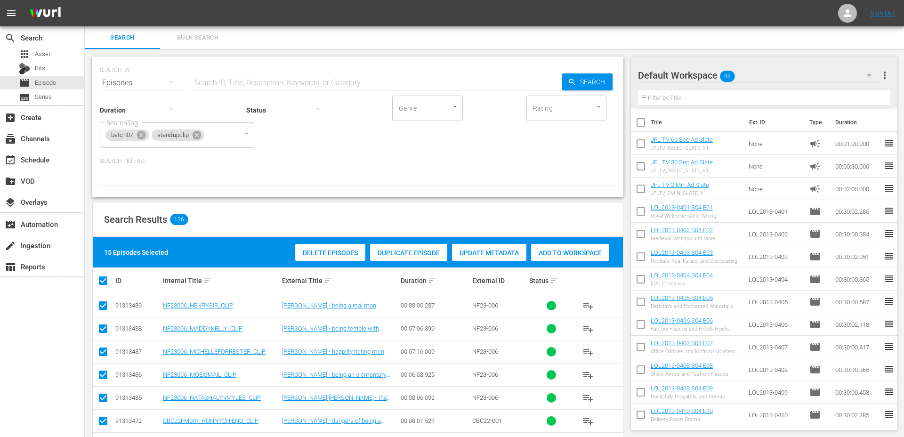
checkbox input "false"
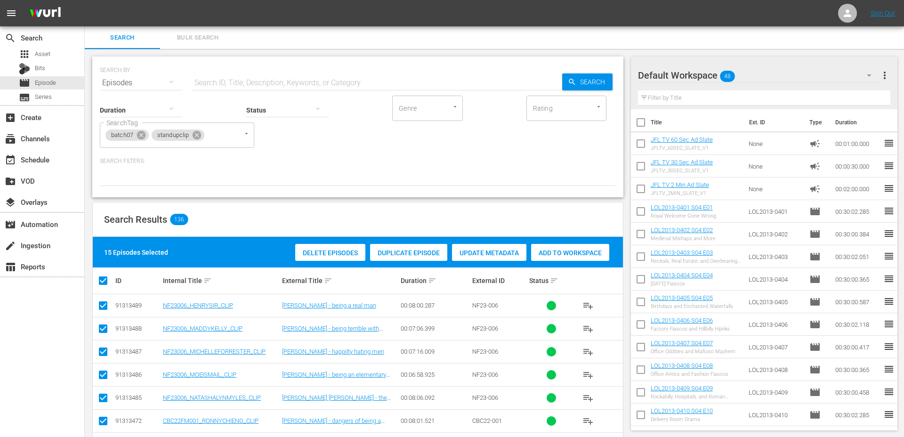
checkbox input "false"
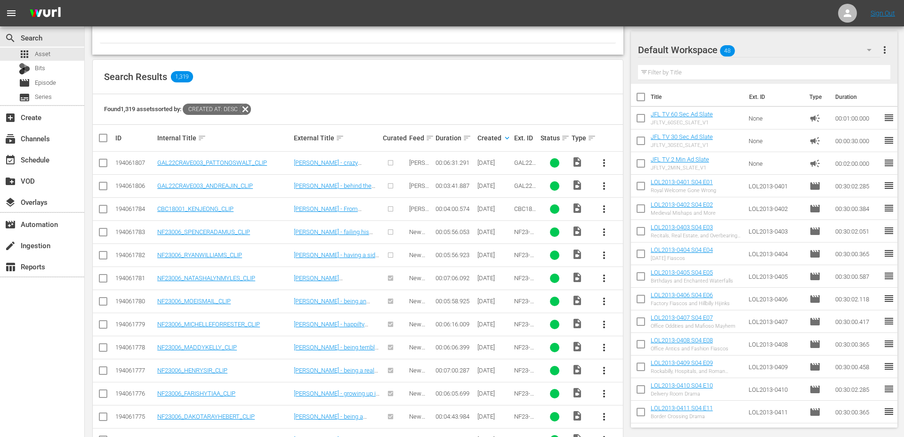
scroll to position [152, 0]
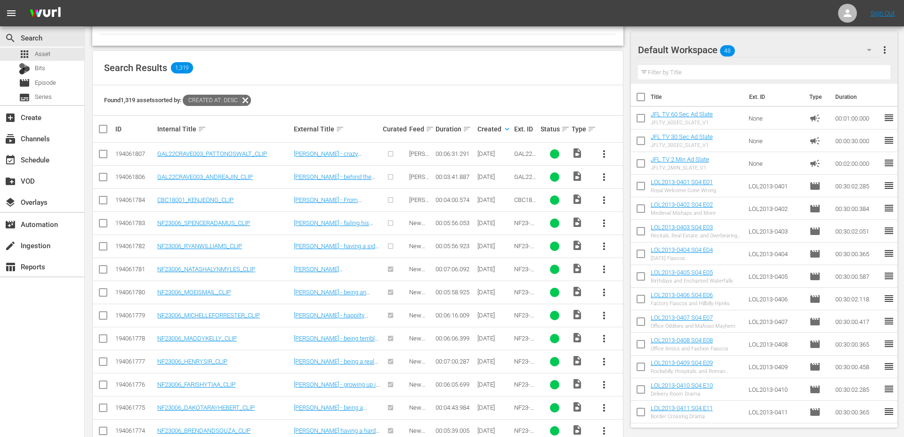
click at [104, 245] on input "checkbox" at bounding box center [102, 247] width 11 height 11
checkbox input "true"
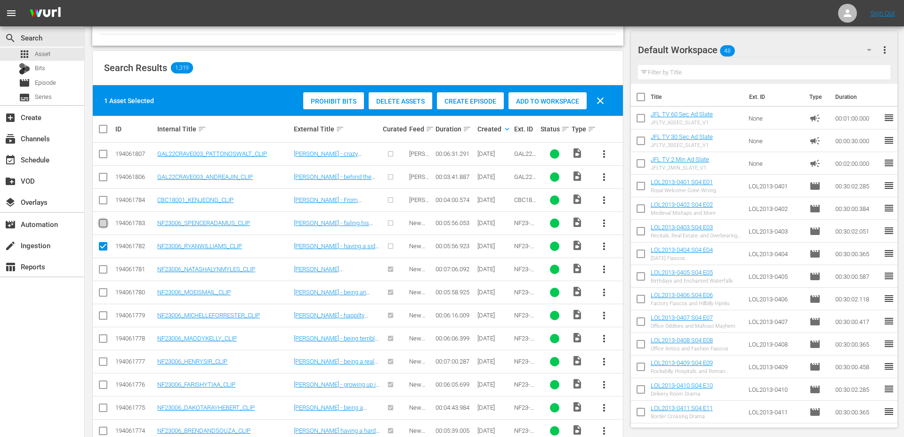
click at [104, 225] on input "checkbox" at bounding box center [102, 224] width 11 height 11
checkbox input "true"
click at [103, 201] on input "checkbox" at bounding box center [102, 201] width 11 height 11
checkbox input "true"
click at [103, 177] on input "checkbox" at bounding box center [102, 178] width 11 height 11
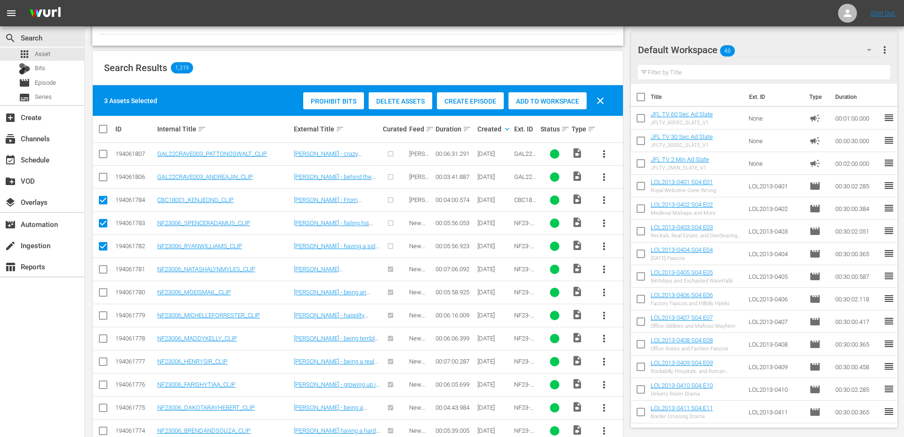
checkbox input "true"
click at [103, 158] on input "checkbox" at bounding box center [102, 155] width 11 height 11
click at [473, 101] on span "Create Episode" at bounding box center [470, 101] width 67 height 8
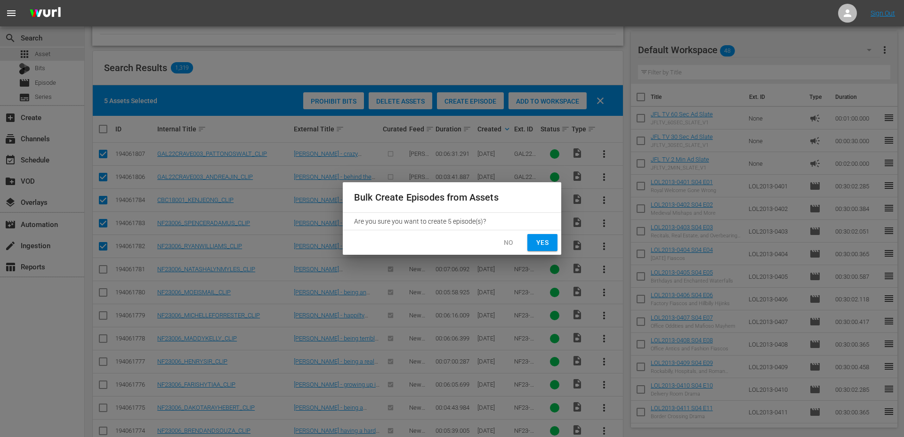
click at [545, 245] on span "Yes" at bounding box center [542, 243] width 15 height 12
checkbox input "false"
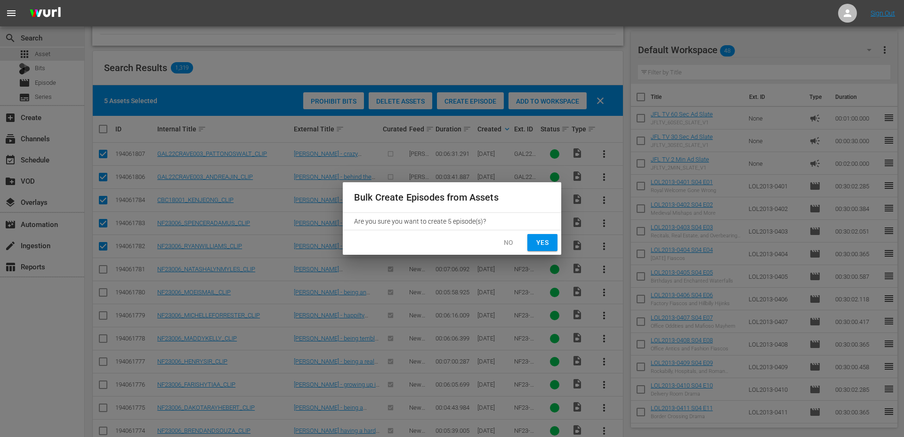
checkbox input "false"
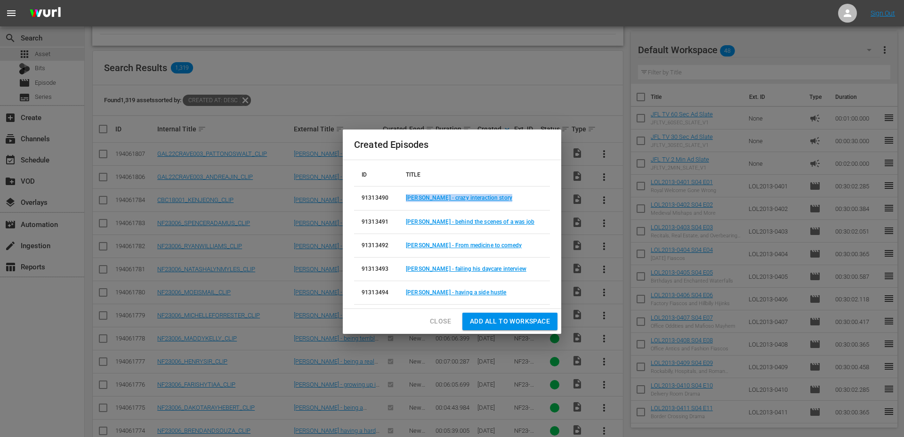
click at [449, 321] on span "Close" at bounding box center [440, 321] width 21 height 12
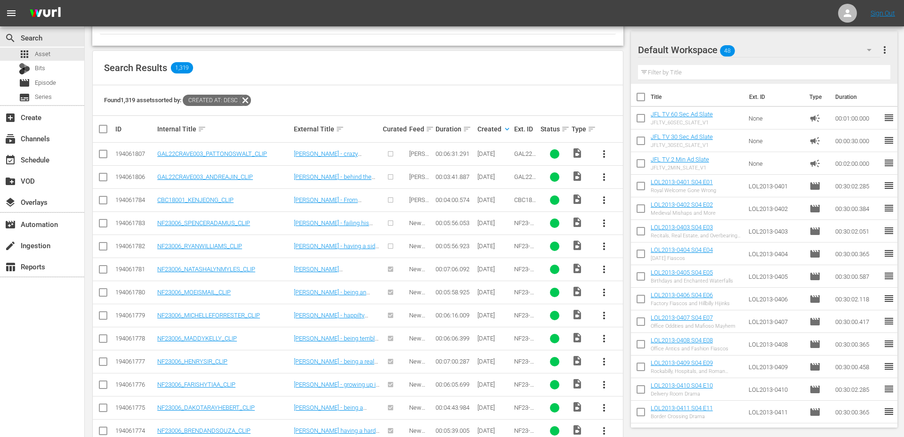
scroll to position [0, 0]
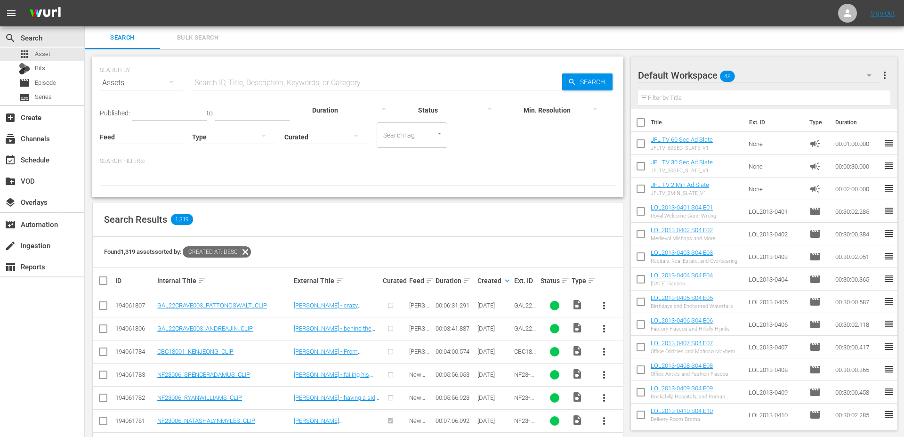
click at [425, 135] on div "SearchTag" at bounding box center [412, 134] width 71 height 25
click at [462, 189] on div "SEARCH BY Search By Assets Search ID, Title, Description, Keywords, or Category…" at bounding box center [357, 126] width 531 height 141
click at [102, 309] on input "checkbox" at bounding box center [102, 307] width 11 height 11
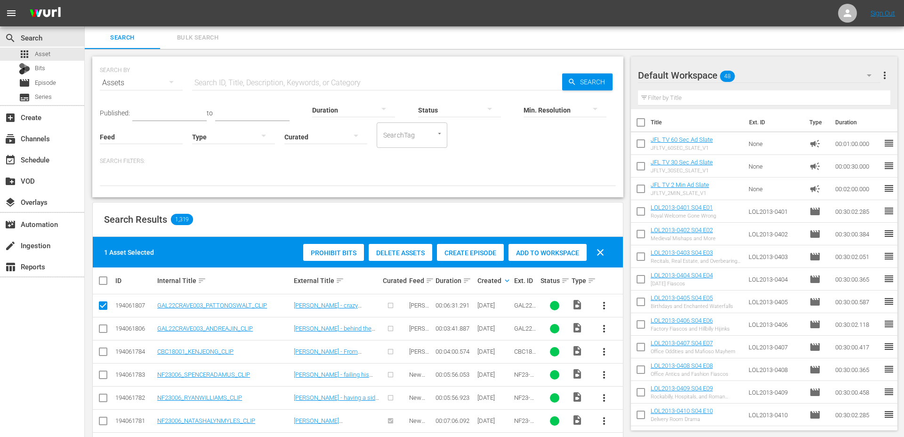
click at [102, 308] on input "checkbox" at bounding box center [102, 307] width 11 height 11
checkbox input "false"
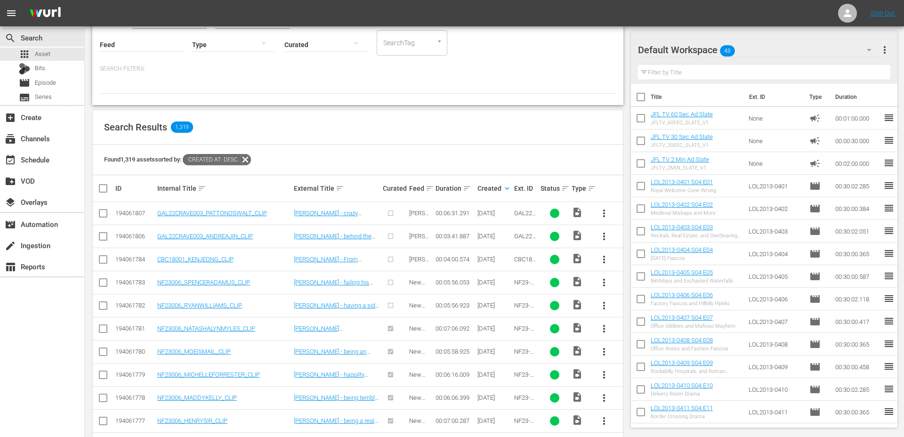
scroll to position [122, 0]
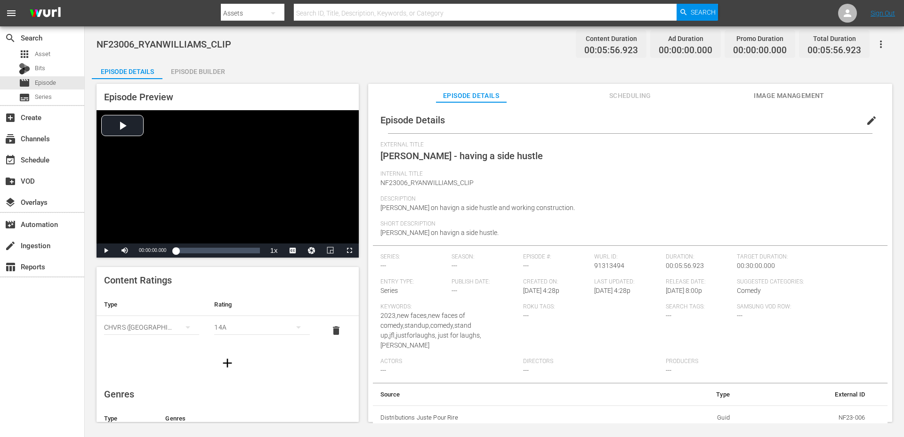
click at [198, 77] on div "Episode Builder" at bounding box center [197, 71] width 71 height 23
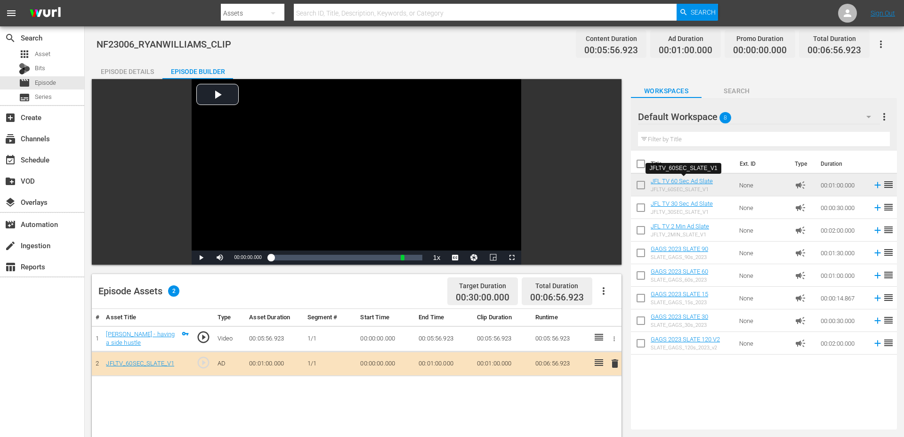
click at [136, 69] on div "Episode Details" at bounding box center [127, 71] width 71 height 23
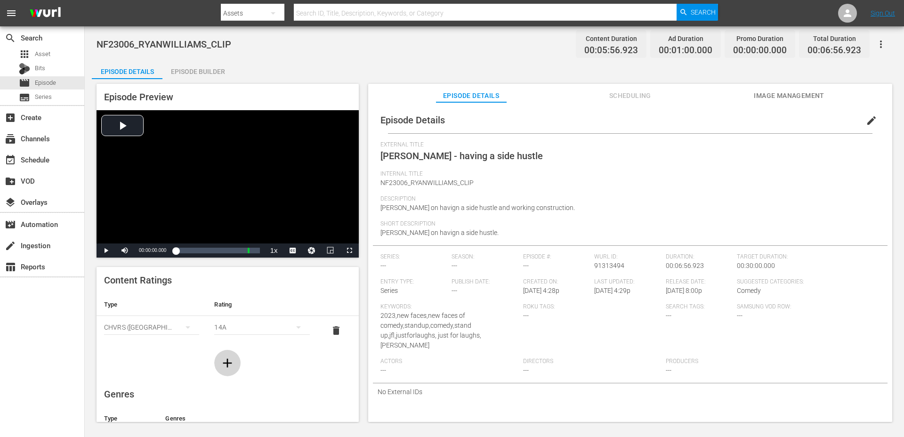
click at [223, 364] on icon "button" at bounding box center [227, 362] width 15 height 15
click at [168, 357] on div "simple table" at bounding box center [151, 356] width 95 height 26
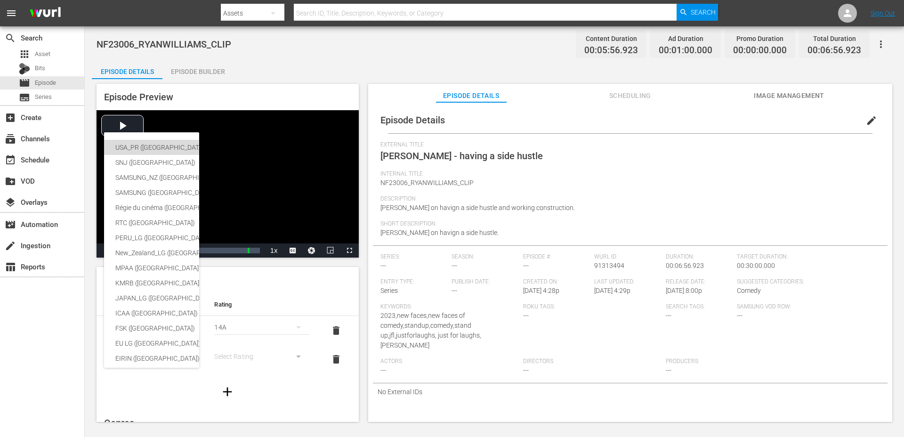
click at [160, 147] on div "USA_PR ([GEOGRAPHIC_DATA] ([GEOGRAPHIC_DATA]))" at bounding box center [230, 147] width 231 height 15
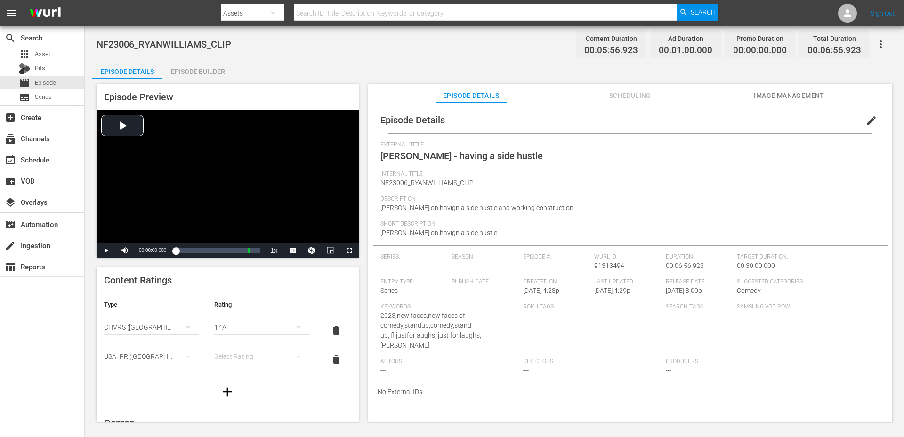
click at [235, 331] on div "14A" at bounding box center [261, 327] width 95 height 26
click at [233, 344] on div "PG" at bounding box center [261, 345] width 72 height 15
click at [233, 354] on div "simple table" at bounding box center [261, 356] width 95 height 26
click at [245, 323] on div "TVPG" at bounding box center [261, 322] width 72 height 15
click at [866, 124] on span "edit" at bounding box center [871, 120] width 11 height 11
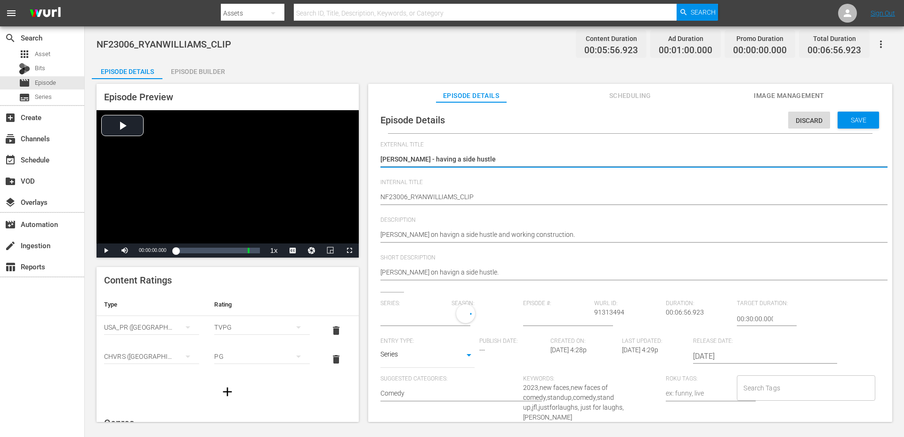
type input "No Series"
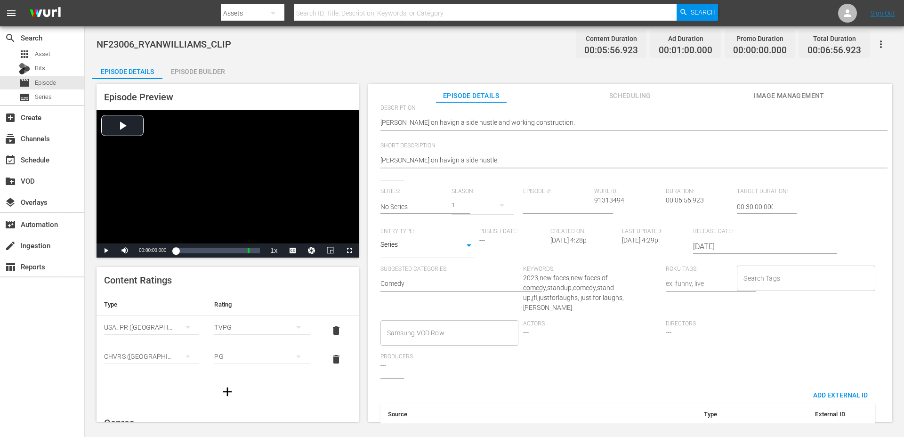
click at [422, 247] on body "menu Search By Assets Search ID, Title, Description, Keywords, or Category Sear…" at bounding box center [452, 218] width 904 height 437
click at [417, 213] on li "Short Form" at bounding box center [427, 216] width 94 height 16
type input "SHORT_FORM_VIDEO"
click at [767, 288] on div "Search Tags" at bounding box center [806, 277] width 138 height 25
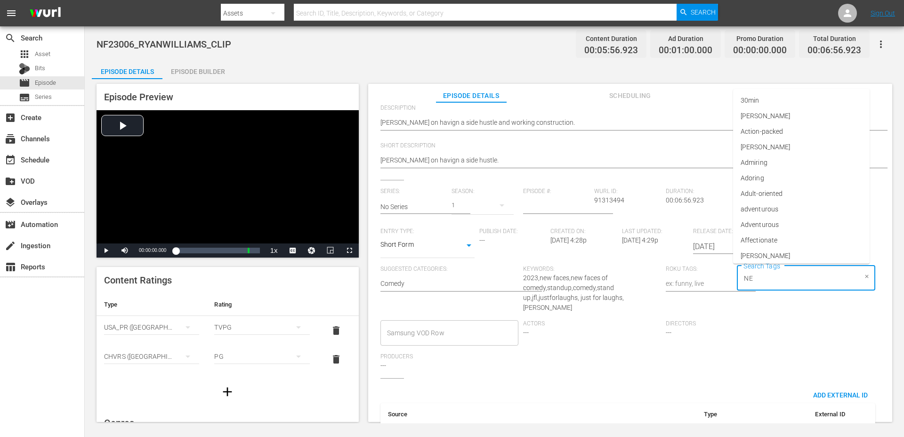
type input "NEW"
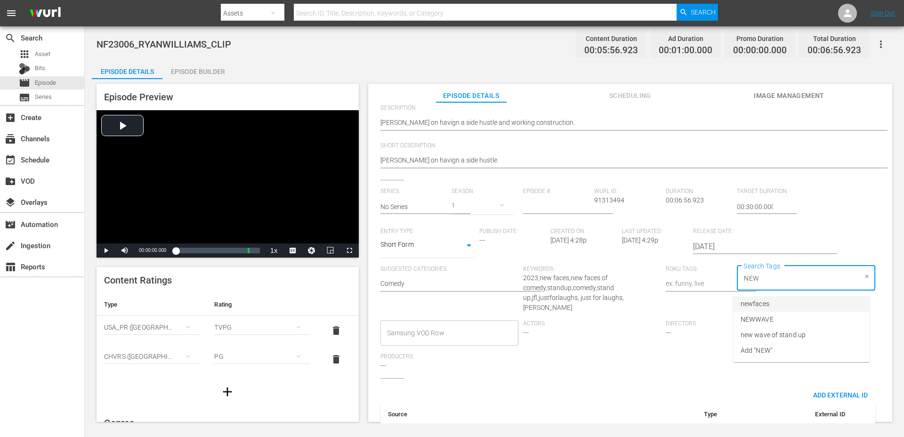
click at [766, 305] on span "newfaces" at bounding box center [754, 304] width 29 height 10
type input "[PERSON_NAME]"
type input "2023"
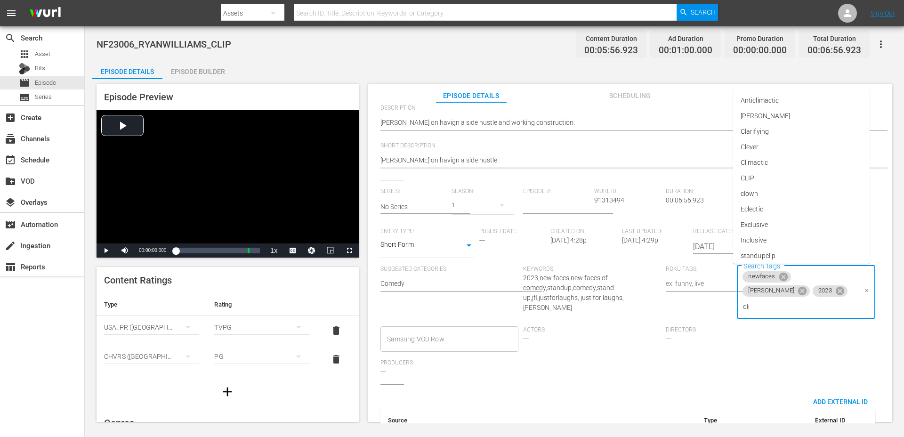
type input "clip"
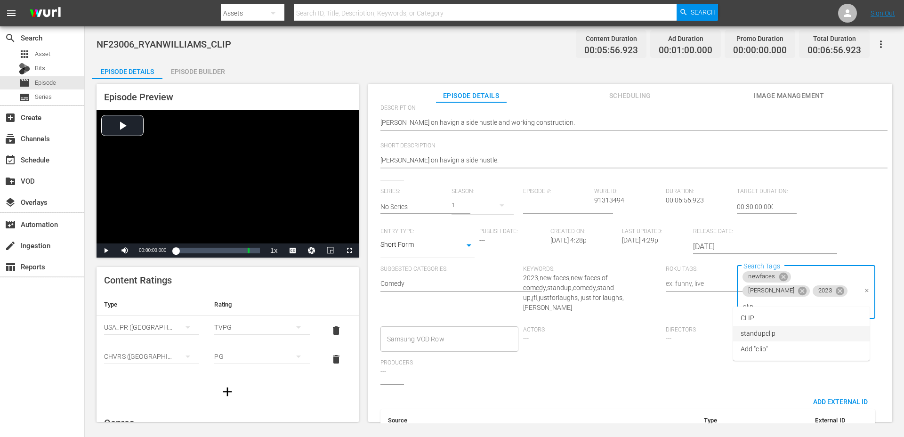
click at [773, 331] on span "standupclip" at bounding box center [757, 334] width 35 height 10
type input "bat"
click at [780, 313] on li "batch07" at bounding box center [801, 318] width 136 height 16
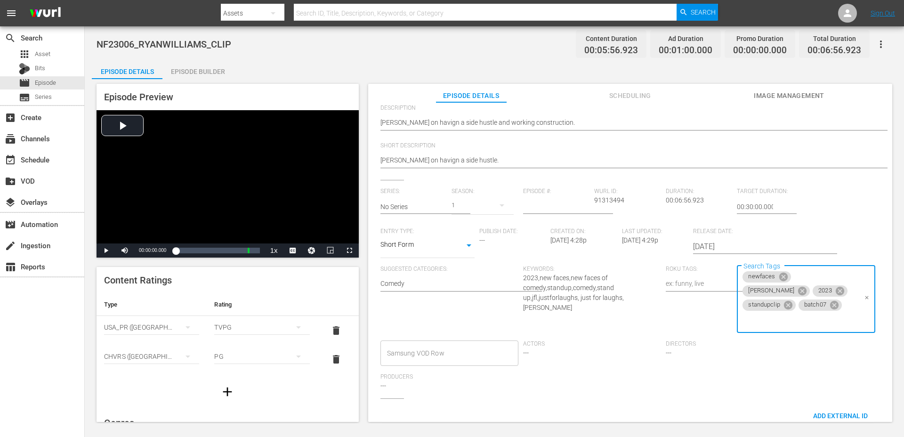
scroll to position [0, 0]
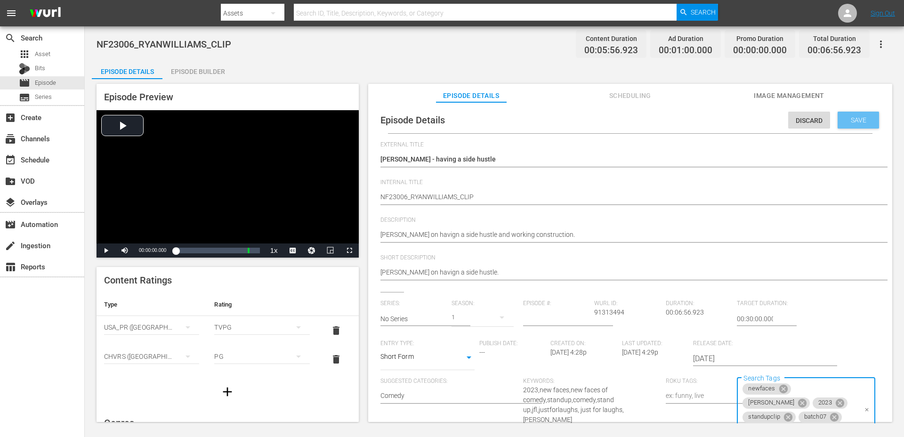
click at [855, 117] on span "Save" at bounding box center [858, 120] width 31 height 8
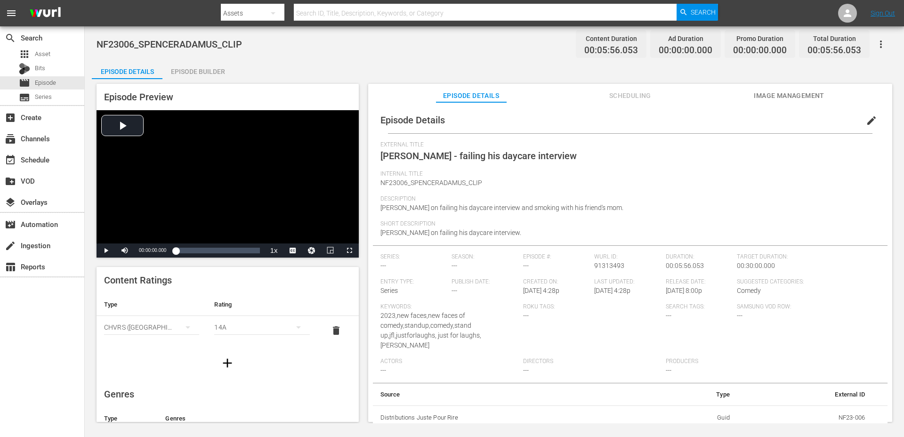
click at [209, 59] on div "NF23006_SPENCERADAMUS_CLIP Content Duration 00:05:56.053 Ad Duration 00:00:00.0…" at bounding box center [494, 224] width 819 height 397
click at [191, 86] on div "Episode Preview Video Player is loading. Play Video Play Mute Current Time 00:0…" at bounding box center [227, 171] width 262 height 174
click at [192, 79] on div "Episode Preview Video Player is loading. Play Video Play Mute Current Time 00:0…" at bounding box center [494, 254] width 805 height 350
click at [212, 73] on div "Episode Builder" at bounding box center [197, 71] width 71 height 23
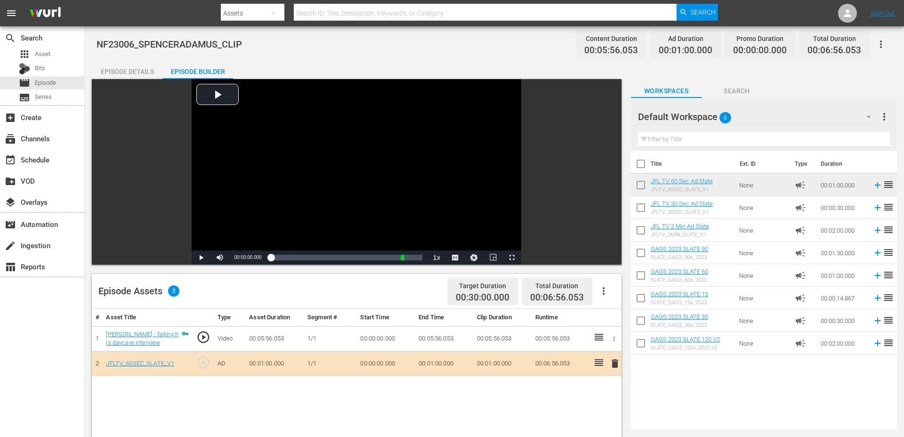
click at [142, 74] on div "Episode Details" at bounding box center [127, 71] width 71 height 23
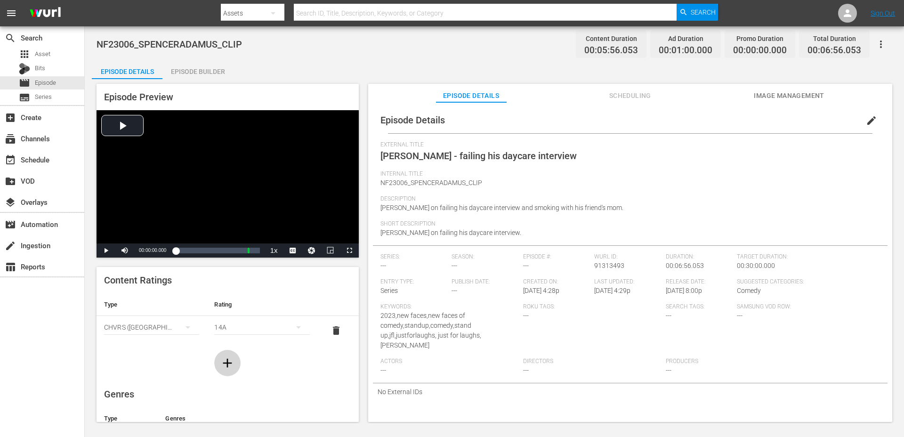
click at [229, 363] on icon "button" at bounding box center [227, 362] width 9 height 9
click at [162, 356] on div "simple table" at bounding box center [151, 356] width 95 height 26
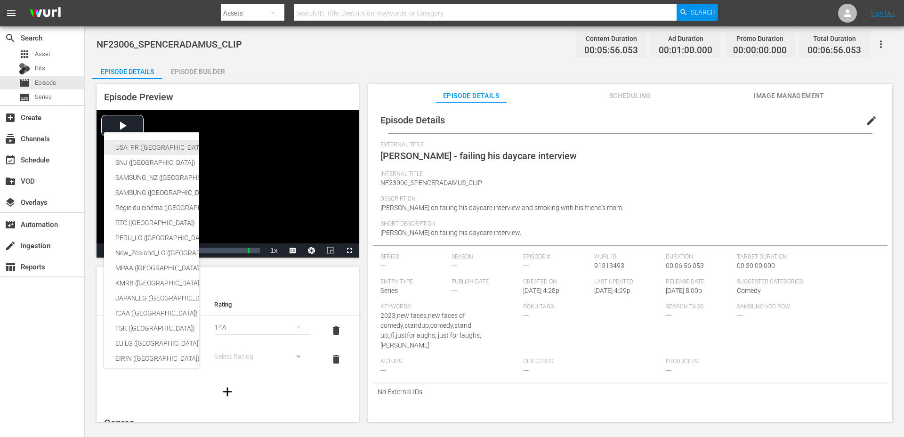
click at [152, 148] on div "USA_PR ([GEOGRAPHIC_DATA] ([GEOGRAPHIC_DATA]))" at bounding box center [230, 147] width 231 height 15
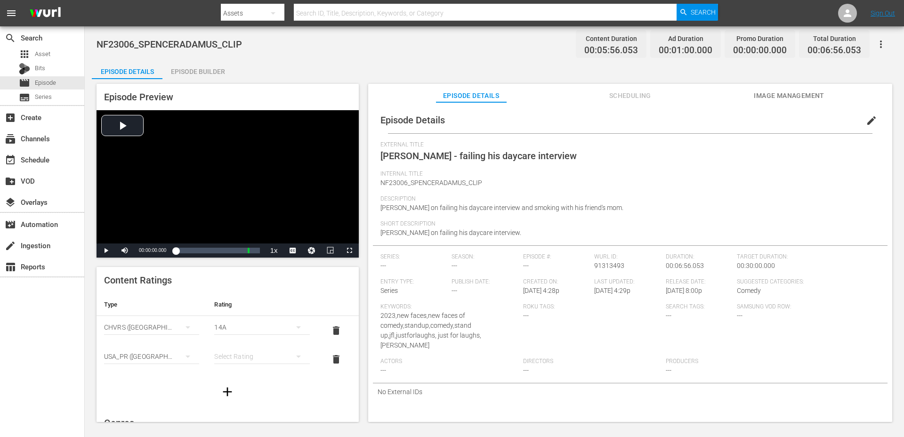
click at [221, 324] on div "14A" at bounding box center [261, 327] width 95 height 26
click at [243, 348] on div "PG" at bounding box center [261, 345] width 72 height 15
click at [230, 356] on div "simple table" at bounding box center [261, 356] width 95 height 26
click at [237, 322] on div "TVPG" at bounding box center [261, 322] width 72 height 15
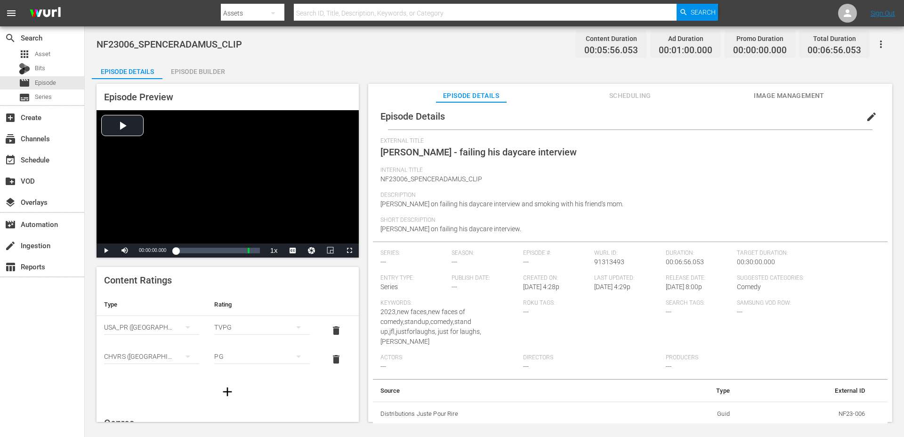
click at [866, 118] on span "edit" at bounding box center [871, 116] width 11 height 11
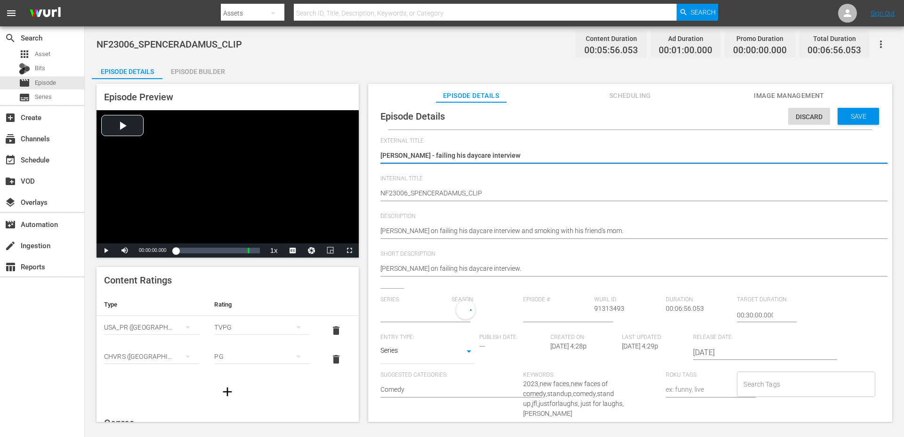
type input "No Series"
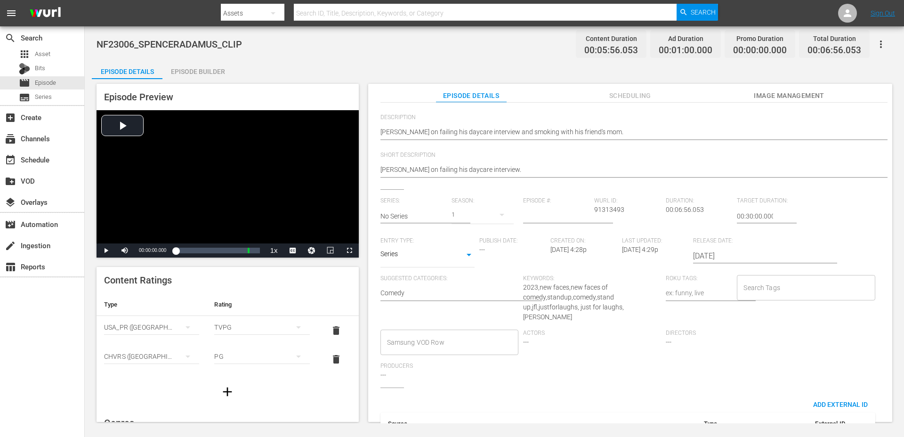
scroll to position [121, 0]
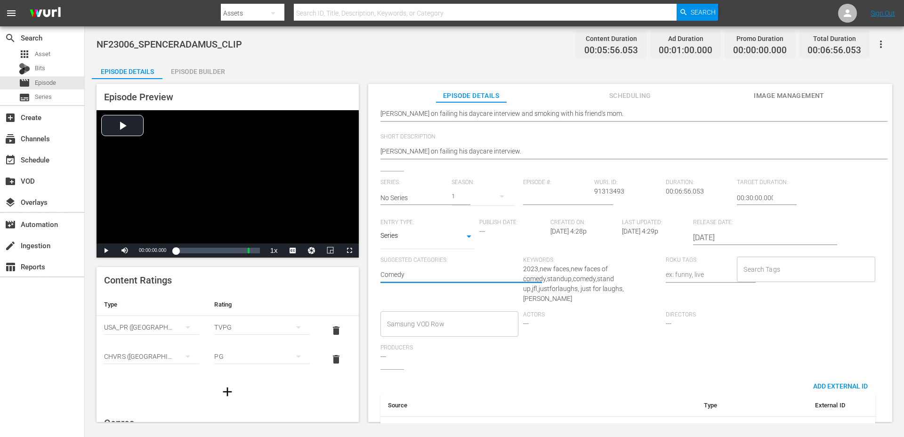
click at [409, 245] on div "Series SERIES" at bounding box center [427, 237] width 94 height 23
click at [410, 230] on body "menu Search By Assets Search ID, Title, Description, Keywords, or Category Sear…" at bounding box center [452, 218] width 904 height 437
click at [406, 206] on li "Short Form" at bounding box center [427, 207] width 94 height 16
type input "SHORT_FORM_VIDEO"
click at [766, 267] on input "Search Tags" at bounding box center [798, 269] width 115 height 17
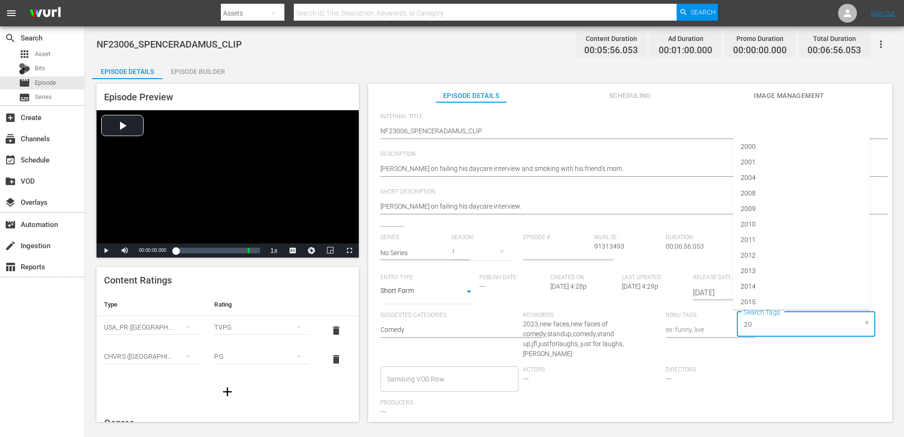
scroll to position [66, 0]
type input "2023"
type input "new"
click at [784, 353] on li "newfaces" at bounding box center [801, 350] width 136 height 16
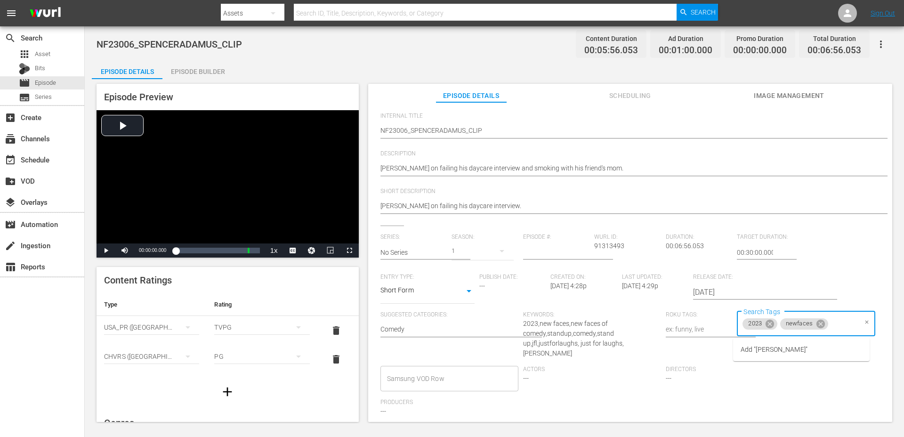
type input "[PERSON_NAME]"
type input "s"
type input "clip"
click at [765, 376] on span "standupclip" at bounding box center [757, 379] width 35 height 10
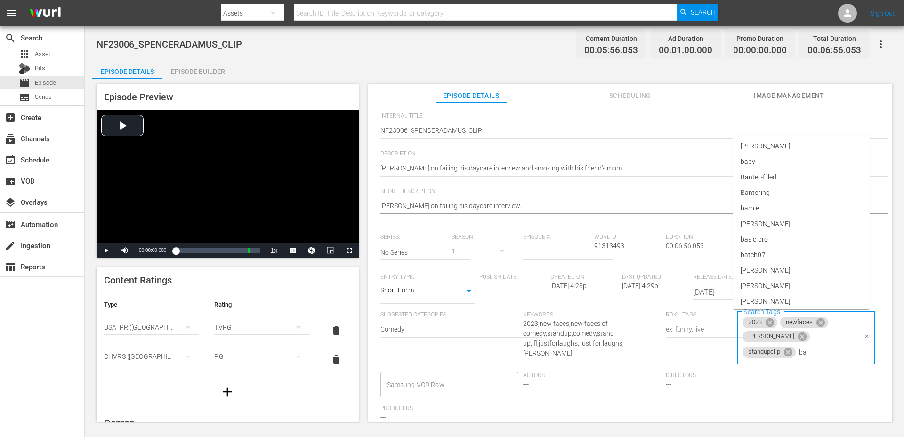
type input "bat"
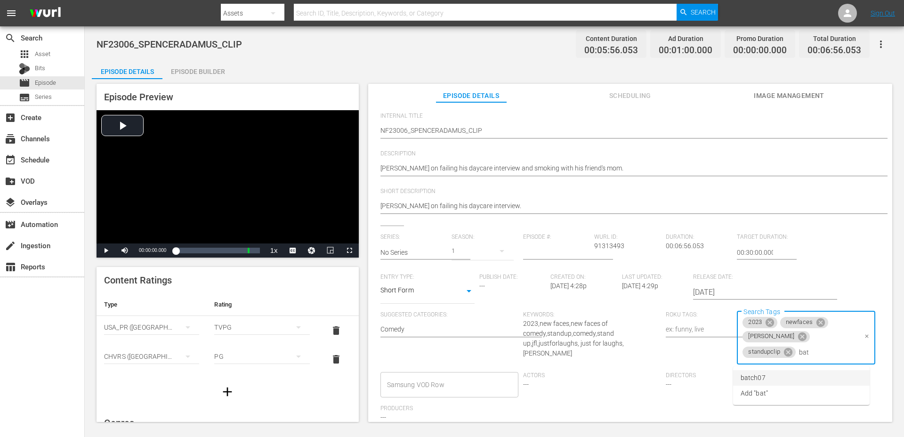
click at [773, 377] on li "batch07" at bounding box center [801, 378] width 136 height 16
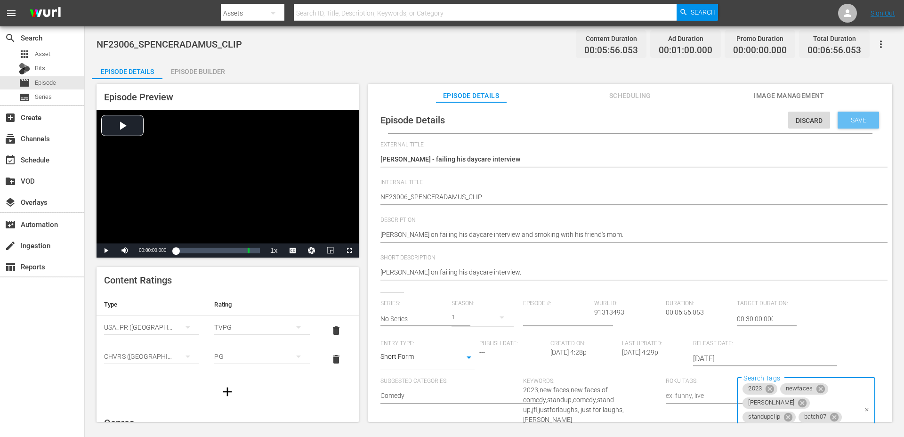
click at [849, 124] on div "Save" at bounding box center [857, 120] width 41 height 17
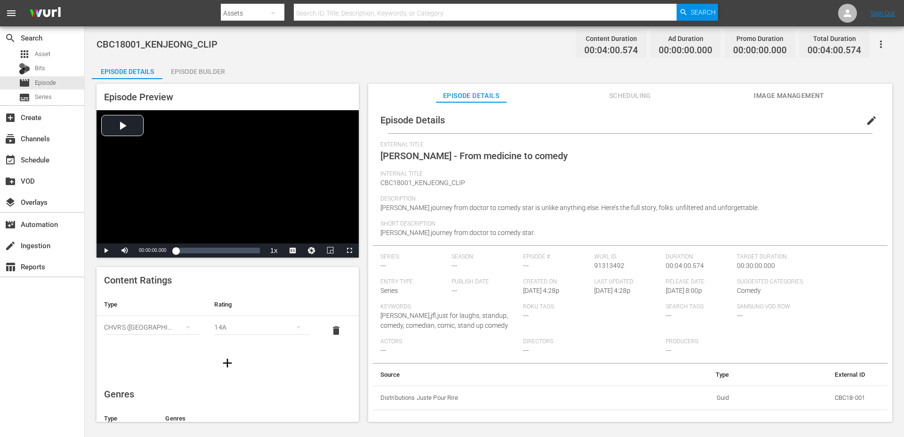
click at [201, 69] on div "Episode Builder" at bounding box center [197, 71] width 71 height 23
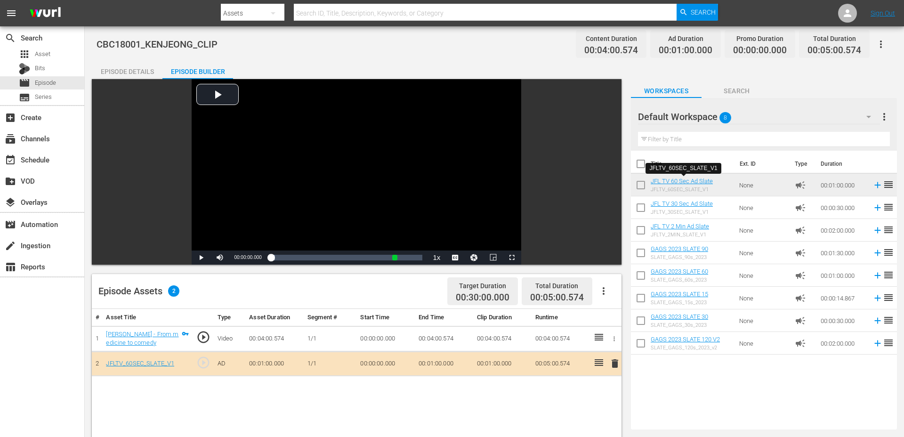
click at [121, 77] on div "Episode Details" at bounding box center [127, 71] width 71 height 23
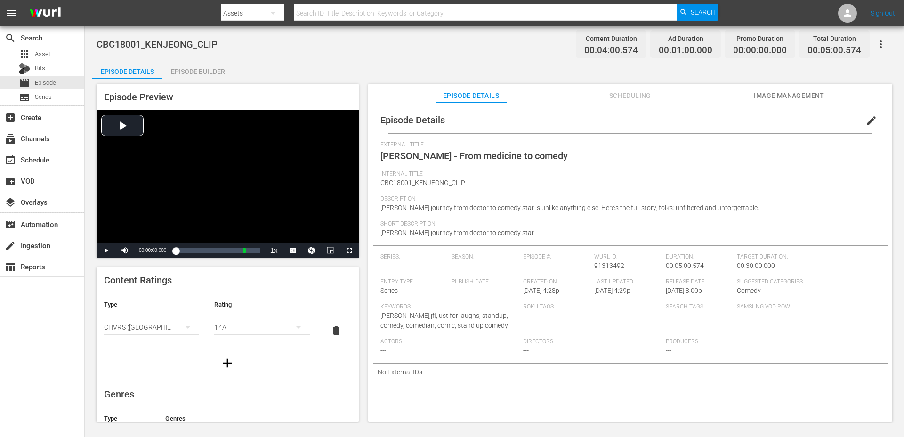
click at [232, 366] on icon "button" at bounding box center [227, 362] width 15 height 15
click at [178, 360] on button "simple table" at bounding box center [187, 356] width 23 height 23
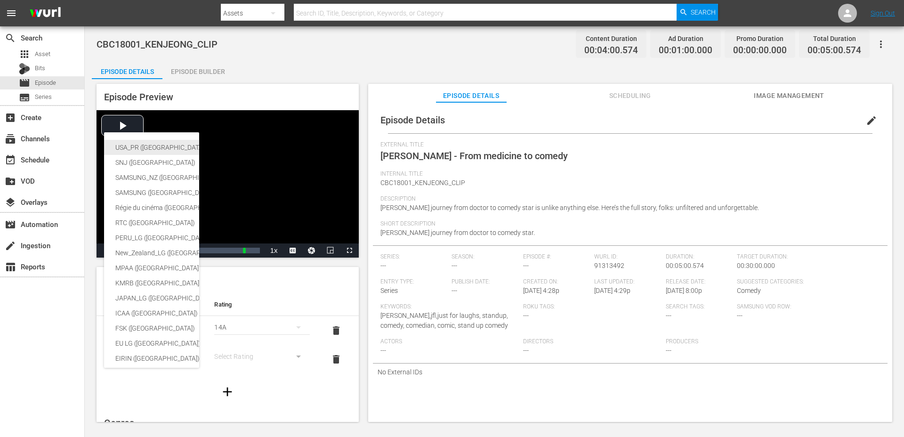
click at [160, 146] on div "USA_PR ([GEOGRAPHIC_DATA] ([GEOGRAPHIC_DATA]))" at bounding box center [230, 147] width 231 height 15
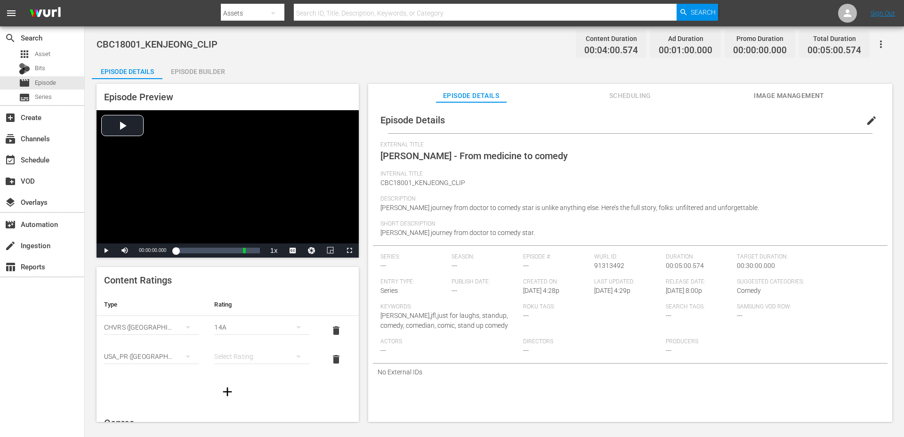
click at [228, 353] on div "simple table" at bounding box center [261, 356] width 95 height 26
click at [241, 307] on div "TVG" at bounding box center [261, 307] width 72 height 15
click at [241, 307] on th "Rating" at bounding box center [262, 304] width 110 height 23
click at [229, 358] on div "14A" at bounding box center [261, 356] width 95 height 26
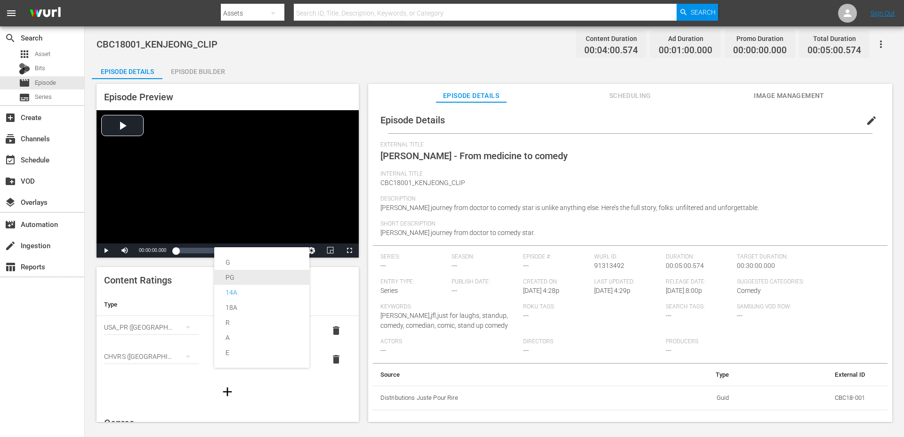
click at [245, 280] on div "PG" at bounding box center [261, 277] width 72 height 15
click at [233, 329] on div "TVG" at bounding box center [261, 327] width 95 height 26
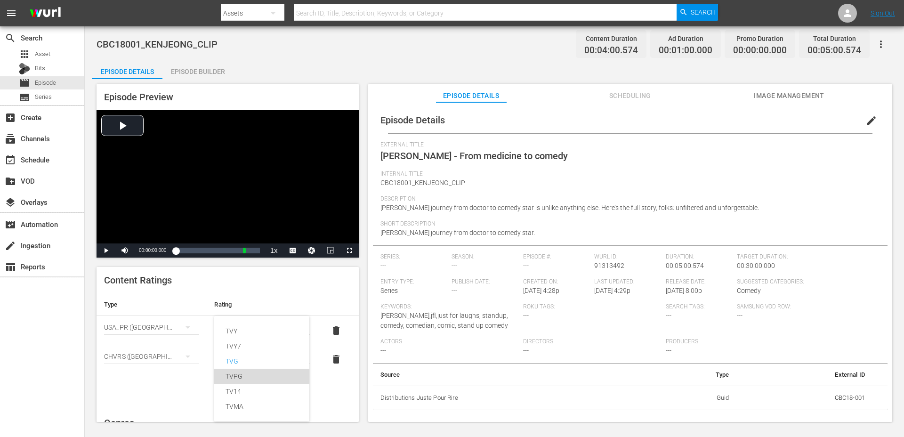
click at [229, 372] on div "TVPG" at bounding box center [261, 376] width 72 height 15
click at [870, 120] on span "edit" at bounding box center [871, 120] width 11 height 11
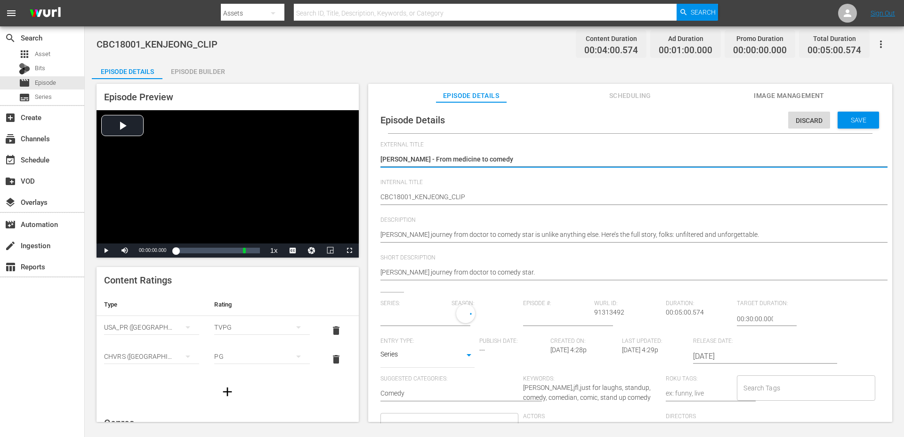
type input "No Series"
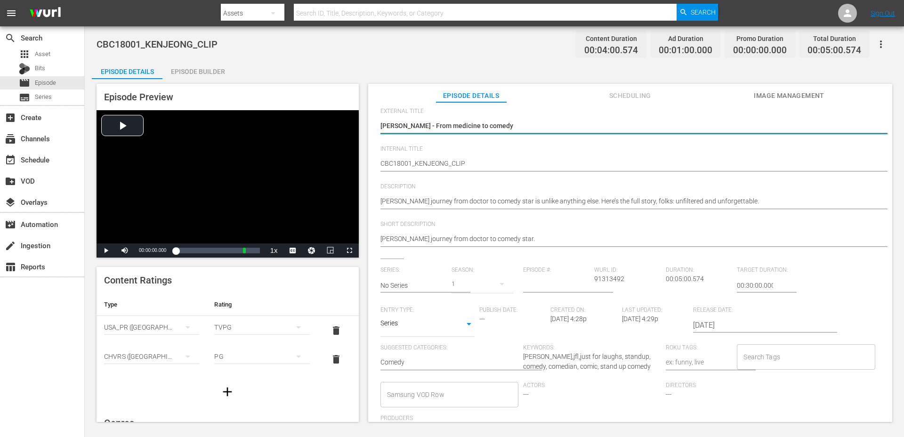
scroll to position [69, 0]
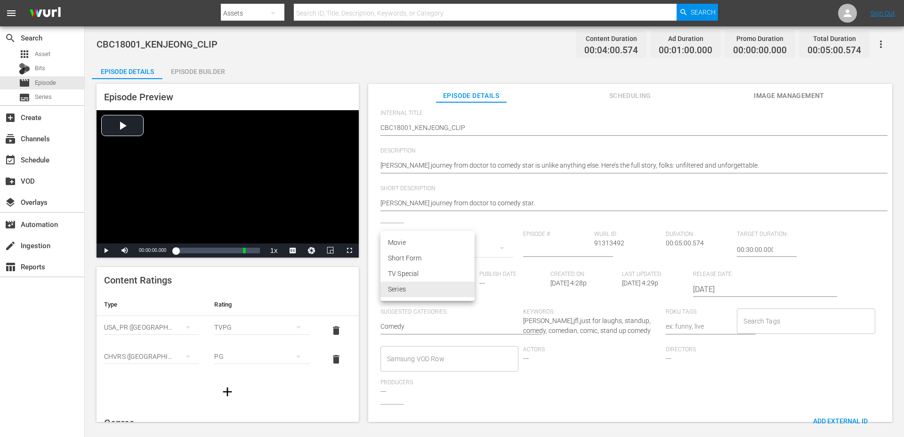
click at [439, 290] on body "menu Search By Assets Search ID, Title, Description, Keywords, or Category Sear…" at bounding box center [452, 218] width 904 height 437
click at [420, 259] on li "Short Form" at bounding box center [427, 258] width 94 height 16
type input "SHORT_FORM_VIDEO"
click at [768, 330] on div "Search Tags" at bounding box center [806, 320] width 138 height 25
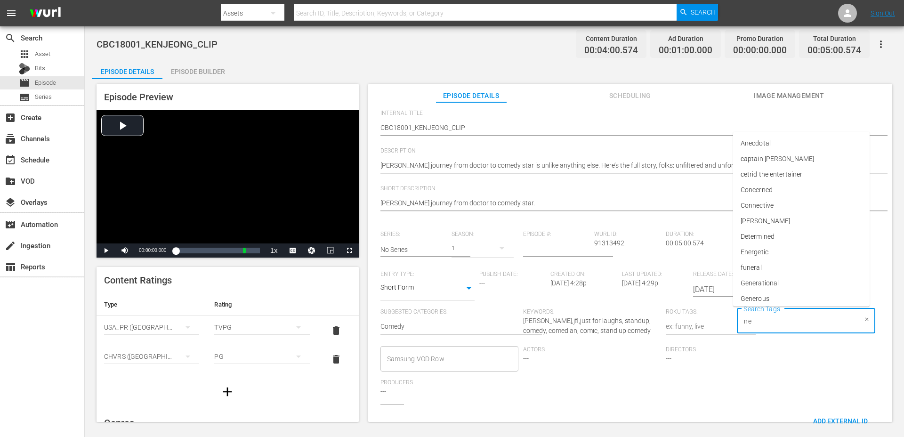
type input "n"
type input "cbc"
click at [751, 344] on span "cbc" at bounding box center [745, 347] width 10 height 10
type input "ken jeong"
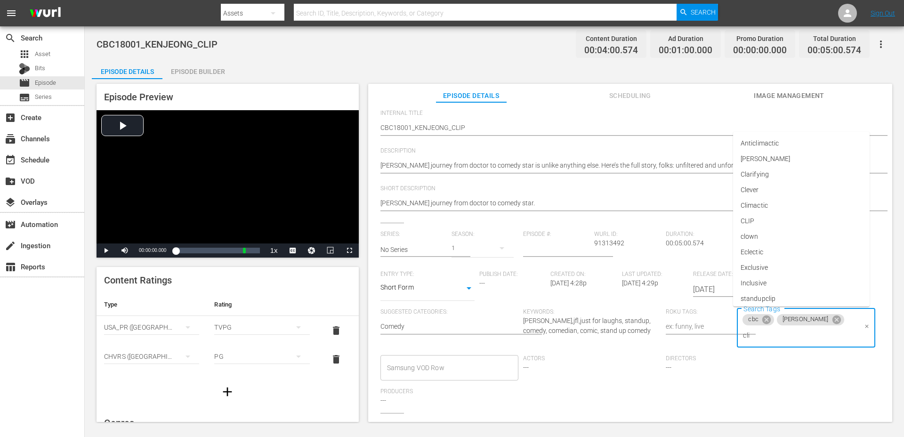
type input "clip"
click at [773, 358] on span "standupclip" at bounding box center [757, 362] width 35 height 10
type input "2018"
type input "c"
type input "batc"
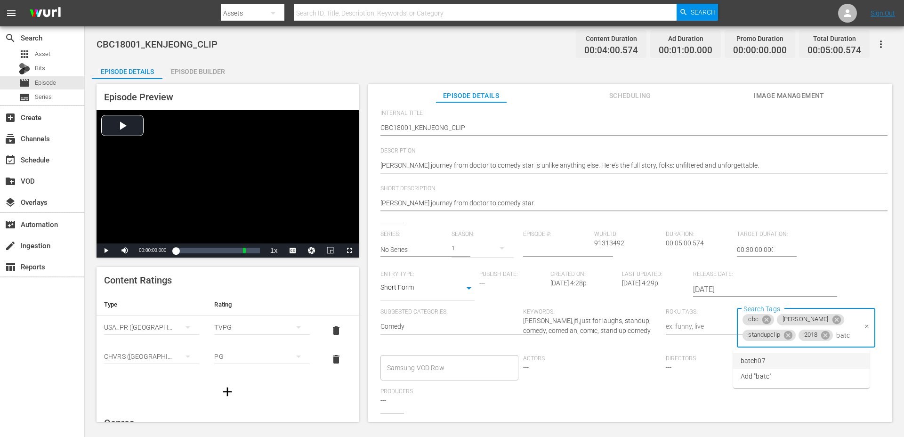
click at [785, 357] on li "batch07" at bounding box center [801, 361] width 136 height 16
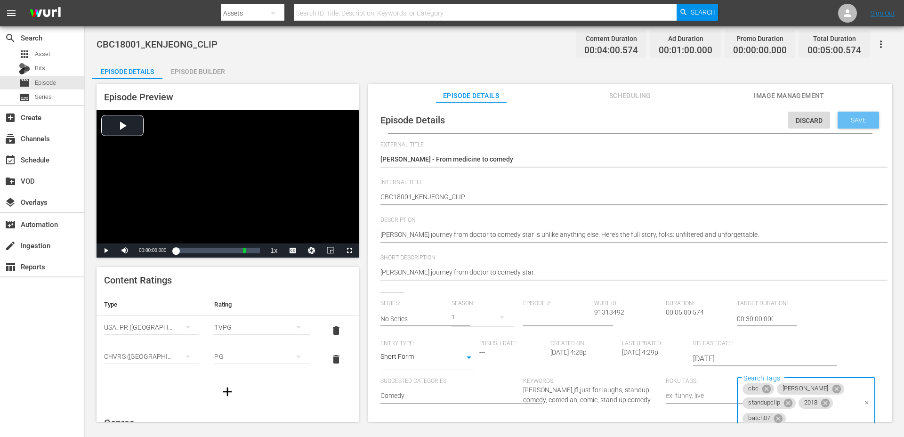
click at [853, 116] on span "Save" at bounding box center [858, 120] width 31 height 8
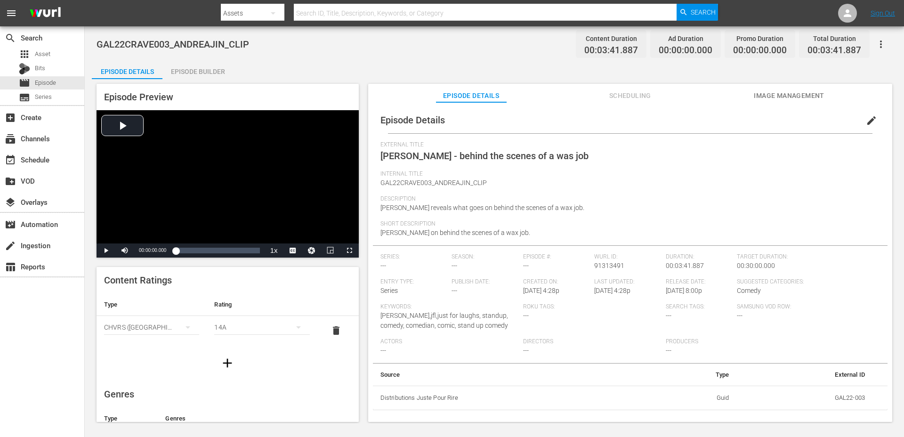
click at [187, 67] on div "Episode Builder" at bounding box center [197, 71] width 71 height 23
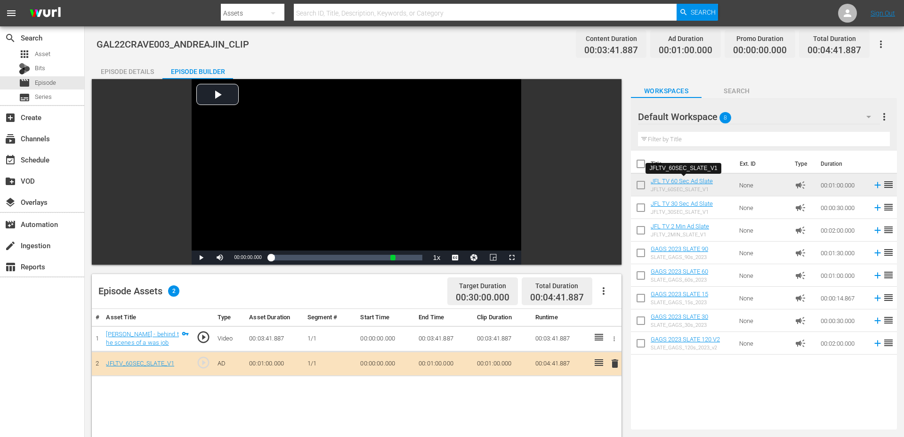
click at [150, 68] on div "Episode Details" at bounding box center [127, 71] width 71 height 23
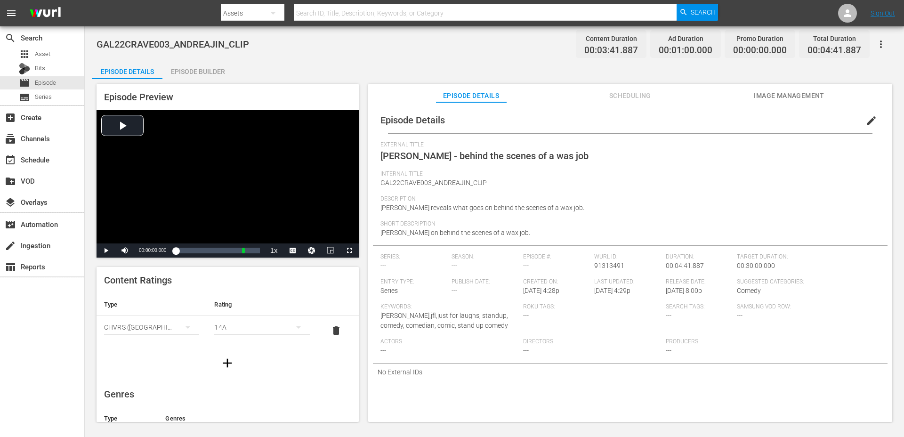
click at [222, 358] on icon "button" at bounding box center [227, 362] width 15 height 15
click at [176, 350] on div "simple table" at bounding box center [151, 356] width 95 height 26
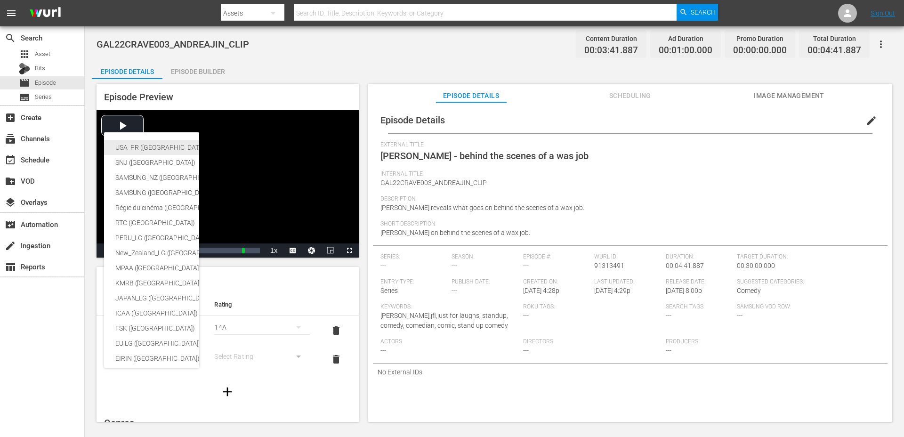
click at [152, 144] on div "USA_PR ([GEOGRAPHIC_DATA] ([GEOGRAPHIC_DATA]))" at bounding box center [230, 147] width 231 height 15
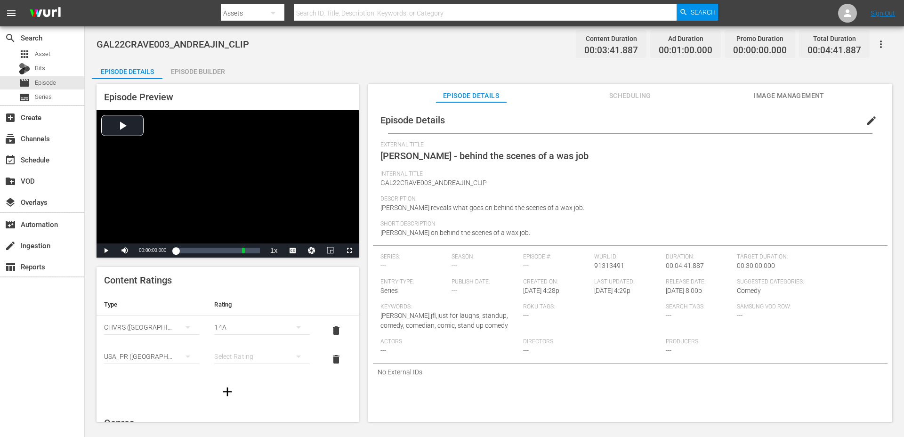
click at [221, 329] on div "14A" at bounding box center [261, 327] width 95 height 26
click at [234, 346] on div "PG" at bounding box center [261, 345] width 72 height 15
click at [234, 361] on div "simple table" at bounding box center [261, 356] width 95 height 26
click at [243, 325] on div "TVPG" at bounding box center [261, 322] width 72 height 15
click at [860, 116] on button "edit" at bounding box center [871, 120] width 23 height 23
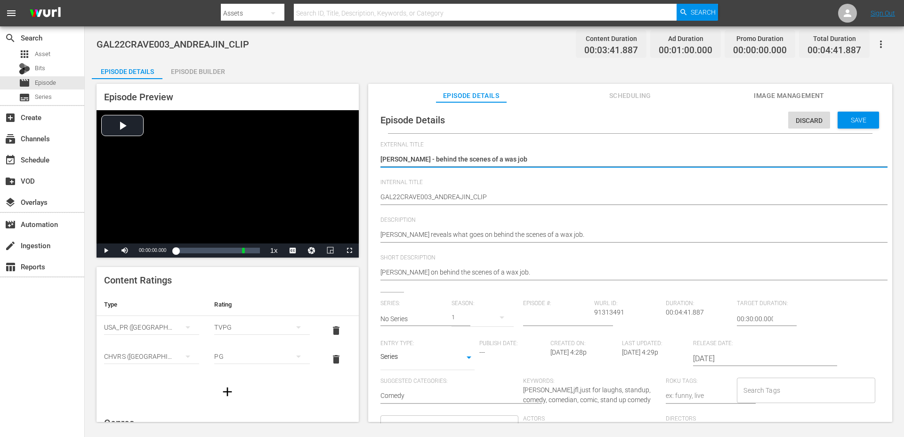
click at [407, 362] on body "menu Search By Assets Search ID, Title, Description, Keywords, or Category Sear…" at bounding box center [452, 218] width 904 height 437
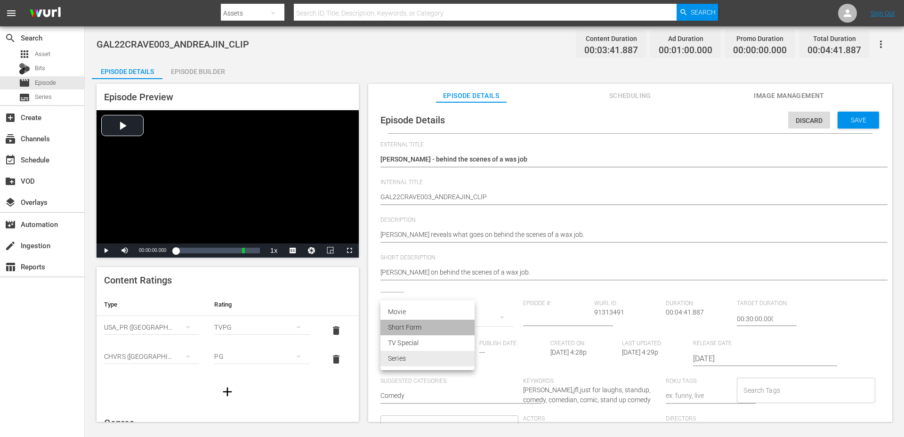
click at [412, 327] on li "Short Form" at bounding box center [427, 328] width 94 height 16
type input "SHORT_FORM_VIDEO"
click at [777, 387] on input "Search Tags" at bounding box center [798, 390] width 115 height 17
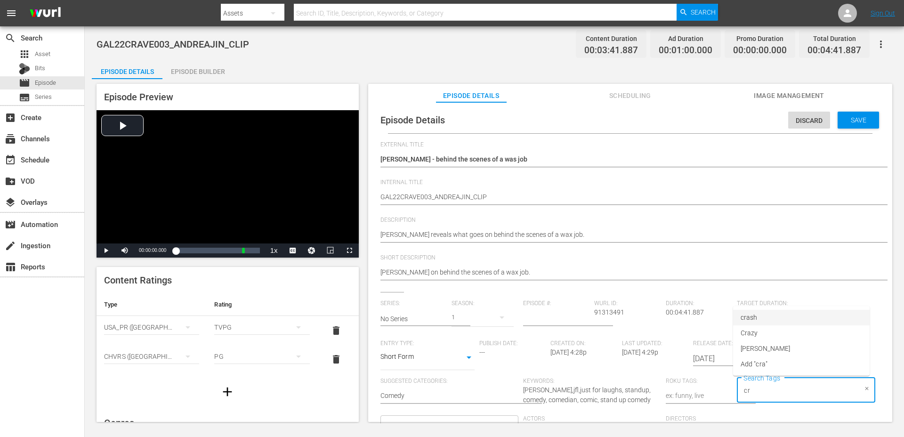
type input "c"
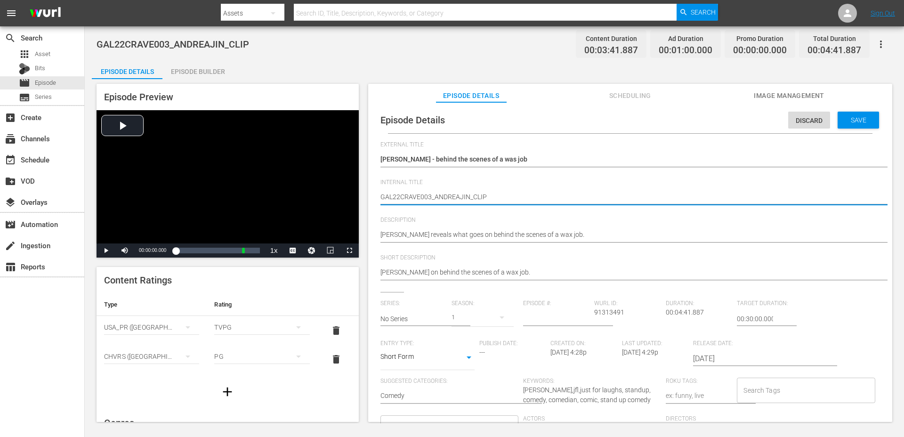
click at [417, 201] on textarea "GAL22CRAVE003_ANDREAJIN_CLIP" at bounding box center [627, 197] width 495 height 11
type textarea "GAL22CRAV003_ANDREAJIN_CLIP"
type textarea "GAL22CRA003_ANDREAJIN_CLIP"
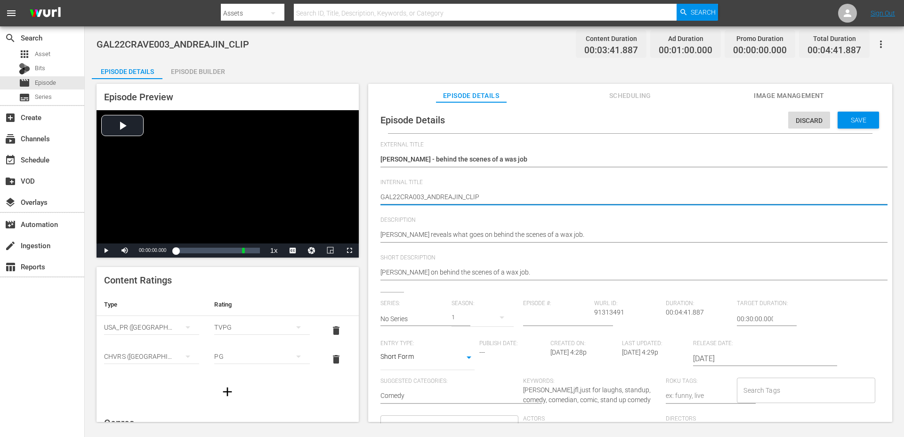
type textarea "GAL22CR003_ANDREAJIN_CLIP"
type textarea "GAL22C003_ANDREAJIN_CLIP"
type textarea "GAL22003_ANDREAJIN_CLIP"
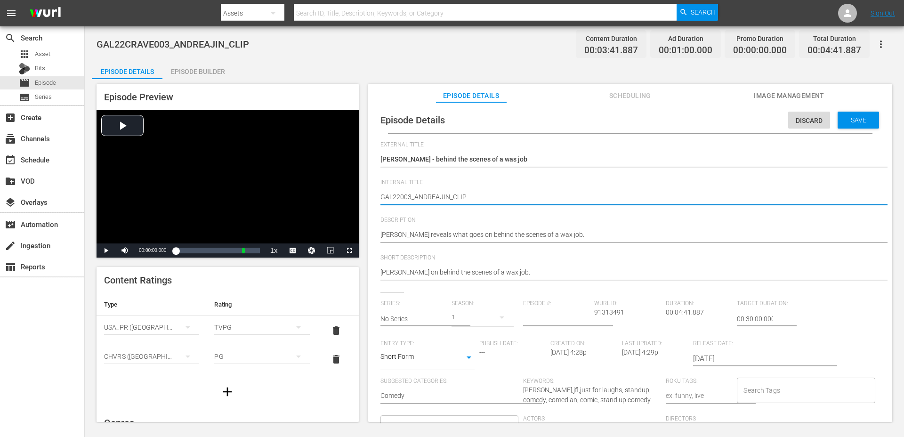
type textarea "GAL22003_ANDREAJIN_CLIP"
click at [780, 391] on input "Search Tags" at bounding box center [798, 390] width 115 height 17
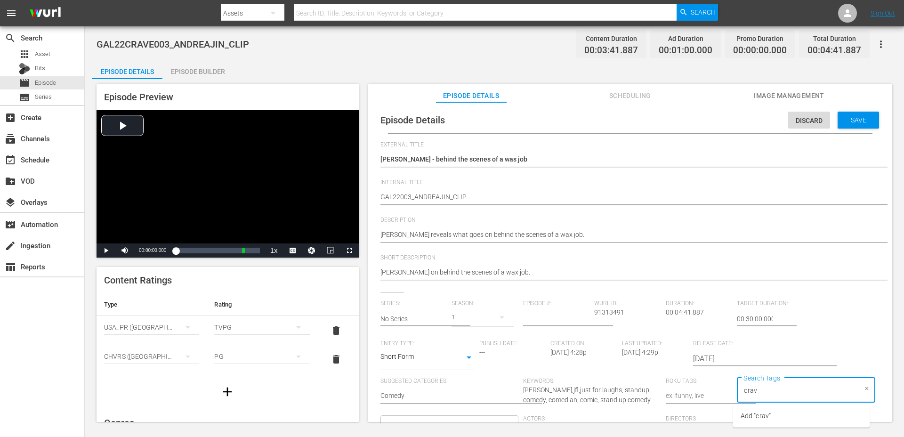
type input "crave"
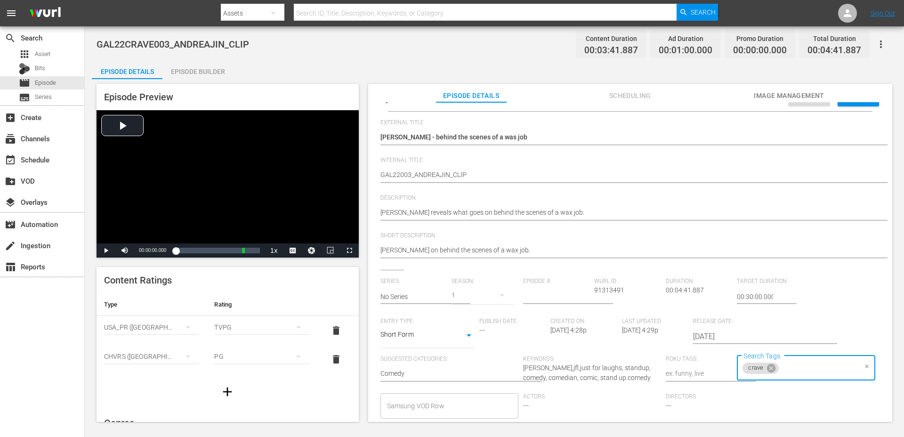
scroll to position [23, 0]
type input "[PERSON_NAME]"
type input "2022"
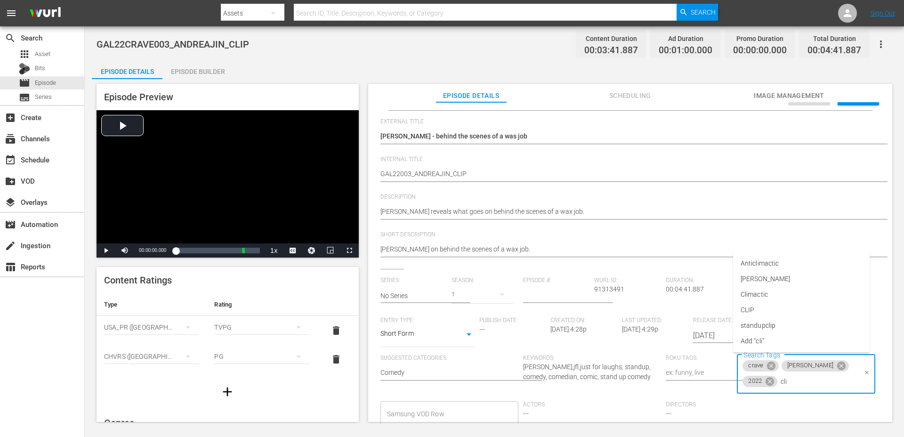
type input "clip"
click at [778, 332] on li "standupclip" at bounding box center [801, 326] width 136 height 16
type input "batch"
click at [764, 322] on span "batch07" at bounding box center [752, 326] width 25 height 10
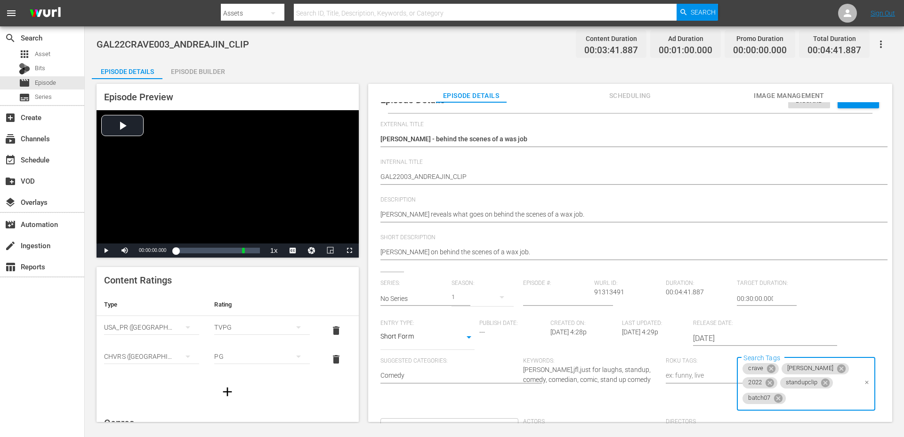
scroll to position [0, 0]
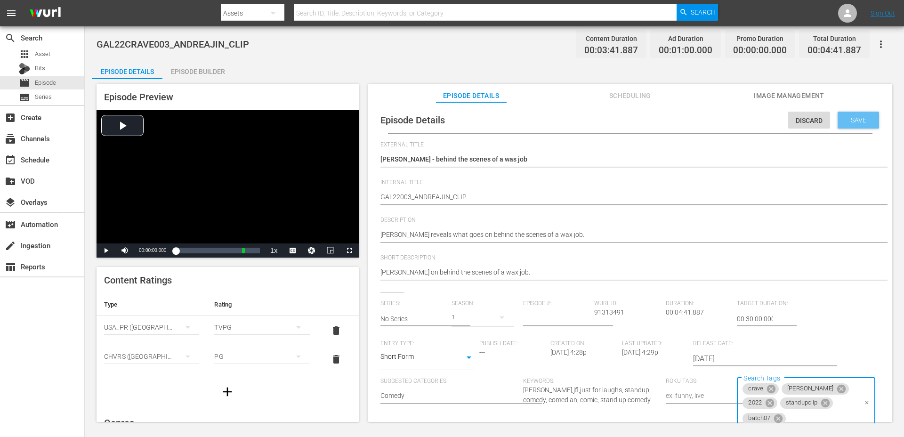
click at [844, 120] on span "Save" at bounding box center [858, 120] width 31 height 8
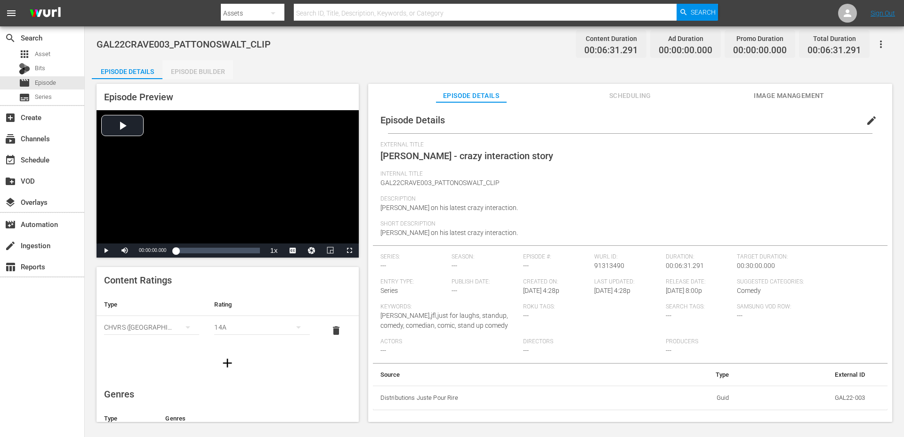
click at [205, 72] on div "Episode Builder" at bounding box center [197, 71] width 71 height 23
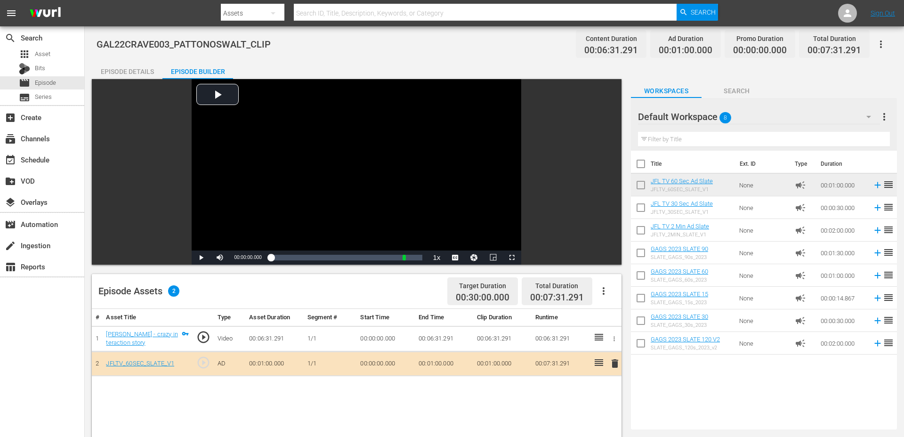
click at [146, 78] on div "Episode Details" at bounding box center [127, 71] width 71 height 23
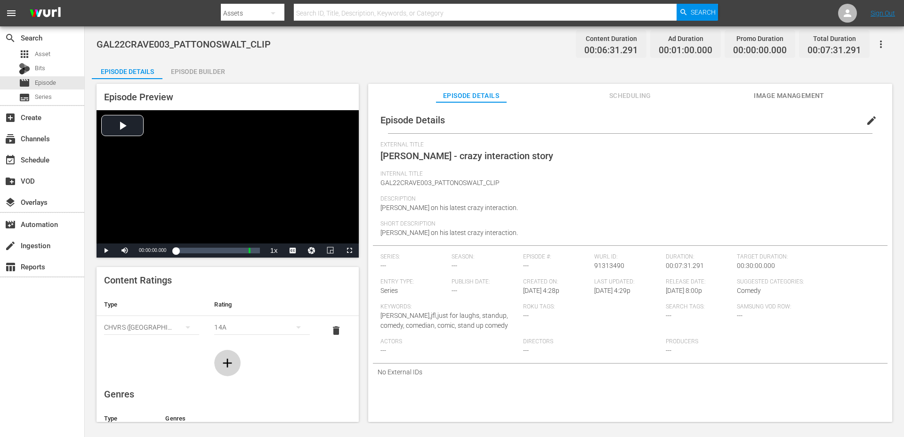
click at [221, 359] on icon "button" at bounding box center [227, 362] width 15 height 15
click at [177, 357] on button "simple table" at bounding box center [187, 356] width 23 height 23
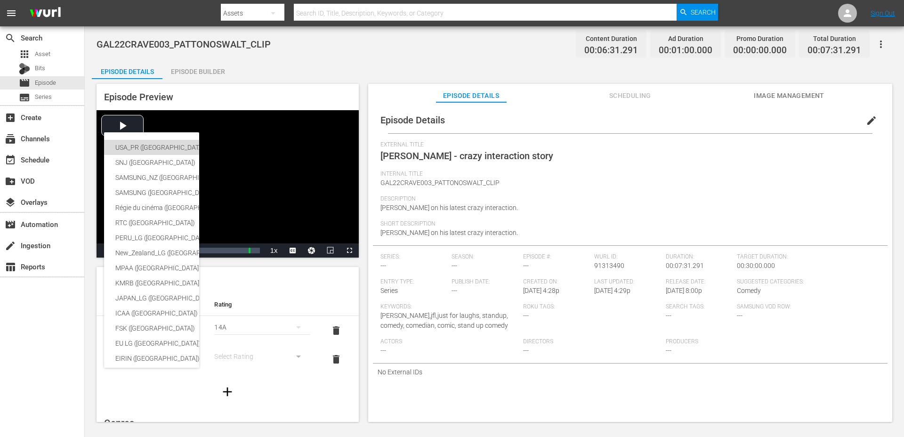
click at [142, 143] on div "USA_PR ([GEOGRAPHIC_DATA] ([GEOGRAPHIC_DATA]))" at bounding box center [230, 147] width 231 height 15
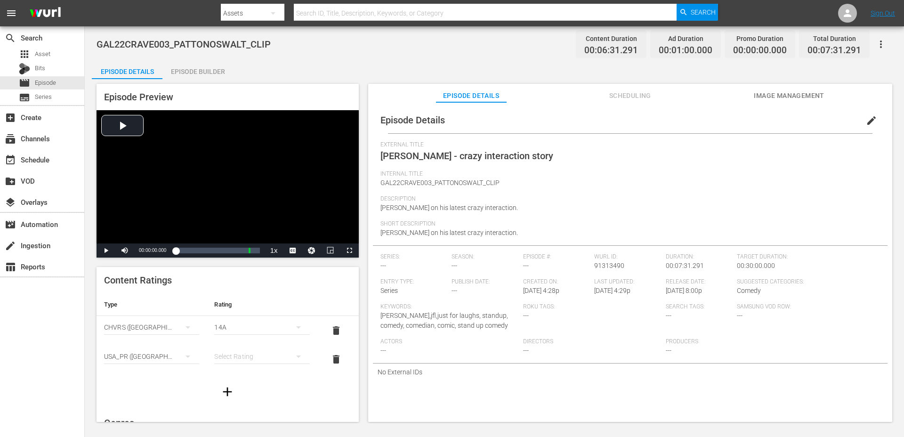
click at [230, 329] on div "14A" at bounding box center [261, 327] width 95 height 26
click at [234, 340] on div "PG" at bounding box center [261, 345] width 72 height 15
click at [234, 355] on div "simple table" at bounding box center [261, 356] width 95 height 26
click at [236, 320] on div "TVPG" at bounding box center [261, 322] width 72 height 15
click at [864, 128] on button "edit" at bounding box center [871, 120] width 23 height 23
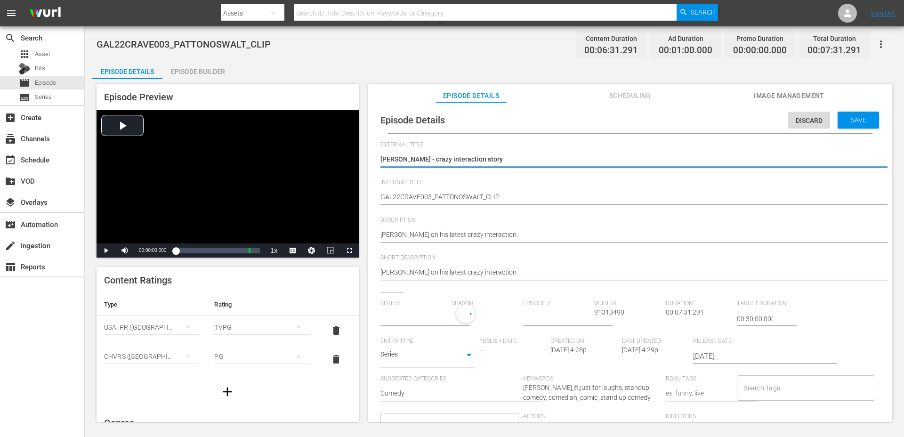
type input "No Series"
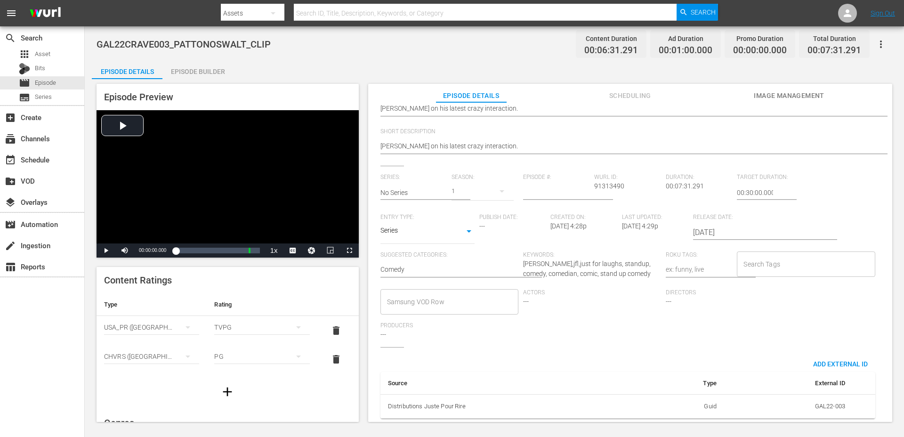
scroll to position [134, 0]
click at [394, 336] on div "Producers ---" at bounding box center [451, 334] width 143 height 25
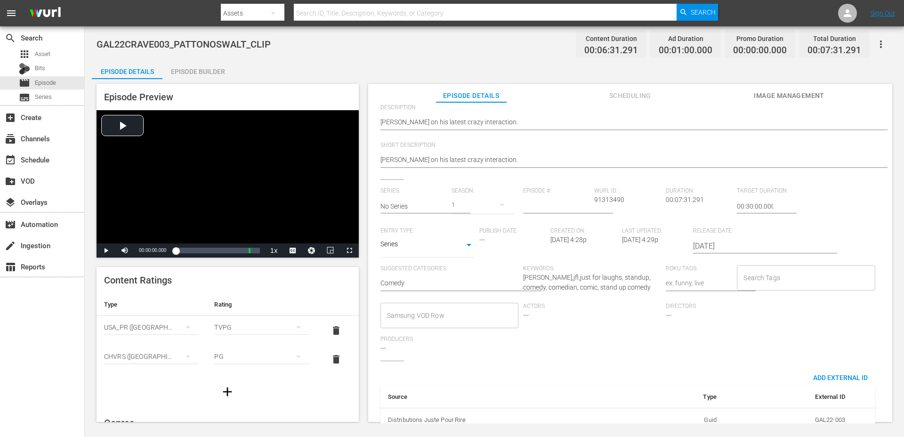
scroll to position [113, 0]
click at [531, 307] on span "Actors" at bounding box center [592, 306] width 138 height 8
click at [403, 239] on body "menu Search By Assets Search ID, Title, Description, Keywords, or Category Sear…" at bounding box center [452, 218] width 904 height 437
click at [414, 214] on li "Short Form" at bounding box center [427, 214] width 94 height 16
type input "SHORT_FORM_VIDEO"
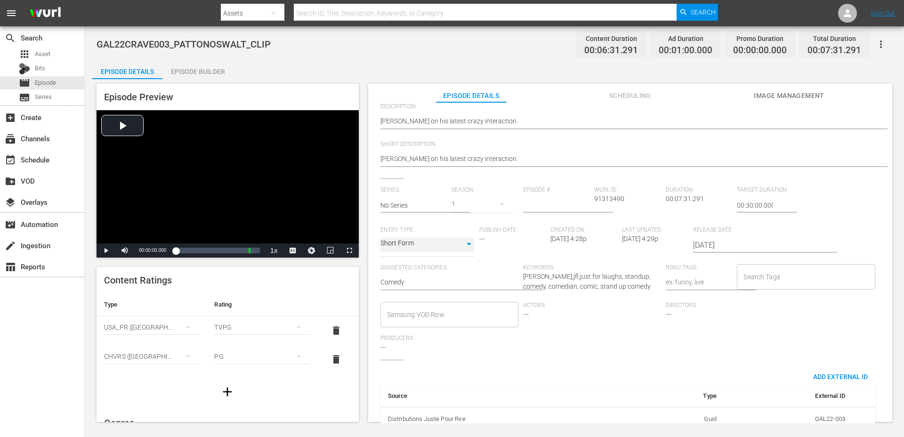
click at [763, 288] on div "Search Tags" at bounding box center [806, 276] width 138 height 25
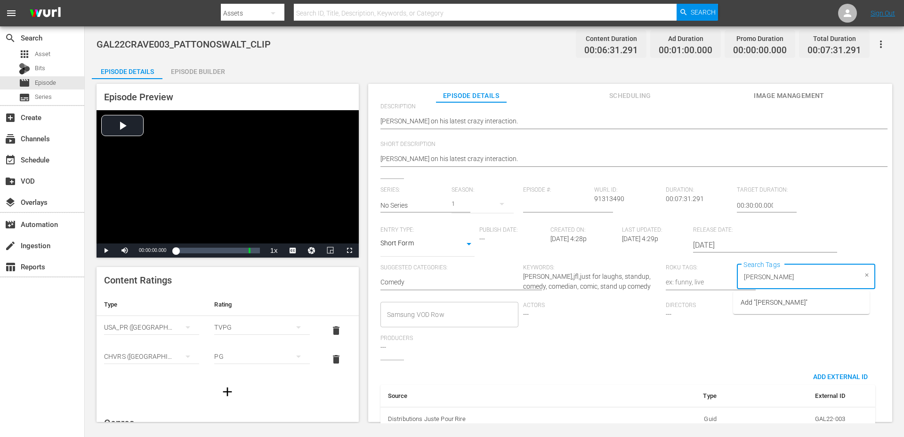
type input "[PERSON_NAME]"
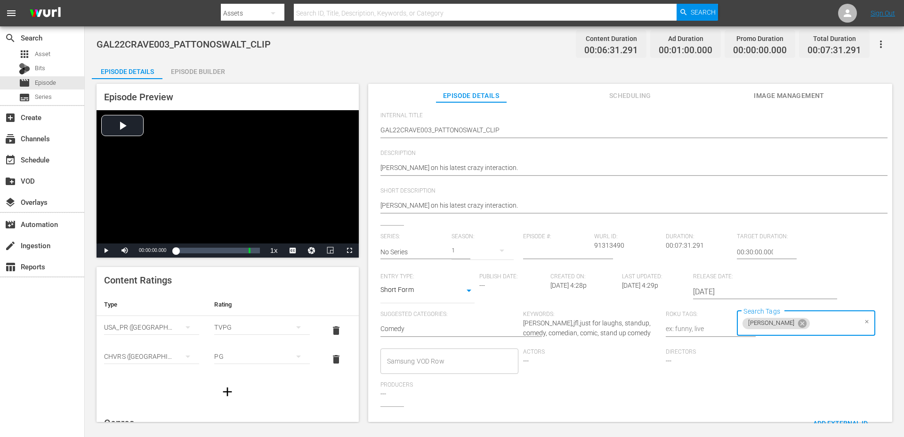
scroll to position [65, 0]
type input "2022"
type input "crave"
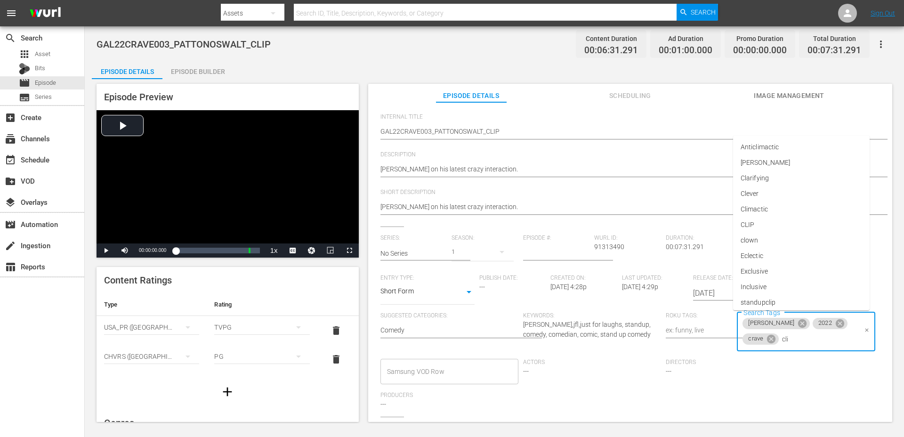
type input "clip"
click at [761, 378] on span "standupclip" at bounding box center [757, 380] width 35 height 10
type input "bat"
click at [775, 364] on li "batch07" at bounding box center [801, 365] width 136 height 16
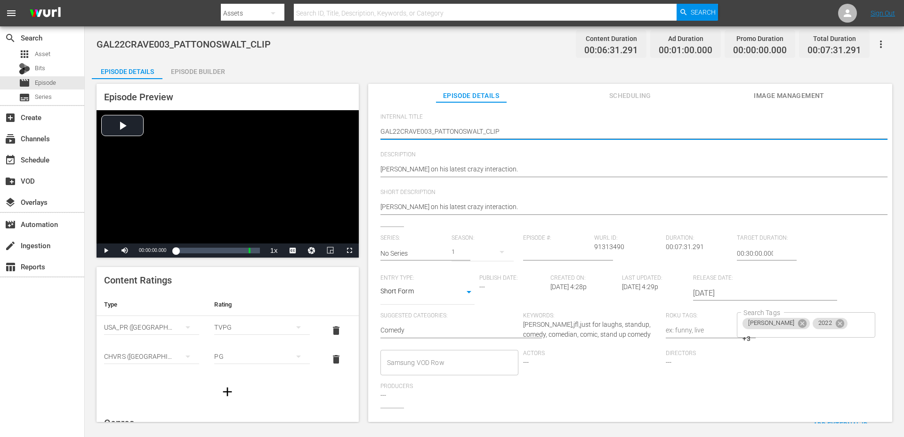
type textarea "GAL22CRAV003_PATTONOSWALT_CLIP"
type textarea "GAL22CRA003_PATTONOSWALT_CLIP"
type textarea "GAL22CR003_PATTONOSWALT_CLIP"
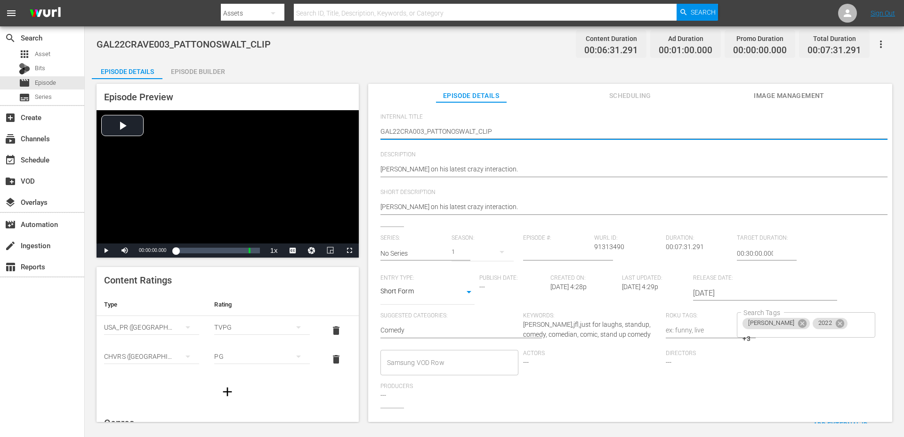
type textarea "GAL22CR003_PATTONOSWALT_CLIP"
type textarea "GAL22C003_PATTONOSWALT_CLIP"
type textarea "GAL22003_PATTONOSWALT_CLIP"
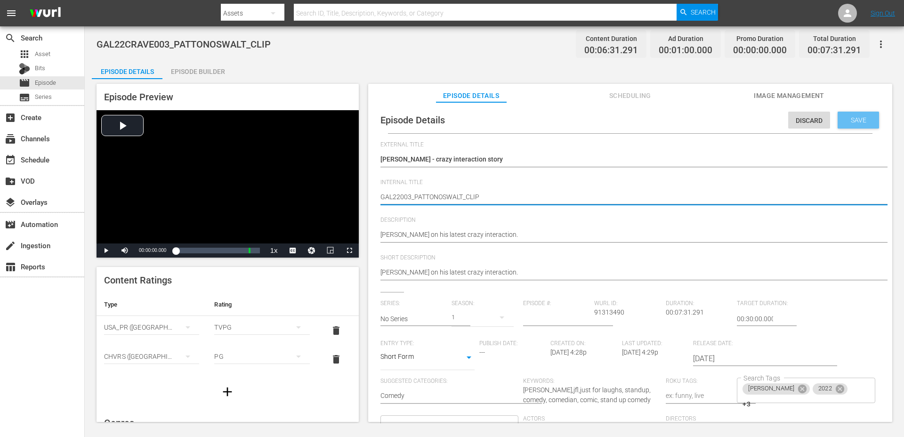
type textarea "GAL22003_PATTONOSWALT_CLIP"
click at [845, 124] on div "Save" at bounding box center [857, 120] width 41 height 17
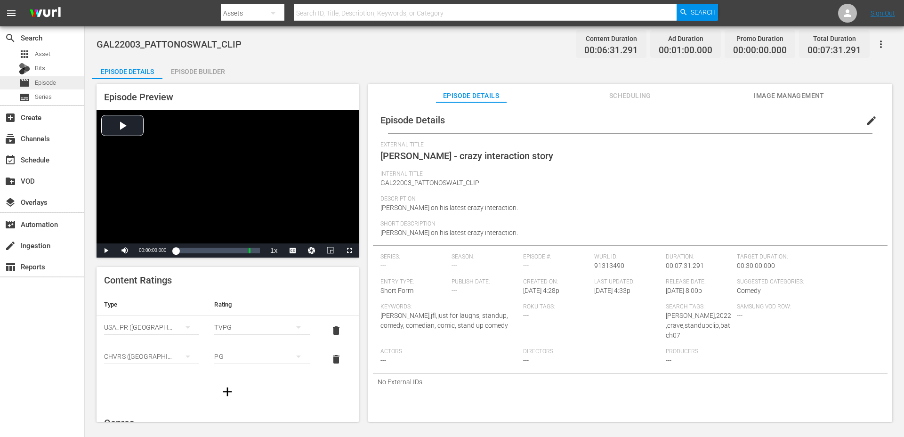
click at [48, 85] on span "Episode" at bounding box center [45, 82] width 21 height 9
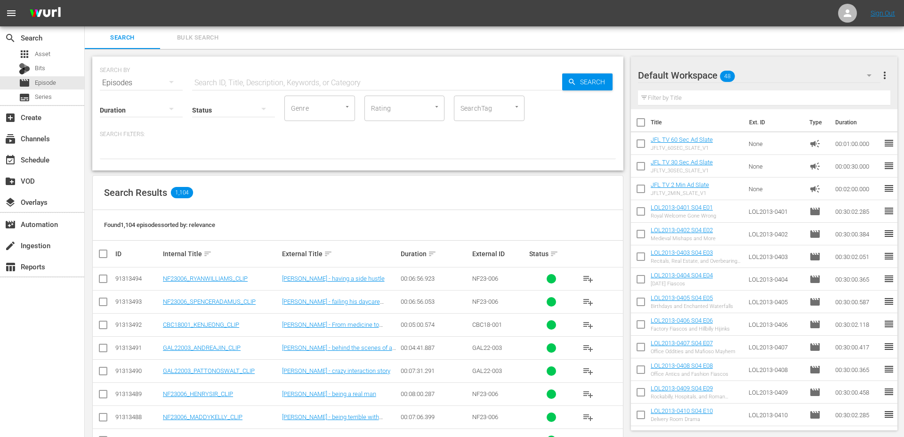
click at [496, 102] on div "SearchTag" at bounding box center [489, 108] width 71 height 25
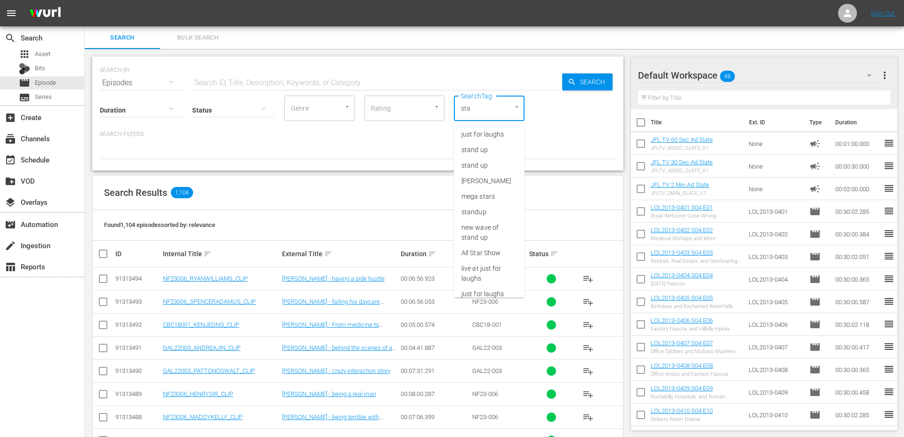
type input "stan"
click at [481, 205] on span "standupclip" at bounding box center [478, 206] width 35 height 10
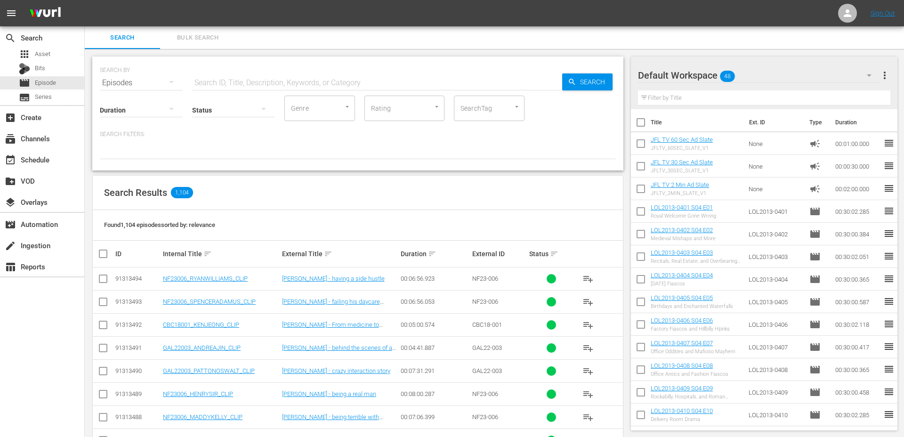
click at [487, 115] on input "SearchTag" at bounding box center [476, 108] width 36 height 17
type input "clip"
click at [482, 135] on span "standupclip" at bounding box center [478, 134] width 35 height 10
type input "batch"
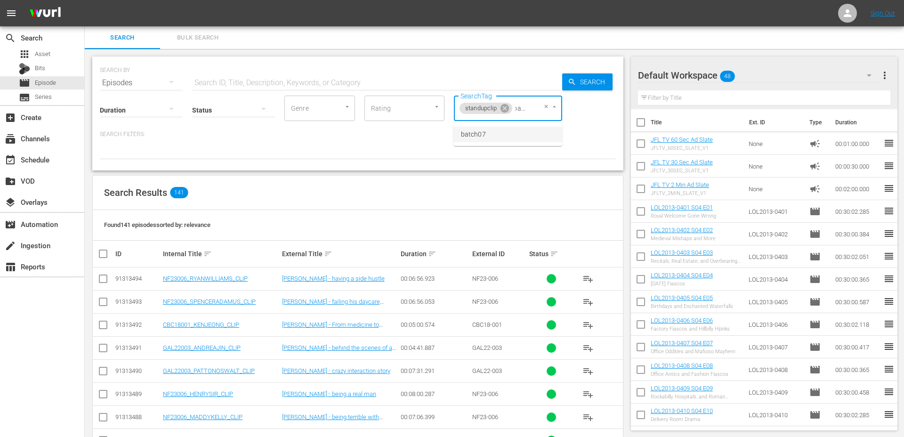
click at [471, 133] on span "batch07" at bounding box center [473, 134] width 25 height 10
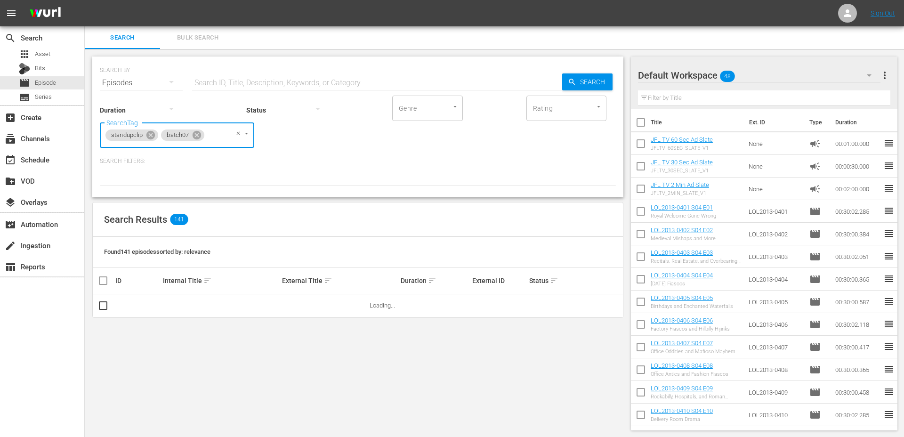
scroll to position [0, 0]
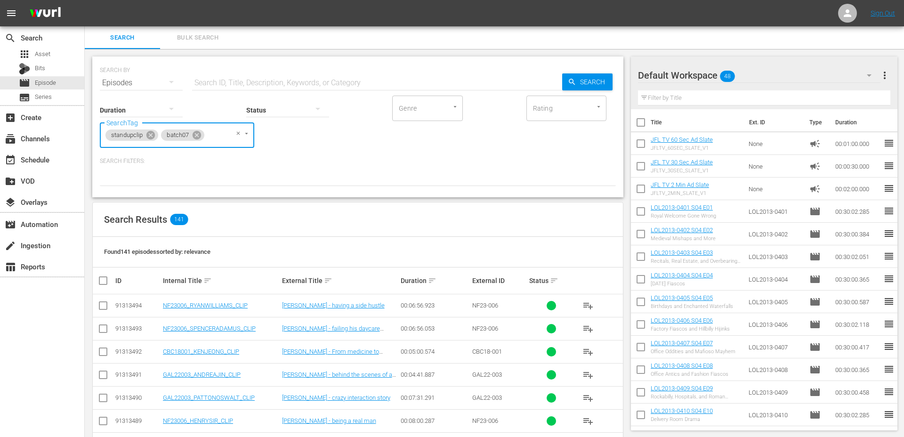
click at [104, 281] on input "checkbox" at bounding box center [106, 280] width 19 height 11
checkbox input "true"
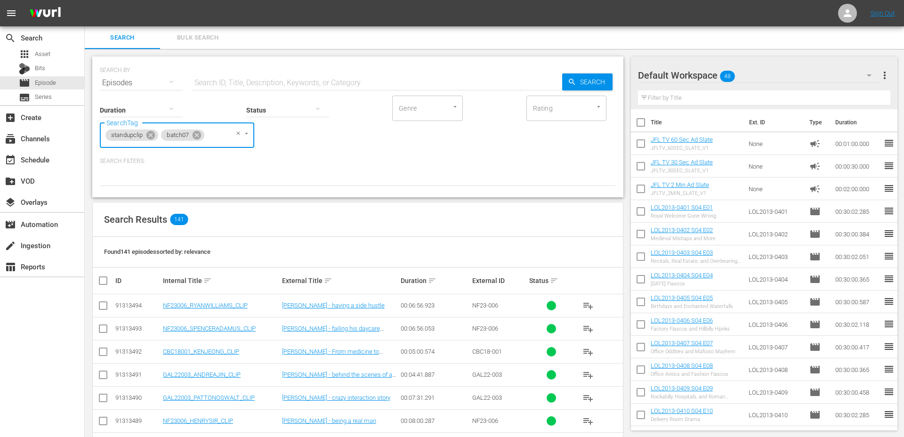
checkbox input "true"
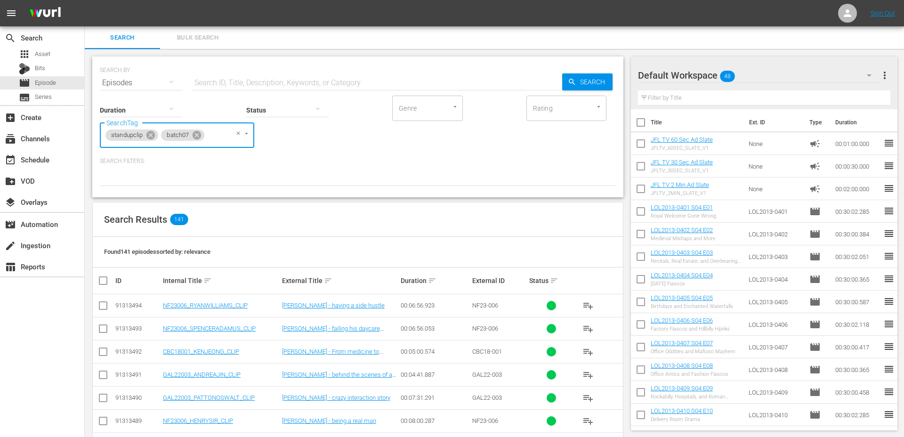
checkbox input "true"
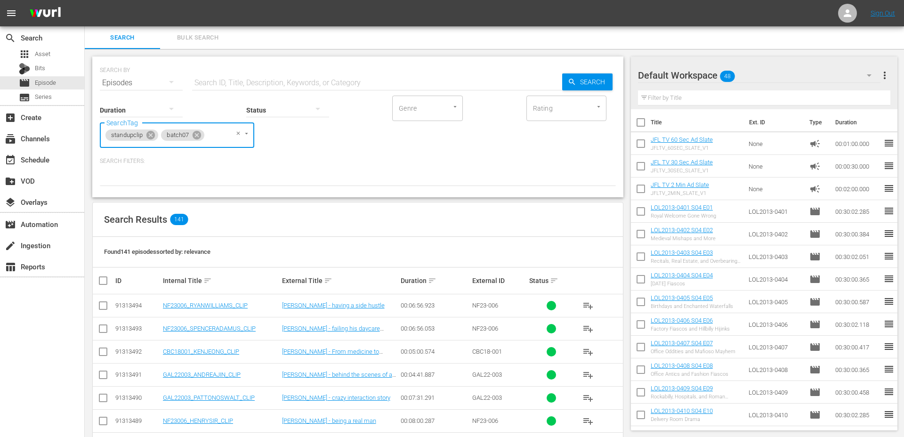
checkbox input "true"
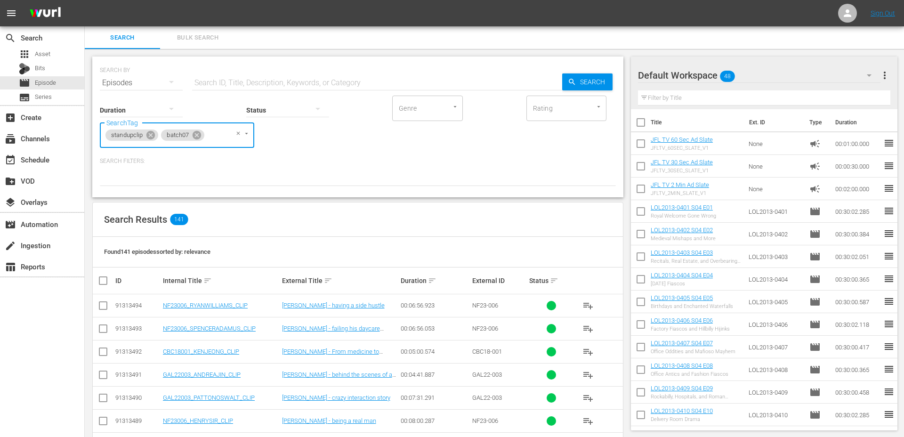
checkbox input "true"
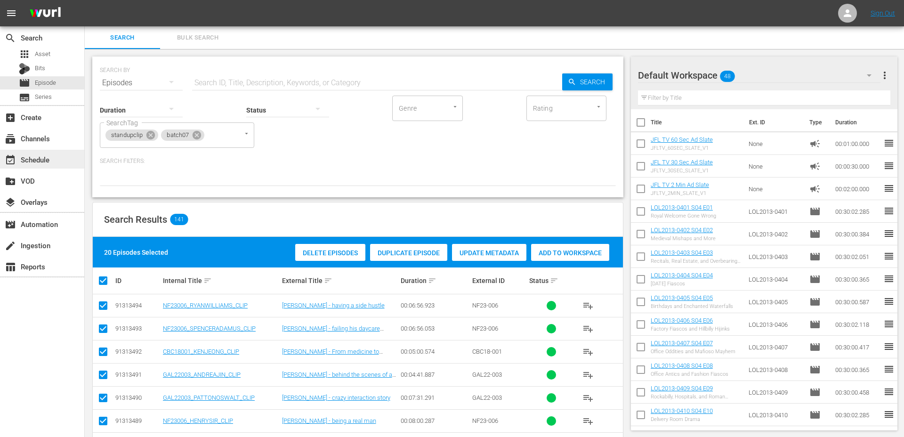
click at [36, 159] on div "event_available Schedule" at bounding box center [26, 158] width 53 height 8
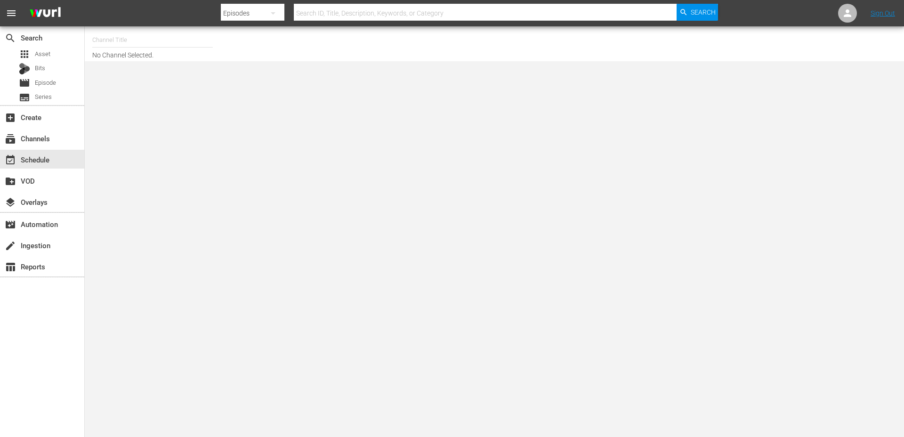
click at [163, 43] on input "text" at bounding box center [152, 40] width 120 height 23
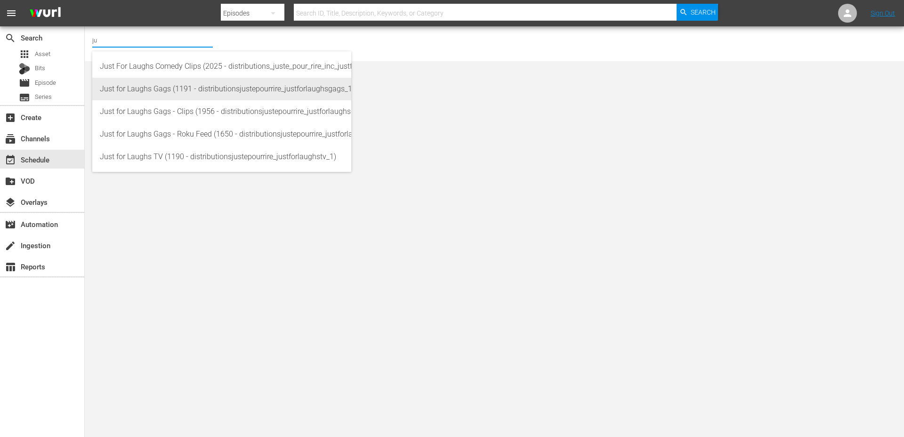
click at [198, 88] on div "Just for Laughs Gags (1191 - distributionsjustepourrire_justforlaughsgags_1)" at bounding box center [222, 89] width 244 height 23
type input "Just for Laughs Gags (1191 - distributionsjustepourrire_justforlaughsgags_1)"
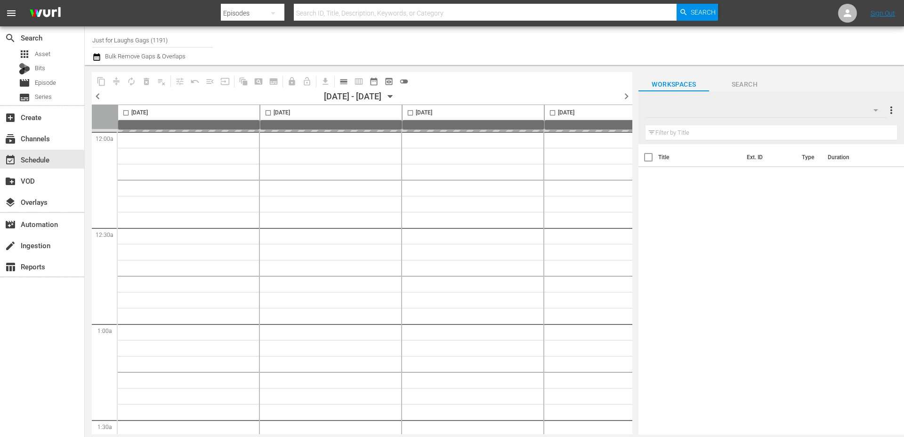
click at [164, 35] on input "Just for Laughs Gags (1191)" at bounding box center [152, 40] width 120 height 23
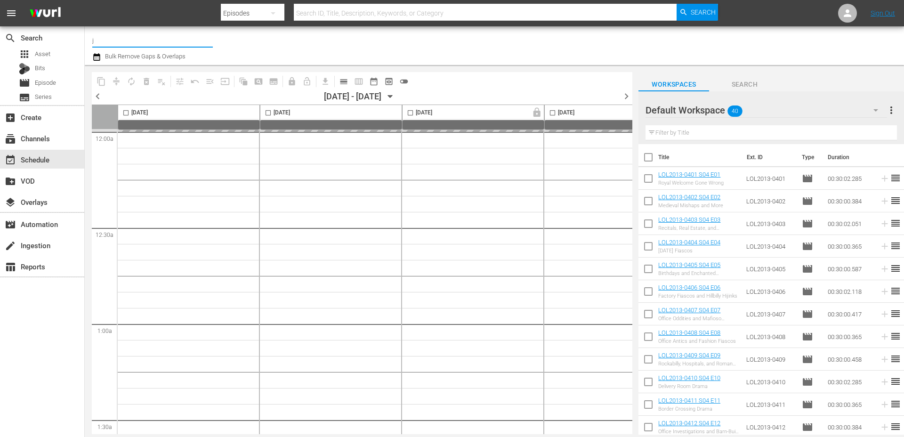
type input "ju"
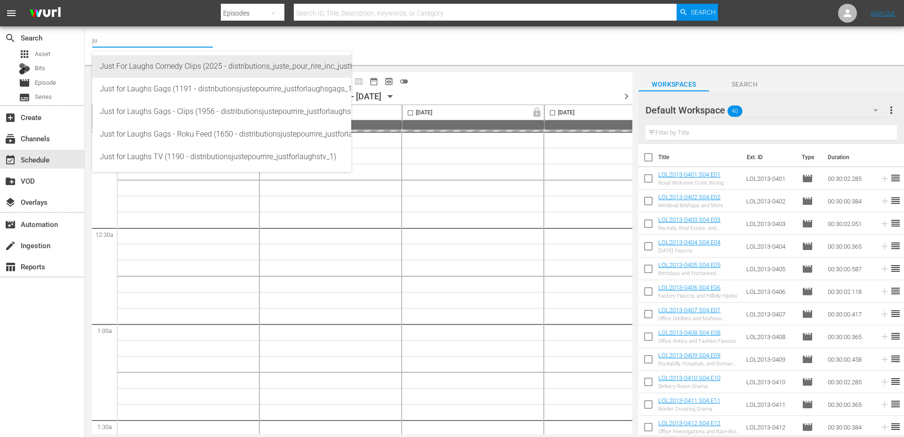
click at [185, 69] on div "Just For Laughs Comedy Clips (2025 - distributions_juste_pour_rire_inc_justforl…" at bounding box center [222, 66] width 244 height 23
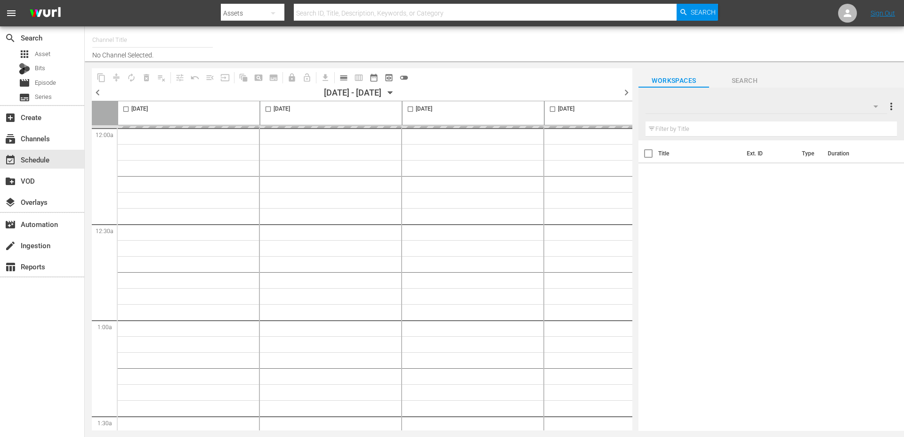
type input "Just For Laughs Comedy Clips (2025)"
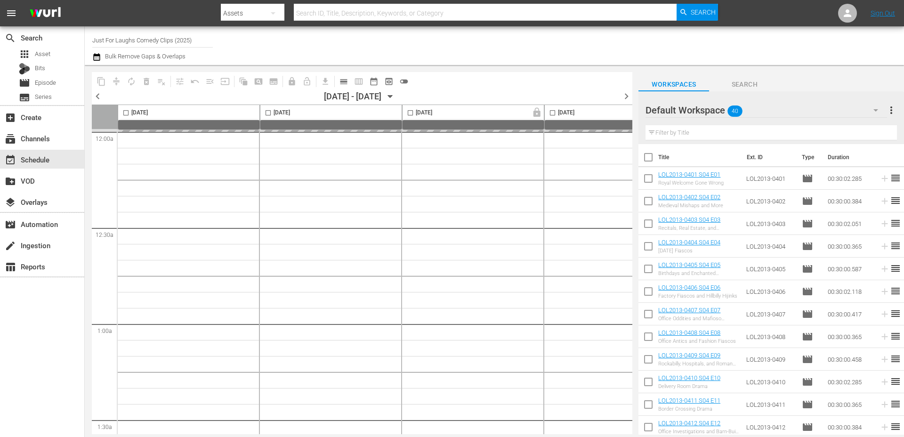
click at [627, 100] on span "chevron_right" at bounding box center [626, 96] width 12 height 12
click at [100, 100] on span "chevron_left" at bounding box center [98, 96] width 12 height 12
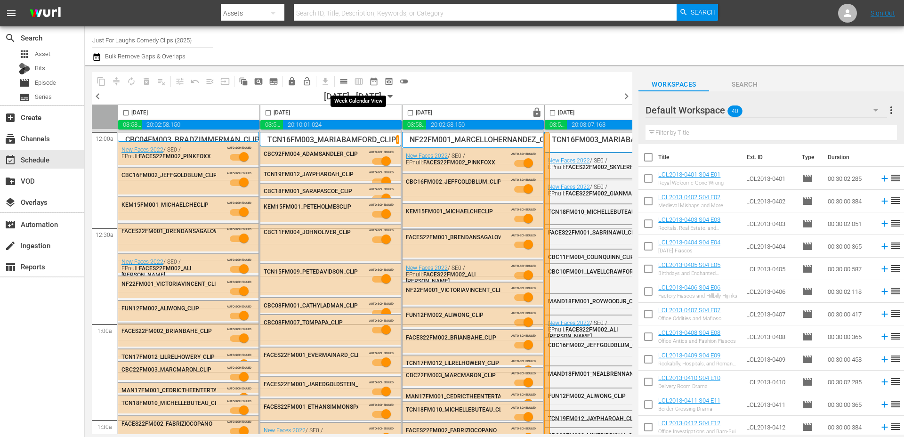
click at [361, 83] on span "calendar_view_week_outlined" at bounding box center [358, 81] width 15 height 15
click at [626, 96] on span "chevron_right" at bounding box center [626, 96] width 12 height 12
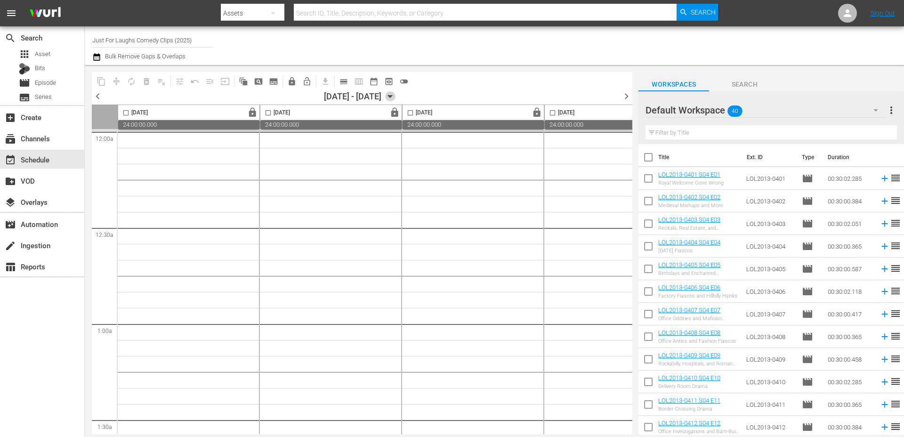
click at [395, 96] on icon "button" at bounding box center [390, 96] width 10 height 10
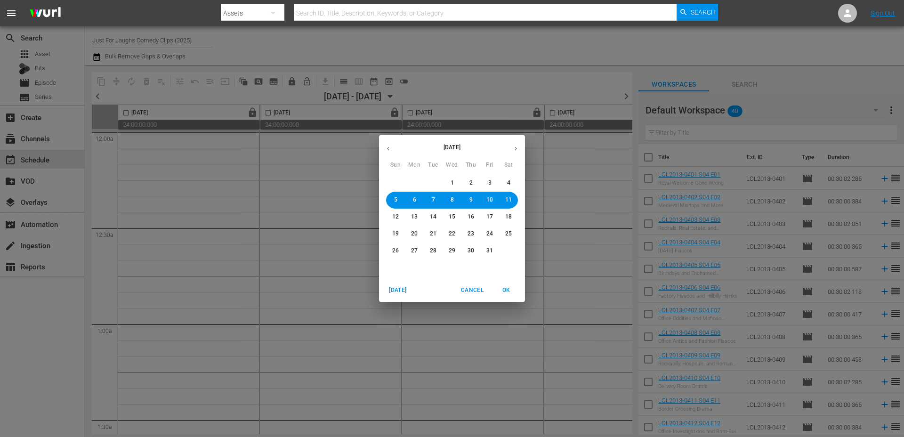
click at [452, 180] on span "1" at bounding box center [451, 183] width 3 height 8
click at [503, 292] on span "OK" at bounding box center [506, 290] width 23 height 10
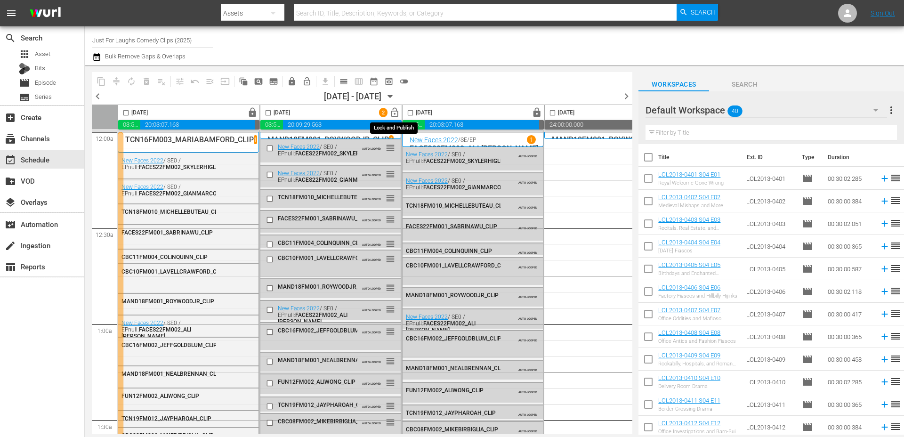
click at [394, 111] on span "lock_open" at bounding box center [394, 112] width 11 height 11
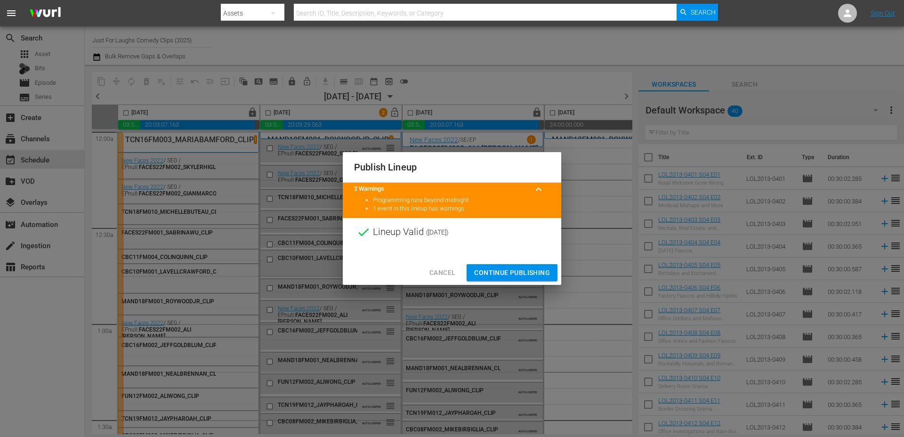
click at [506, 272] on span "Continue Publishing" at bounding box center [512, 273] width 76 height 12
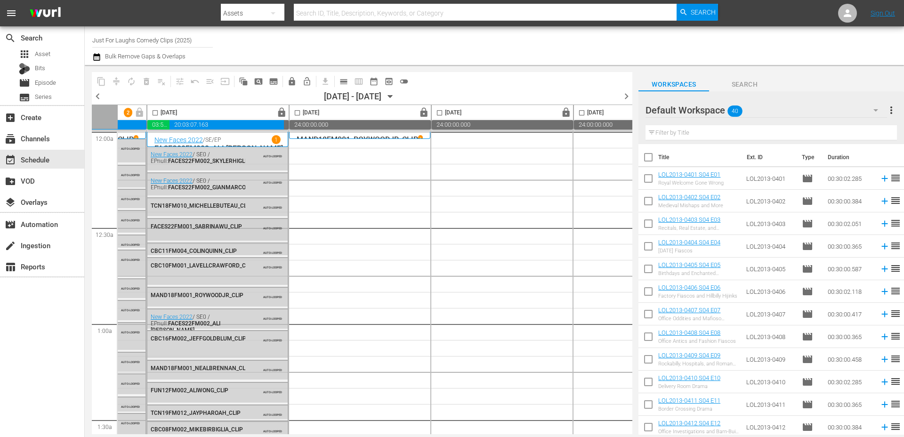
scroll to position [0, 286]
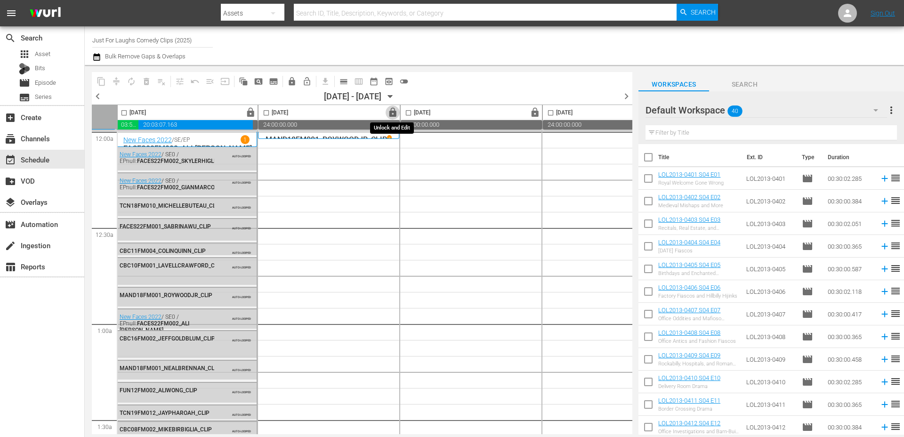
click at [393, 111] on span "lock" at bounding box center [392, 112] width 11 height 11
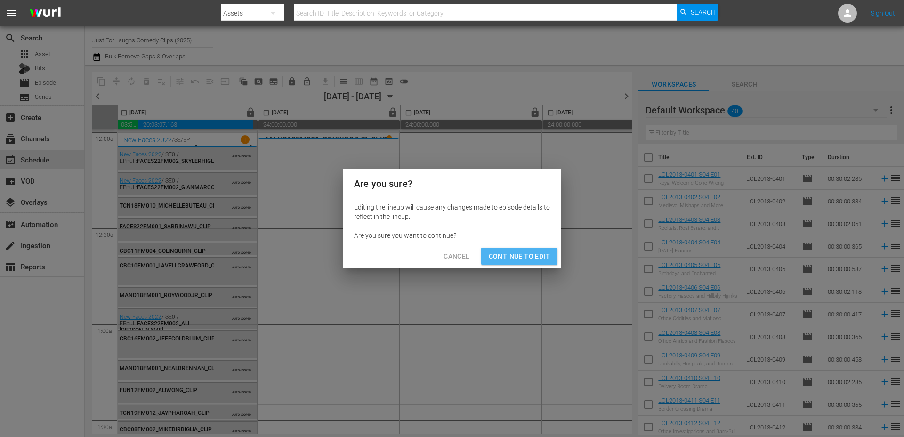
click at [517, 256] on span "Continue to Edit" at bounding box center [519, 256] width 61 height 12
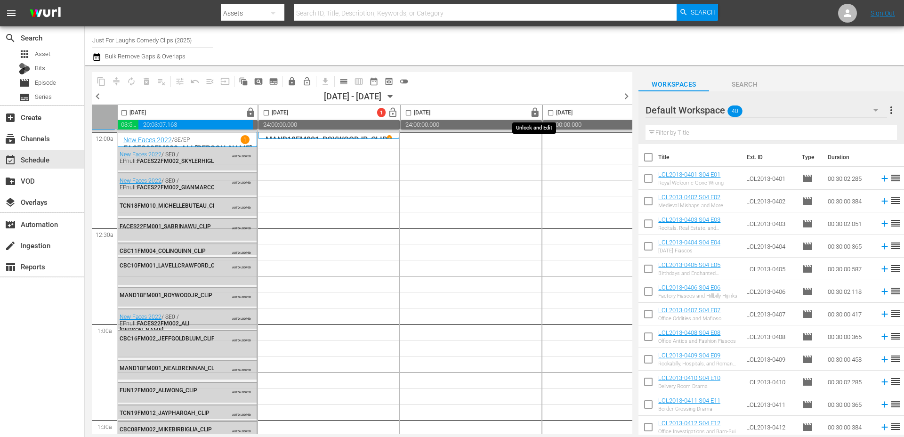
click at [533, 111] on span "lock" at bounding box center [534, 112] width 11 height 11
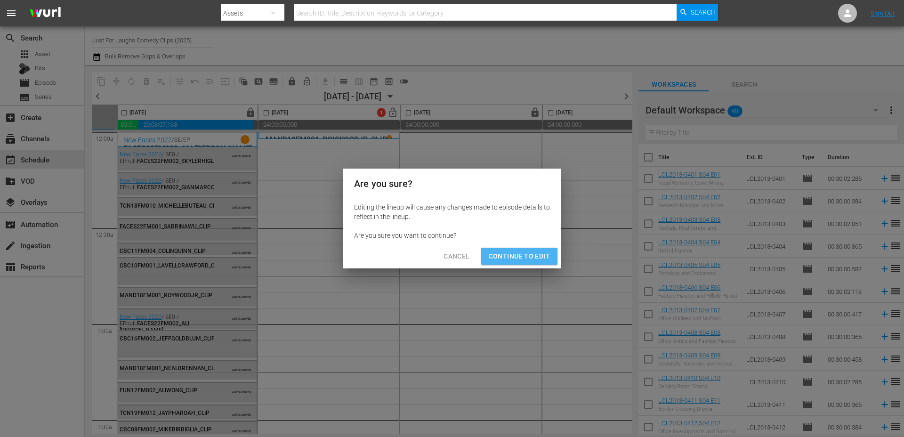
click at [515, 251] on span "Continue to Edit" at bounding box center [519, 256] width 61 height 12
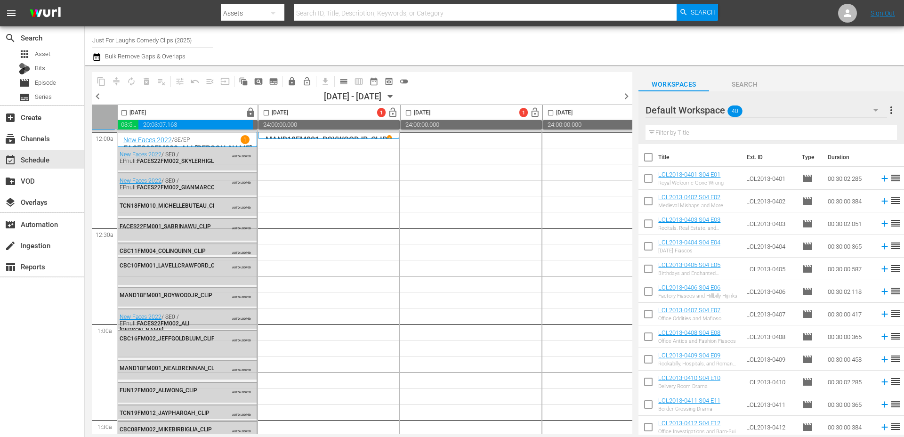
click at [672, 114] on span "lock" at bounding box center [677, 112] width 11 height 11
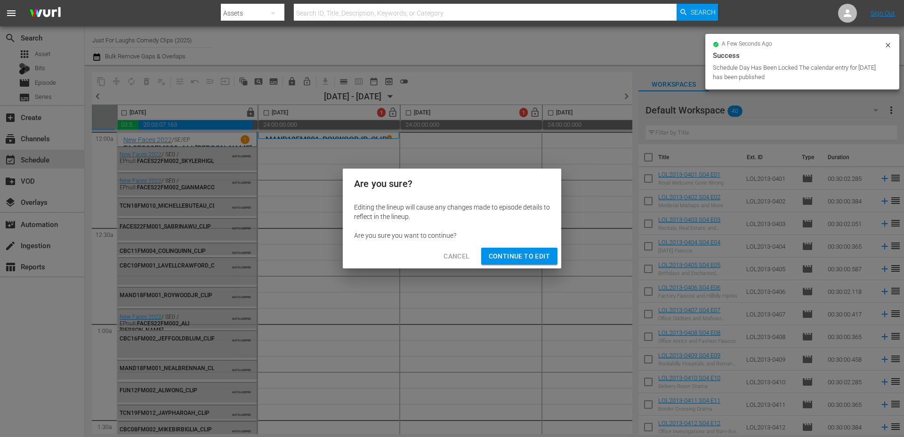
scroll to position [0, 418]
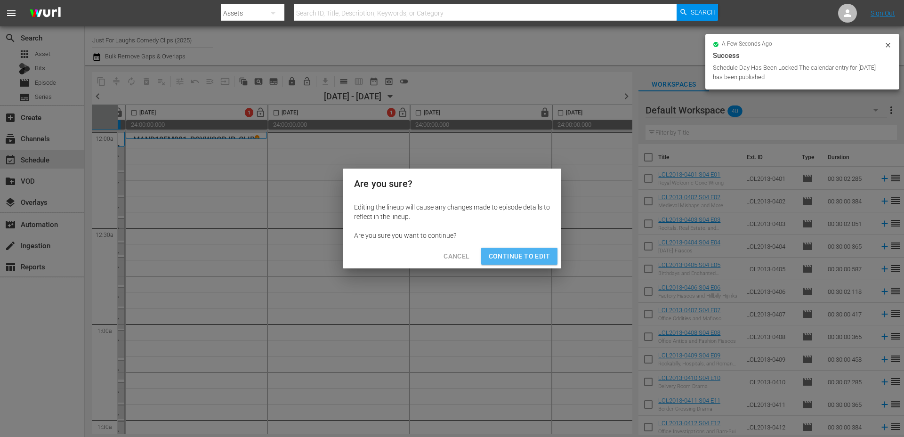
drag, startPoint x: 532, startPoint y: 257, endPoint x: 565, endPoint y: 139, distance: 122.3
click at [532, 257] on span "Continue to Edit" at bounding box center [519, 256] width 61 height 12
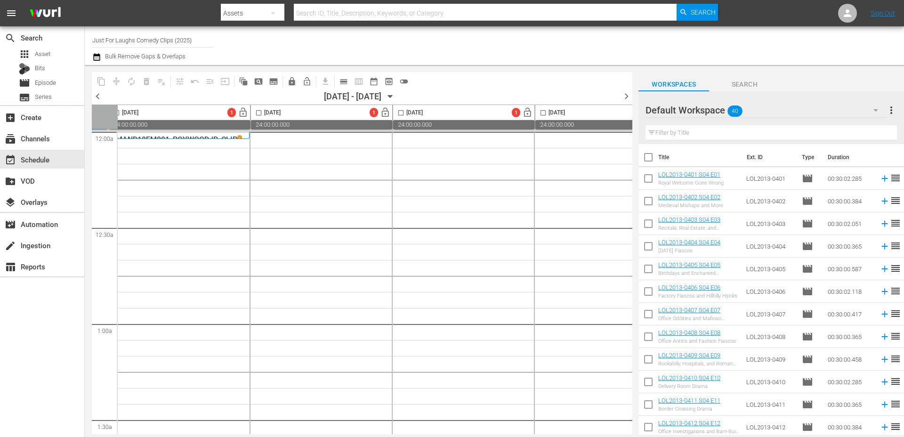
scroll to position [0, 484]
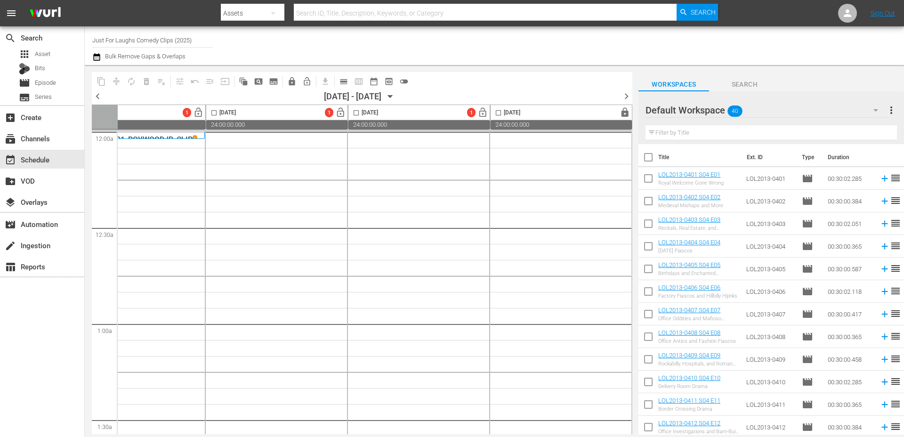
click at [619, 109] on span "lock" at bounding box center [624, 112] width 11 height 11
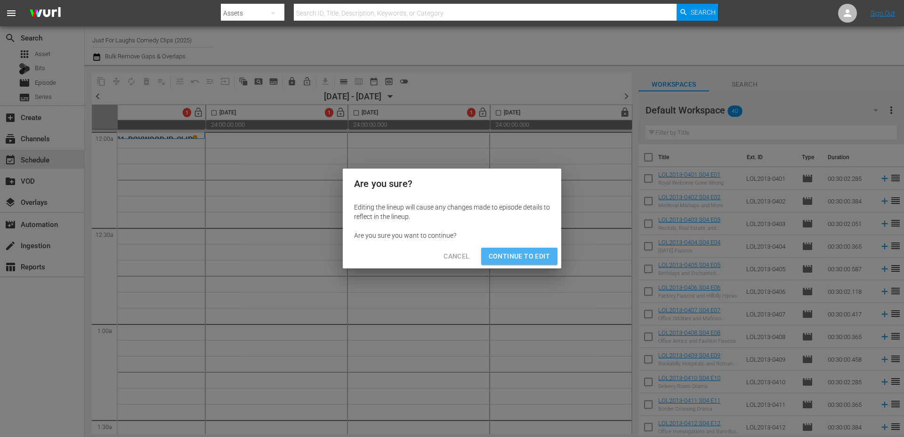
click span "Continue to Edit"
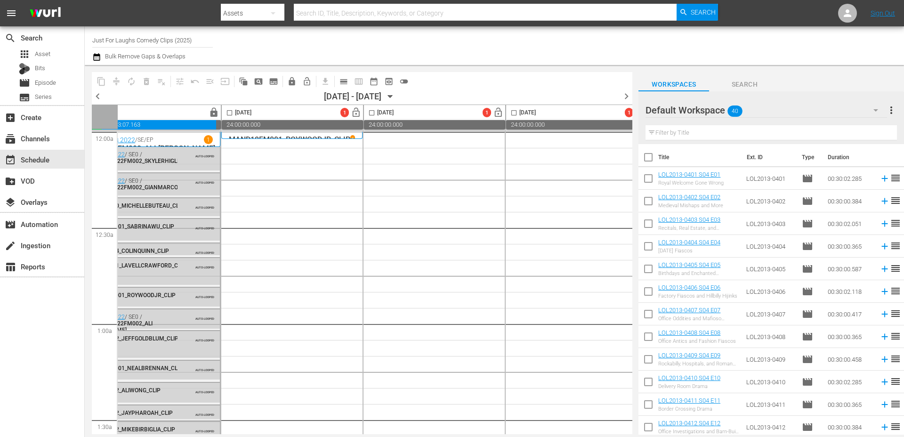
scroll to position [0, 284]
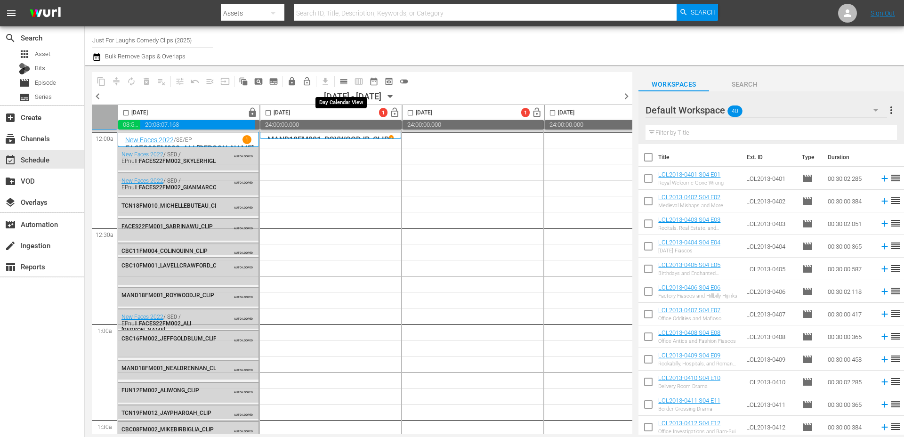
click span "calendar_view_day_outlined"
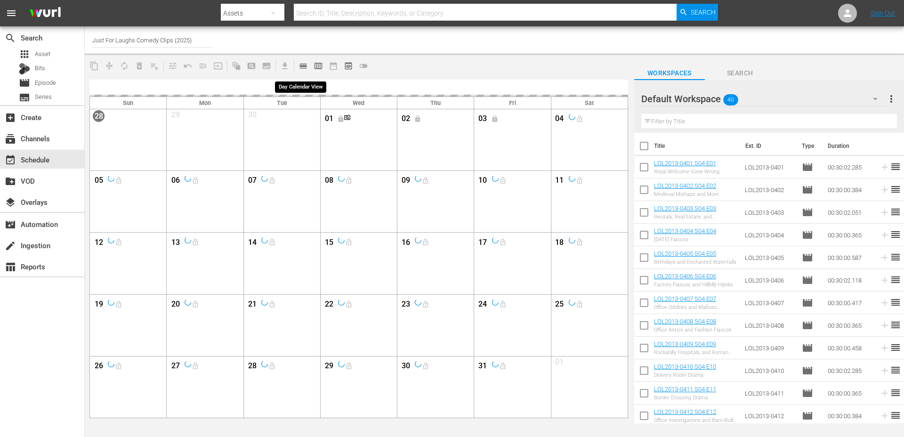
click span "calendar_view_day_outlined"
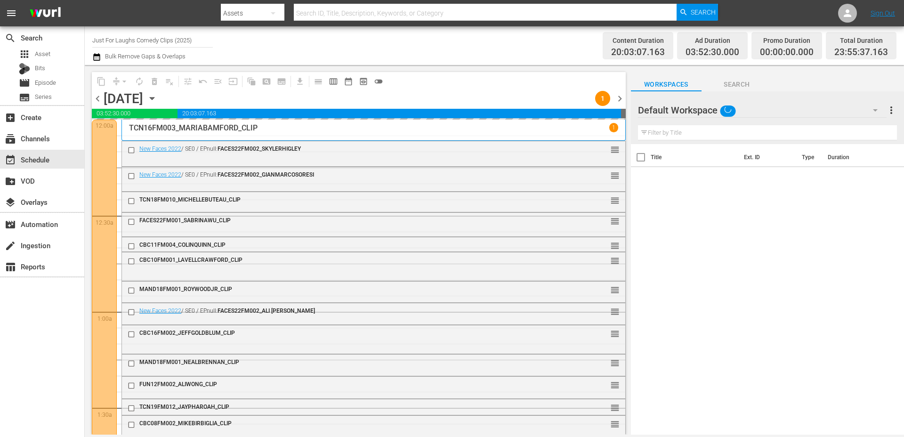
click icon "button"
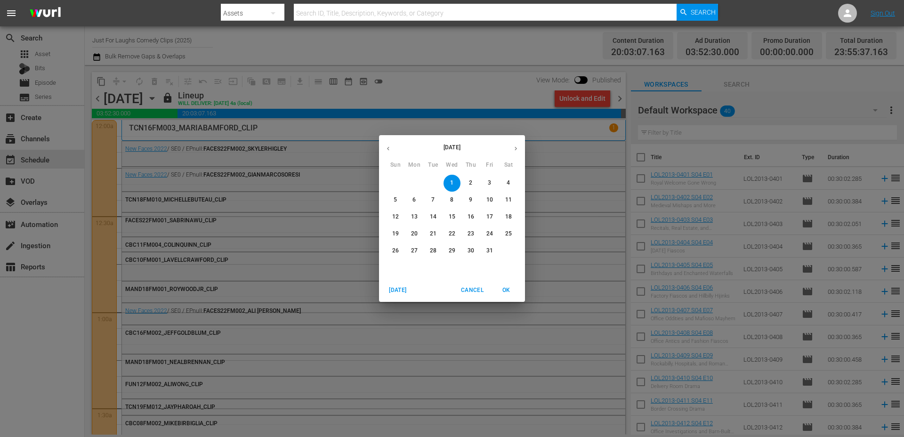
click span "4"
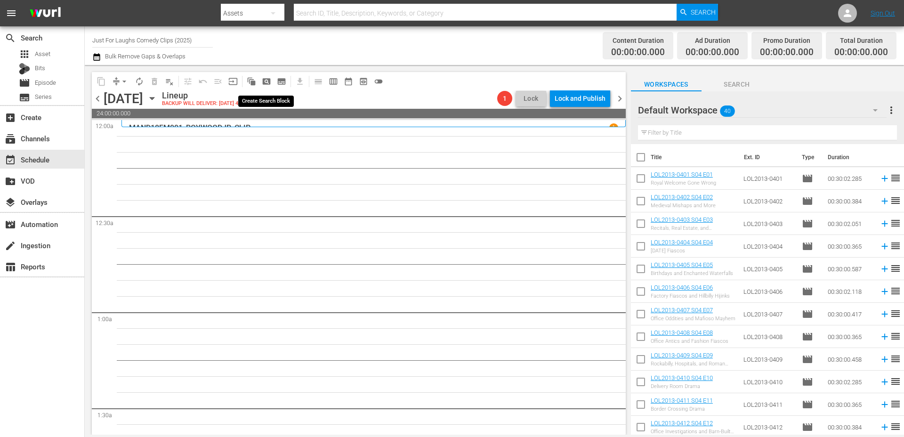
click span "pageview_outlined"
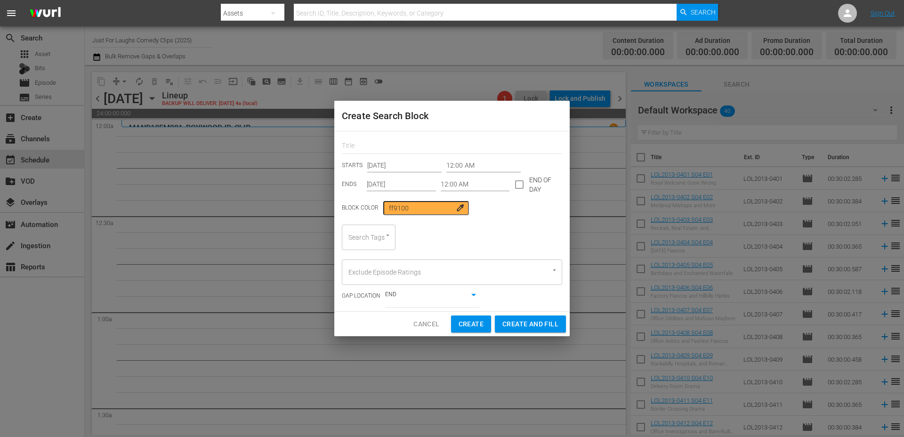
click input "12:00 AM"
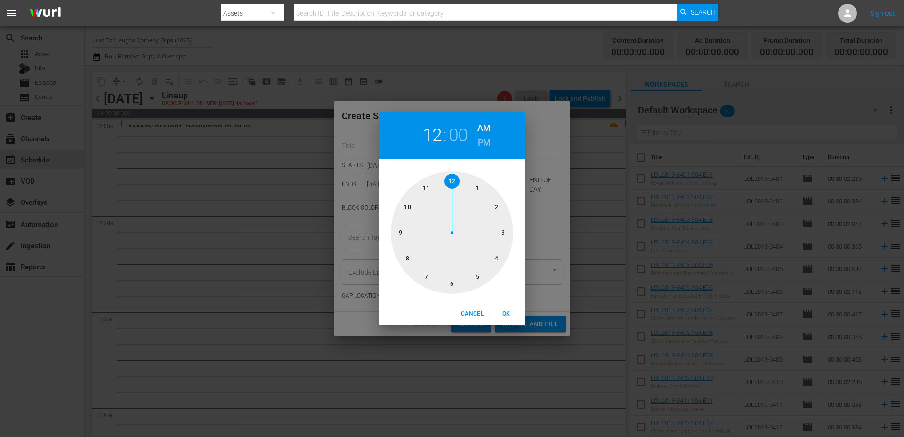
click div
click button "OK"
type input "03:00 AM"
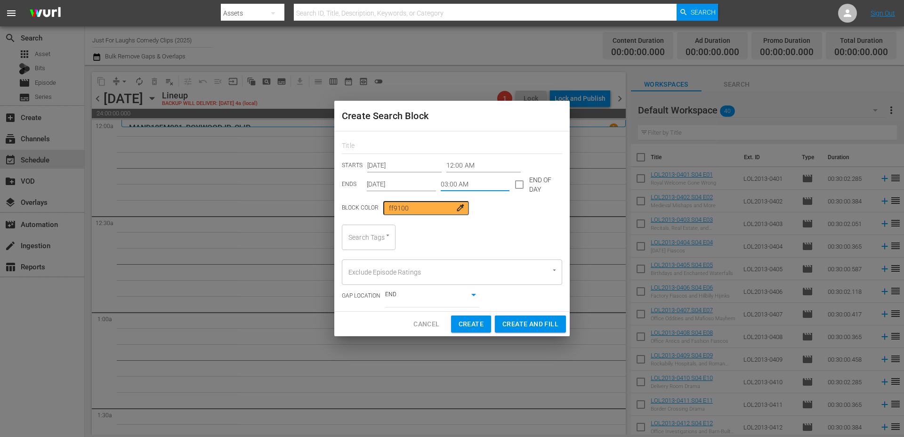
click div
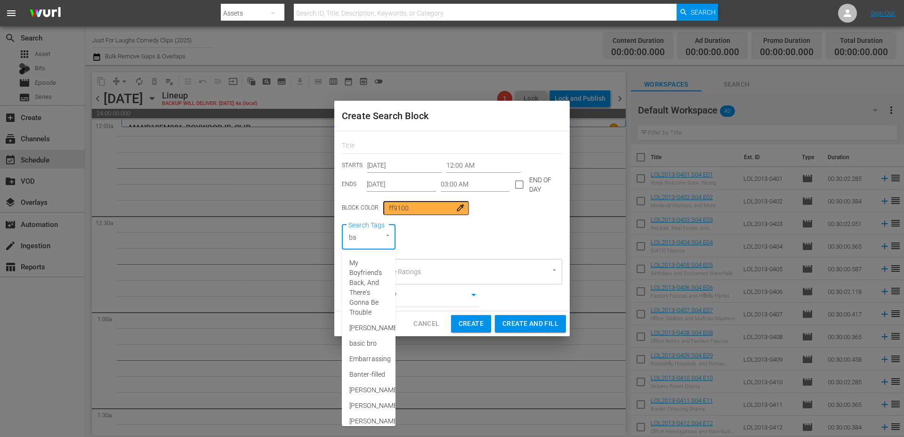
type input "bat"
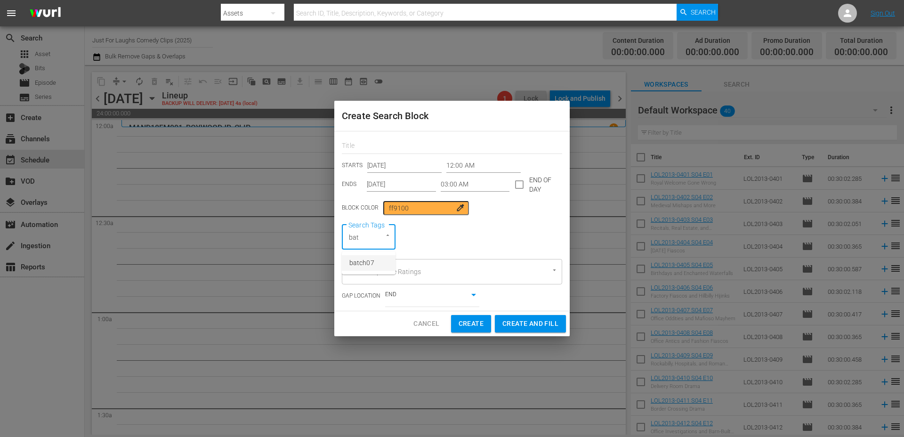
click span "batch07"
click span "Create and Fill"
type input "12:00 AM"
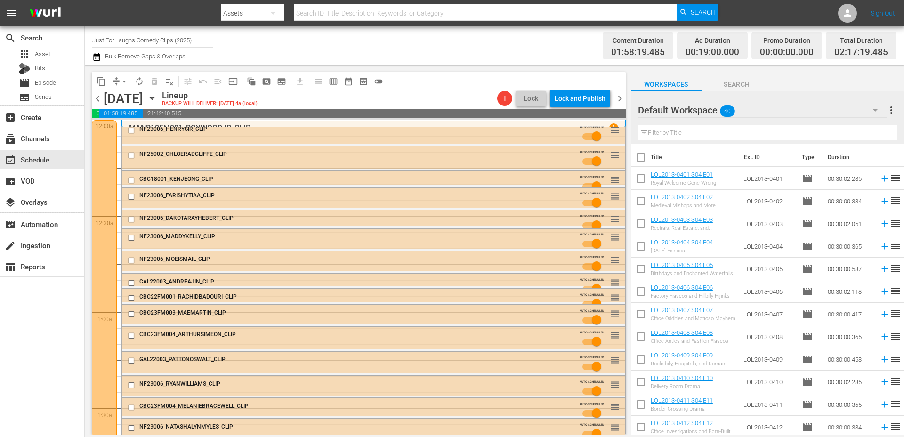
click div
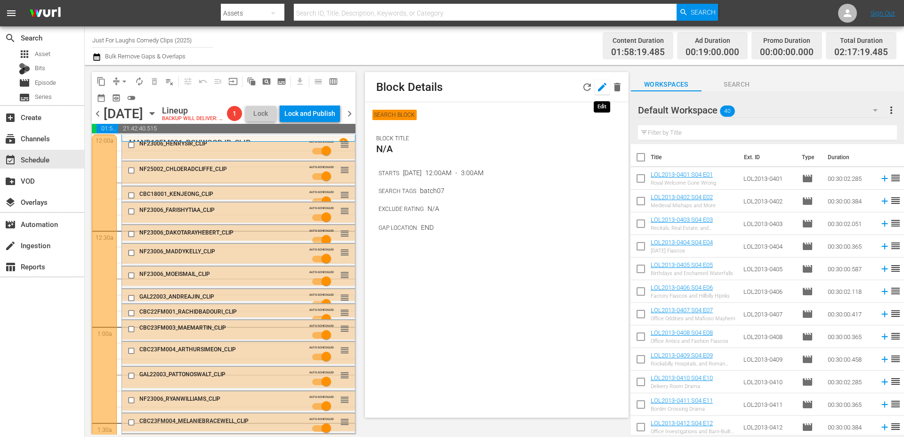
click icon "button"
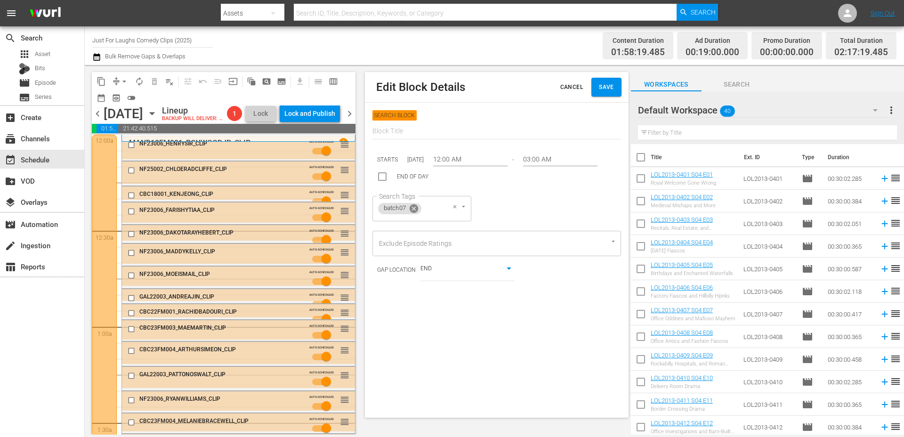
click icon
click div "Search Tags"
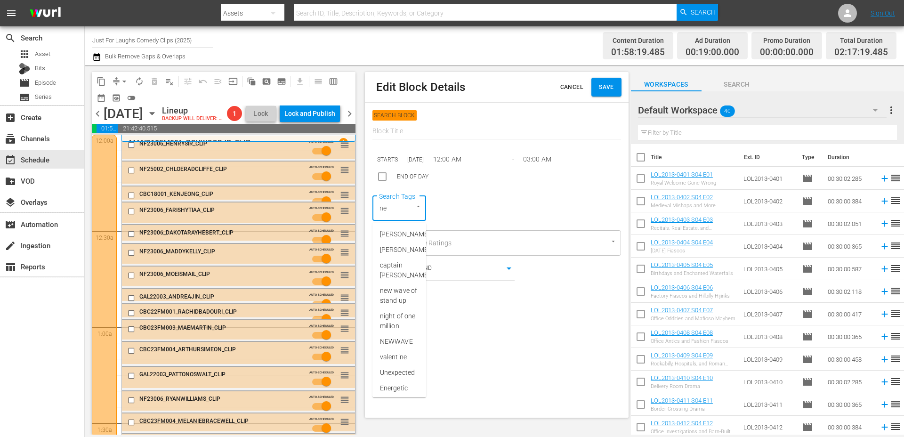
type input "new"
click span "newfaces"
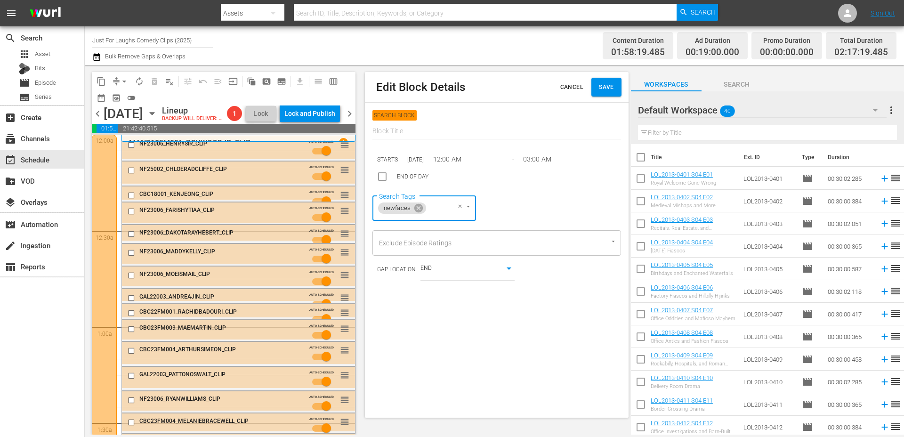
click span "Save"
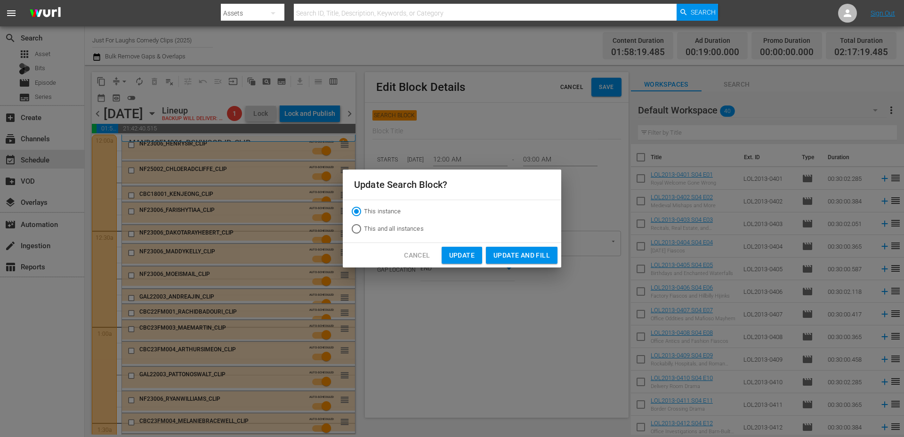
click span "Update and Fill"
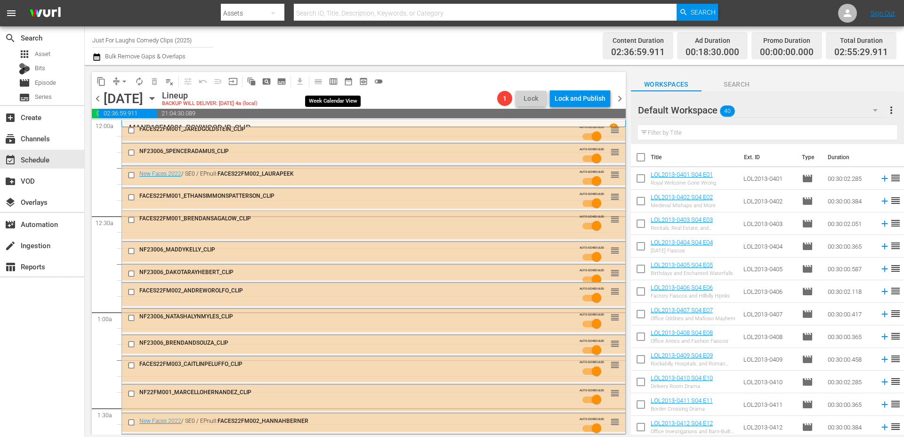
click span "calendar_view_week_outlined"
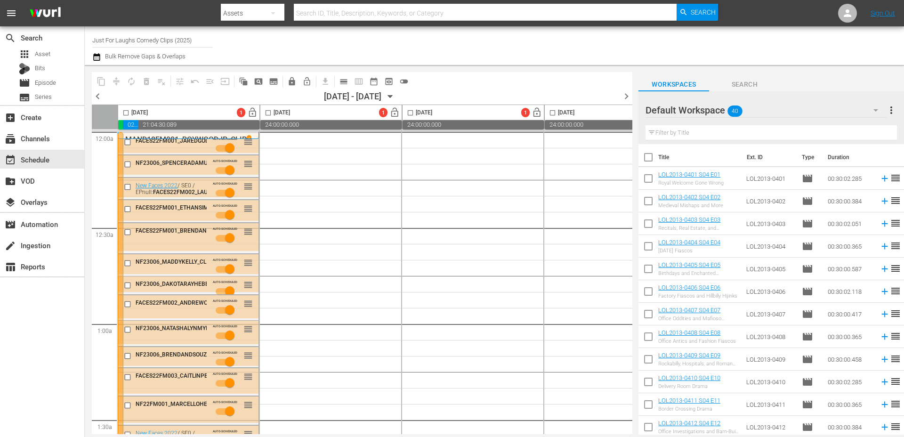
click input "checkbox"
checkbox input "true"
click span "autorenew_outlined"
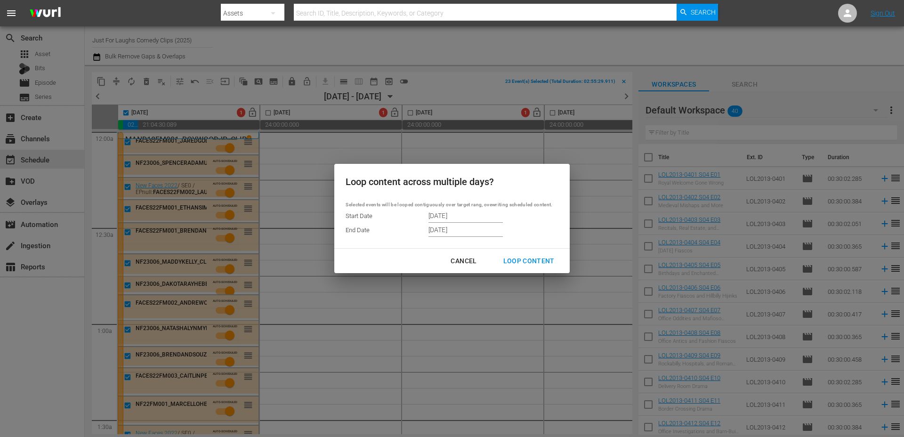
click input "10/10/2025"
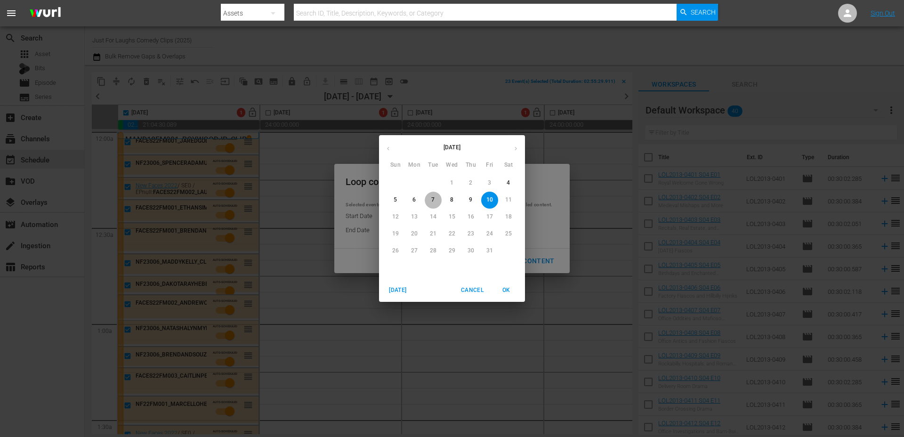
click p "7"
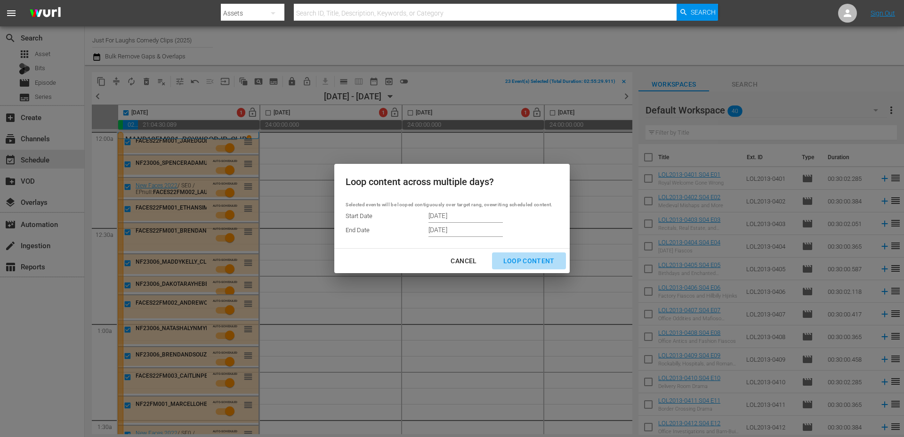
click div "Loop Content"
type input "10/10/2025"
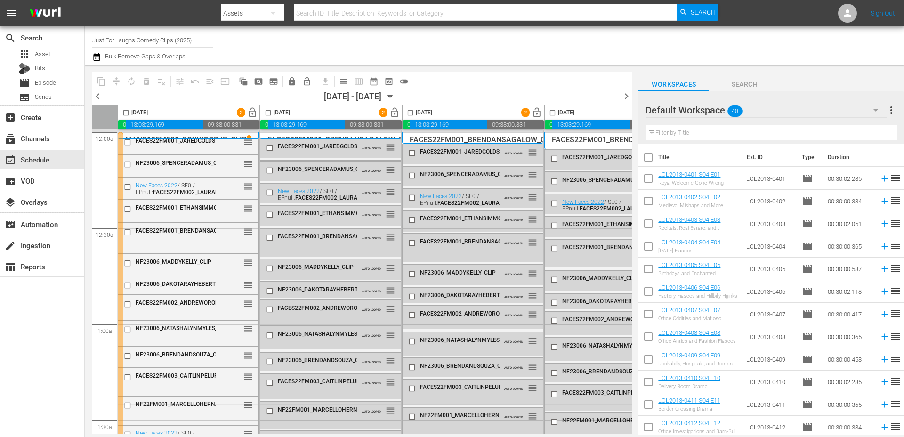
checkbox input "false"
click at [392, 112] on span "lock_open" at bounding box center [394, 112] width 11 height 11
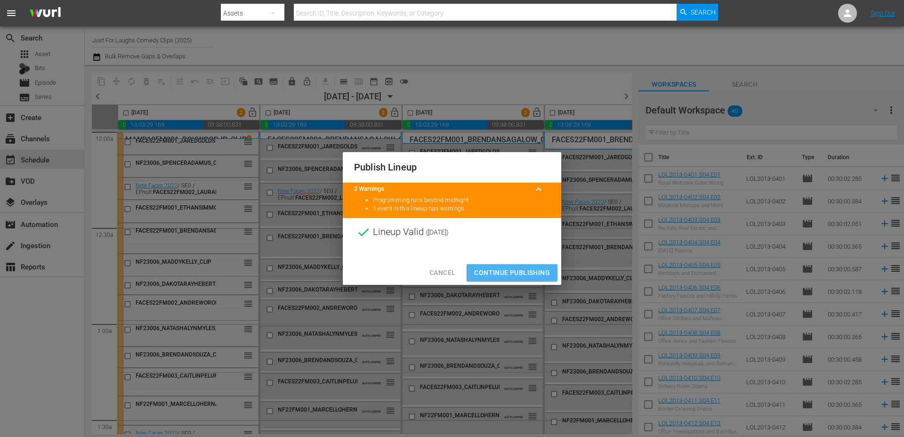
click at [513, 277] on span "Continue Publishing" at bounding box center [512, 273] width 76 height 12
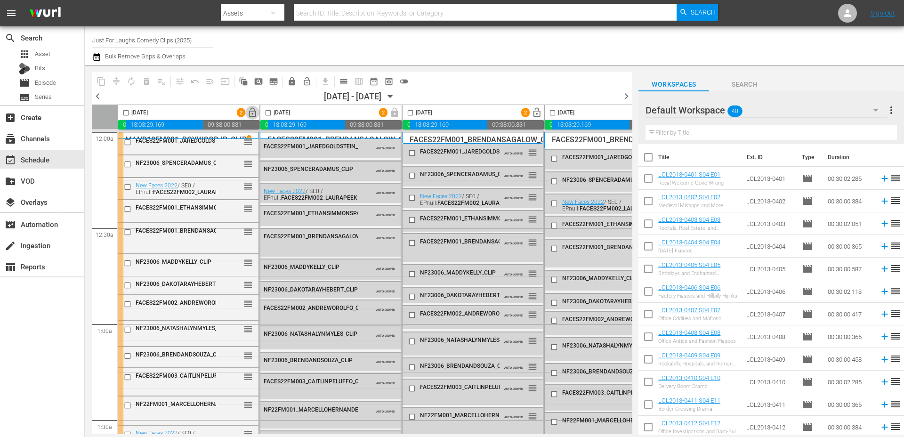
click at [254, 111] on span "lock_open" at bounding box center [252, 112] width 11 height 11
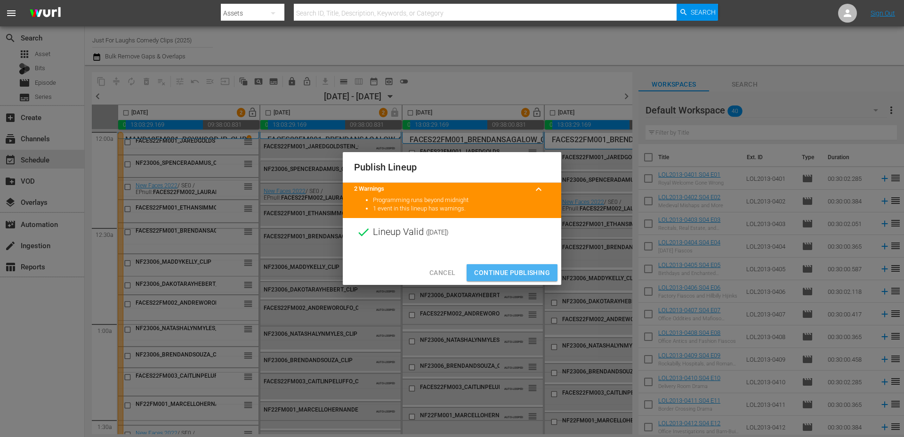
click at [490, 274] on span "Continue Publishing" at bounding box center [512, 273] width 76 height 12
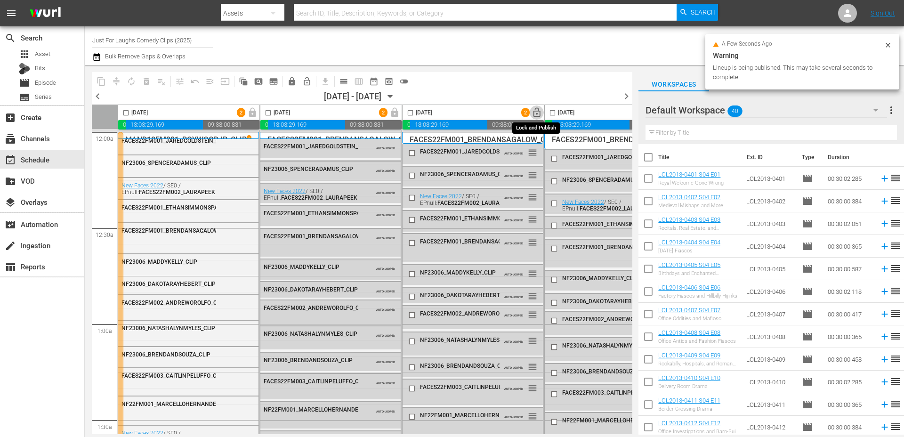
click span "lock_open"
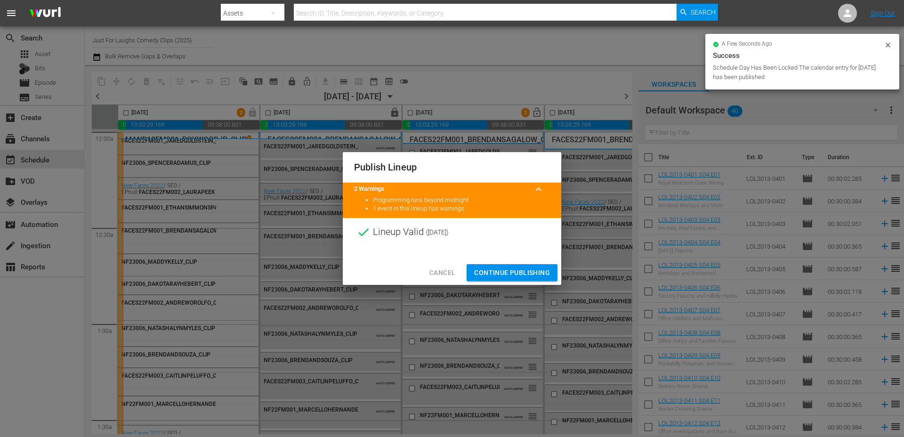
click button "Continue Publishing"
click div "Publish Lineup 2 Warnings keyboard_arrow_up Programming runs beyond midnight 1 …"
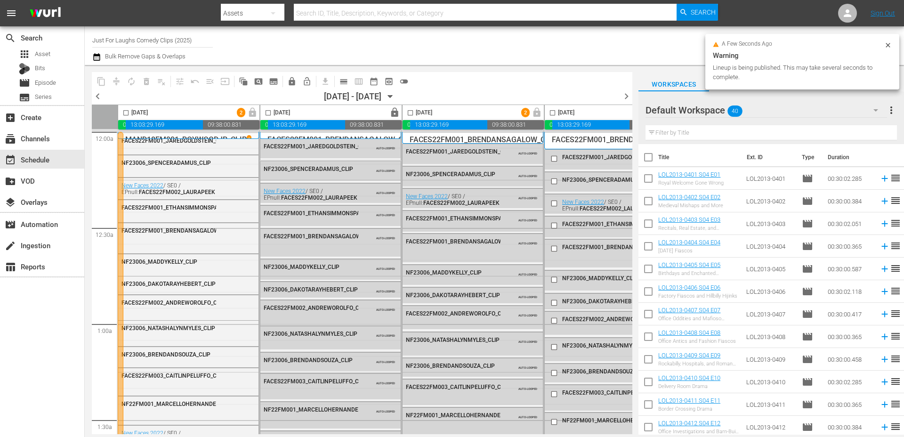
click div
click p "FACES22FM001_BRENDANSAGALOW_CLIP"
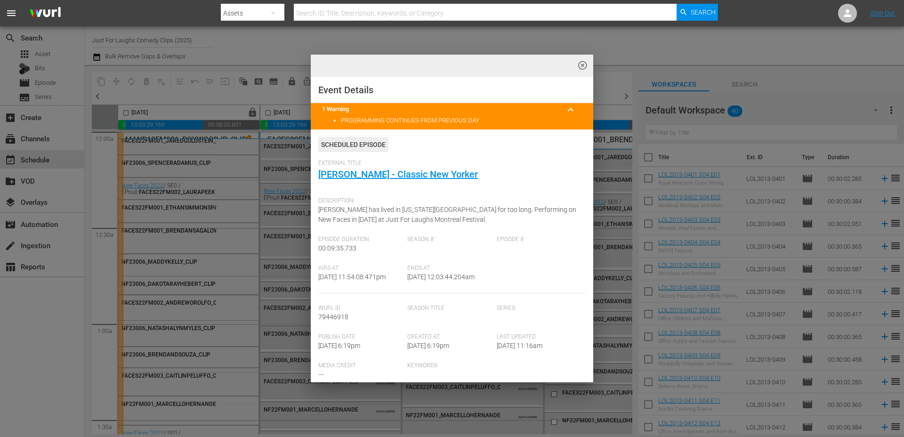
scroll to position [0, 207]
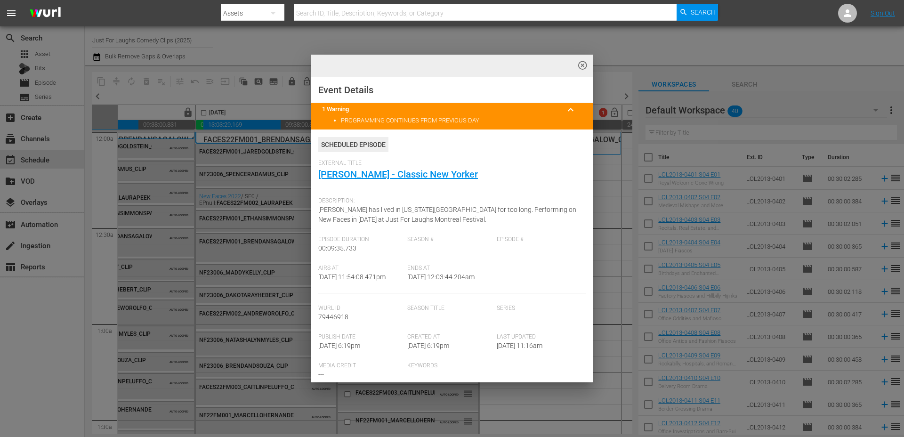
click div "highlight_off_icon Event Details 1 Warning keyboard_arrow_up PROGRAMMING CONTIN…"
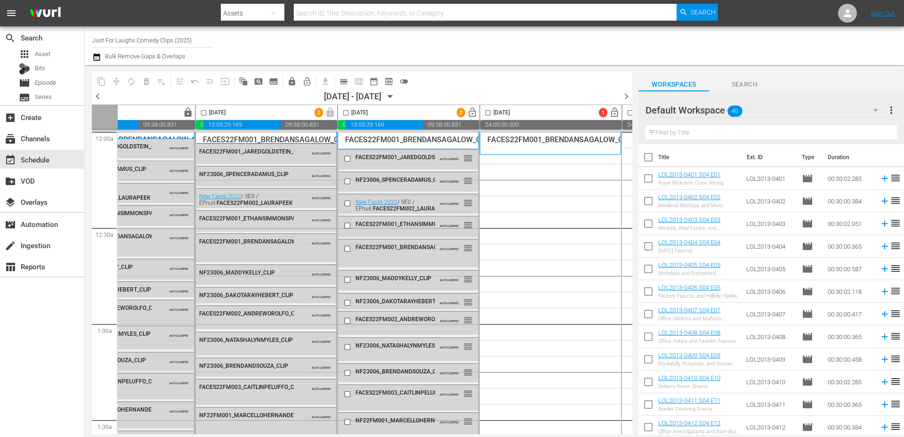
click span "lock_open"
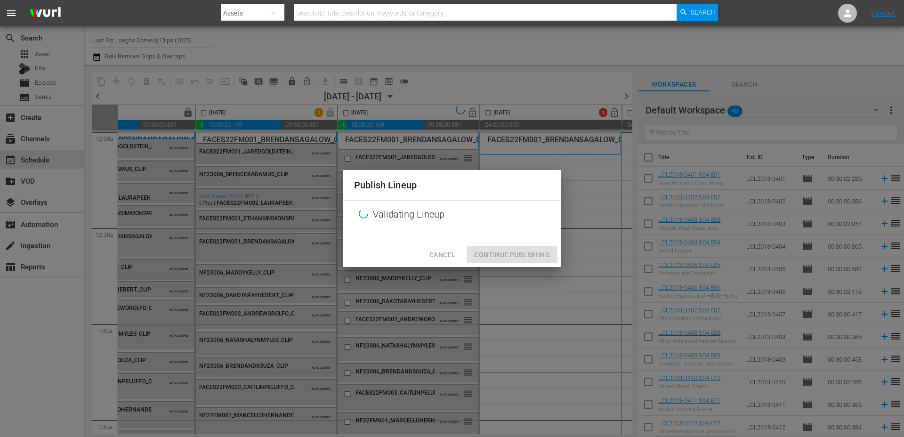
click div "Publish Lineup Validating Lineup Cancel Continue Publishing"
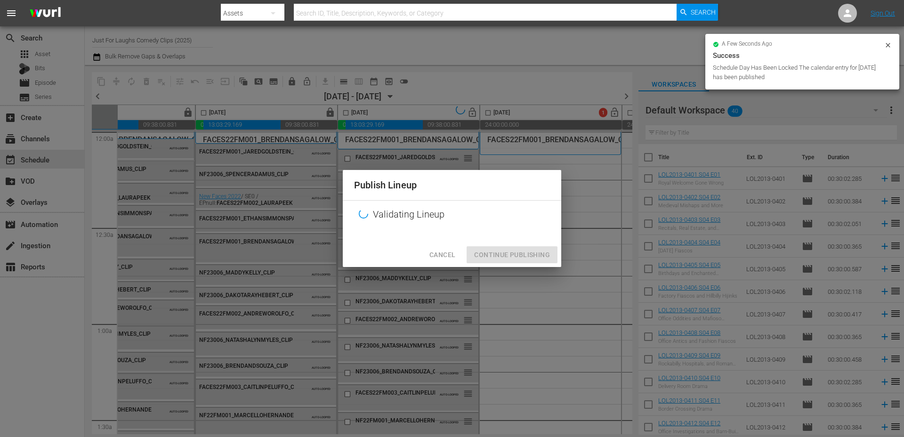
scroll to position [0, 229]
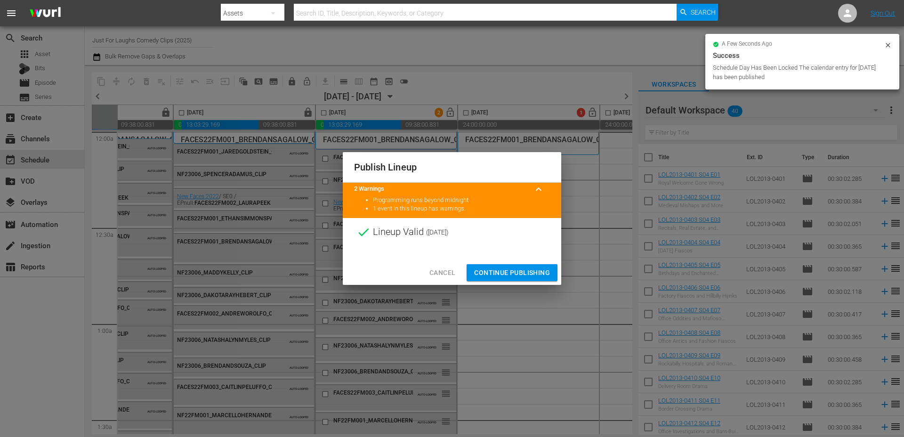
click span "Continue Publishing"
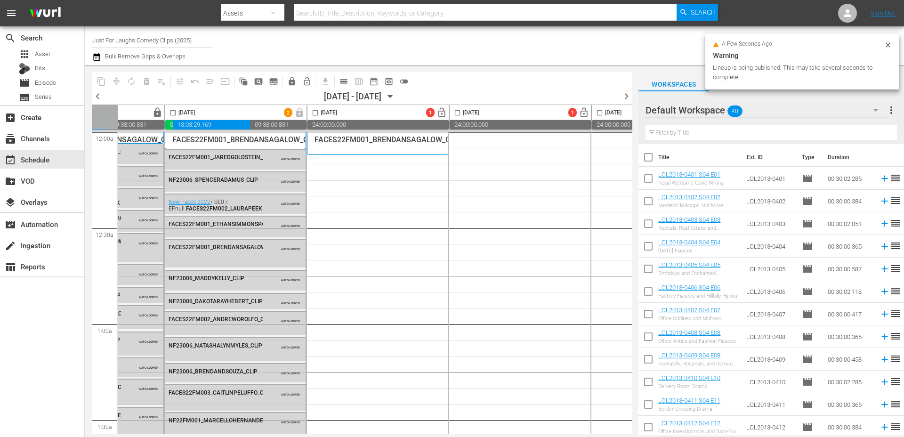
scroll to position [0, 384]
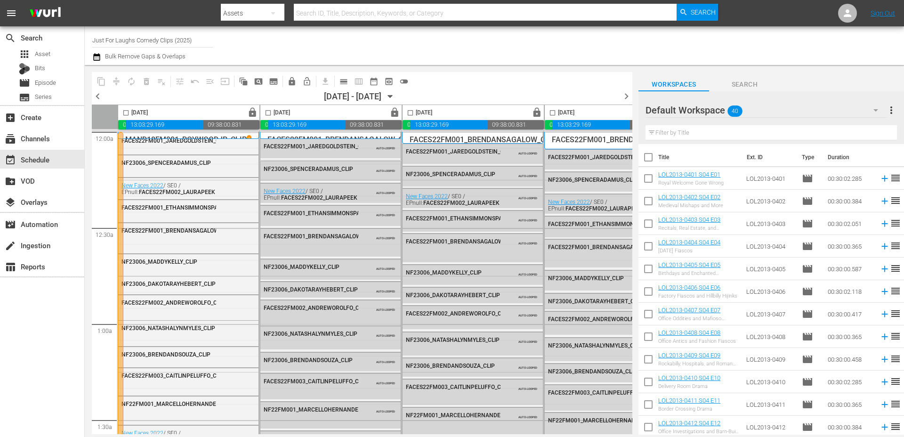
scroll to position [0, 385]
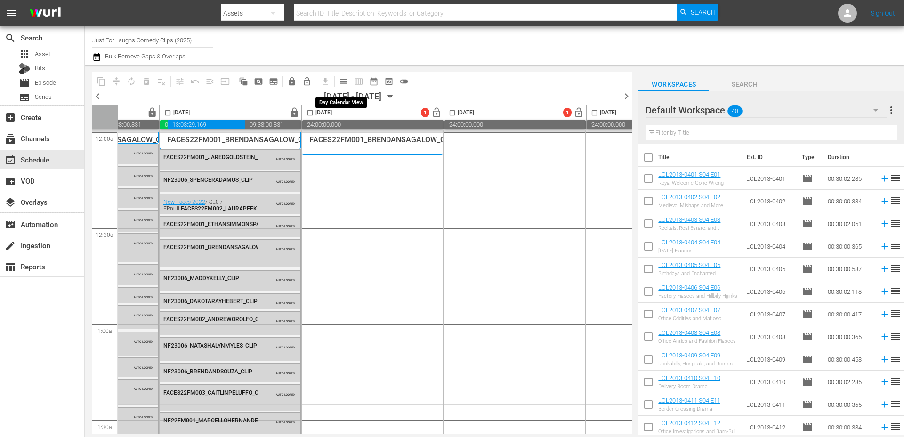
click at [345, 85] on span "calendar_view_day_outlined" at bounding box center [343, 81] width 9 height 9
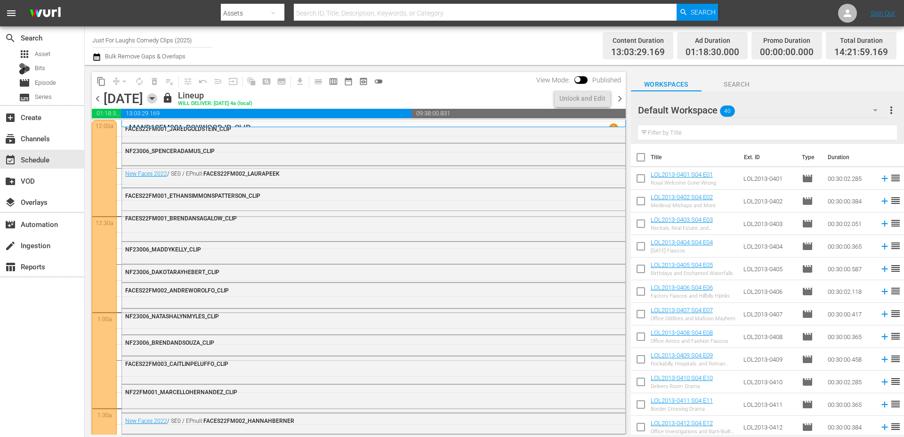
click at [157, 97] on icon "button" at bounding box center [152, 98] width 10 height 10
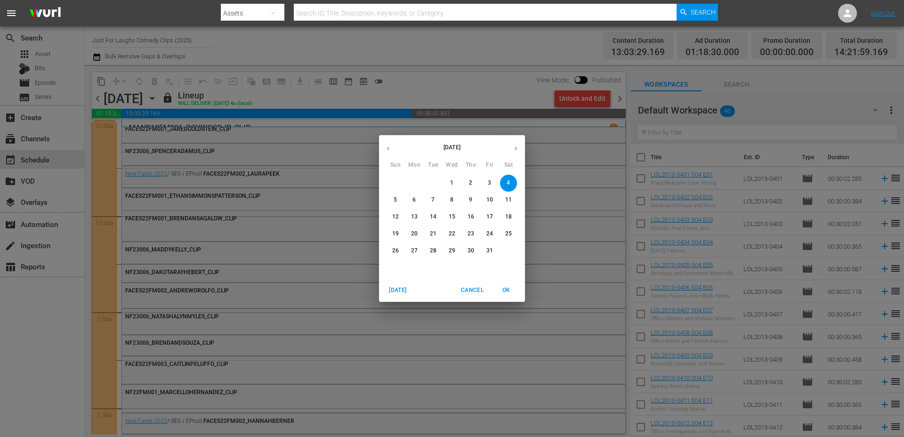
click at [448, 201] on span "8" at bounding box center [451, 200] width 17 height 8
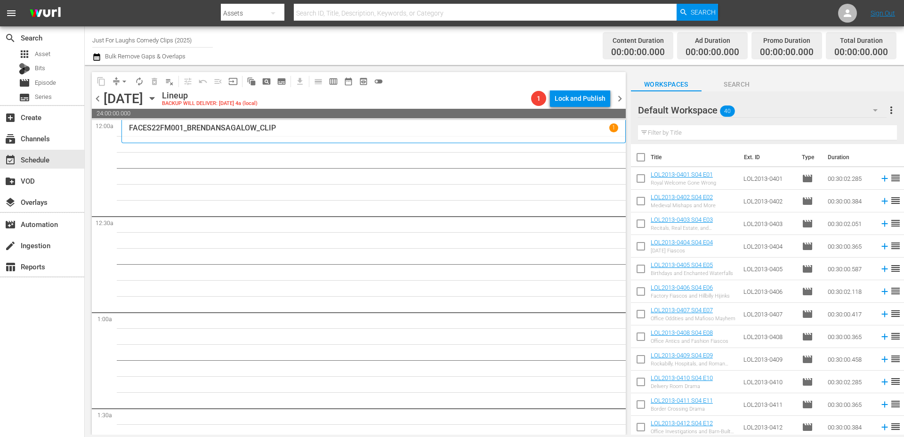
click at [98, 97] on span "chevron_left" at bounding box center [98, 99] width 12 height 12
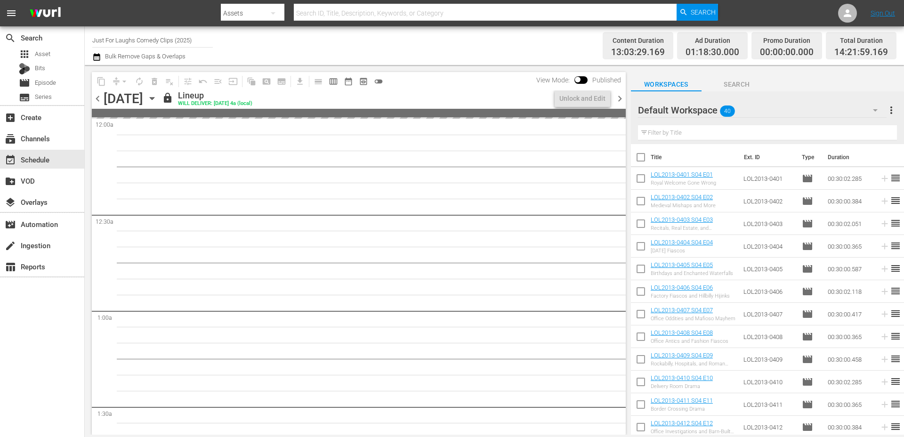
click at [99, 100] on span "chevron_left" at bounding box center [98, 99] width 12 height 12
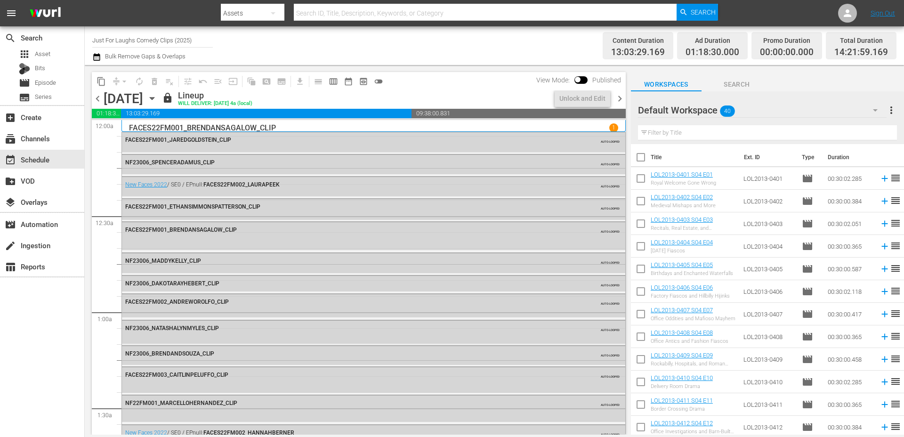
click at [157, 99] on icon "button" at bounding box center [152, 98] width 10 height 10
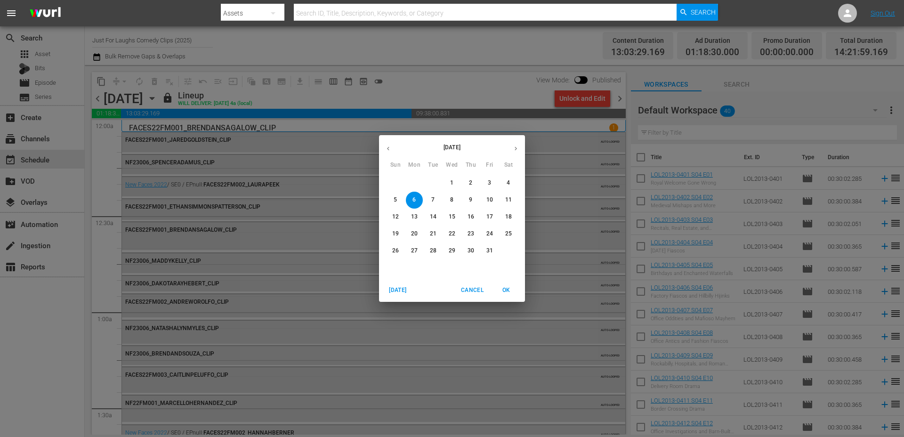
click at [468, 200] on span "9" at bounding box center [470, 200] width 17 height 8
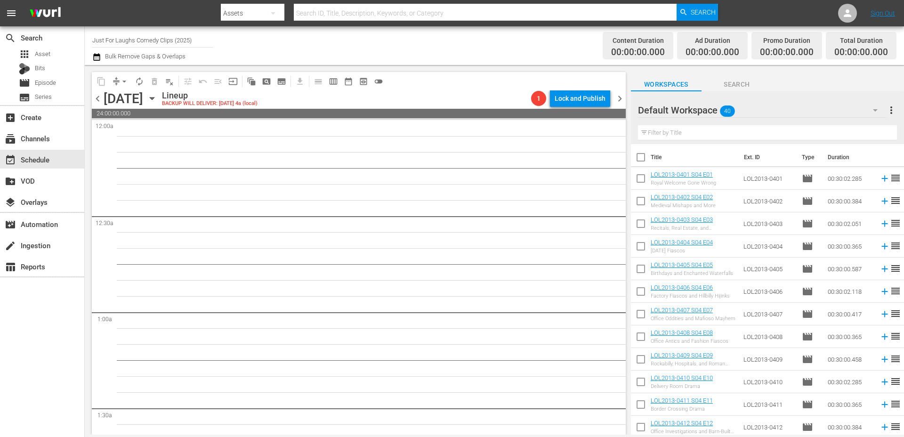
click at [99, 96] on span "chevron_left" at bounding box center [98, 99] width 12 height 12
click at [266, 81] on span "pageview_outlined" at bounding box center [266, 81] width 9 height 9
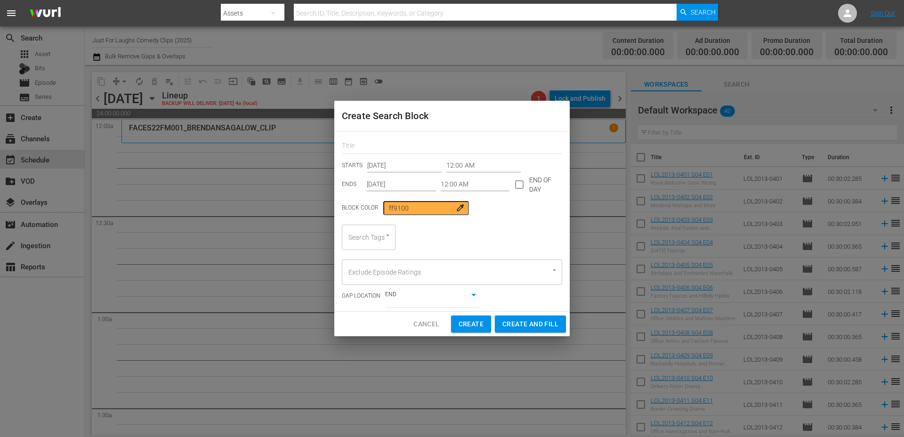
click at [368, 248] on div "Search Tags" at bounding box center [369, 237] width 54 height 25
type input "c"
type input "C"
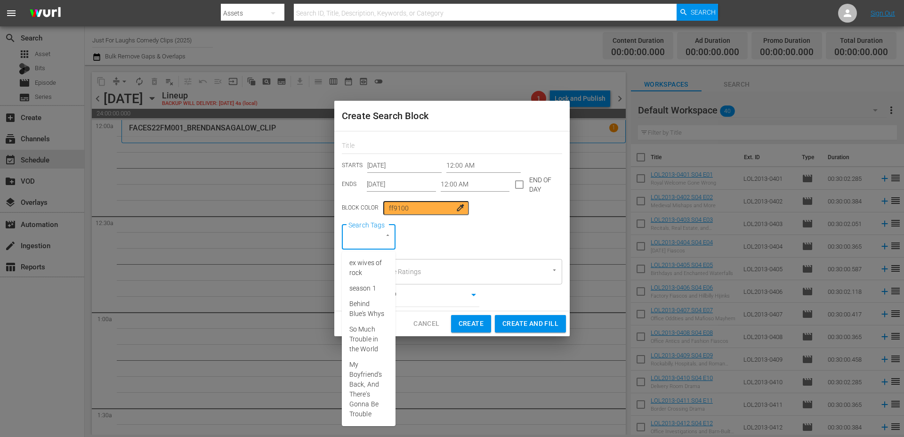
type input "s"
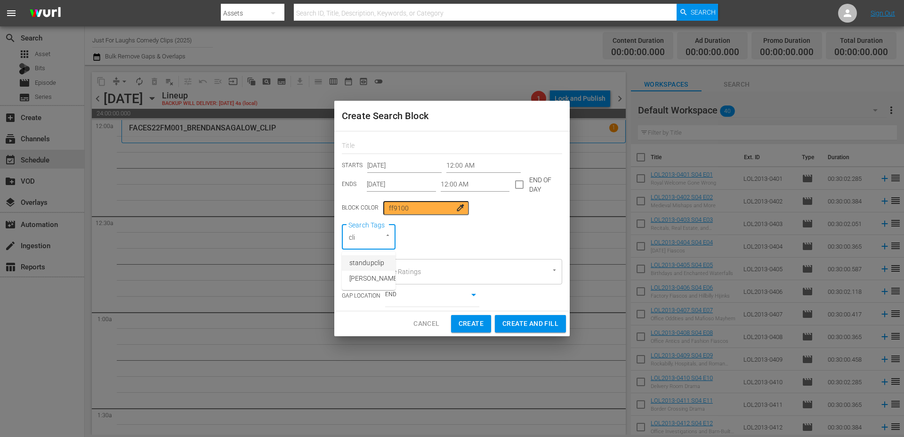
type input "clip"
click at [368, 265] on span "standupclip" at bounding box center [366, 263] width 35 height 10
click at [463, 182] on input "12:00 AM" at bounding box center [475, 184] width 69 height 14
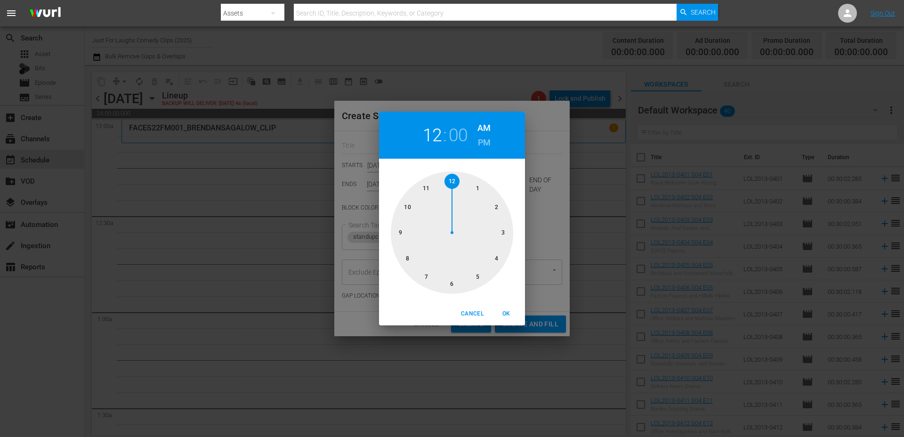
click at [496, 259] on div at bounding box center [452, 232] width 122 height 122
click at [507, 312] on span "OK" at bounding box center [506, 314] width 23 height 10
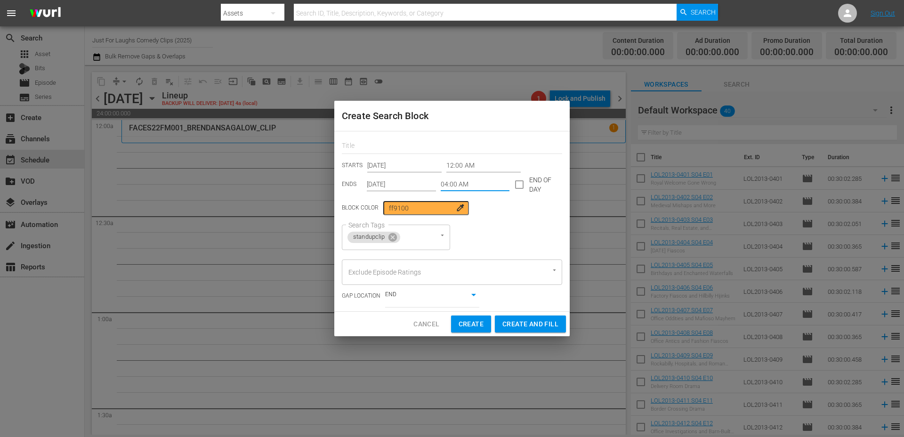
click at [527, 331] on button "Create and Fill" at bounding box center [530, 323] width 71 height 17
type input "12:00 AM"
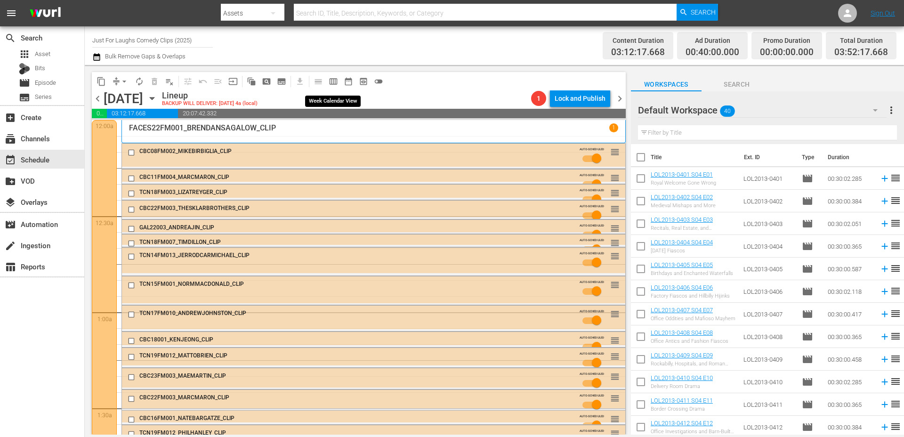
click at [337, 83] on span "calendar_view_week_outlined" at bounding box center [333, 81] width 9 height 9
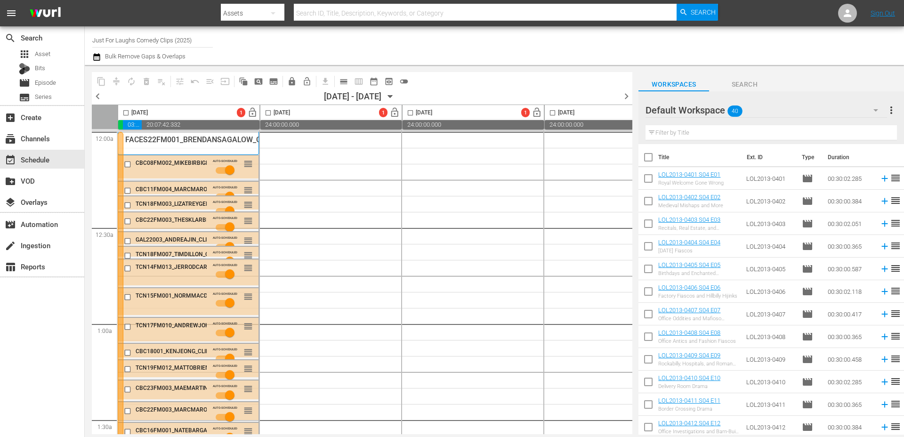
click at [128, 113] on input "checkbox" at bounding box center [125, 114] width 11 height 11
click at [132, 80] on span "autorenew_outlined" at bounding box center [131, 81] width 9 height 9
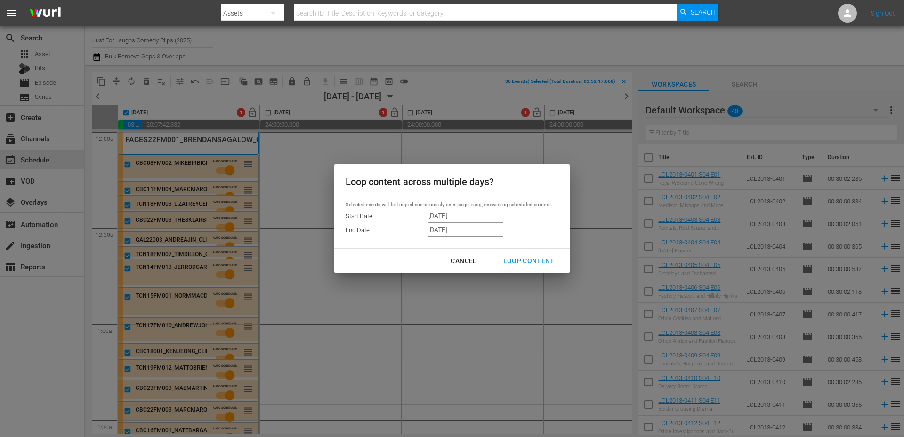
click at [535, 258] on div "Loop Content" at bounding box center [529, 261] width 66 height 12
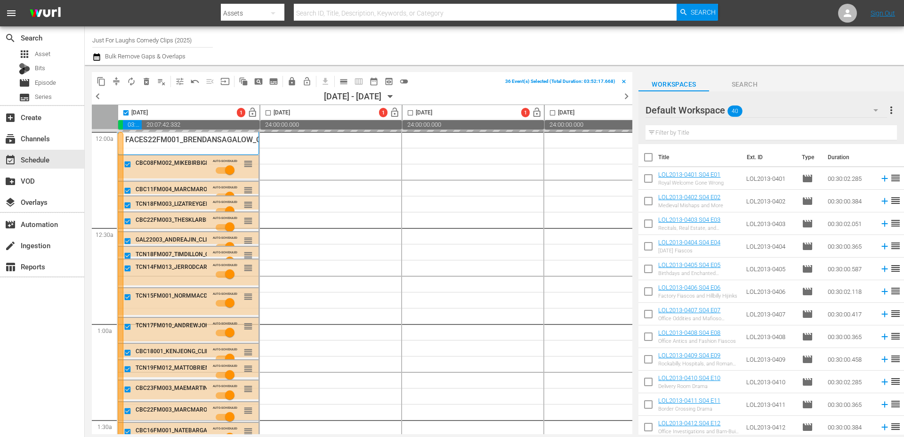
checkbox input "false"
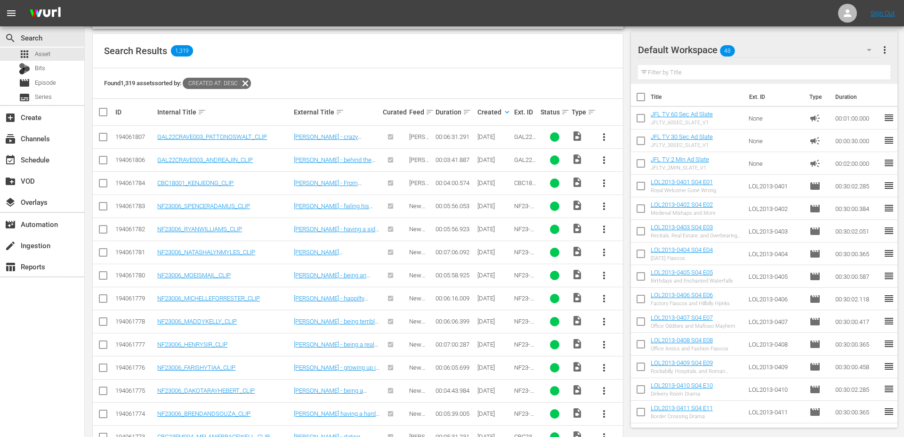
scroll to position [207, 0]
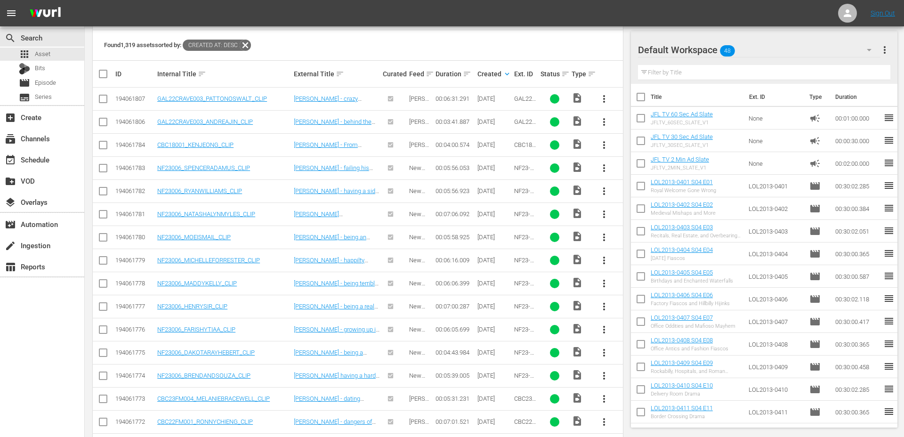
click at [129, 101] on div "194061807" at bounding box center [134, 98] width 39 height 7
copy div "194061807"
click at [137, 122] on div "194061806" at bounding box center [134, 121] width 39 height 7
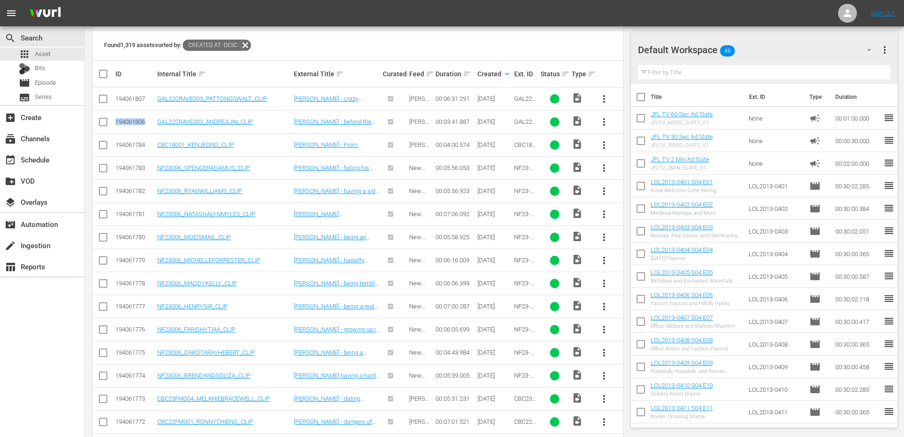
copy div "194061806"
click at [128, 144] on div "194061784" at bounding box center [134, 144] width 39 height 7
copy div "194061784"
click at [125, 167] on div "194061783" at bounding box center [134, 167] width 39 height 7
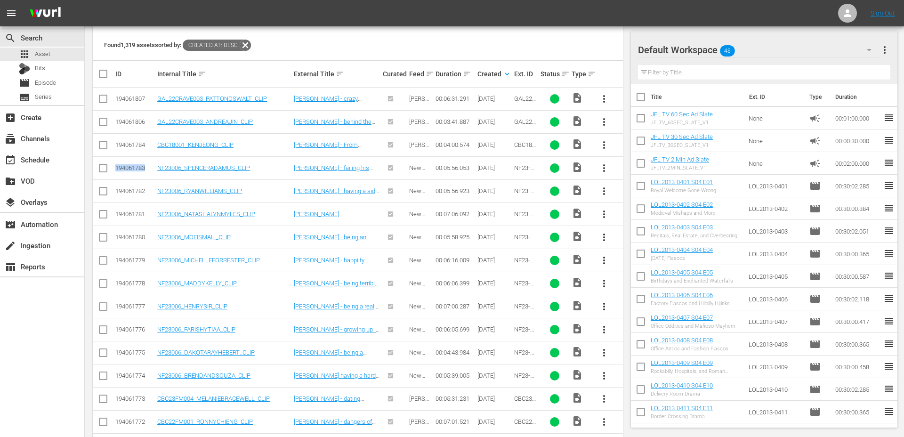
click at [125, 167] on div "194061783" at bounding box center [134, 167] width 39 height 7
copy div "194061783"
click at [132, 192] on div "194061782" at bounding box center [134, 190] width 39 height 7
copy div "194061782"
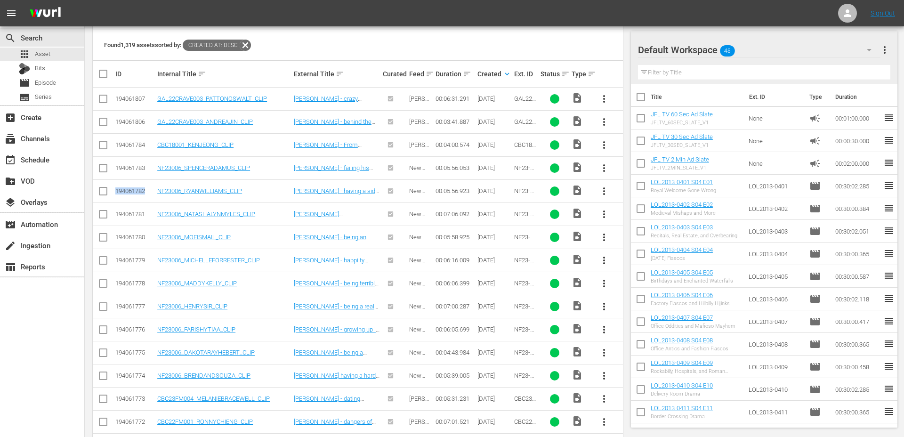
click at [136, 214] on div "194061781" at bounding box center [134, 213] width 39 height 7
copy div "194061781"
click at [135, 238] on div "194061780" at bounding box center [134, 236] width 39 height 7
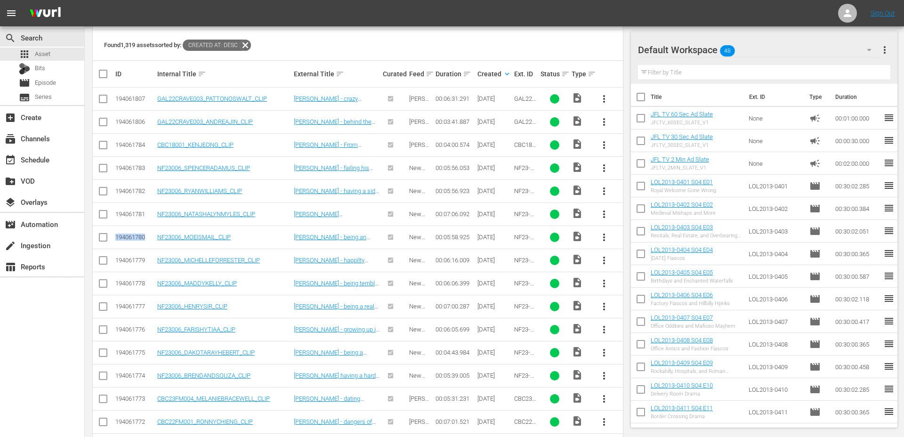
copy div "194061780"
click at [136, 258] on div "194061779" at bounding box center [134, 260] width 39 height 7
copy div "194061779"
click at [128, 282] on div "194061778" at bounding box center [134, 283] width 39 height 7
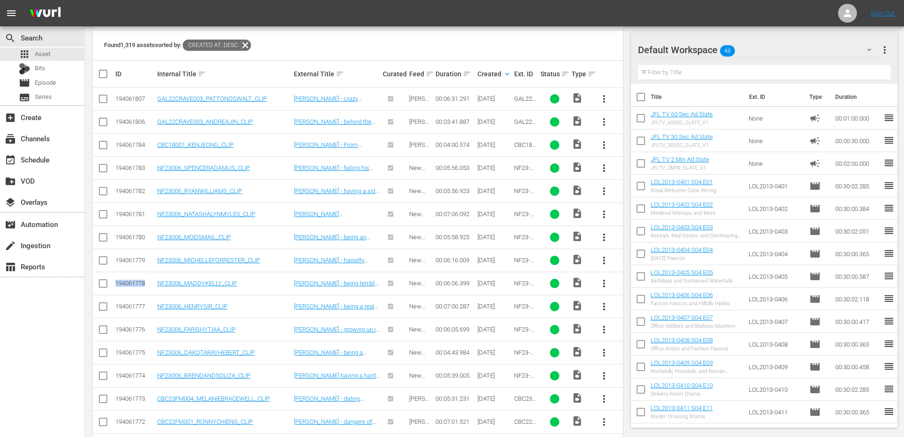
click at [128, 282] on div "194061778" at bounding box center [134, 283] width 39 height 7
copy div "194061778"
click at [133, 307] on div "194061777" at bounding box center [134, 306] width 39 height 7
copy div "194061777"
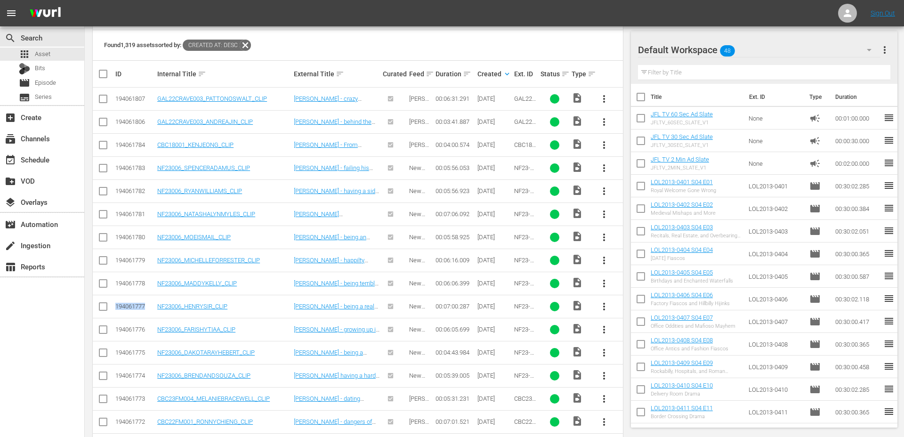
click at [127, 326] on div "194061776" at bounding box center [134, 329] width 39 height 7
click at [127, 349] on div "194061775" at bounding box center [134, 352] width 39 height 7
click at [133, 377] on div "194061774" at bounding box center [134, 375] width 39 height 7
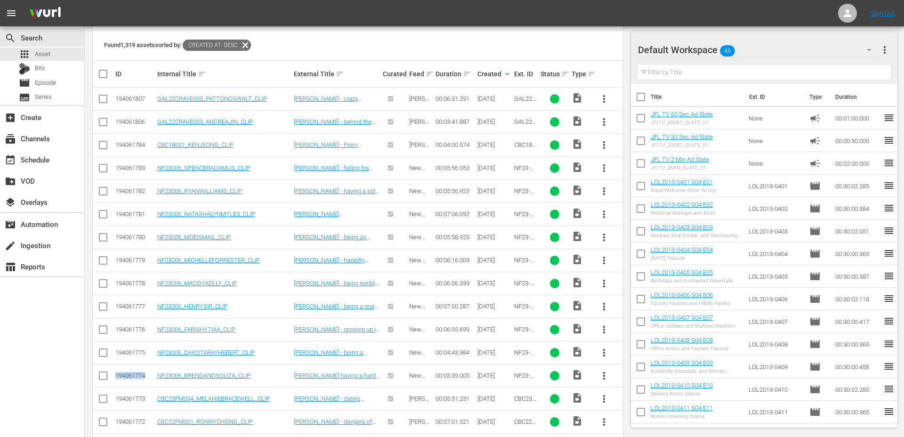
click at [133, 377] on div "194061774" at bounding box center [134, 375] width 39 height 7
click at [136, 397] on div "194061773" at bounding box center [134, 398] width 39 height 7
click at [139, 419] on div "194061772" at bounding box center [134, 421] width 39 height 7
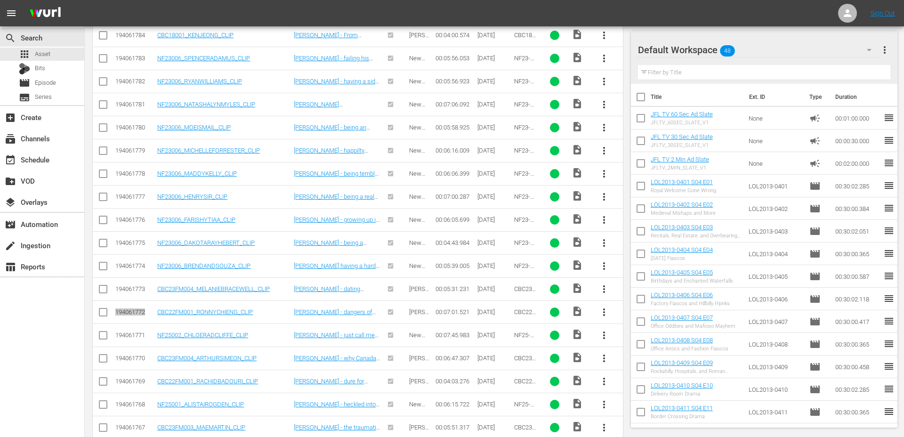
scroll to position [317, 0]
click at [132, 329] on td "194061771" at bounding box center [135, 334] width 42 height 23
click at [131, 355] on div "194061770" at bounding box center [134, 357] width 39 height 7
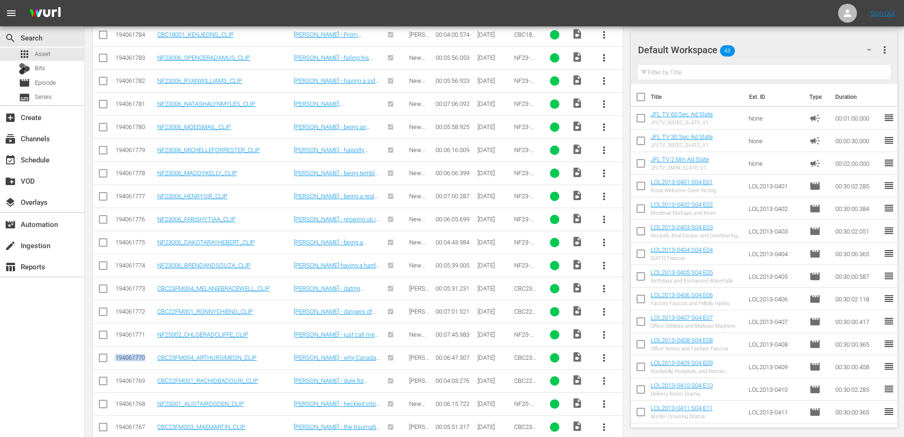
click at [125, 381] on div "194061769" at bounding box center [134, 380] width 39 height 7
click at [124, 404] on div "194061768" at bounding box center [134, 403] width 39 height 7
click at [131, 425] on div "194061767" at bounding box center [134, 426] width 39 height 7
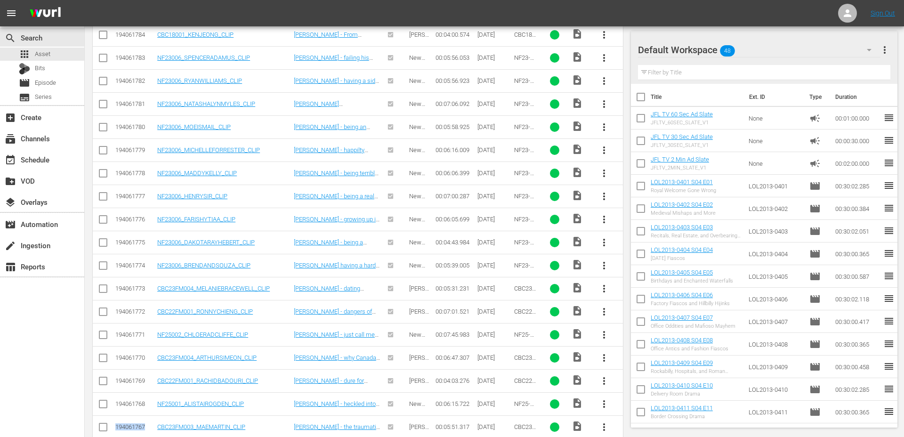
click at [131, 425] on div "194061767" at bounding box center [134, 426] width 39 height 7
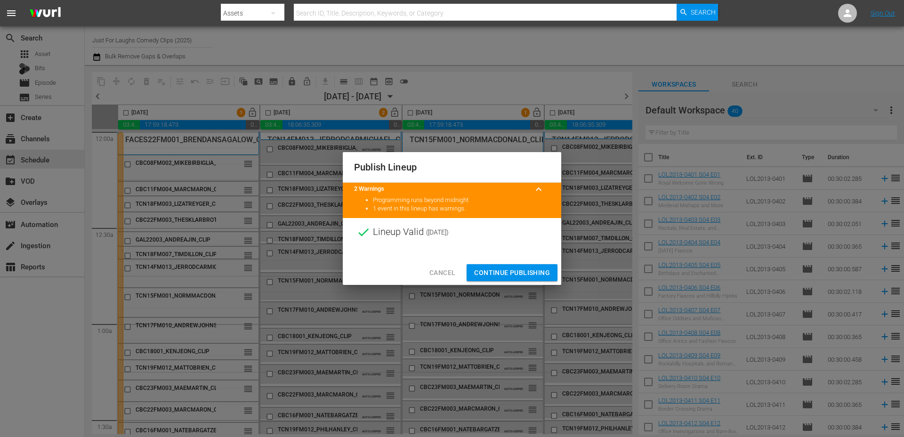
click at [486, 272] on span "Continue Publishing" at bounding box center [512, 273] width 76 height 12
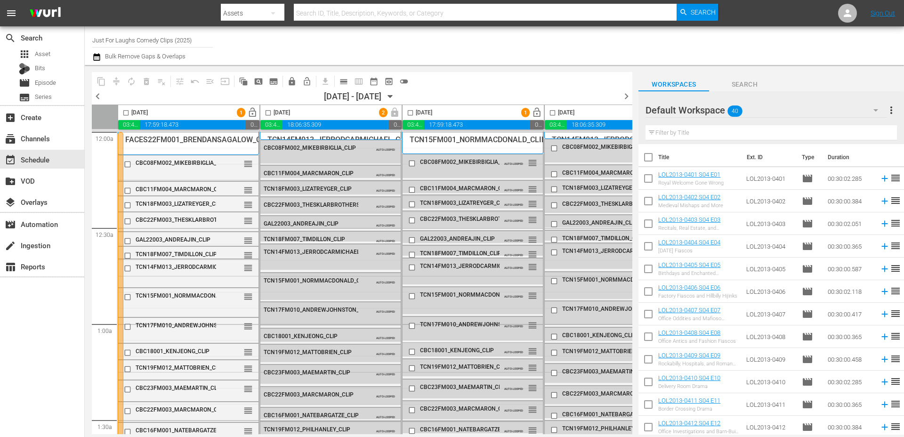
click at [96, 98] on span "chevron_left" at bounding box center [98, 96] width 12 height 12
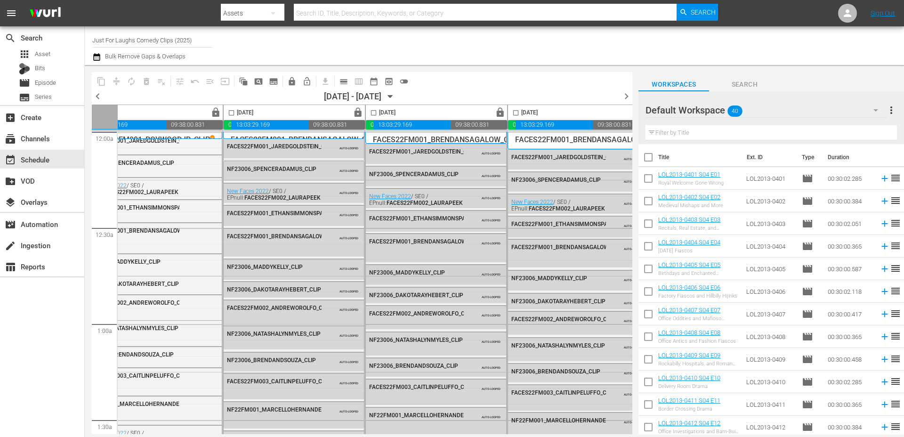
scroll to position [0, 484]
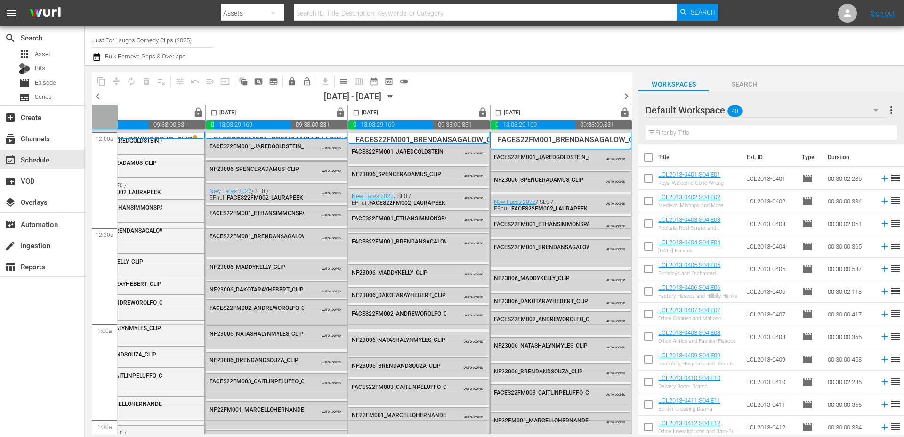
click at [624, 98] on span "chevron_right" at bounding box center [626, 96] width 12 height 12
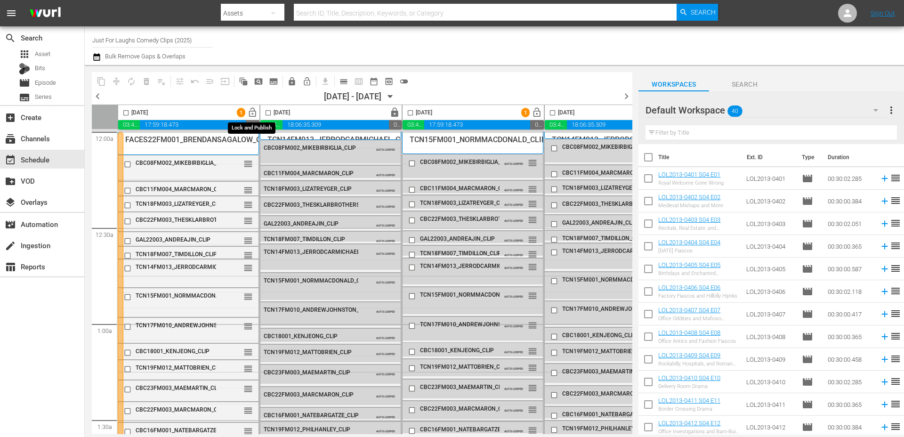
click at [249, 112] on span "lock_open" at bounding box center [252, 112] width 11 height 11
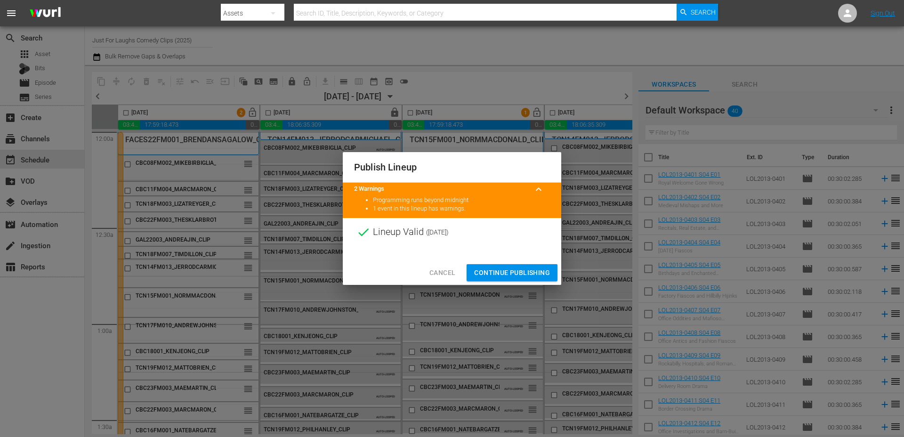
click at [509, 270] on span "Continue Publishing" at bounding box center [512, 273] width 76 height 12
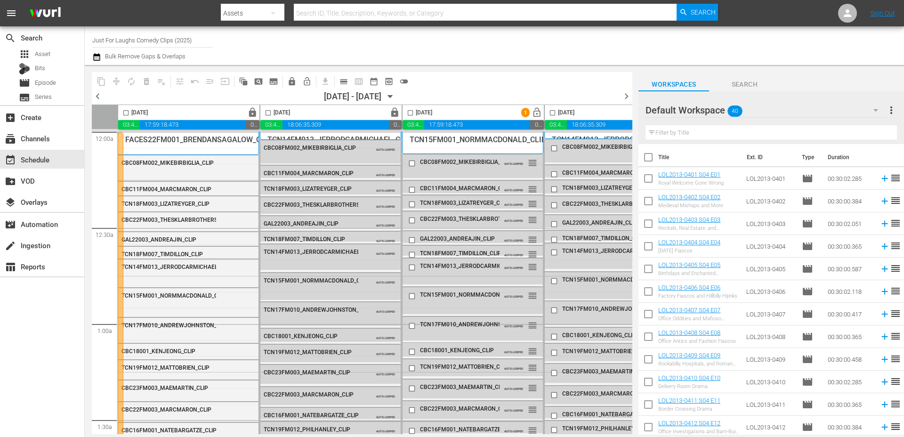
scroll to position [0, 4]
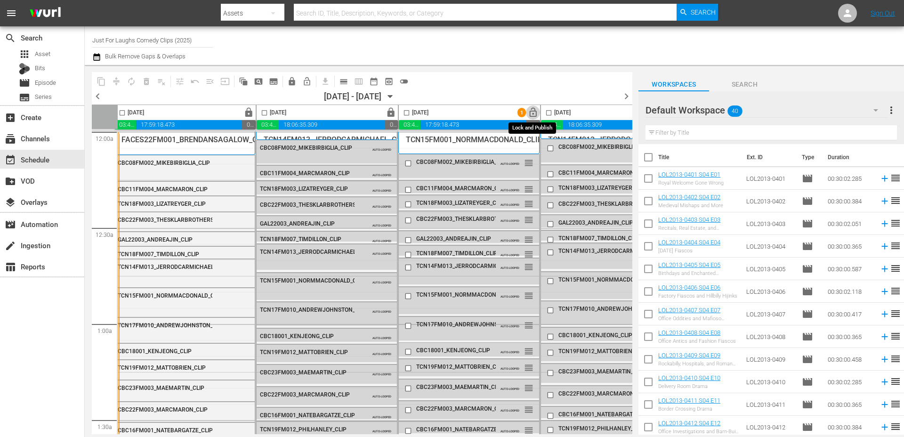
click at [536, 111] on span "lock_open" at bounding box center [533, 112] width 11 height 11
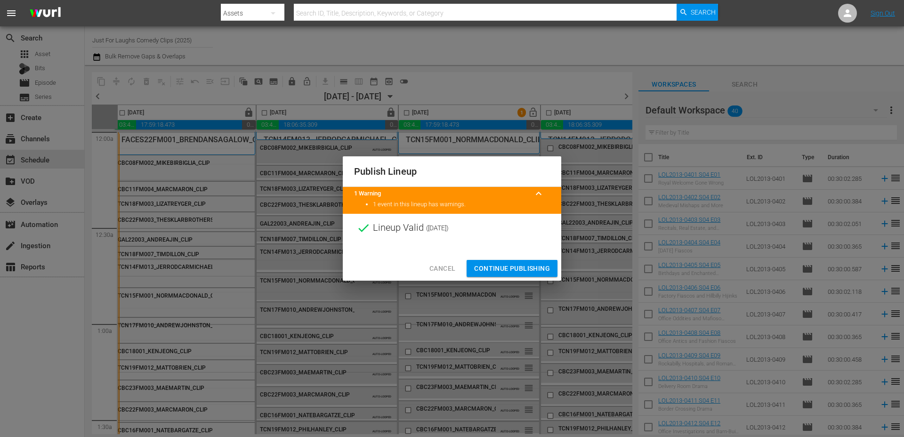
click at [497, 269] on span "Continue Publishing" at bounding box center [512, 269] width 76 height 12
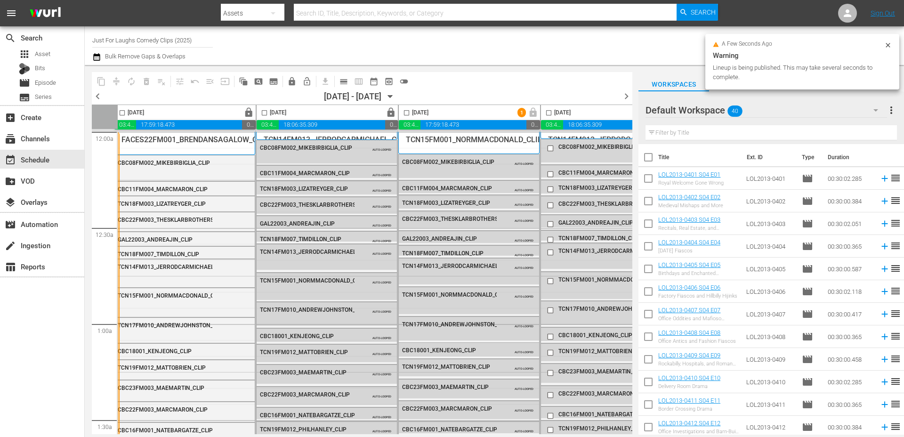
scroll to position [0, 159]
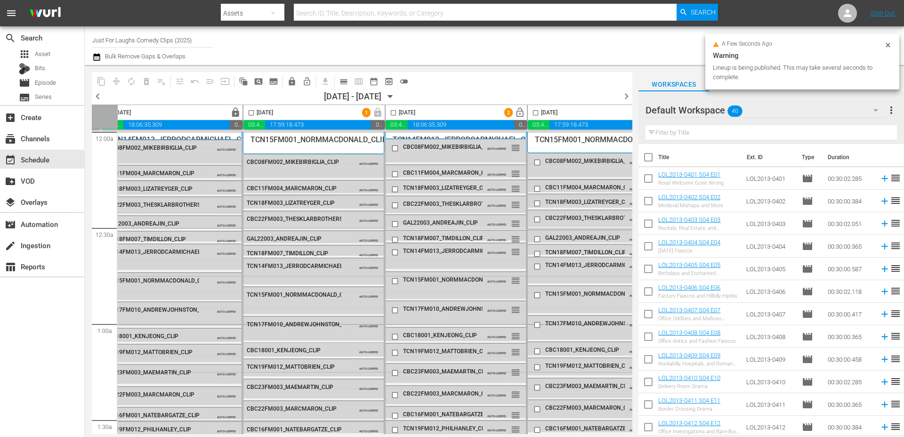
click at [413, 113] on div "Saturday, October 11th 2 lock_open" at bounding box center [455, 112] width 141 height 15
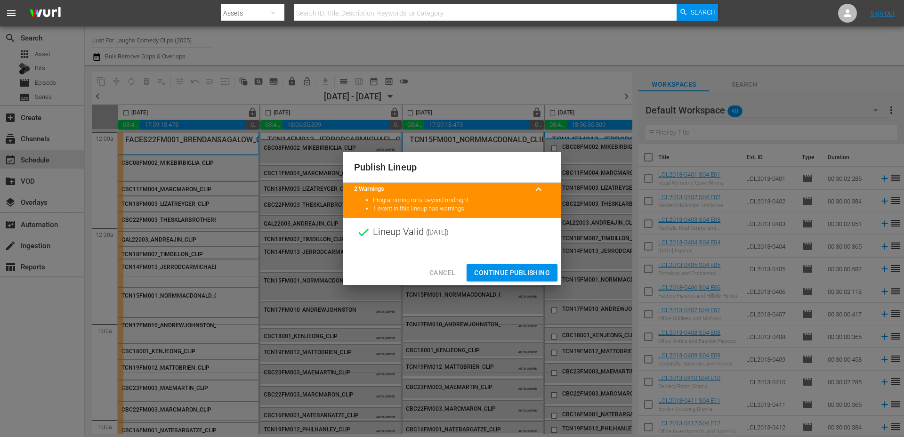
scroll to position [853, 269]
